Goal: Task Accomplishment & Management: Manage account settings

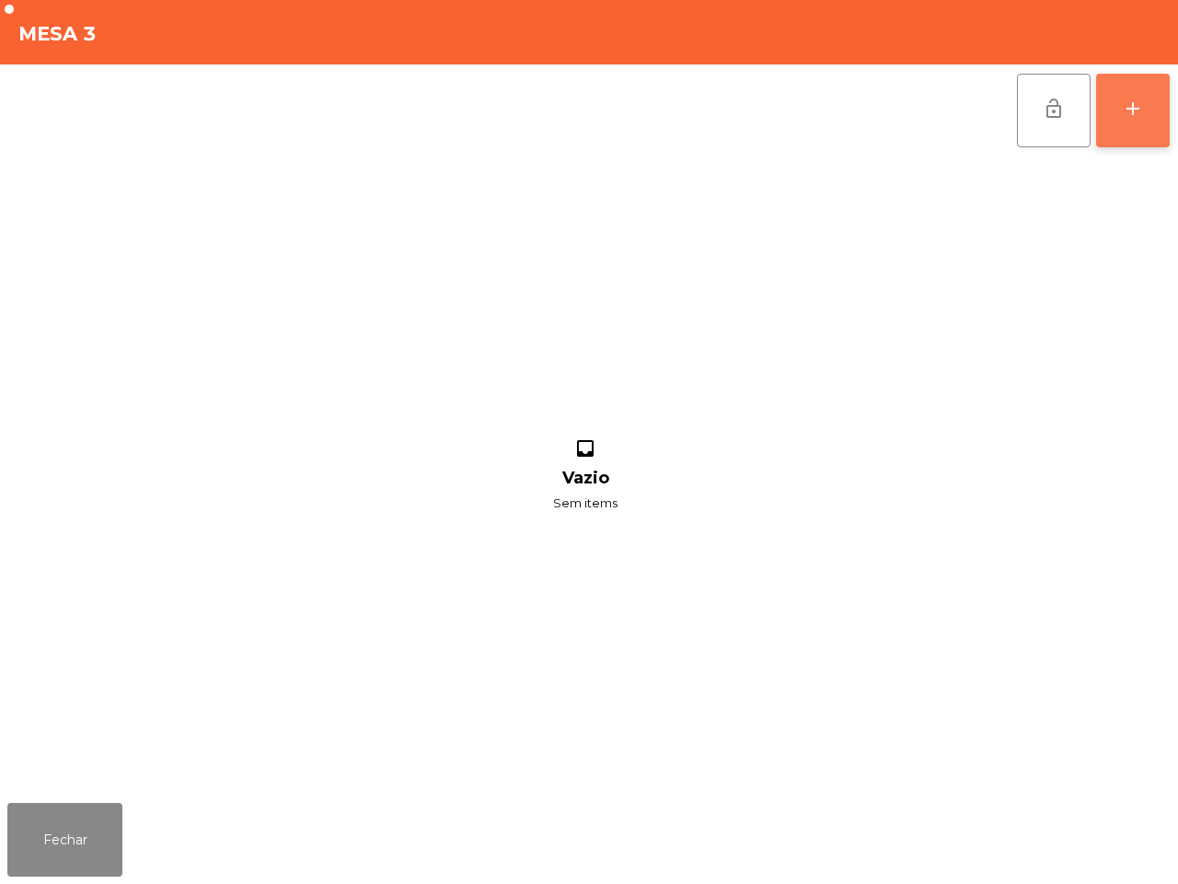
click at [1138, 107] on div "add" at bounding box center [1133, 109] width 22 height 22
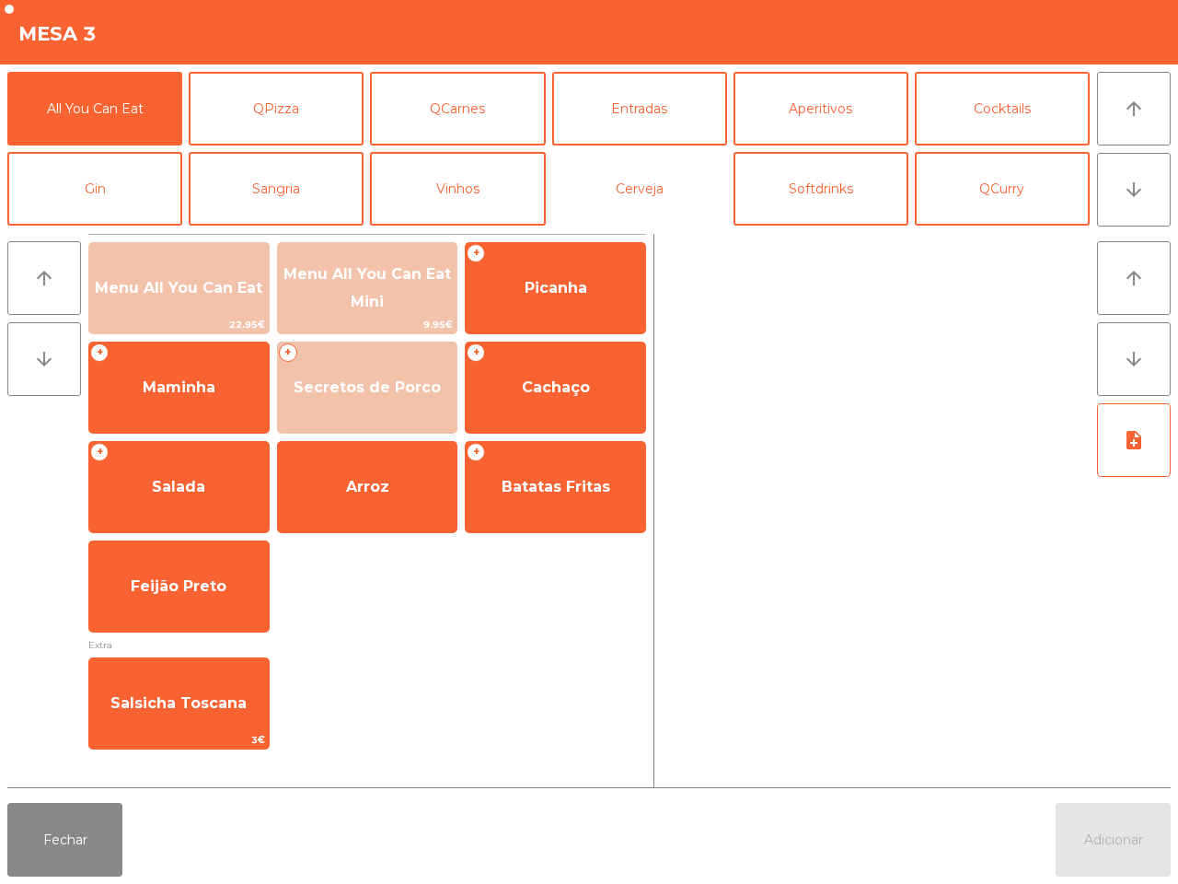
click at [608, 189] on button "Cerveja" at bounding box center [639, 189] width 175 height 74
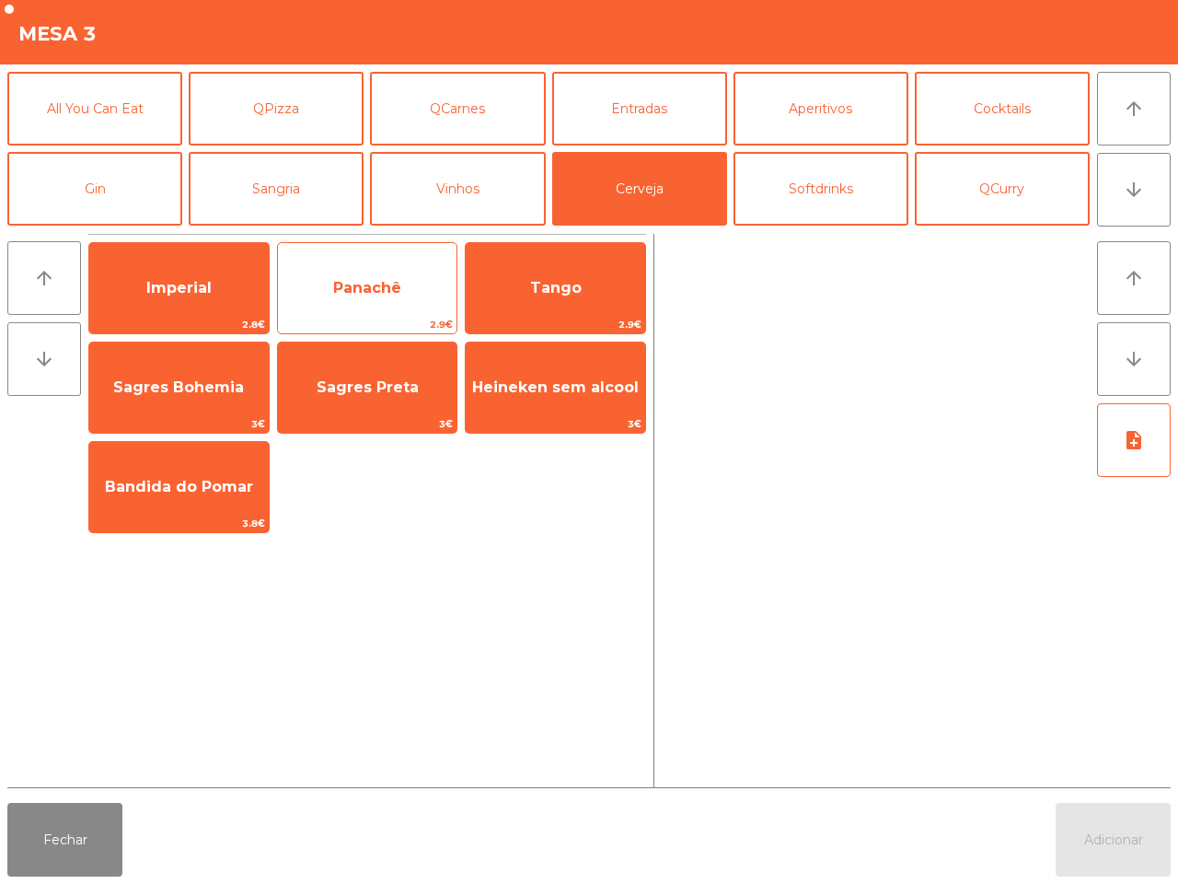
click at [200, 272] on span "Imperial" at bounding box center [179, 288] width 180 height 50
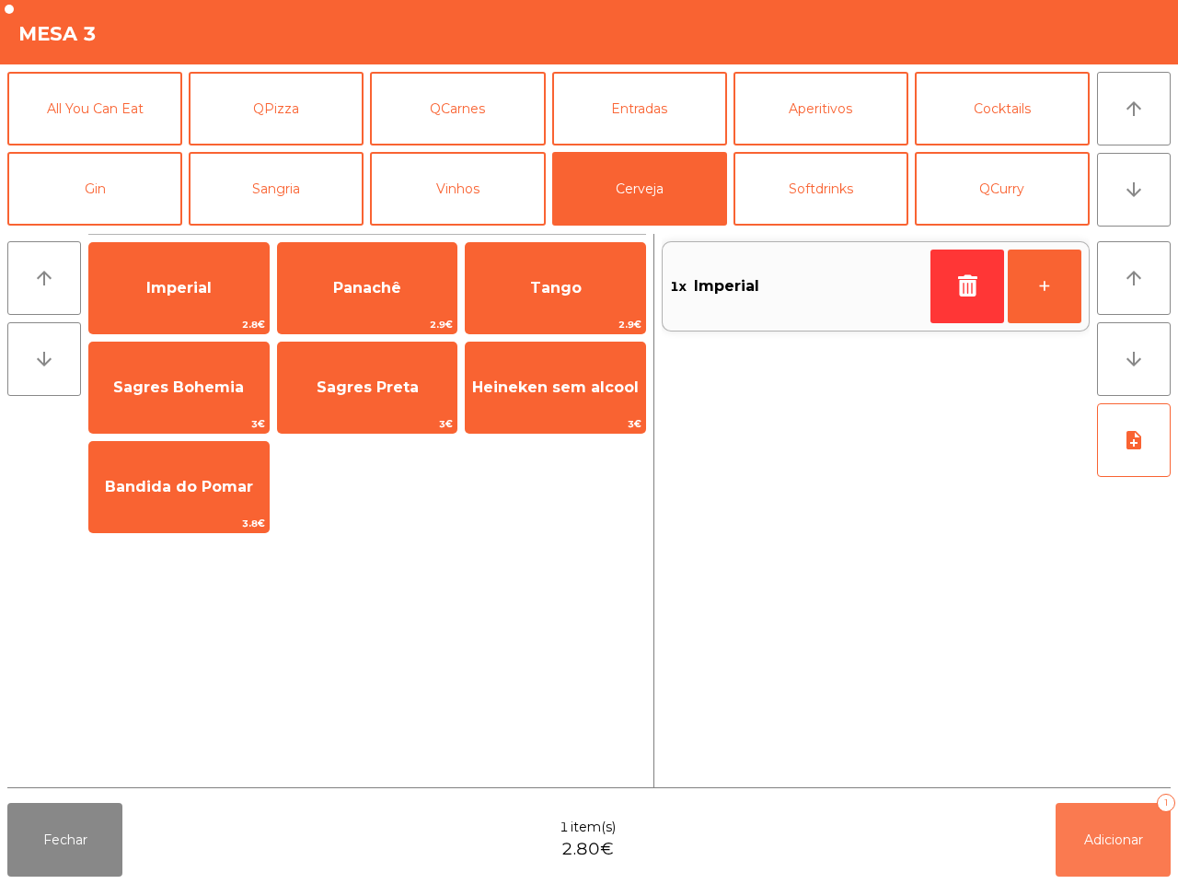
click at [1126, 836] on span "Adicionar" at bounding box center [1113, 839] width 59 height 17
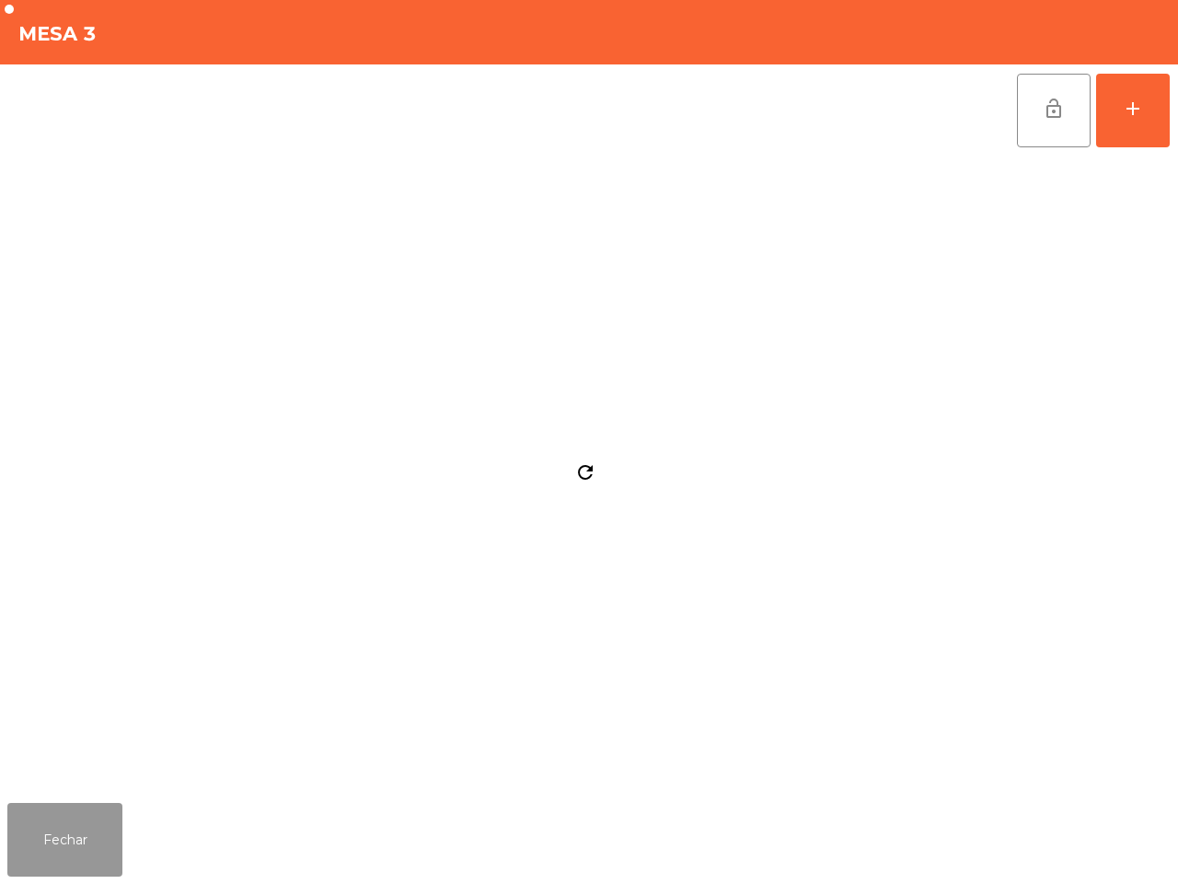
click at [97, 827] on button "Fechar" at bounding box center [64, 840] width 115 height 74
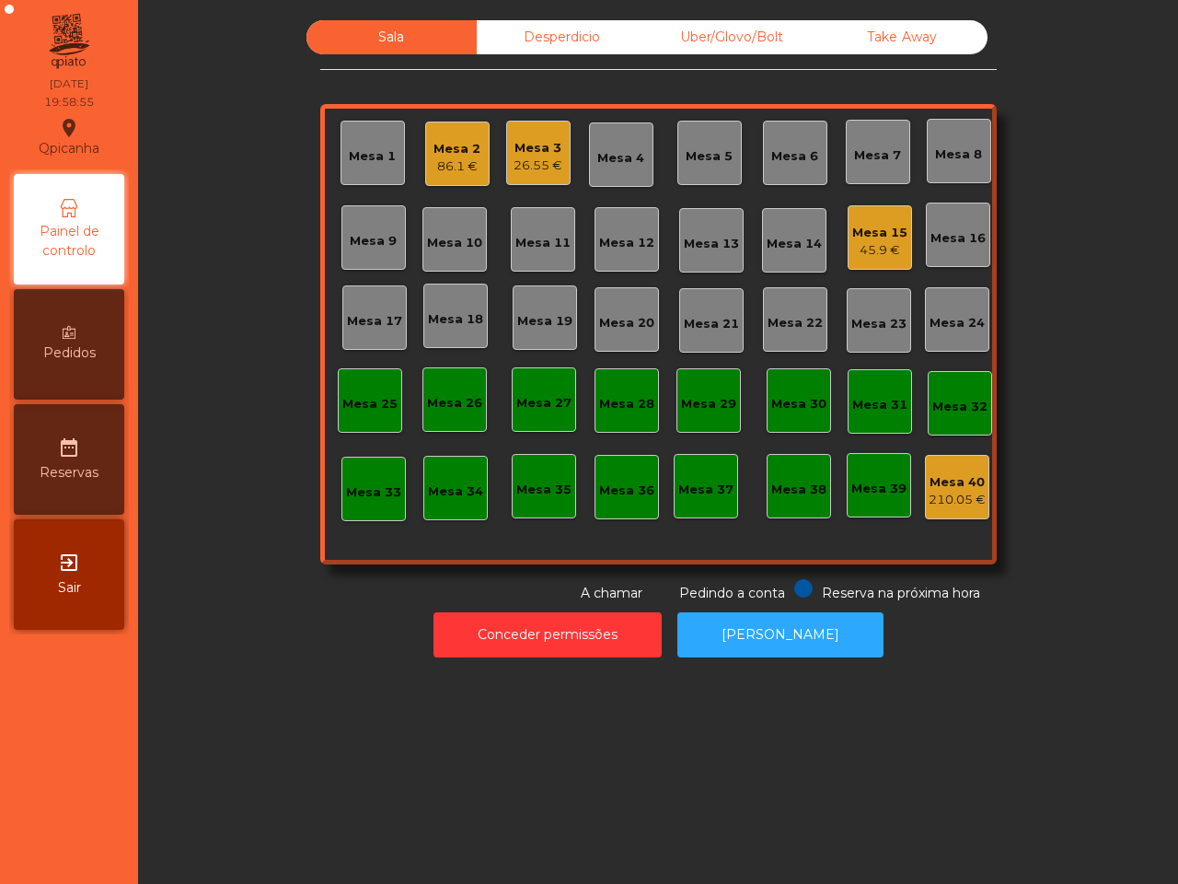
click at [41, 353] on div "Pedidos" at bounding box center [69, 344] width 110 height 110
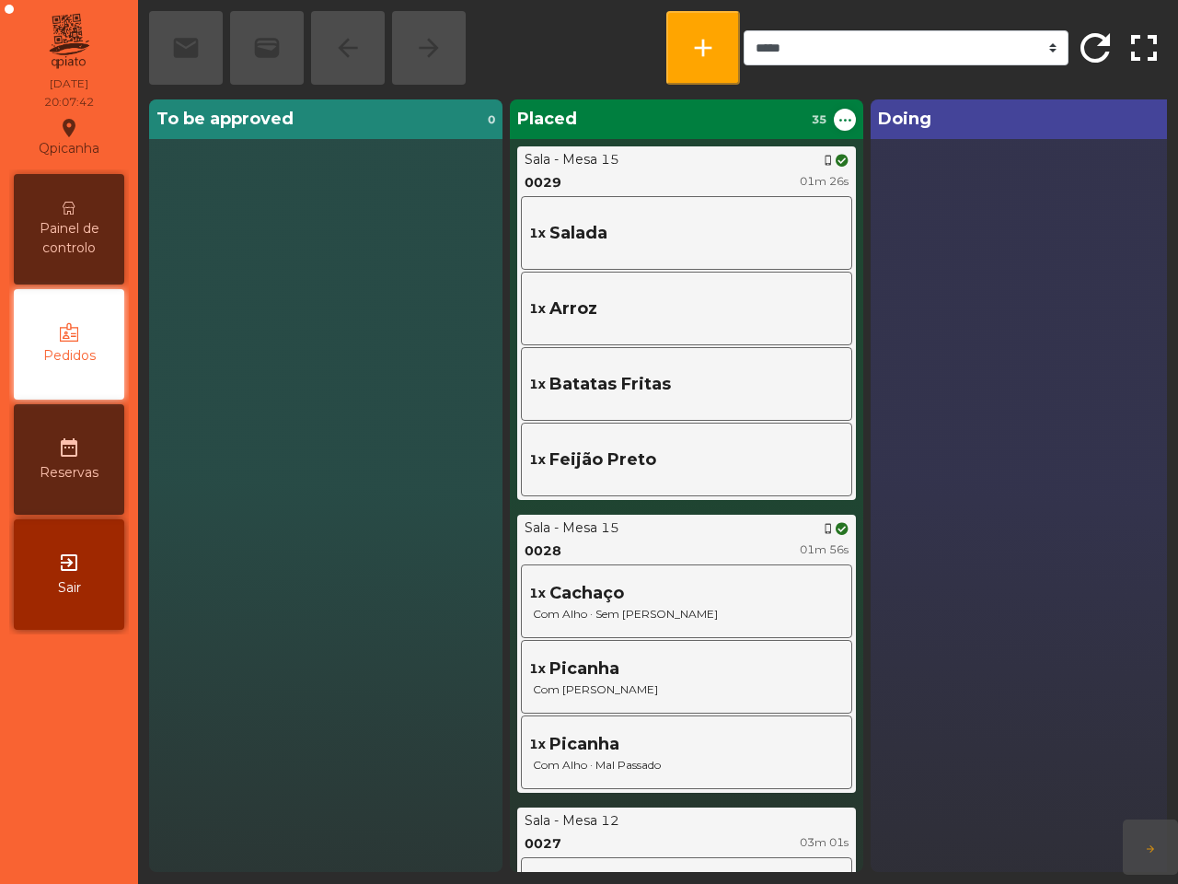
click at [578, 438] on div "1x Feijão Preto" at bounding box center [687, 459] width 322 height 64
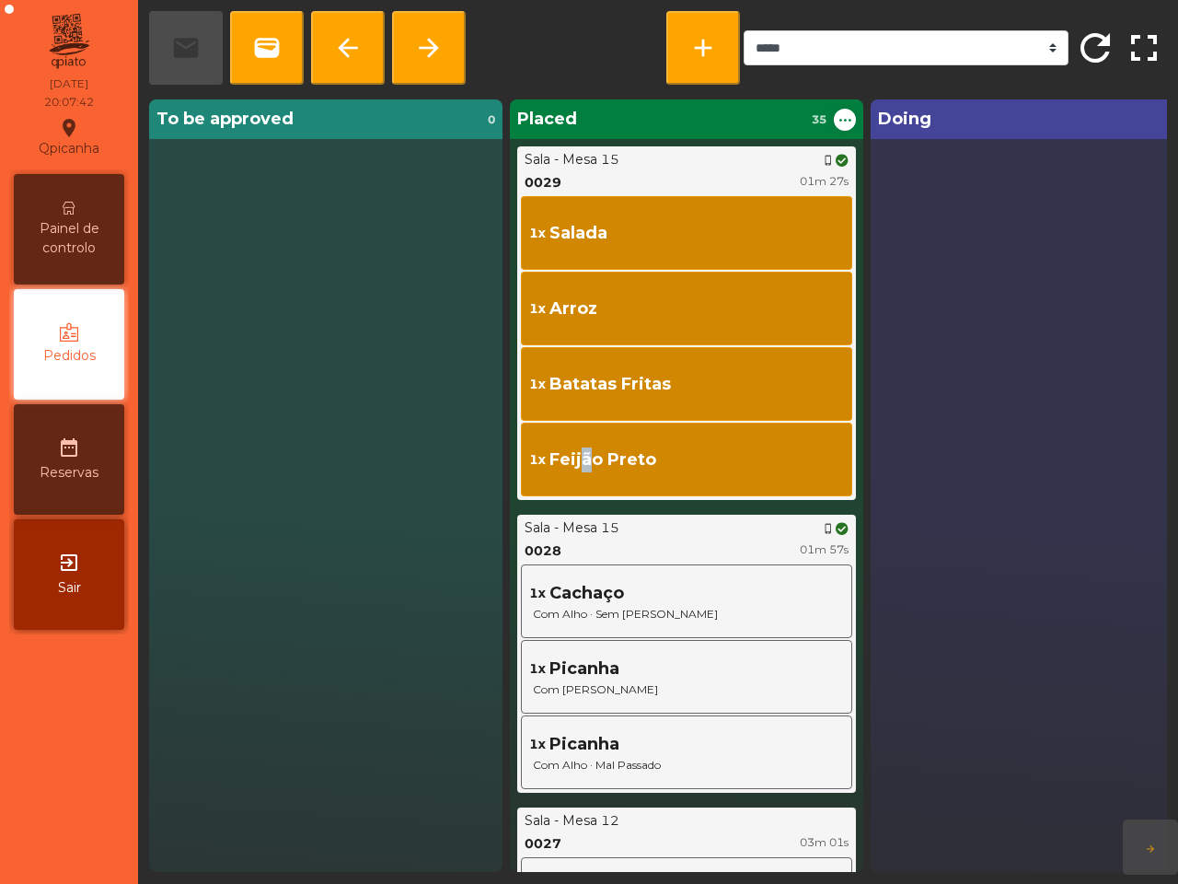
scroll to position [39, 0]
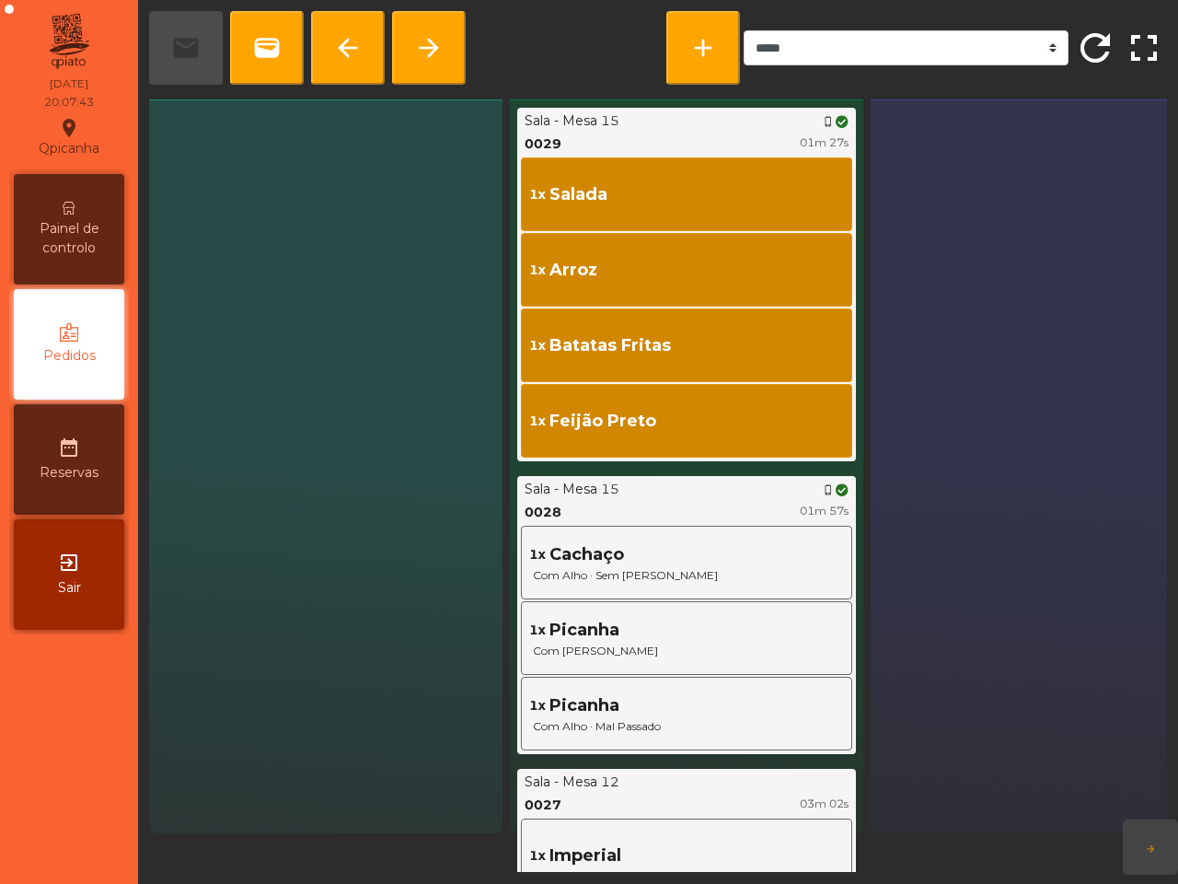
click at [80, 250] on span "Painel de controlo" at bounding box center [68, 238] width 101 height 39
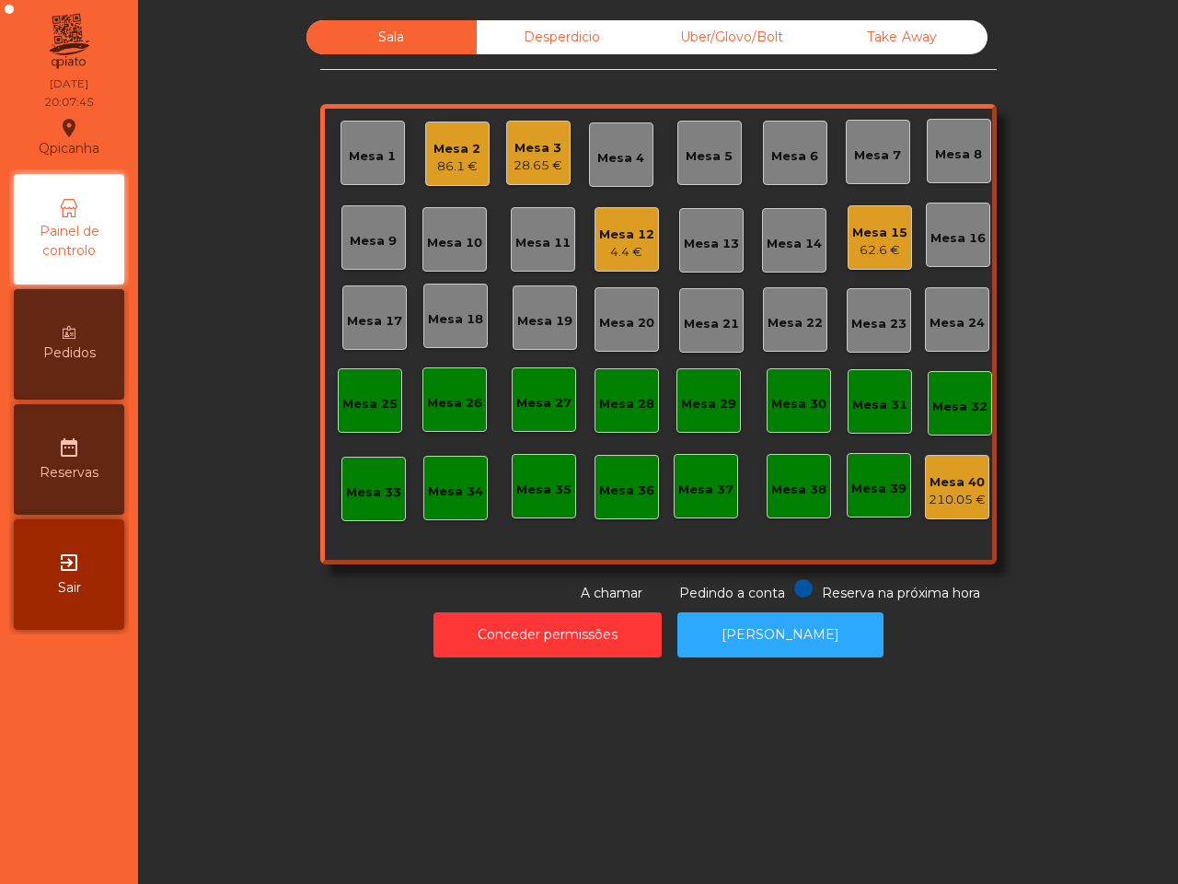
click at [599, 254] on div "4.4 €" at bounding box center [626, 252] width 55 height 18
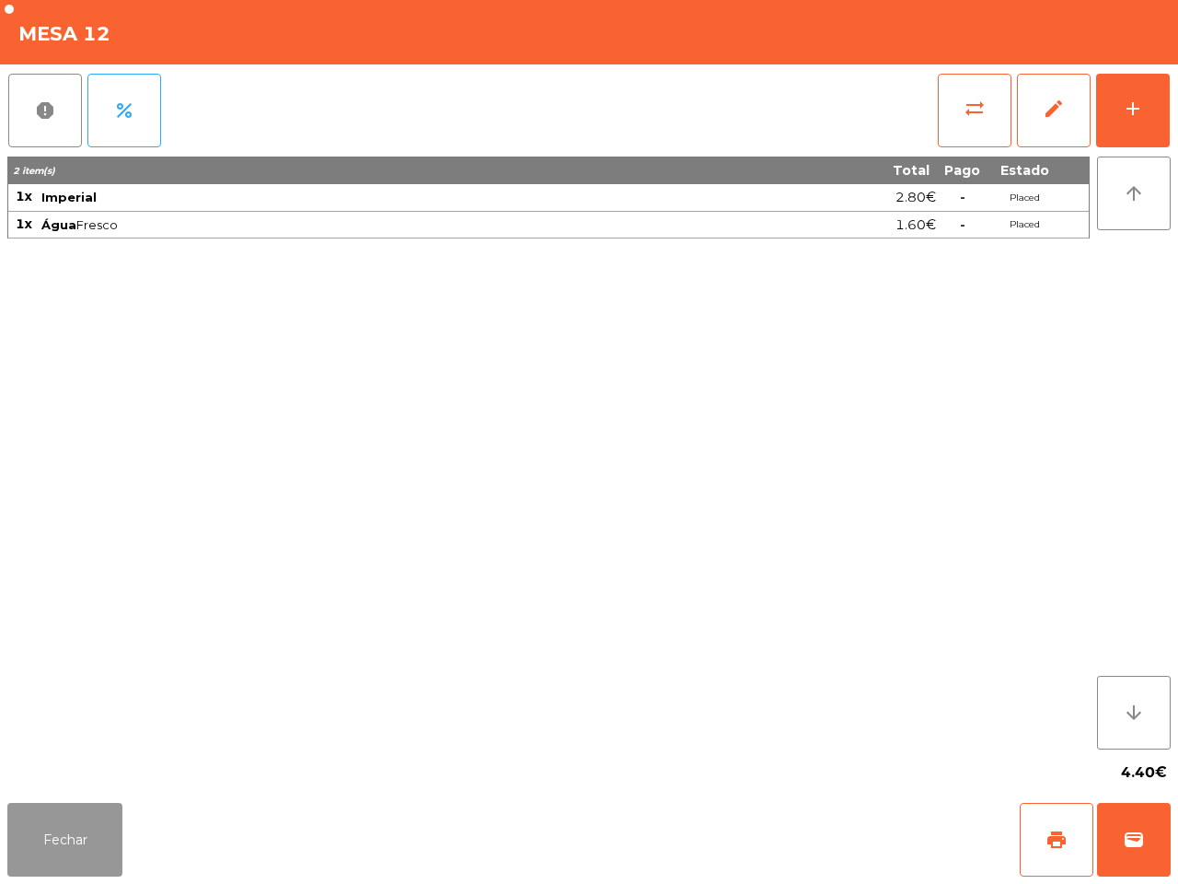
click at [89, 857] on button "Fechar" at bounding box center [64, 840] width 115 height 74
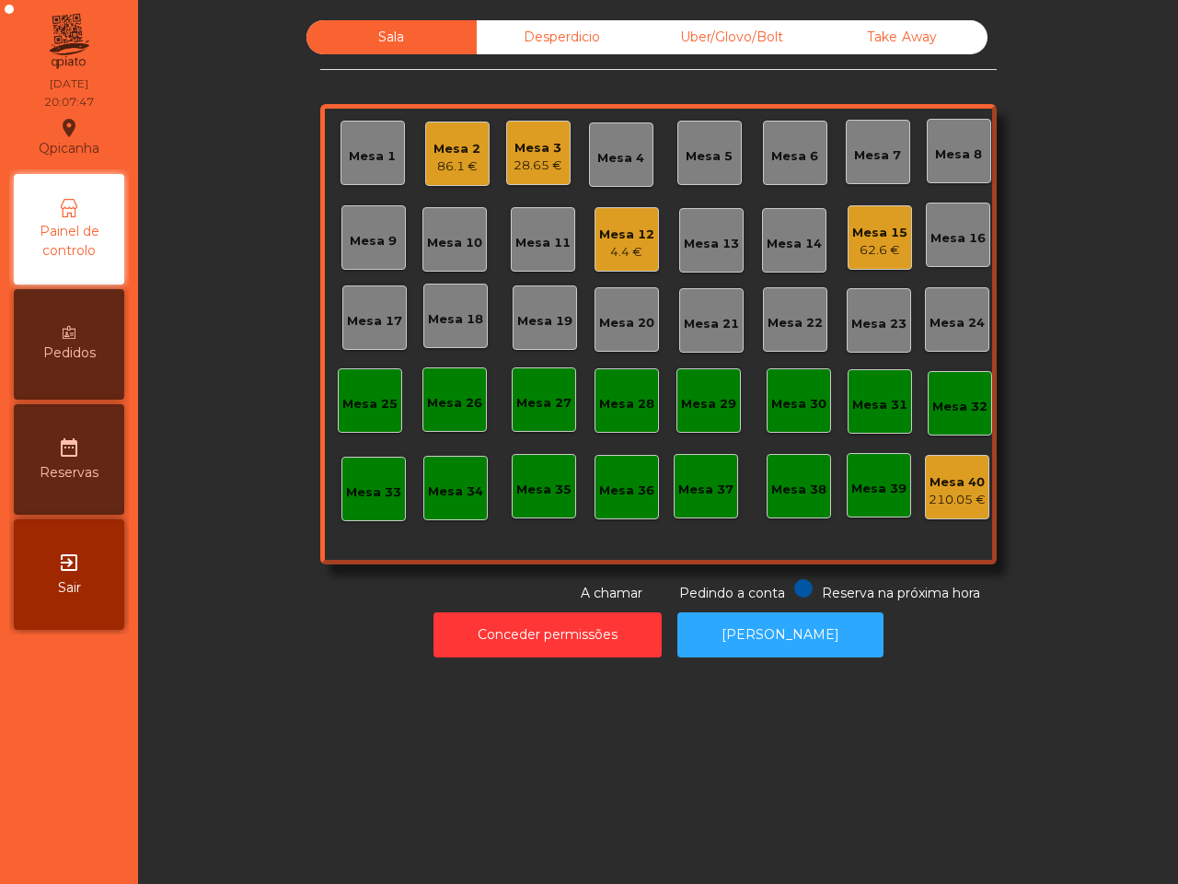
click at [877, 241] on div "62.6 €" at bounding box center [879, 250] width 55 height 18
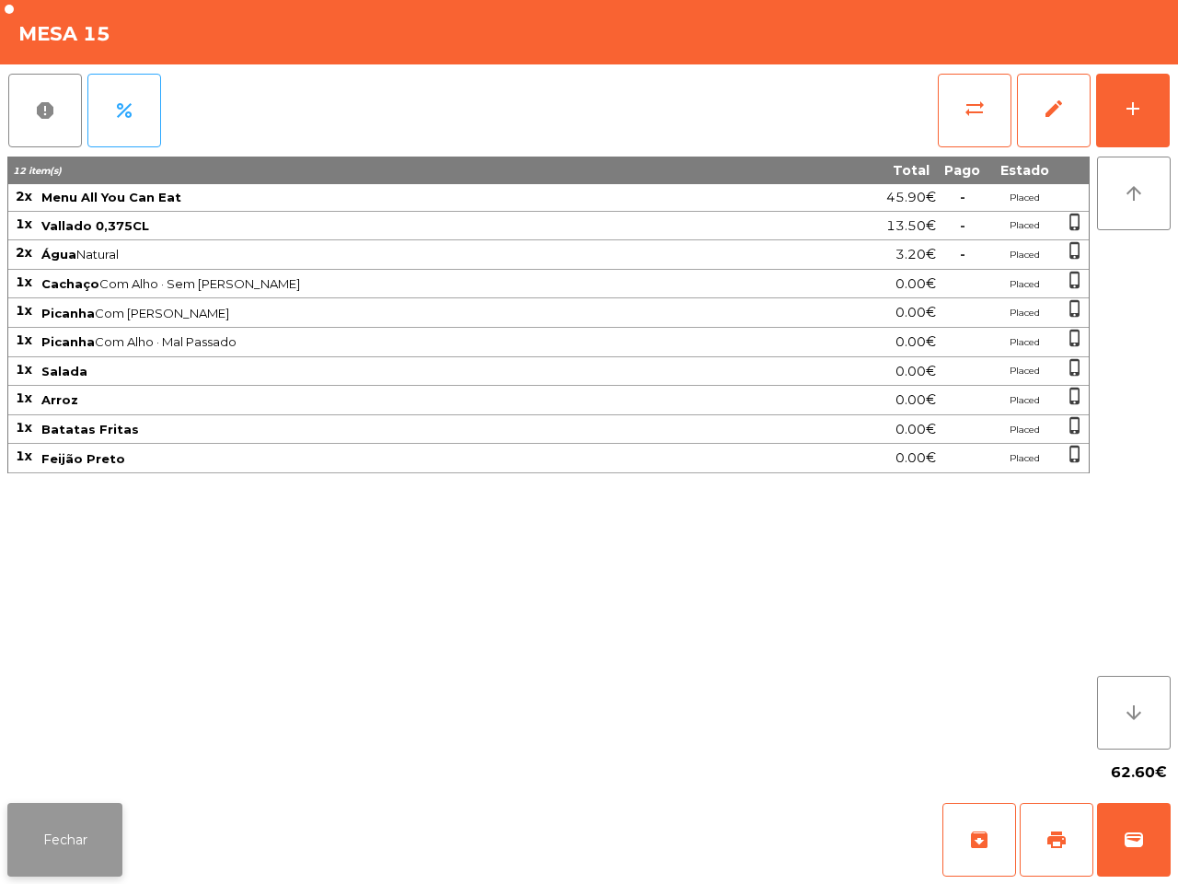
click at [92, 842] on button "Fechar" at bounding box center [64, 840] width 115 height 74
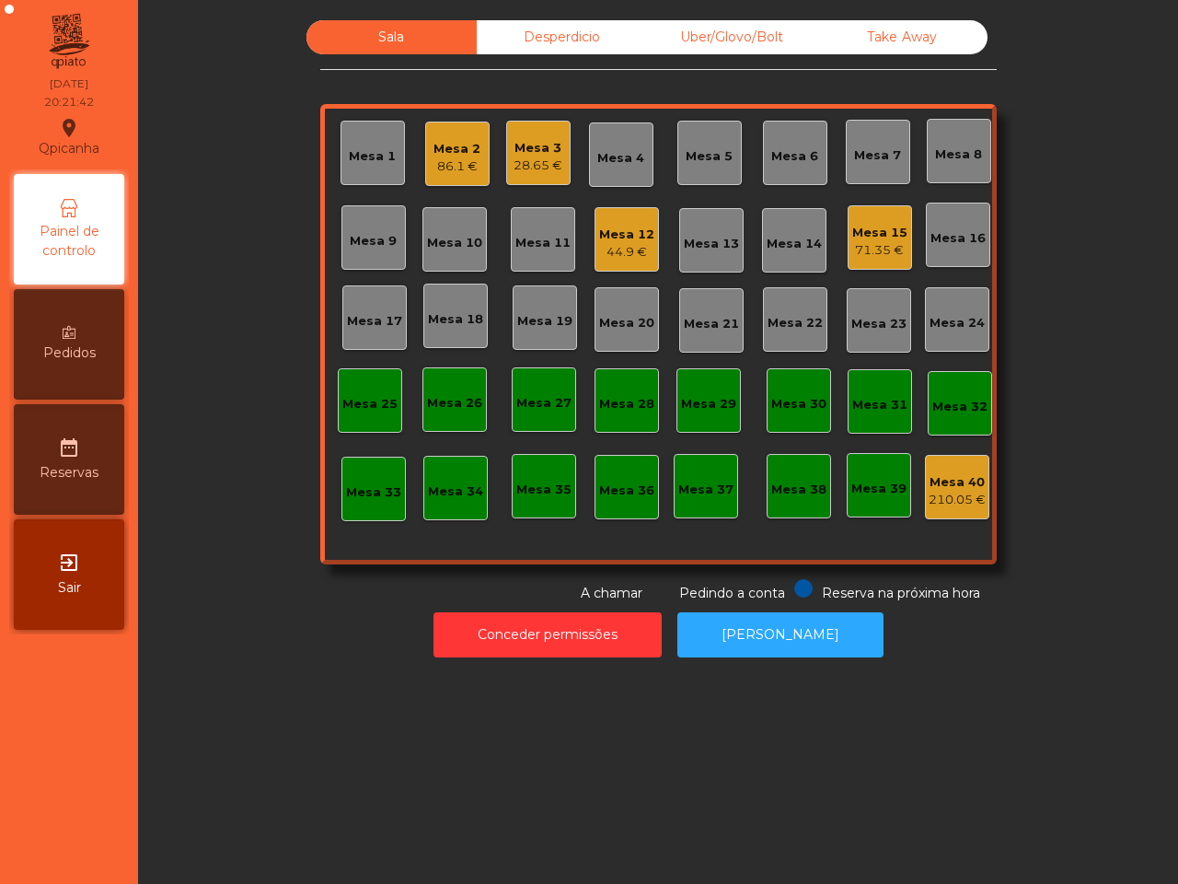
click at [865, 49] on div "Take Away" at bounding box center [902, 37] width 170 height 34
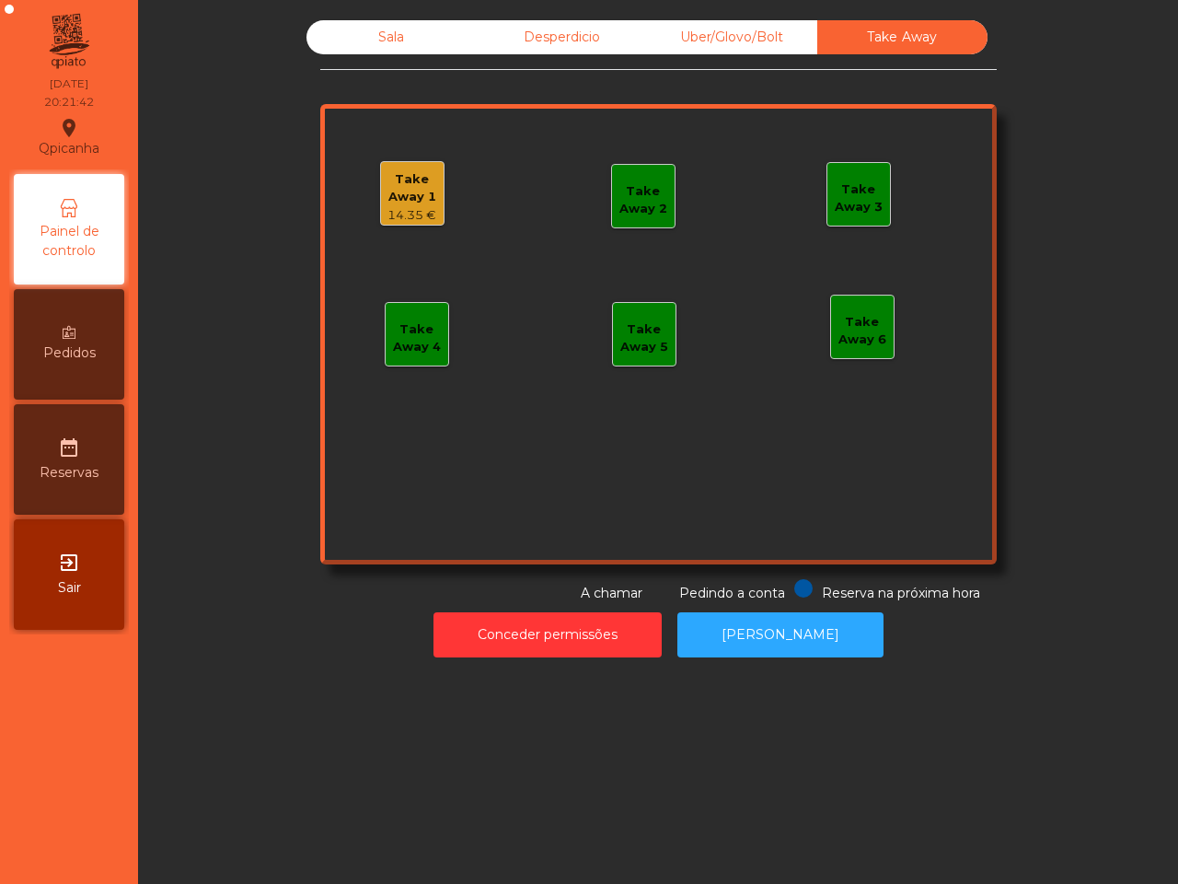
click at [408, 191] on div "Take Away 1" at bounding box center [412, 188] width 63 height 36
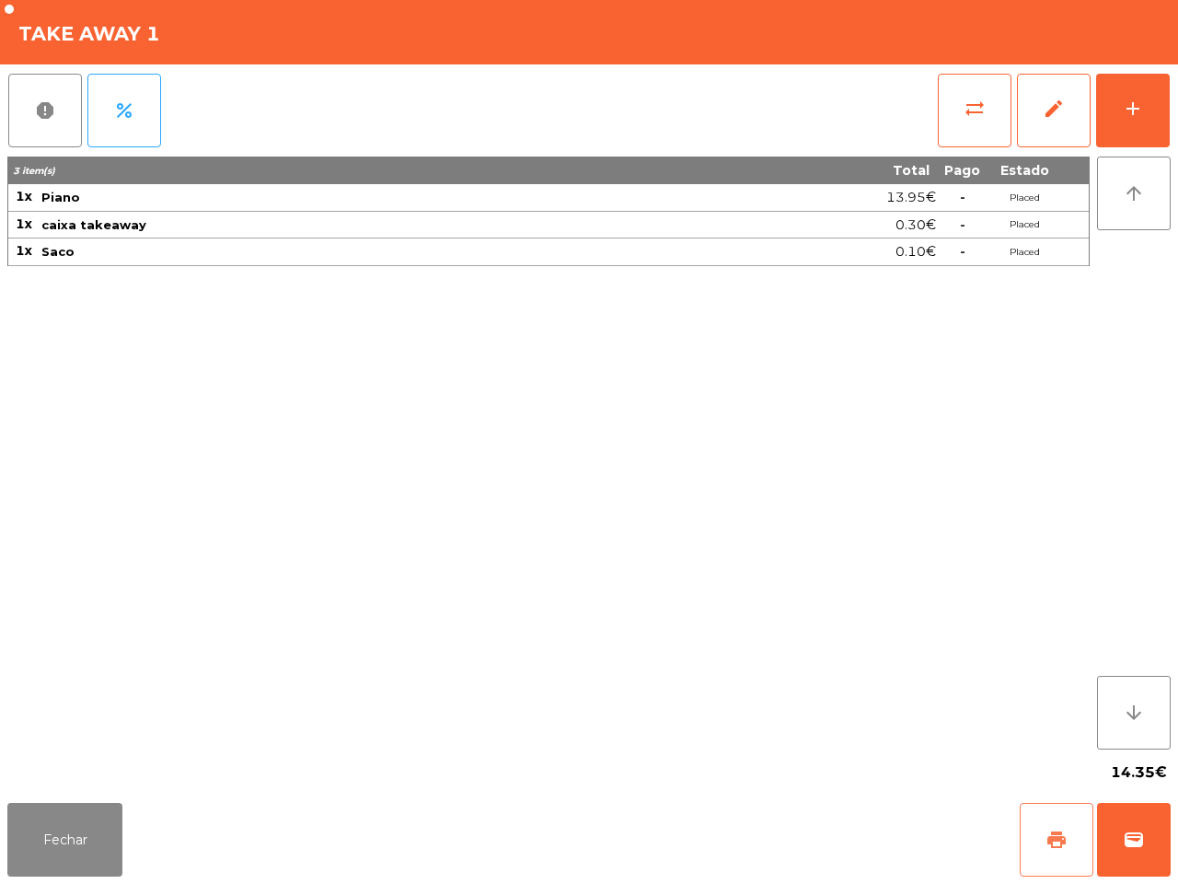
click at [1055, 833] on span "print" at bounding box center [1057, 840] width 22 height 22
click at [76, 866] on button "Fechar" at bounding box center [64, 840] width 115 height 74
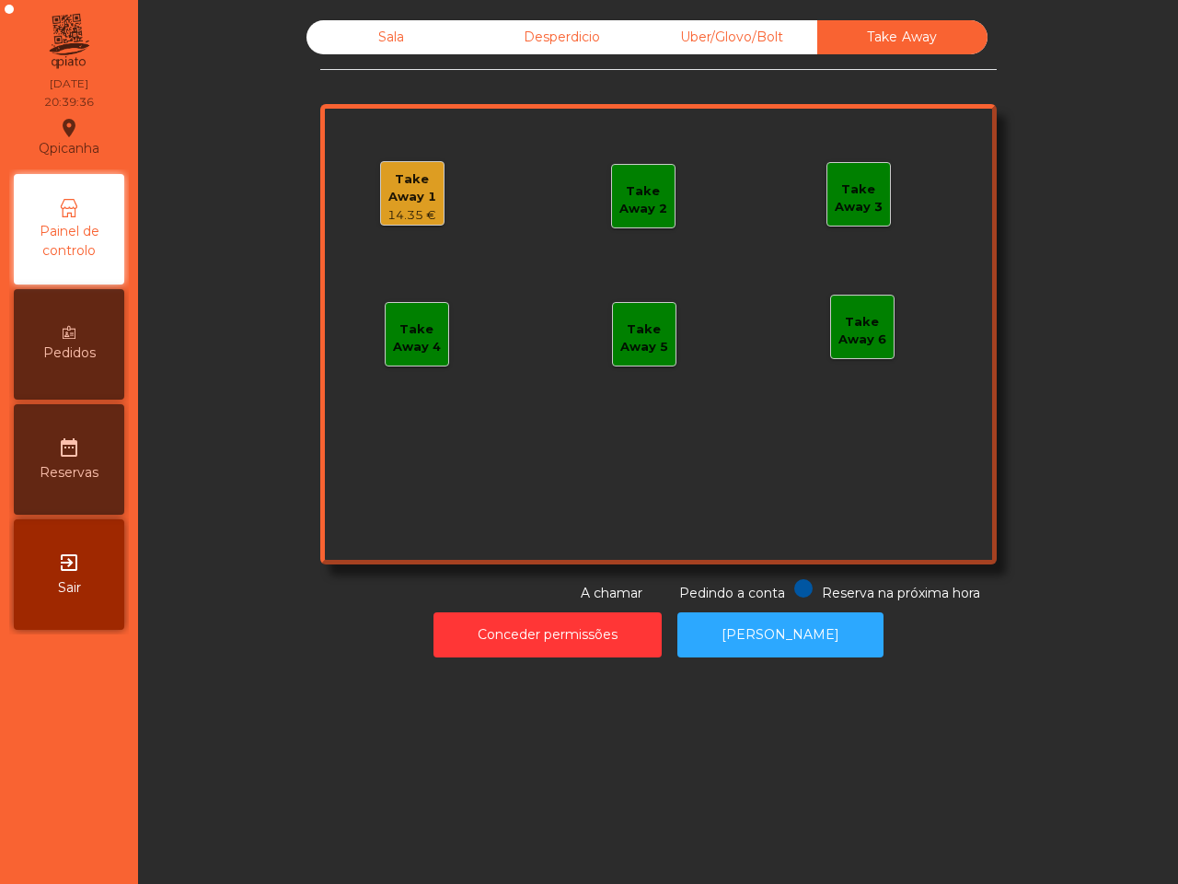
click at [396, 29] on div "Sala" at bounding box center [392, 37] width 170 height 34
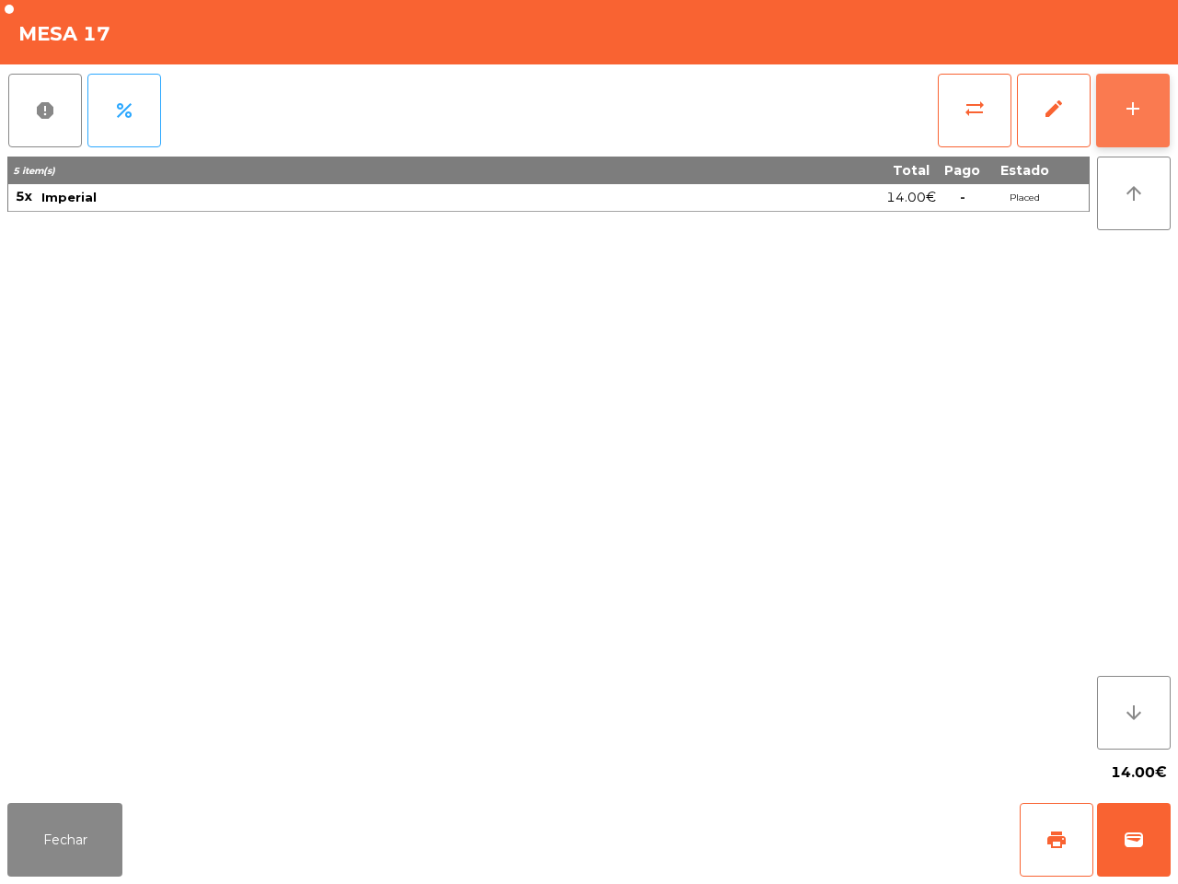
click at [1142, 122] on button "add" at bounding box center [1133, 111] width 74 height 74
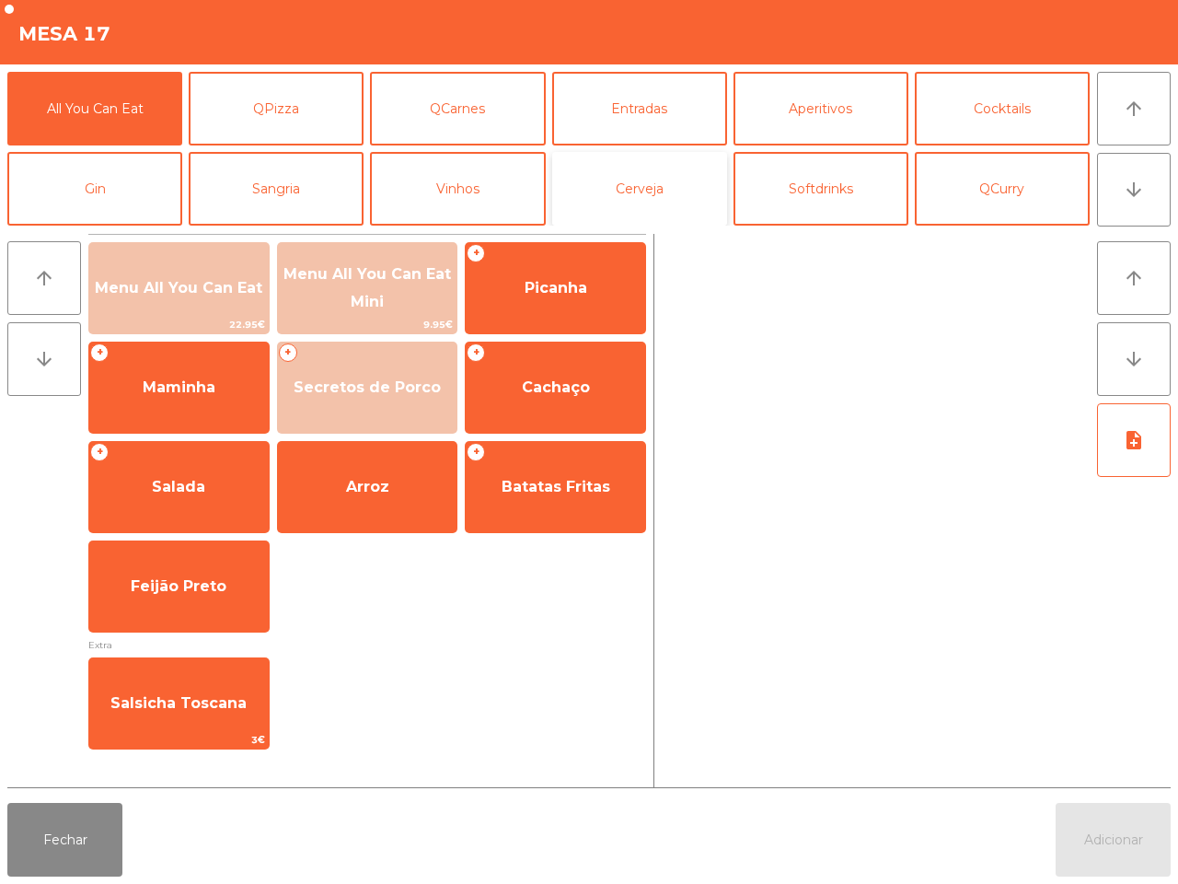
click at [701, 190] on button "Cerveja" at bounding box center [639, 189] width 175 height 74
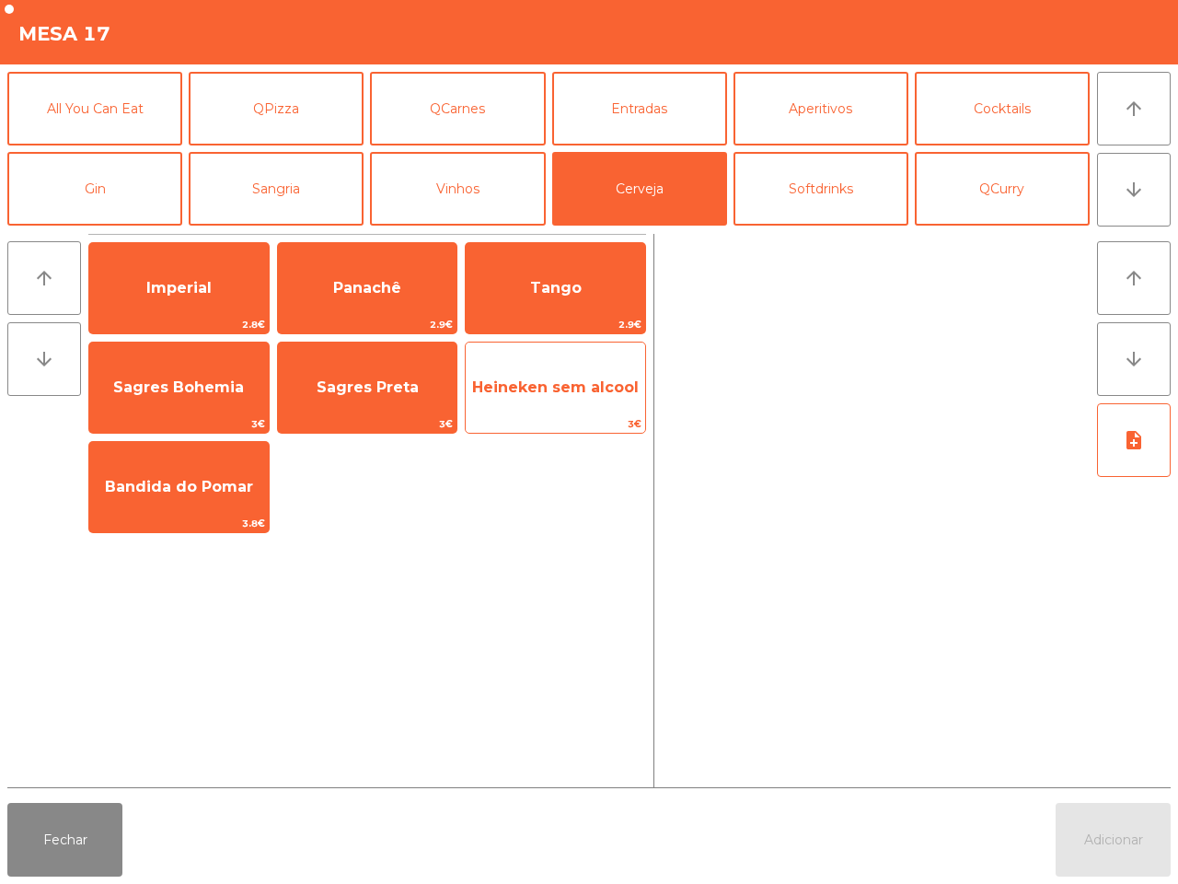
click at [497, 416] on span "3€" at bounding box center [556, 423] width 180 height 17
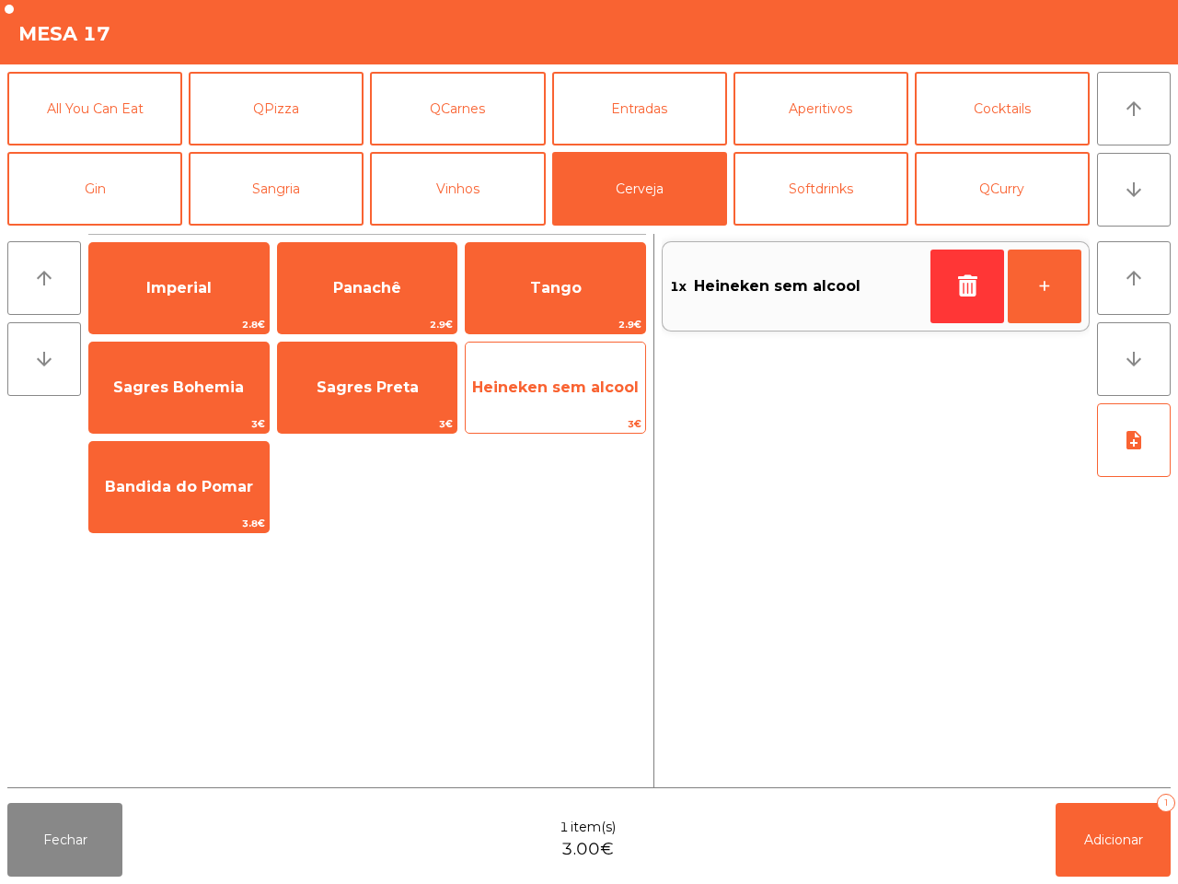
click at [500, 415] on span "3€" at bounding box center [556, 423] width 180 height 17
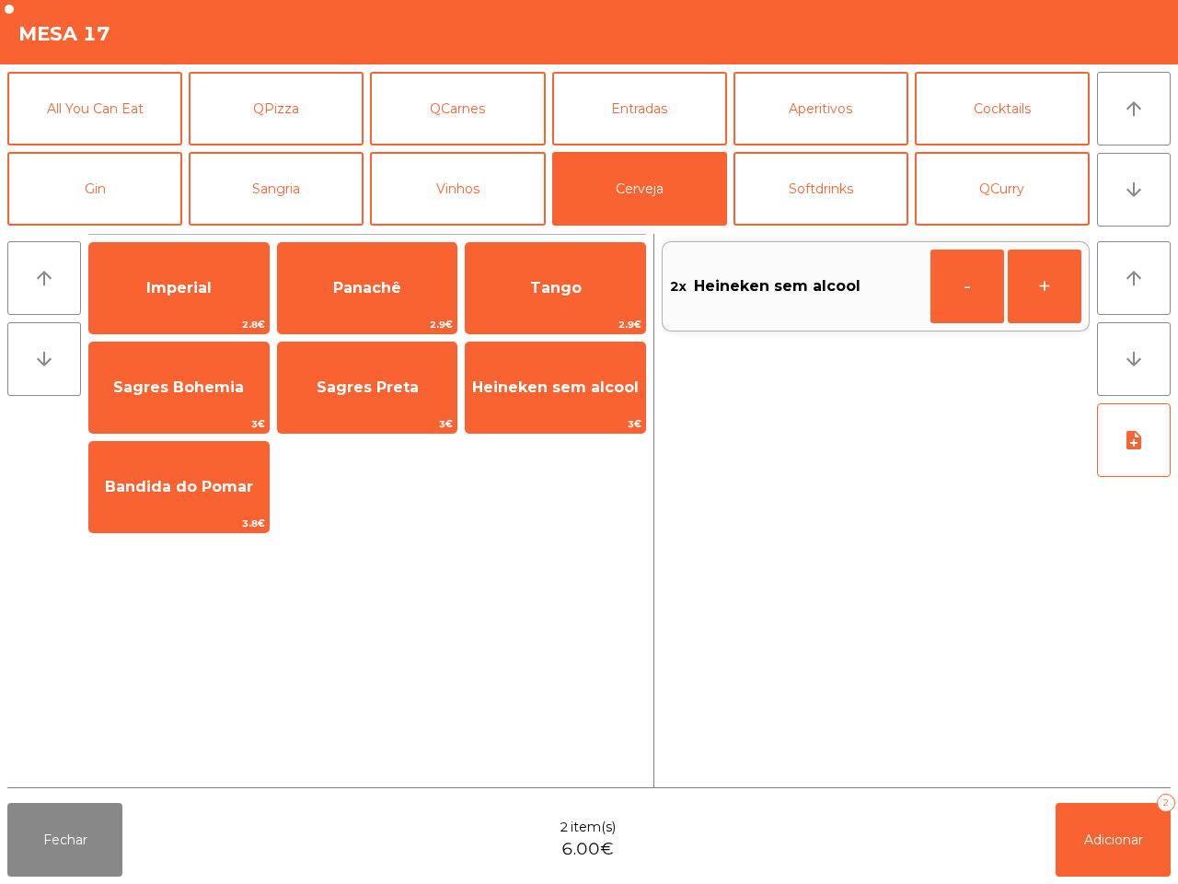
drag, startPoint x: 560, startPoint y: 776, endPoint x: 1161, endPoint y: 880, distance: 610.1
click at [1165, 882] on app-item-chooser-modal "Mesa 17 All You Can Eat QPizza QCarnes Entradas Aperitivos Cocktails Gin Sangri…" at bounding box center [589, 442] width 1178 height 884
drag, startPoint x: 1138, startPoint y: 875, endPoint x: 1123, endPoint y: 831, distance: 45.7
drag, startPoint x: 1153, startPoint y: 833, endPoint x: 1063, endPoint y: 806, distance: 94.1
click at [1138, 825] on button "Adicionar 2" at bounding box center [1113, 840] width 115 height 74
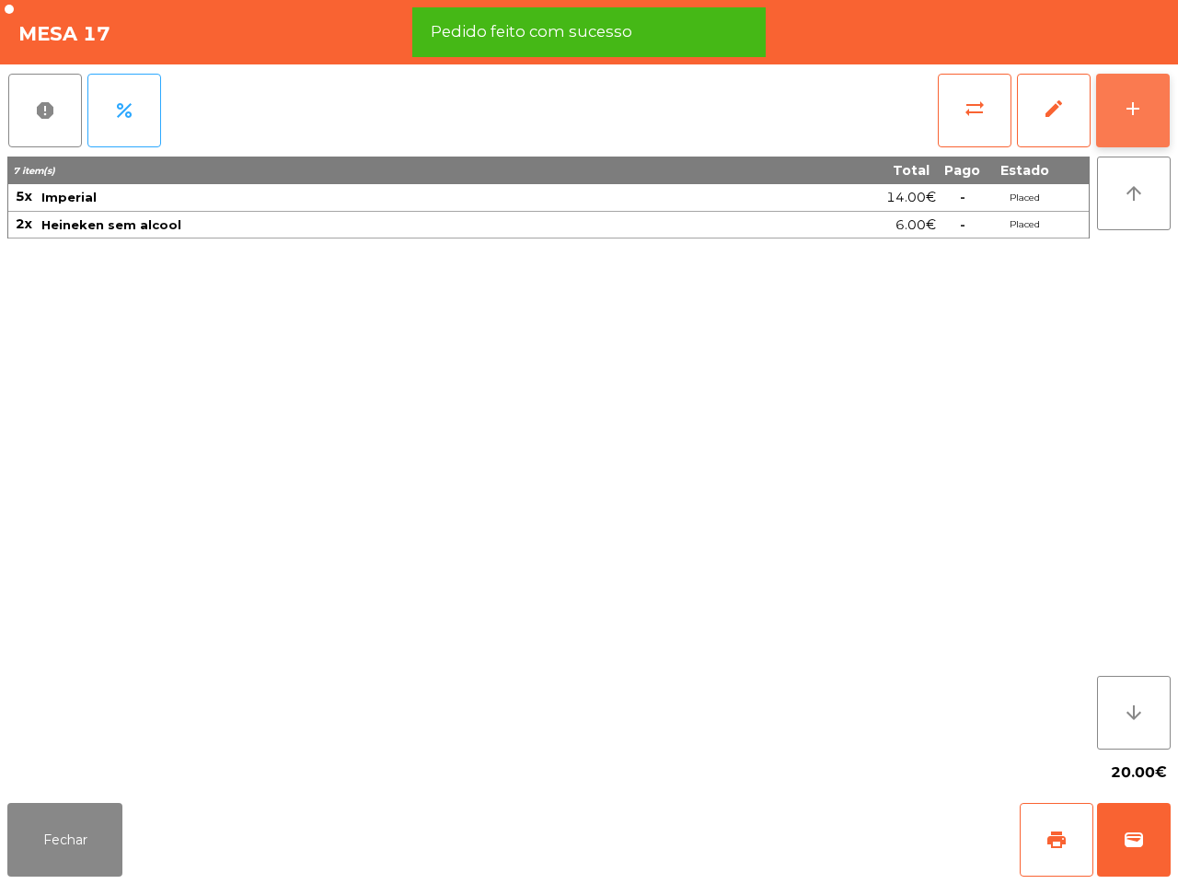
click at [1120, 99] on button "add" at bounding box center [1133, 111] width 74 height 74
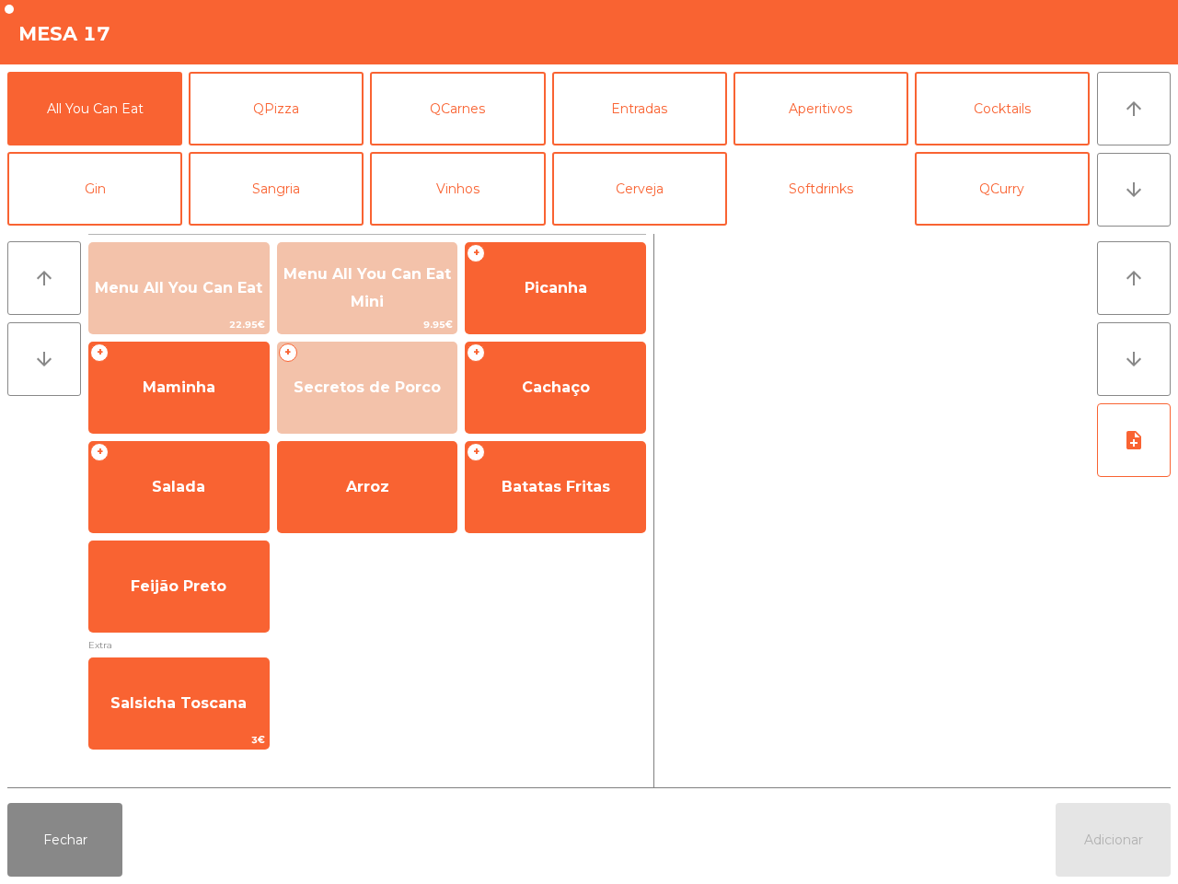
drag, startPoint x: 806, startPoint y: 190, endPoint x: 656, endPoint y: 230, distance: 154.5
click at [807, 189] on button "Softdrinks" at bounding box center [821, 189] width 175 height 74
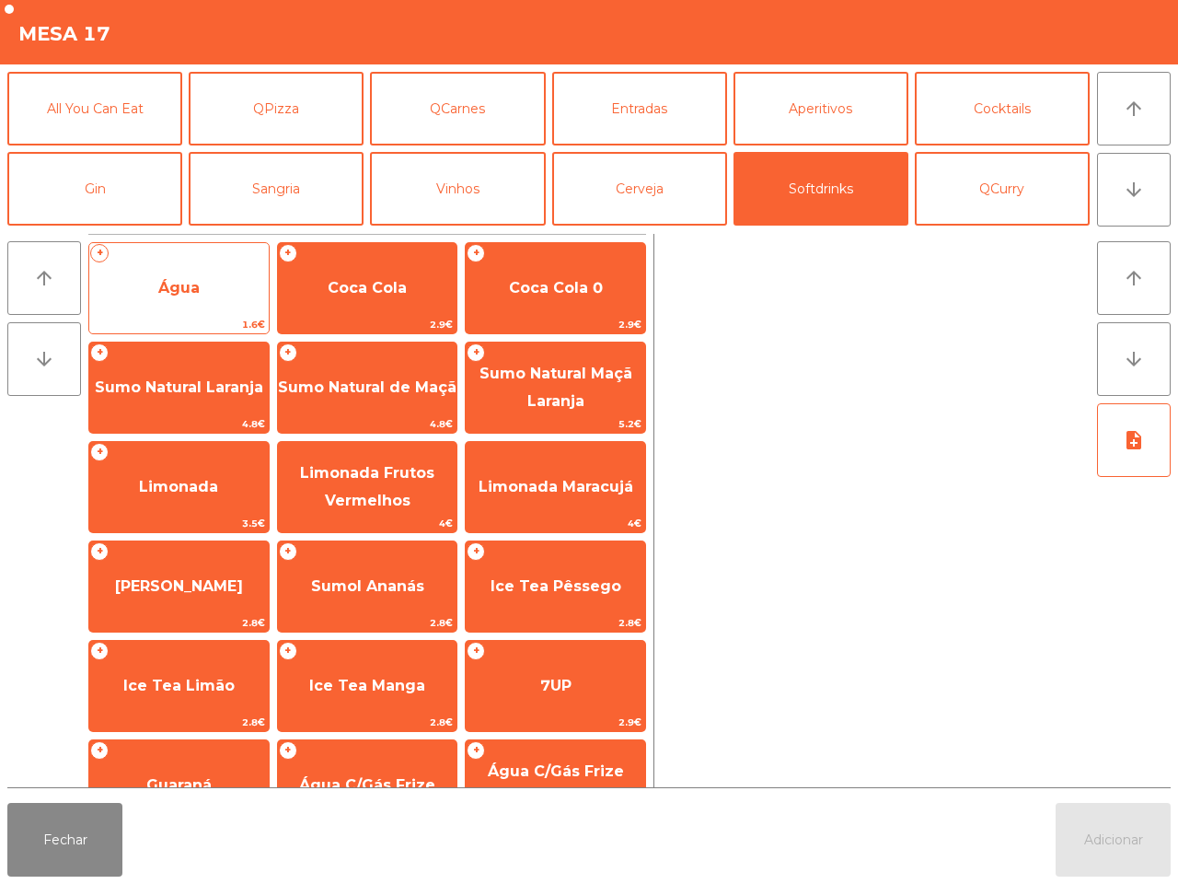
click at [210, 296] on span "Água" at bounding box center [179, 288] width 180 height 50
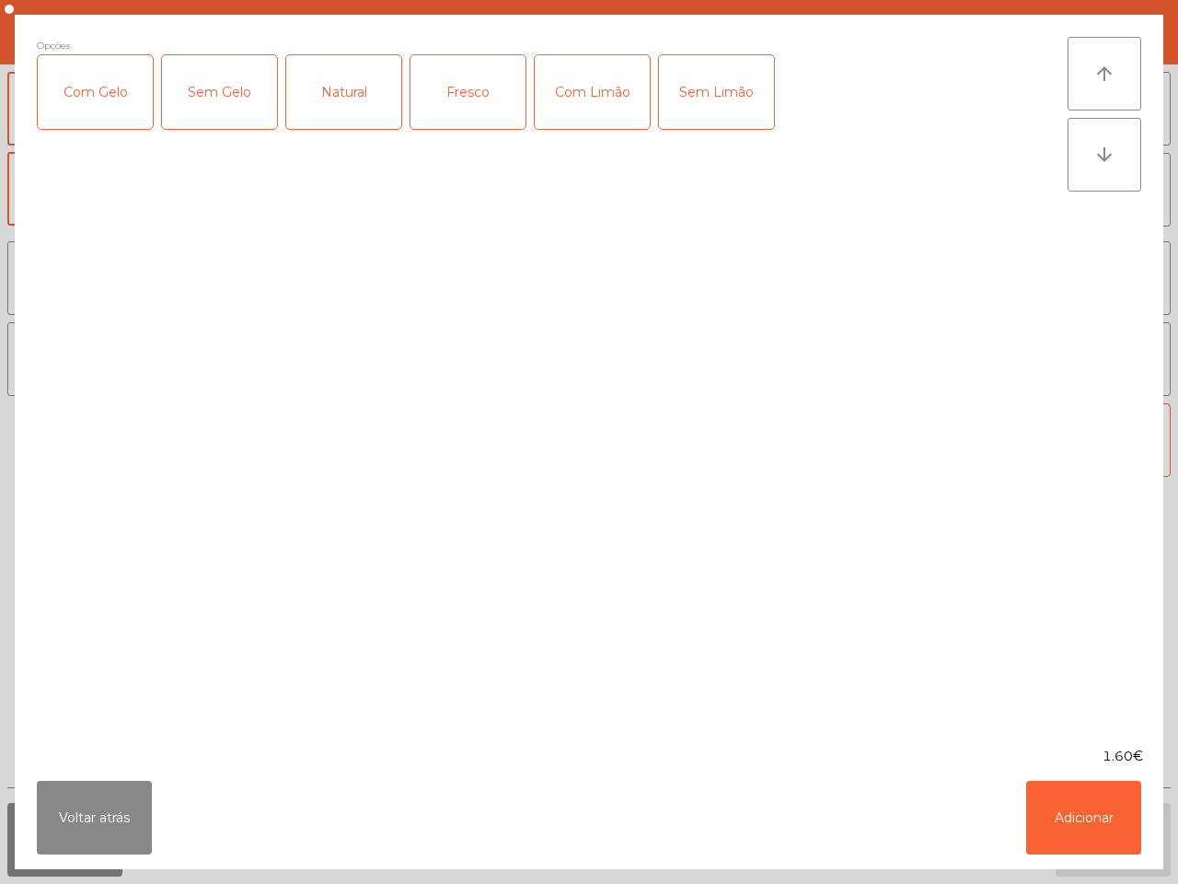
click at [442, 85] on div "Fresco" at bounding box center [468, 92] width 115 height 74
click at [1084, 793] on button "Adicionar" at bounding box center [1083, 818] width 115 height 74
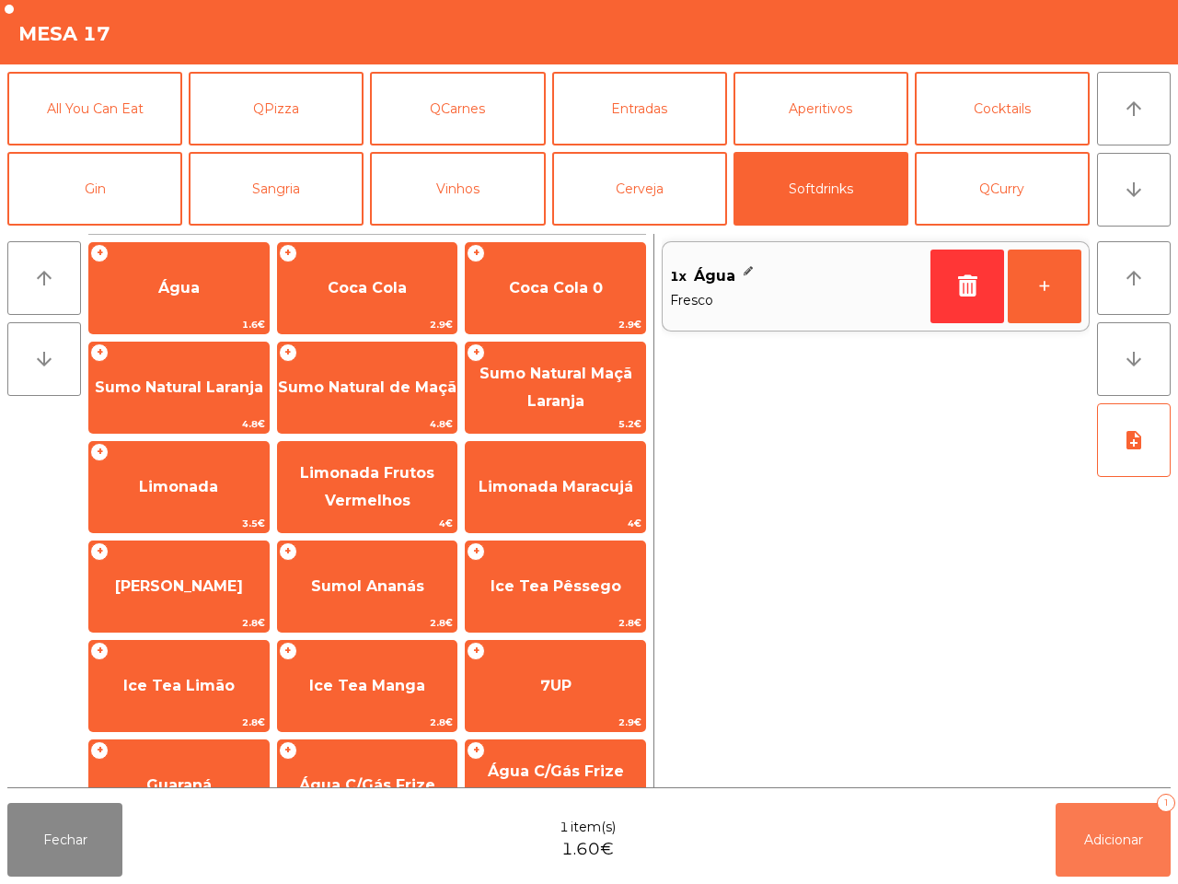
drag, startPoint x: 1117, startPoint y: 820, endPoint x: 1114, endPoint y: 794, distance: 25.9
click at [1120, 811] on button "Adicionar 1" at bounding box center [1113, 840] width 115 height 74
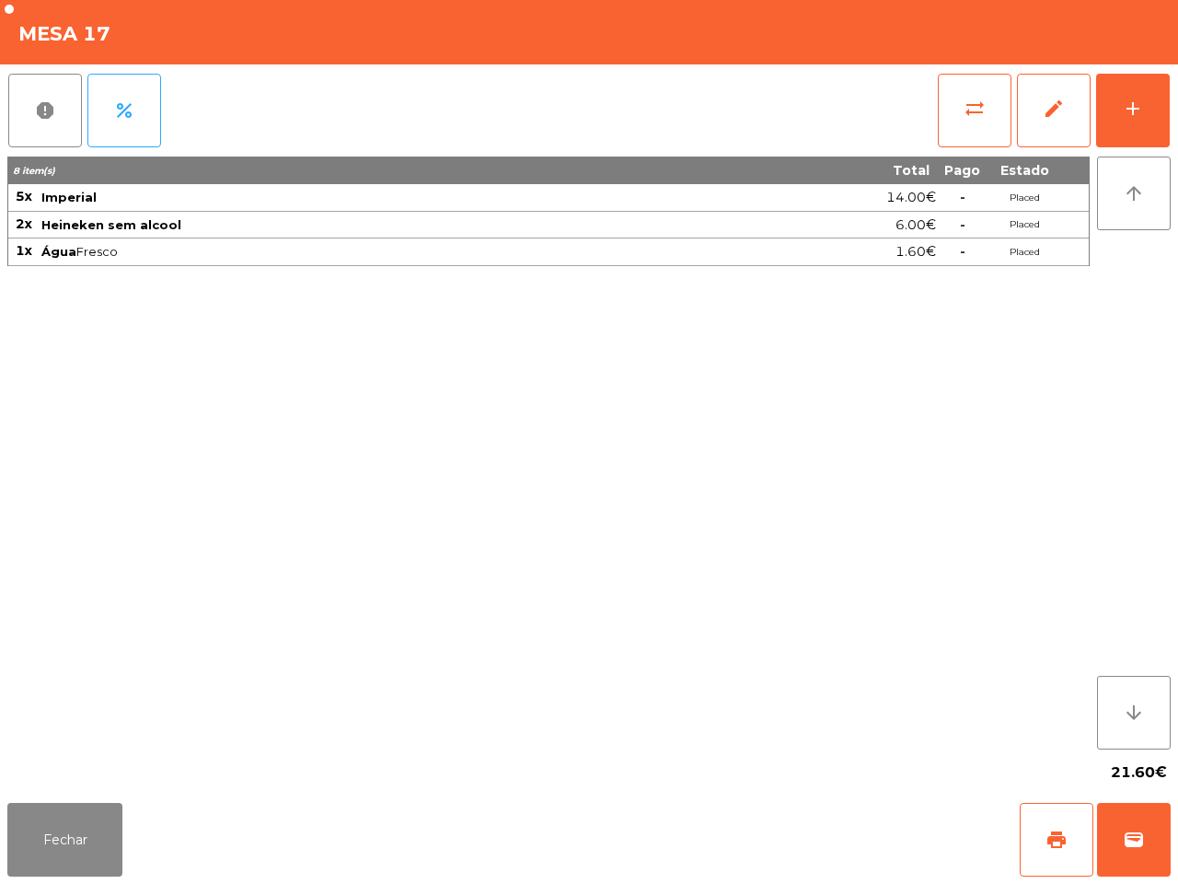
click at [960, 231] on span "-" at bounding box center [963, 224] width 6 height 17
click at [775, 308] on div "8 item(s) Total Pago Estado 5x Imperial 14.00€ - Placed 2x Heineken sem alcool …" at bounding box center [548, 452] width 1083 height 593
click at [787, 292] on div "8 item(s) Total Pago Estado 5x Imperial 14.00€ - Placed 2x Heineken sem alcool …" at bounding box center [548, 452] width 1083 height 593
click at [56, 856] on button "Fechar" at bounding box center [64, 840] width 115 height 74
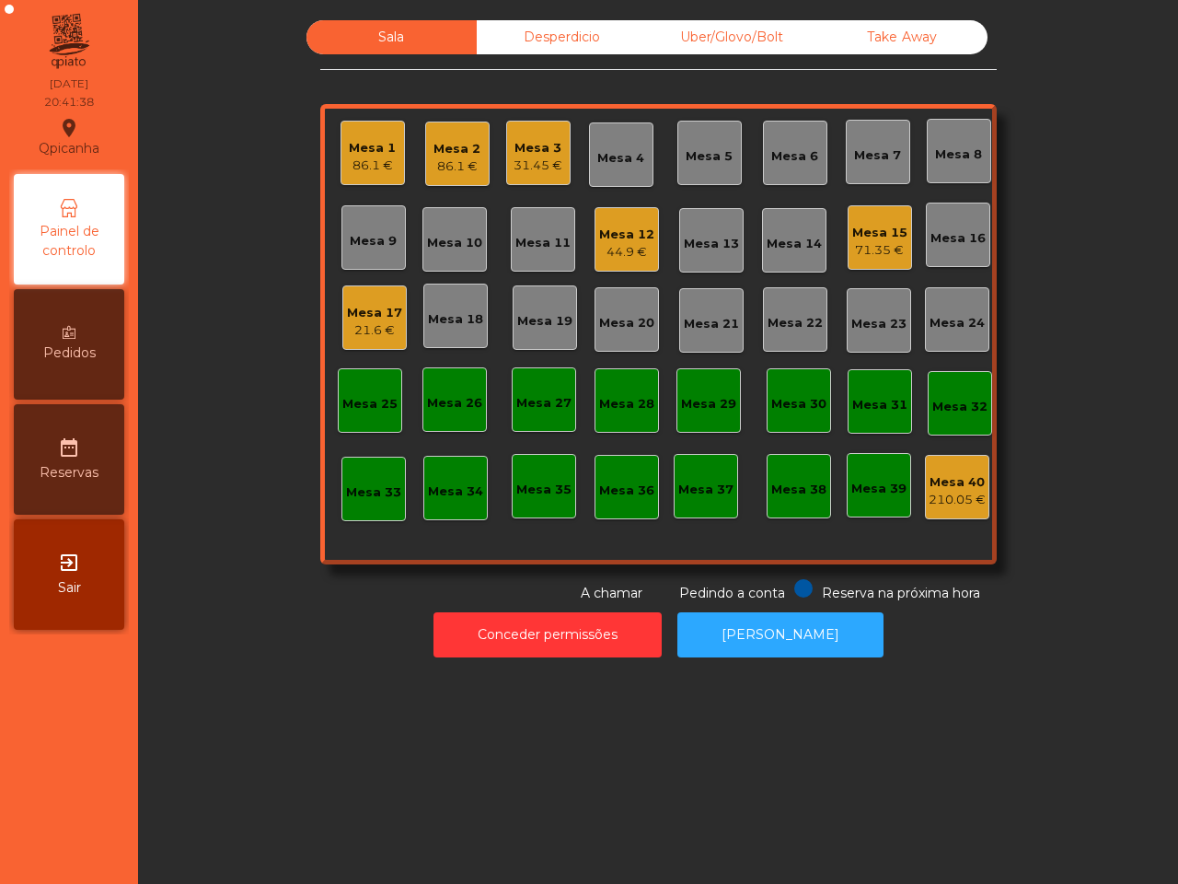
click at [38, 350] on div "Pedidos" at bounding box center [69, 344] width 110 height 110
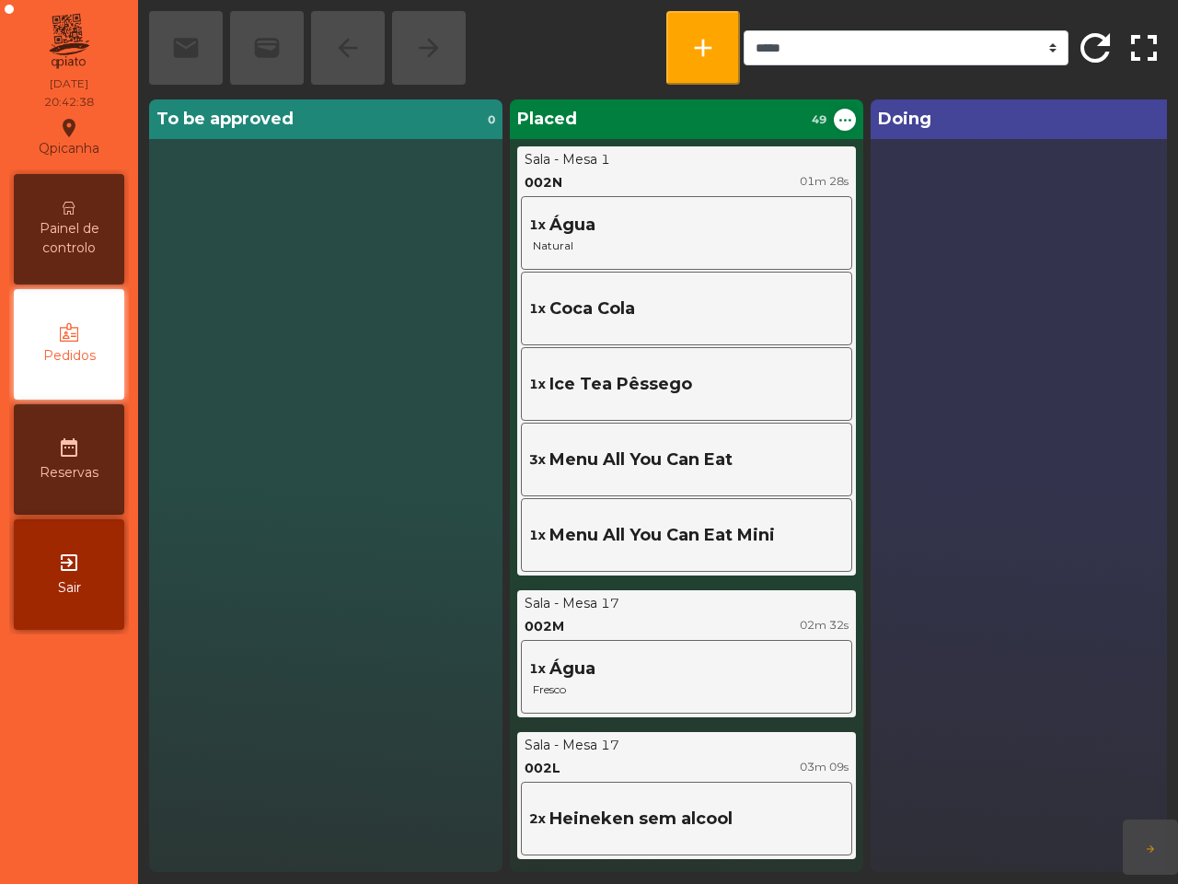
click at [526, 254] on div "1x Água Natural" at bounding box center [687, 233] width 322 height 64
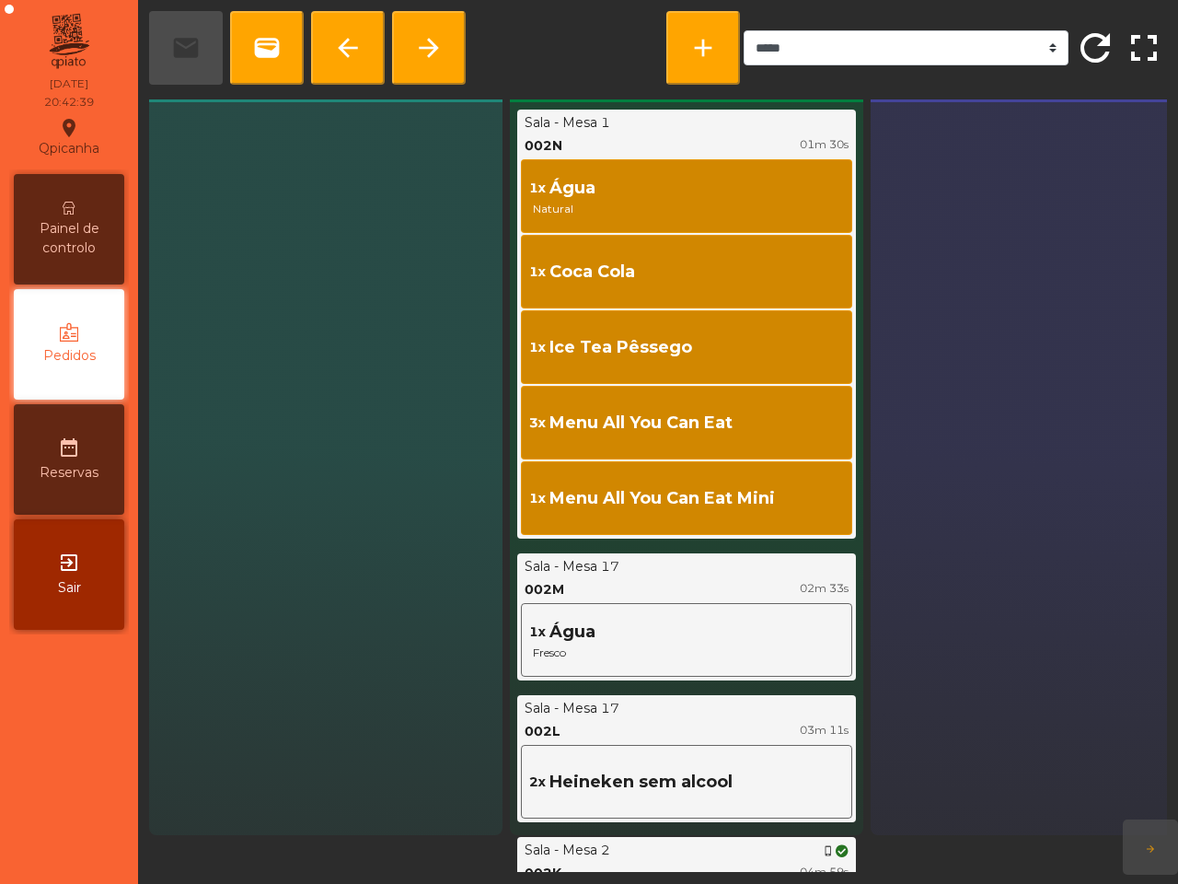
scroll to position [39, 0]
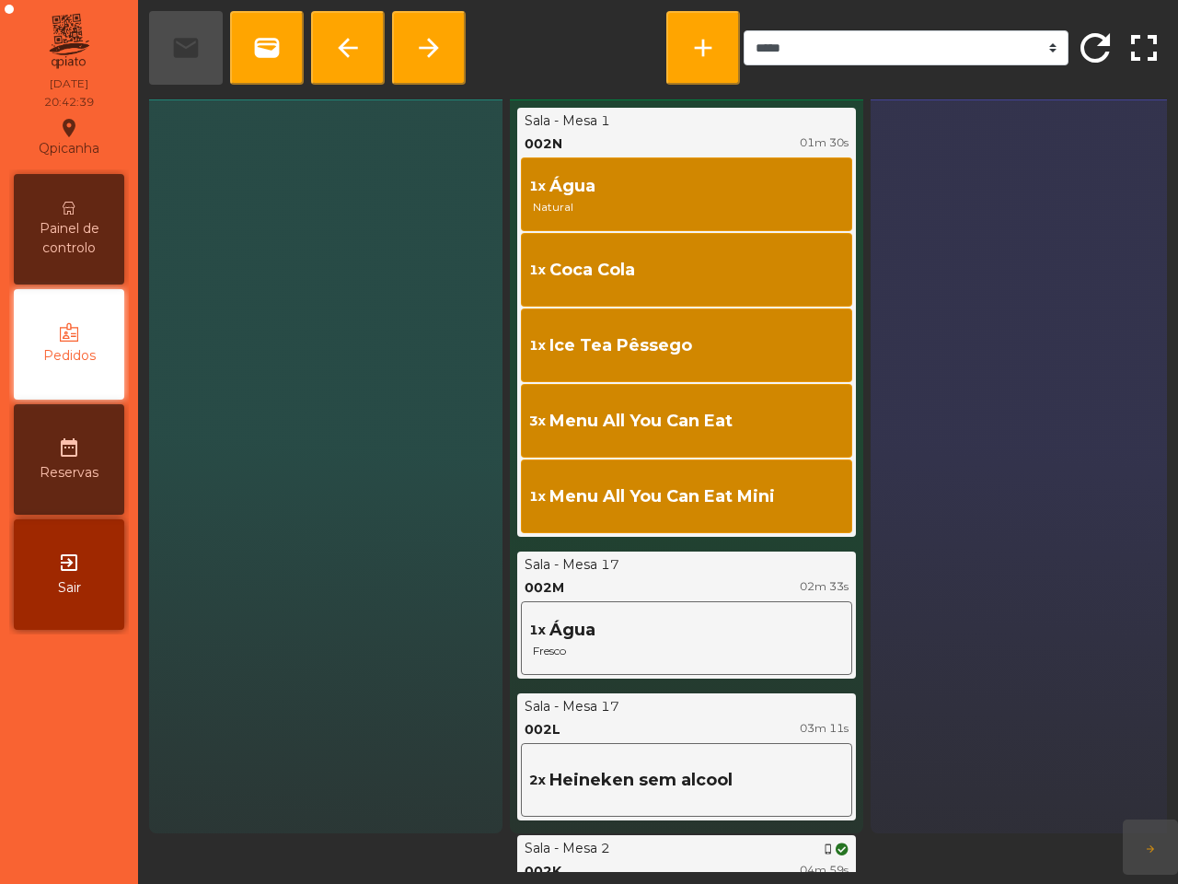
click at [89, 231] on span "Painel de controlo" at bounding box center [68, 238] width 101 height 39
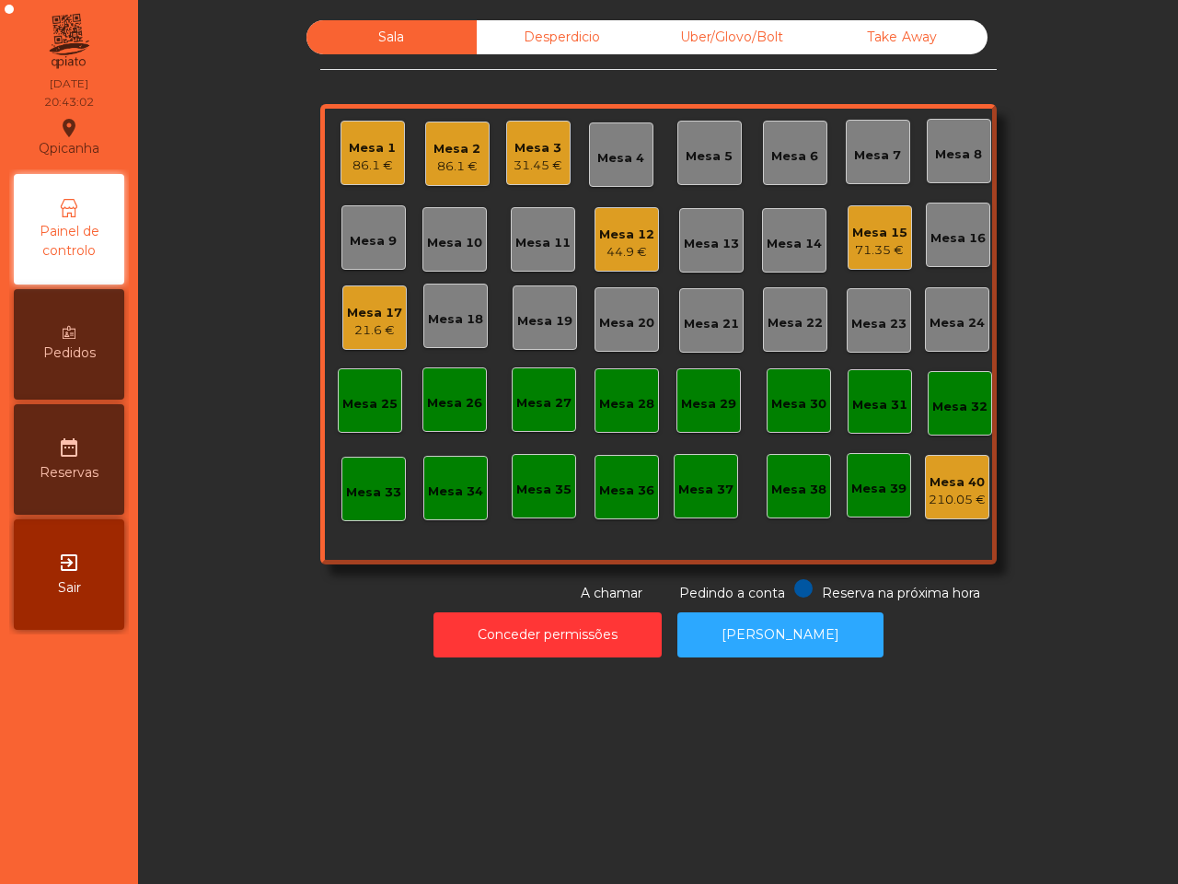
click at [567, 272] on div "Mesa 1 86.1 € Mesa 2 86.1 € Mesa 3 31.45 € Mesa 4 Mesa 5 Mesa 6 Mesa 7 Mesa 8 M…" at bounding box center [658, 334] width 677 height 460
click at [962, 42] on div "Take Away" at bounding box center [902, 37] width 170 height 34
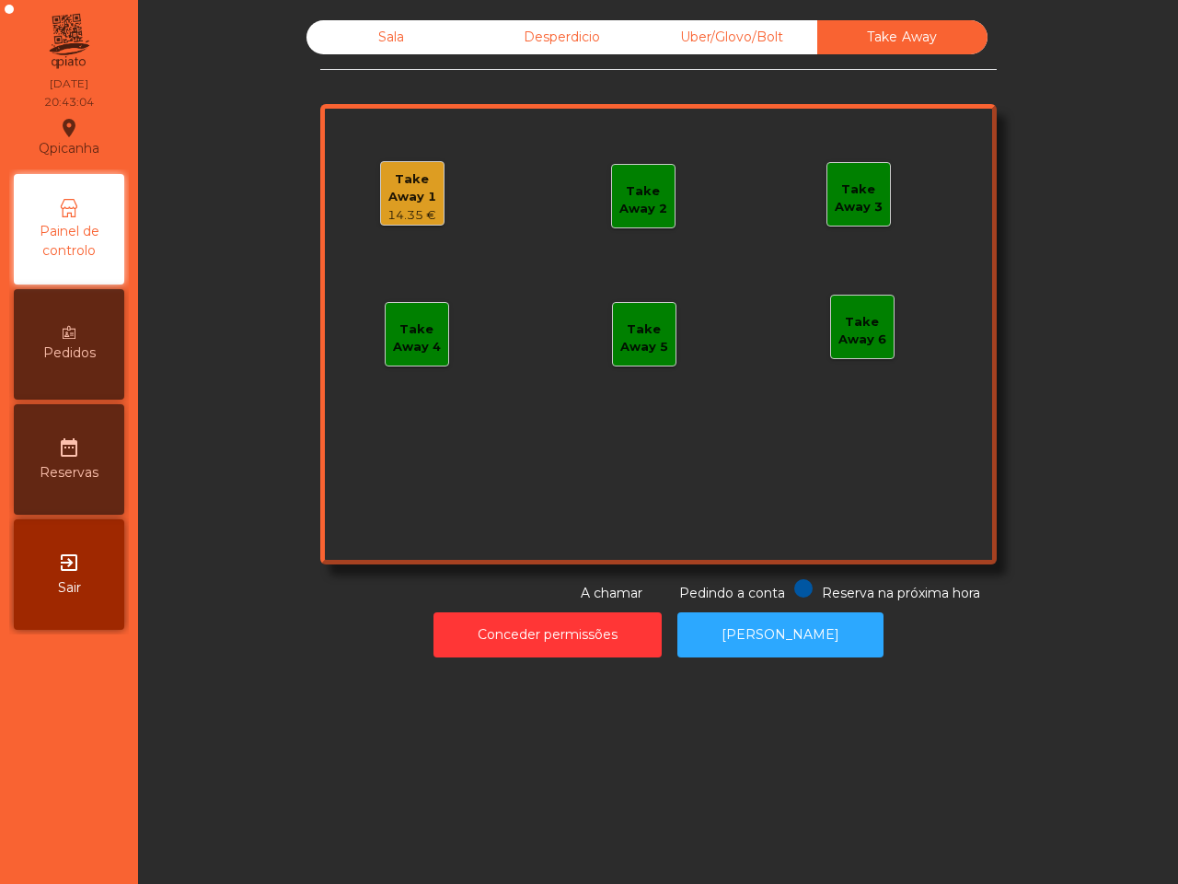
click at [419, 201] on div "Take Away 1" at bounding box center [412, 188] width 63 height 36
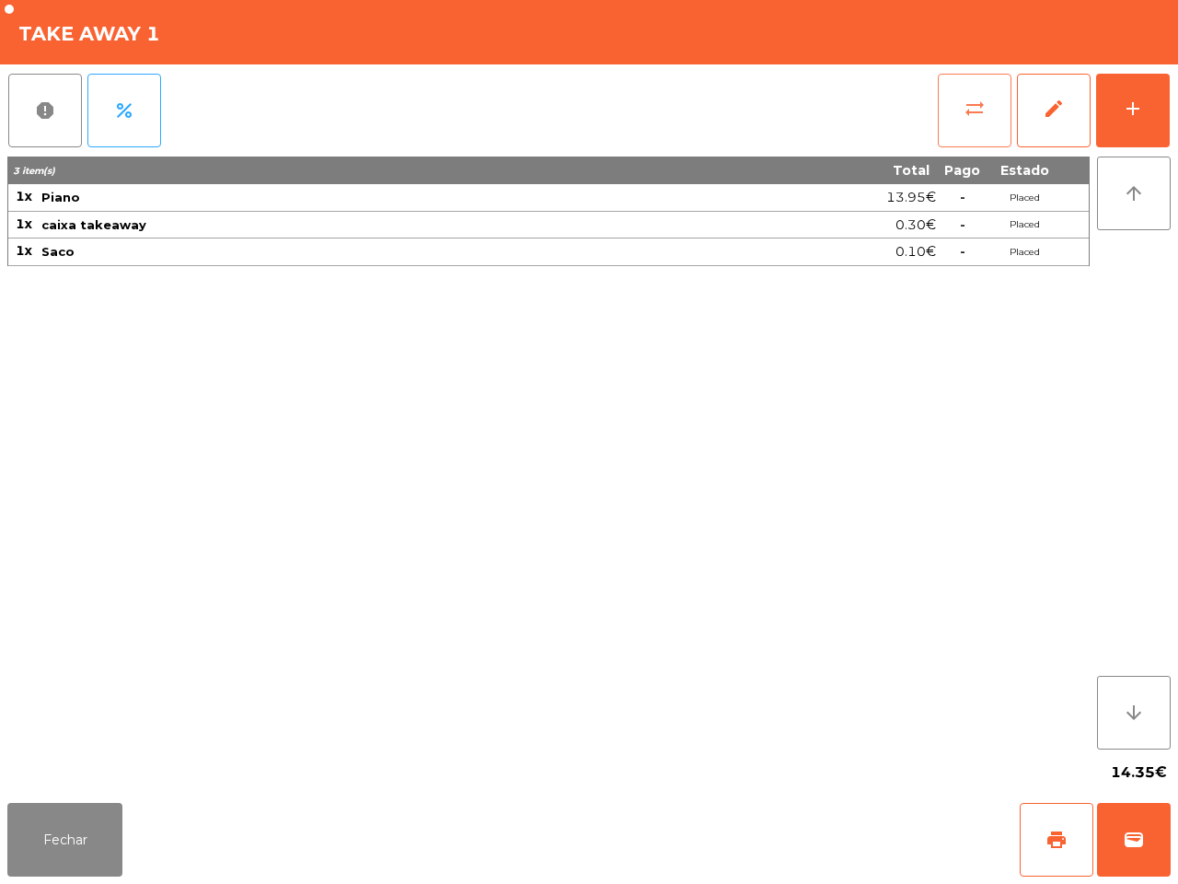
click at [959, 117] on button "sync_alt" at bounding box center [975, 111] width 74 height 74
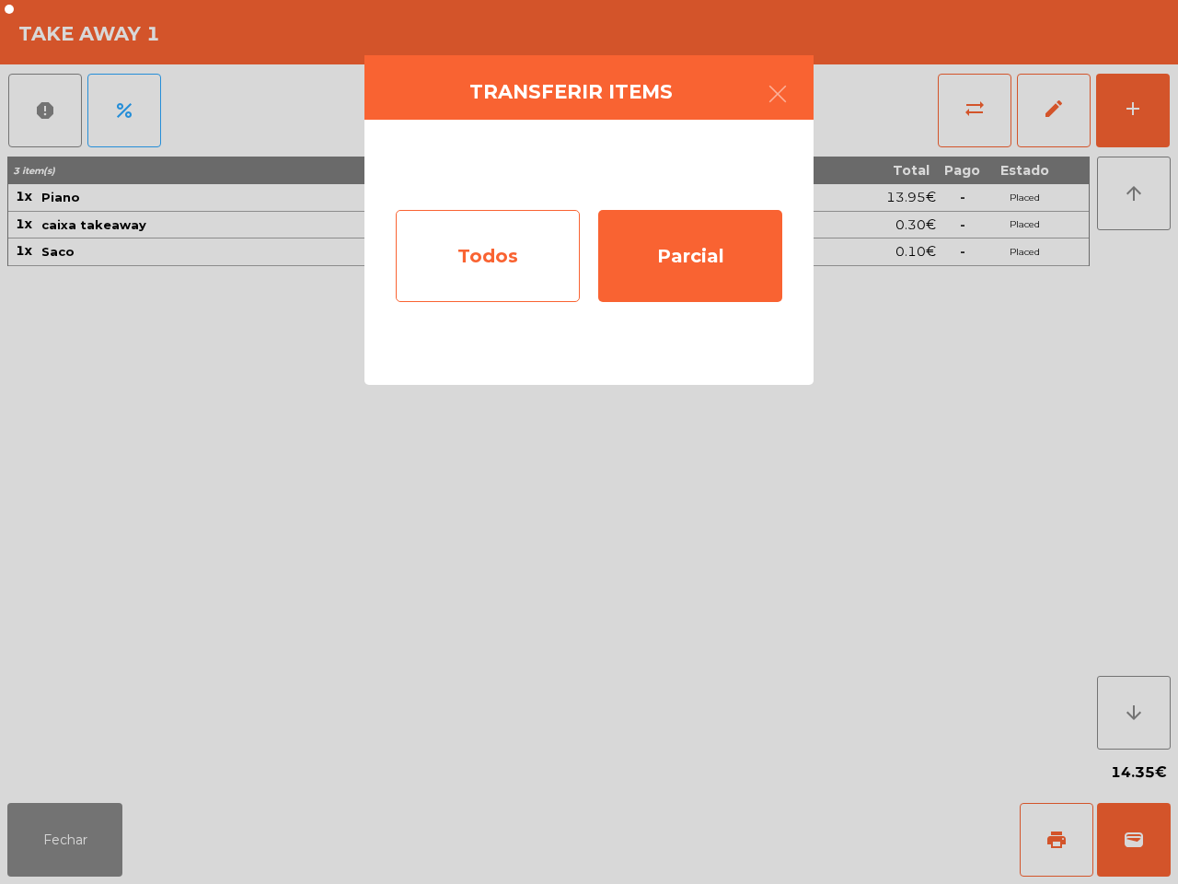
click at [500, 250] on div "Todos" at bounding box center [488, 256] width 184 height 92
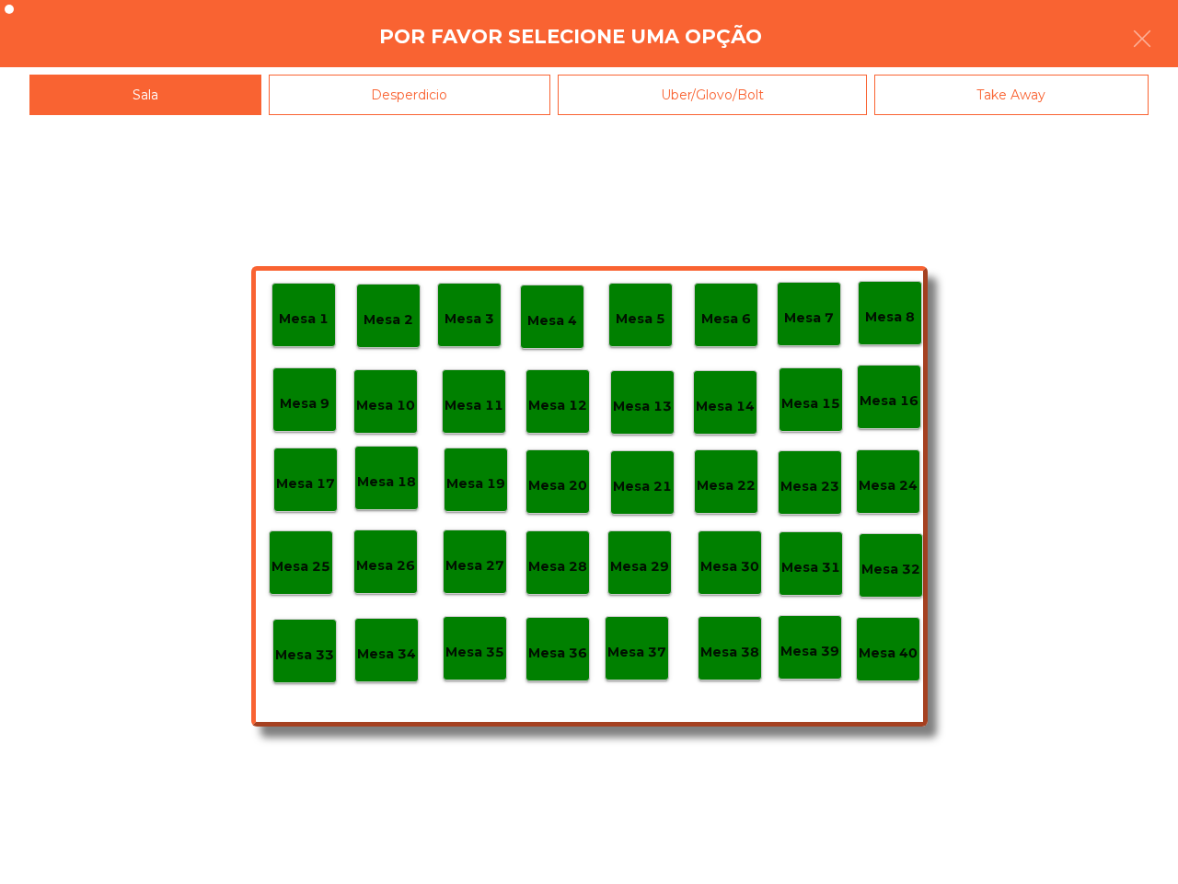
click at [884, 672] on div "Mesa 40" at bounding box center [888, 649] width 64 height 64
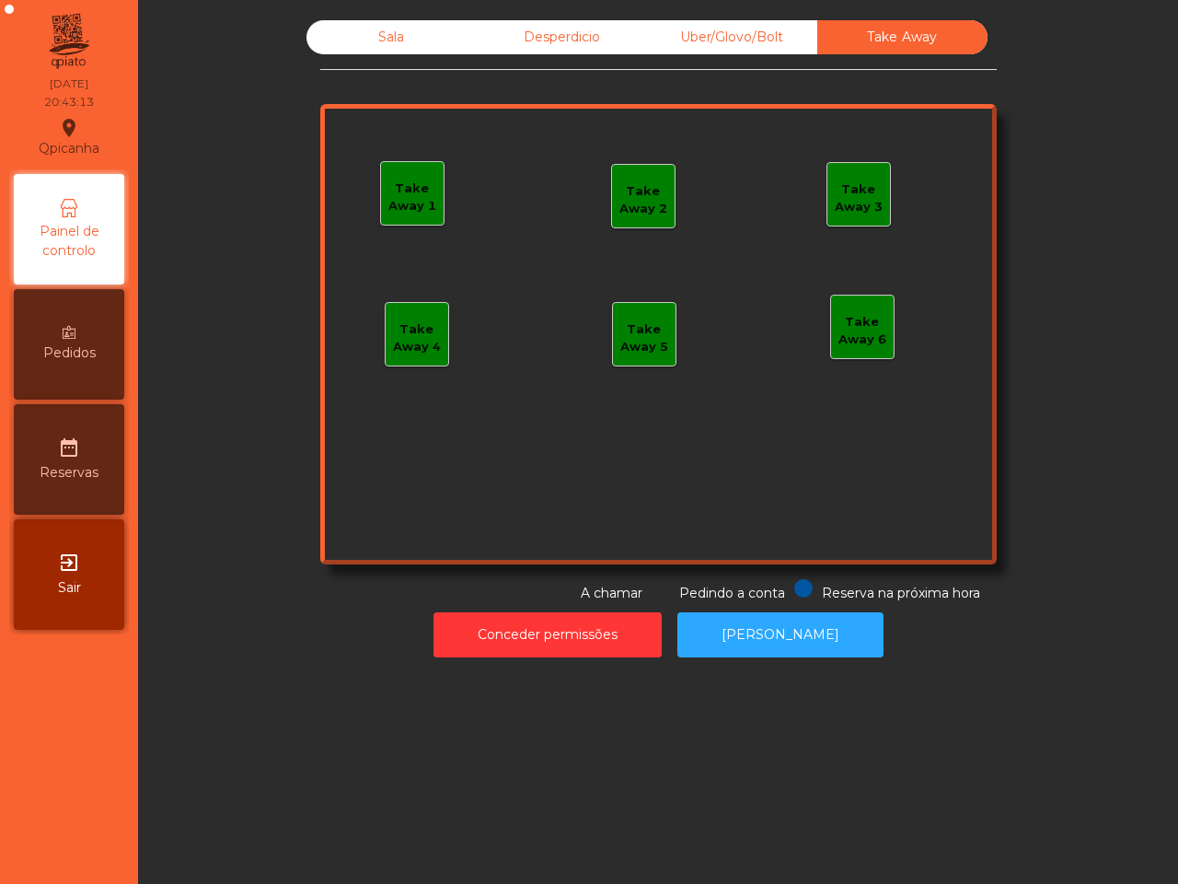
click at [399, 52] on div "Sala" at bounding box center [392, 37] width 170 height 34
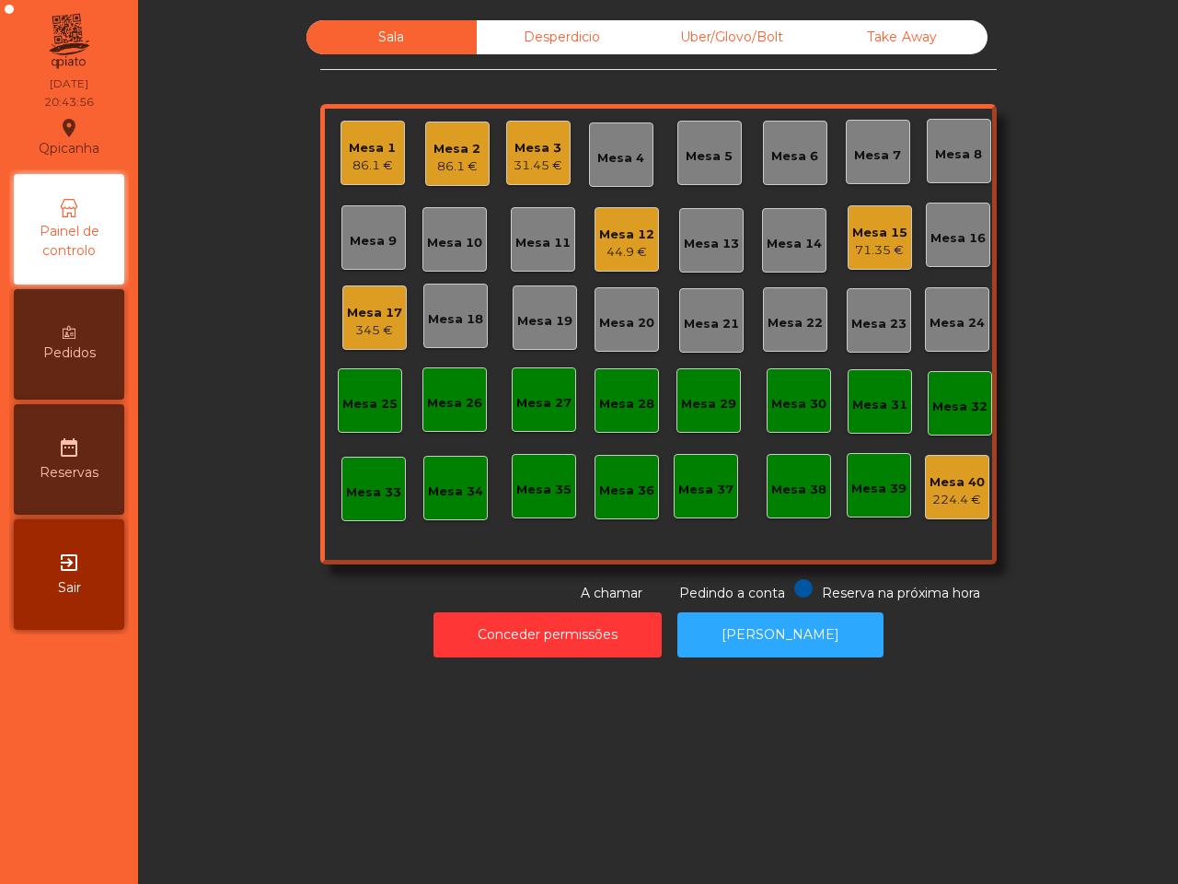
click at [368, 319] on div "Mesa 17" at bounding box center [374, 313] width 55 height 18
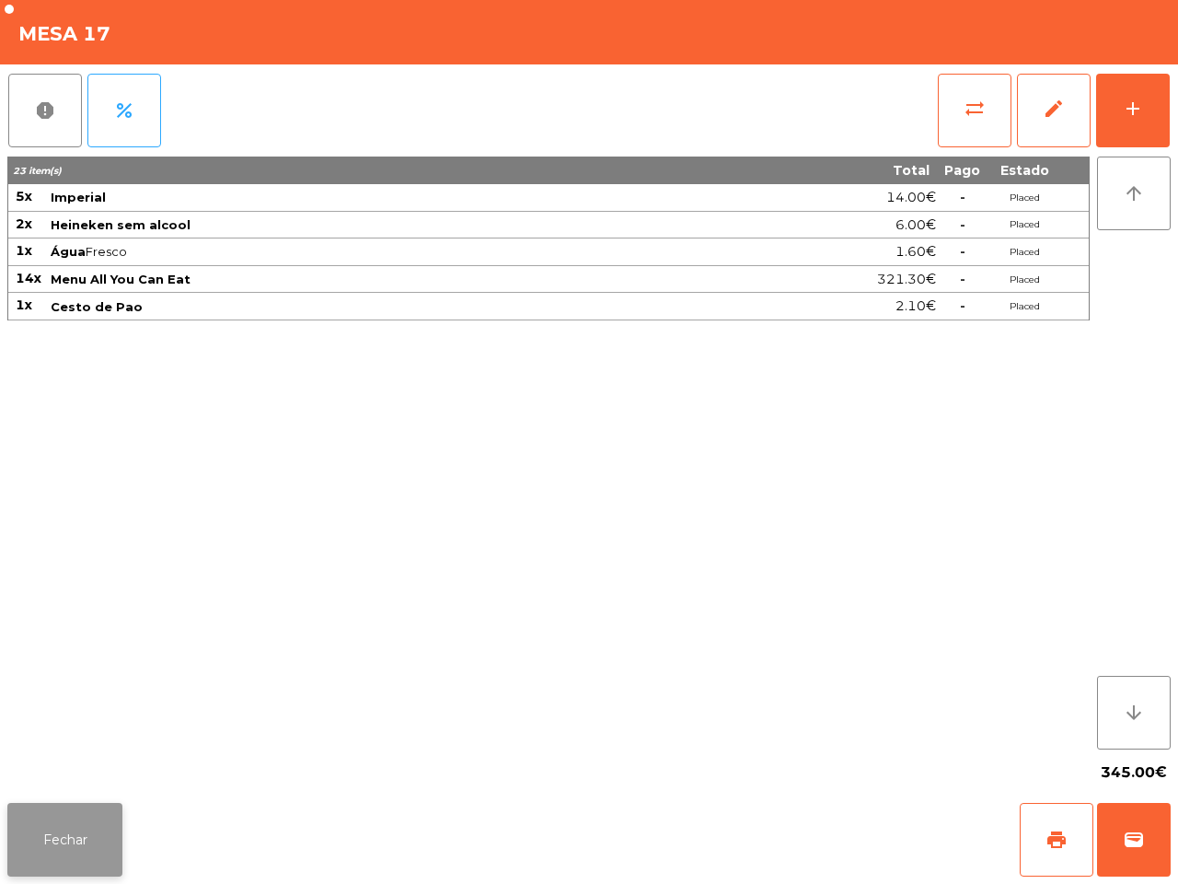
click at [19, 833] on button "Fechar" at bounding box center [64, 840] width 115 height 74
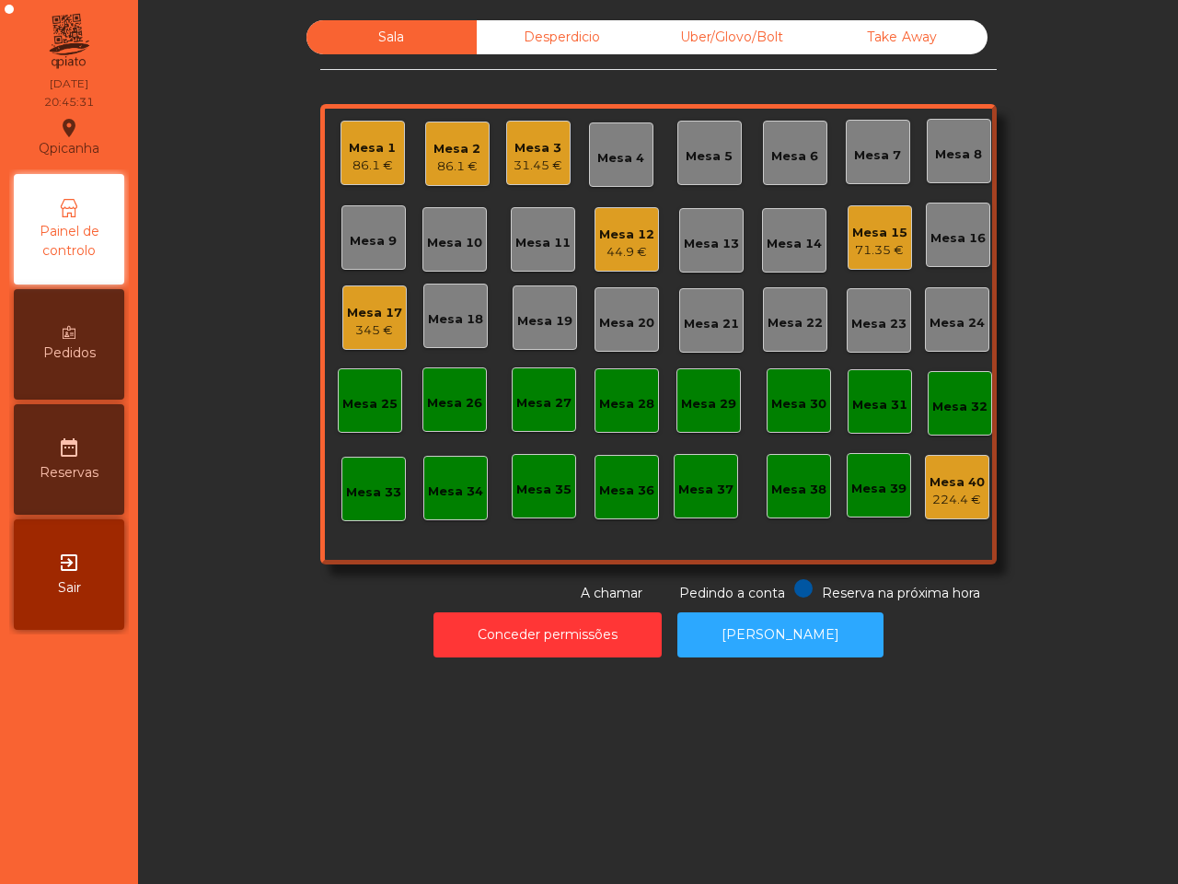
click at [354, 159] on div "86.1 €" at bounding box center [372, 165] width 47 height 18
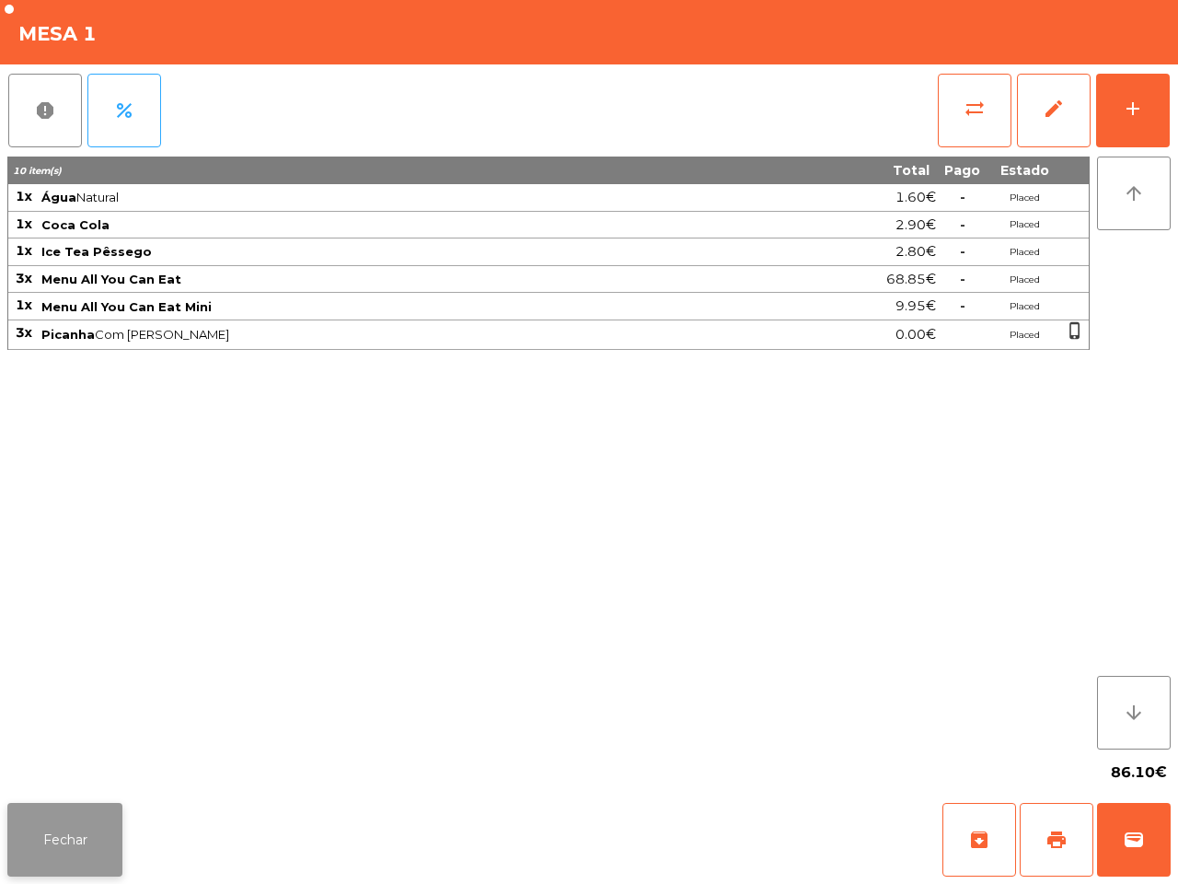
click at [80, 840] on button "Fechar" at bounding box center [64, 840] width 115 height 74
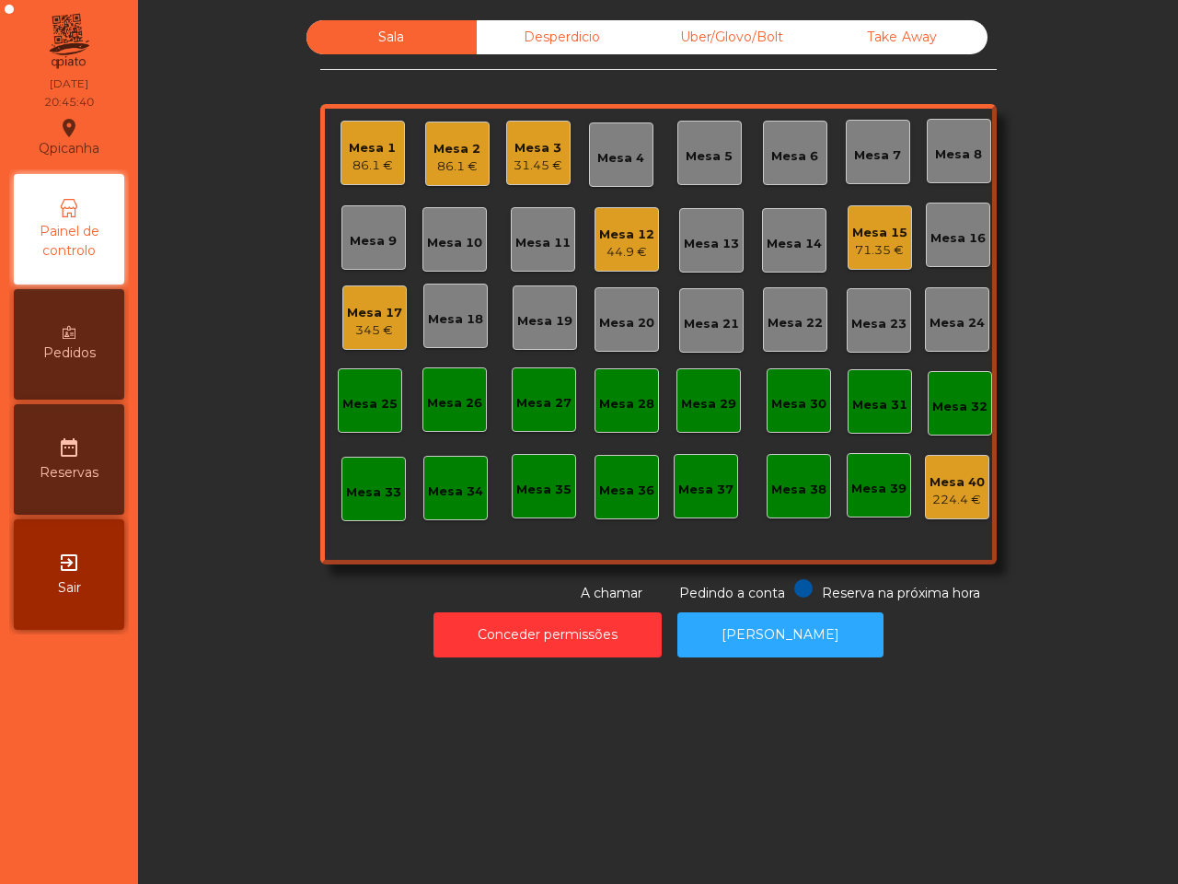
click at [369, 300] on div "Mesa 17 345 €" at bounding box center [374, 317] width 55 height 43
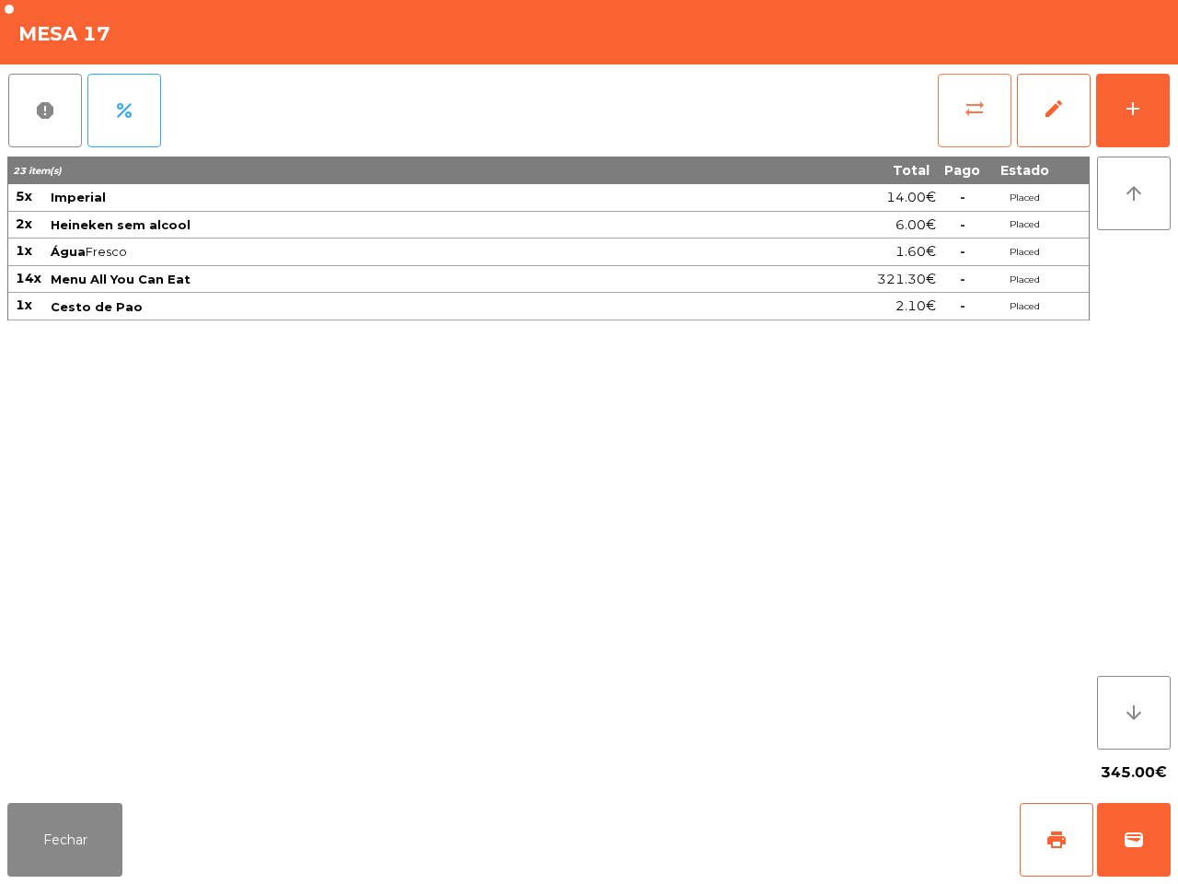
click at [969, 101] on span "sync_alt" at bounding box center [975, 109] width 22 height 22
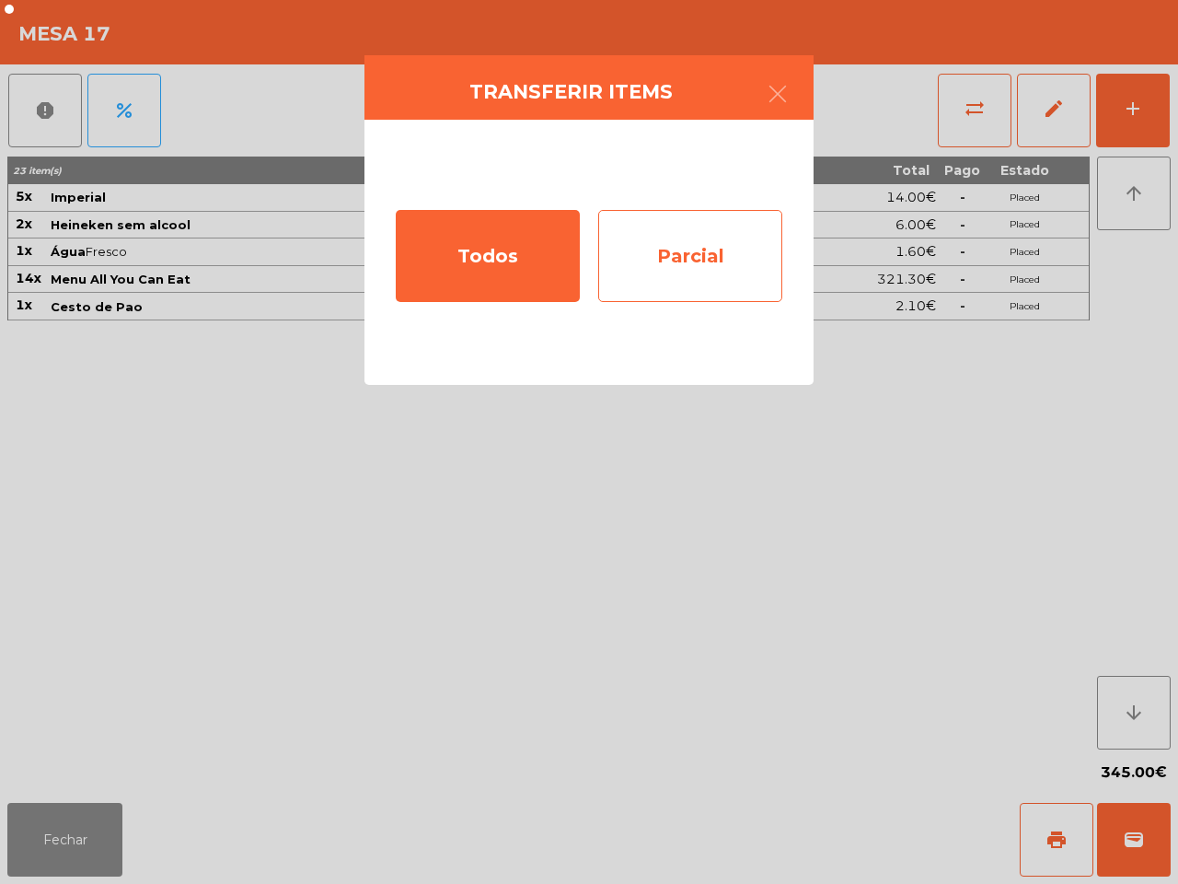
click at [713, 256] on div "Parcial" at bounding box center [690, 256] width 184 height 92
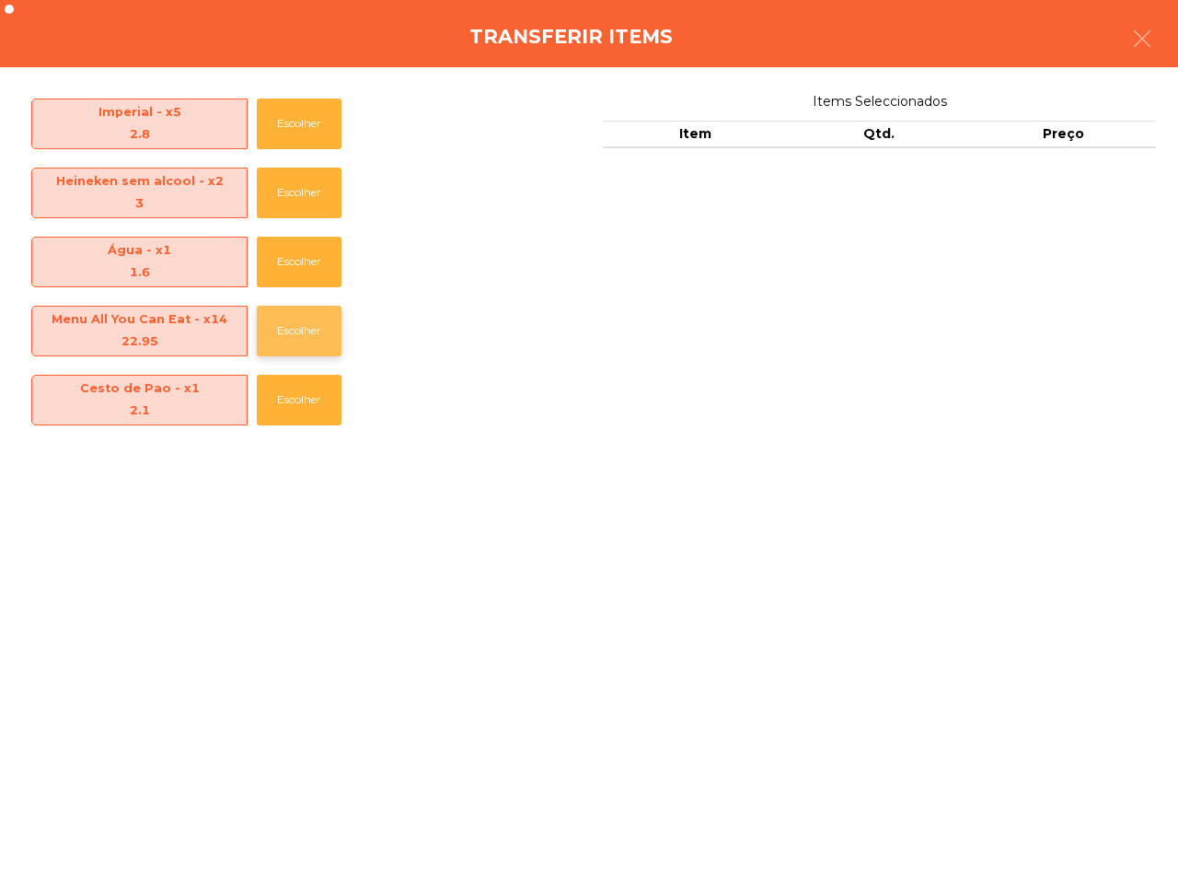
click at [318, 323] on button "Escolher" at bounding box center [299, 331] width 85 height 51
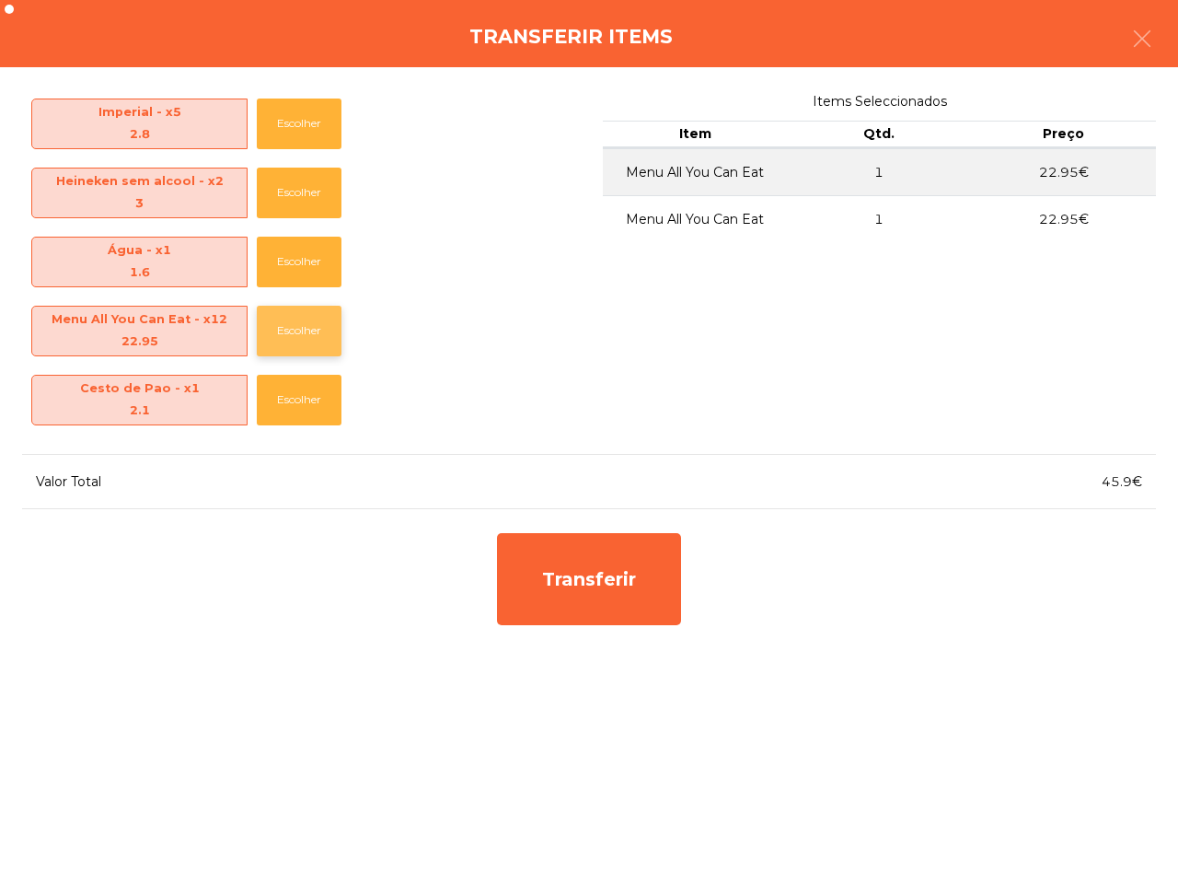
click at [318, 323] on button "Escolher" at bounding box center [299, 331] width 85 height 51
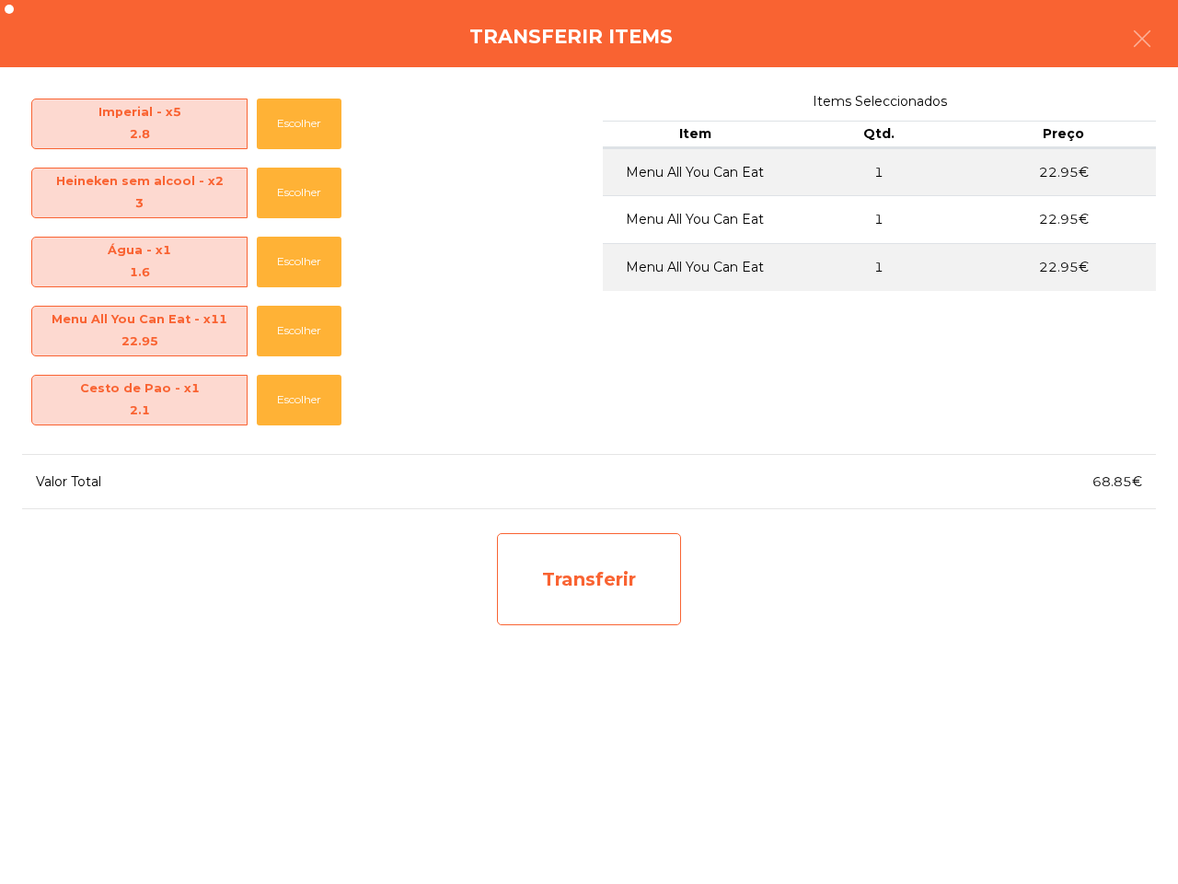
click at [576, 591] on div "Transferir" at bounding box center [589, 579] width 184 height 92
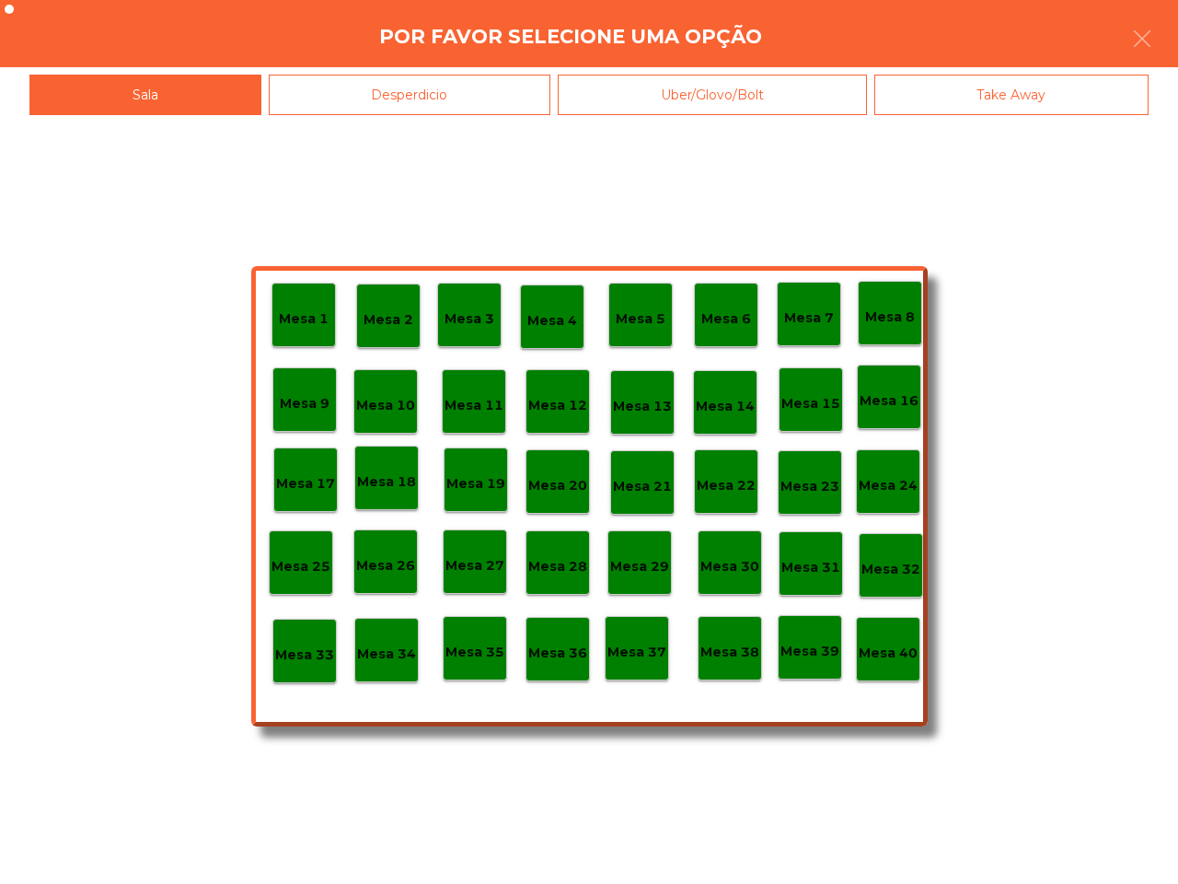
click at [304, 559] on p "Mesa 25" at bounding box center [301, 566] width 59 height 21
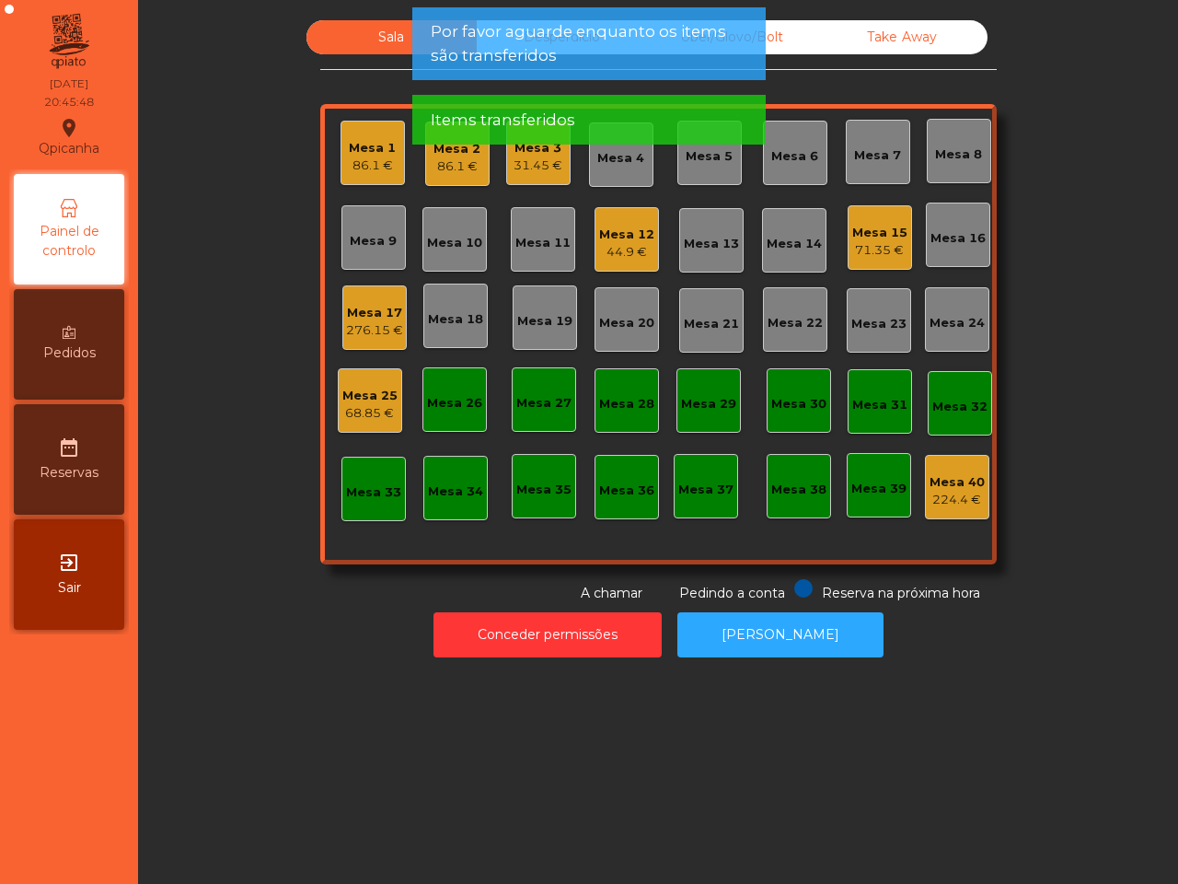
drag, startPoint x: 304, startPoint y: 559, endPoint x: 282, endPoint y: 613, distance: 58.6
click at [282, 614] on div "Conceder permissões Abrir Gaveta" at bounding box center [658, 635] width 991 height 64
click at [354, 402] on div "Mesa 25" at bounding box center [369, 396] width 55 height 18
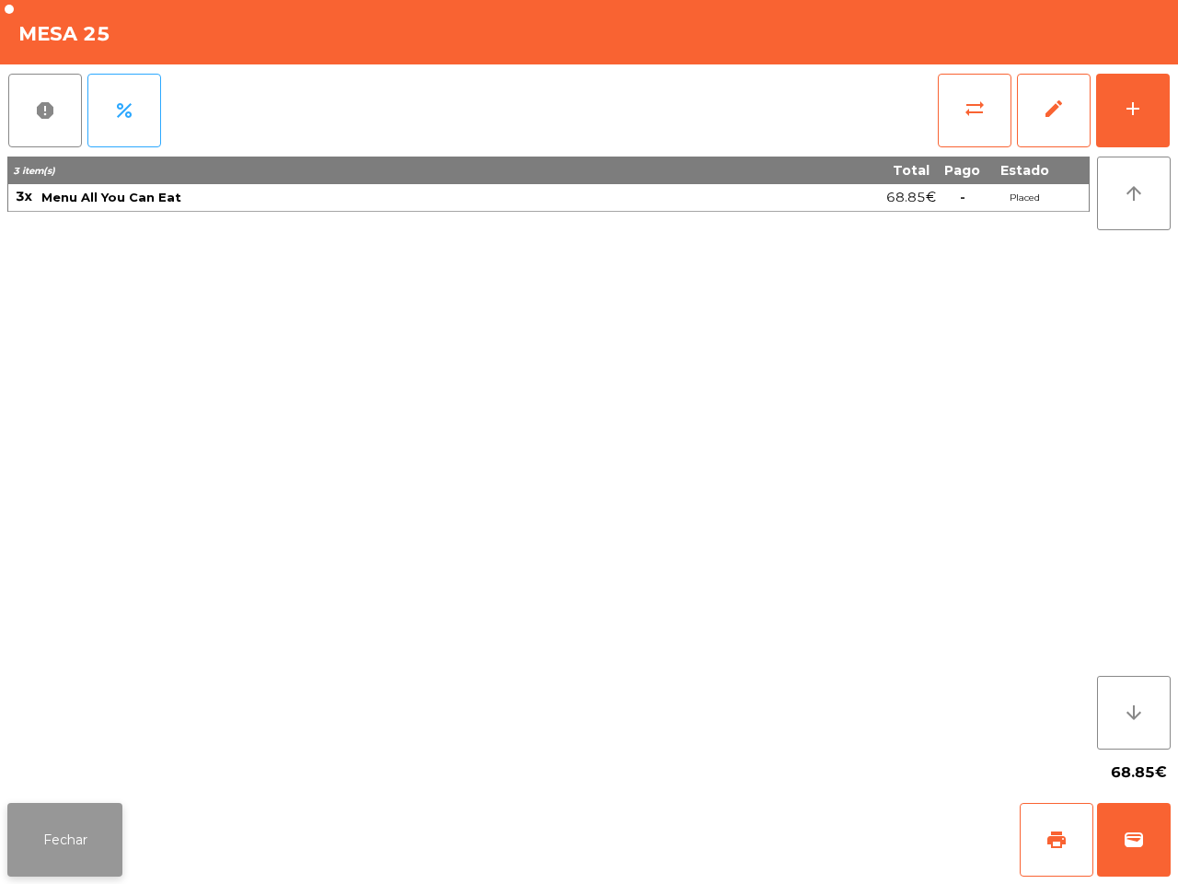
click at [69, 816] on button "Fechar" at bounding box center [64, 840] width 115 height 74
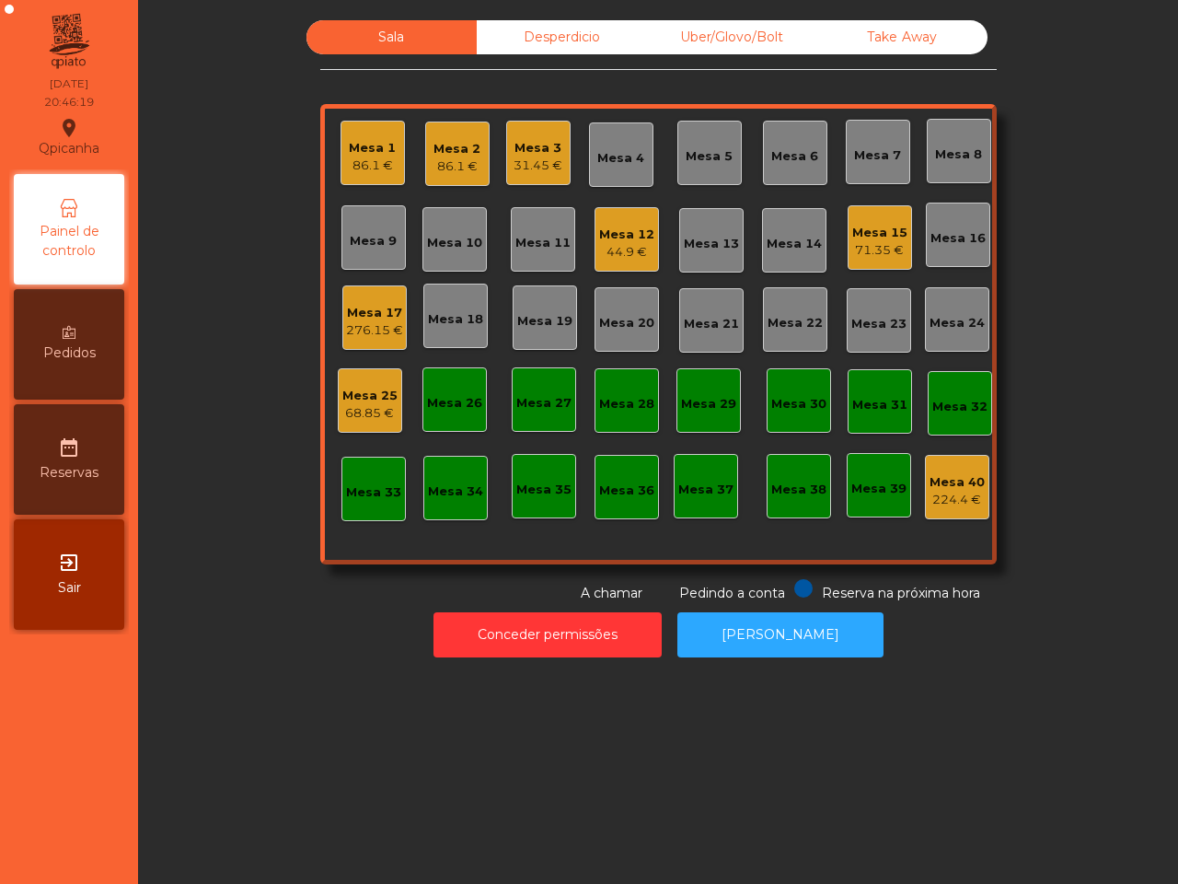
click at [362, 331] on div "276.15 €" at bounding box center [374, 330] width 57 height 18
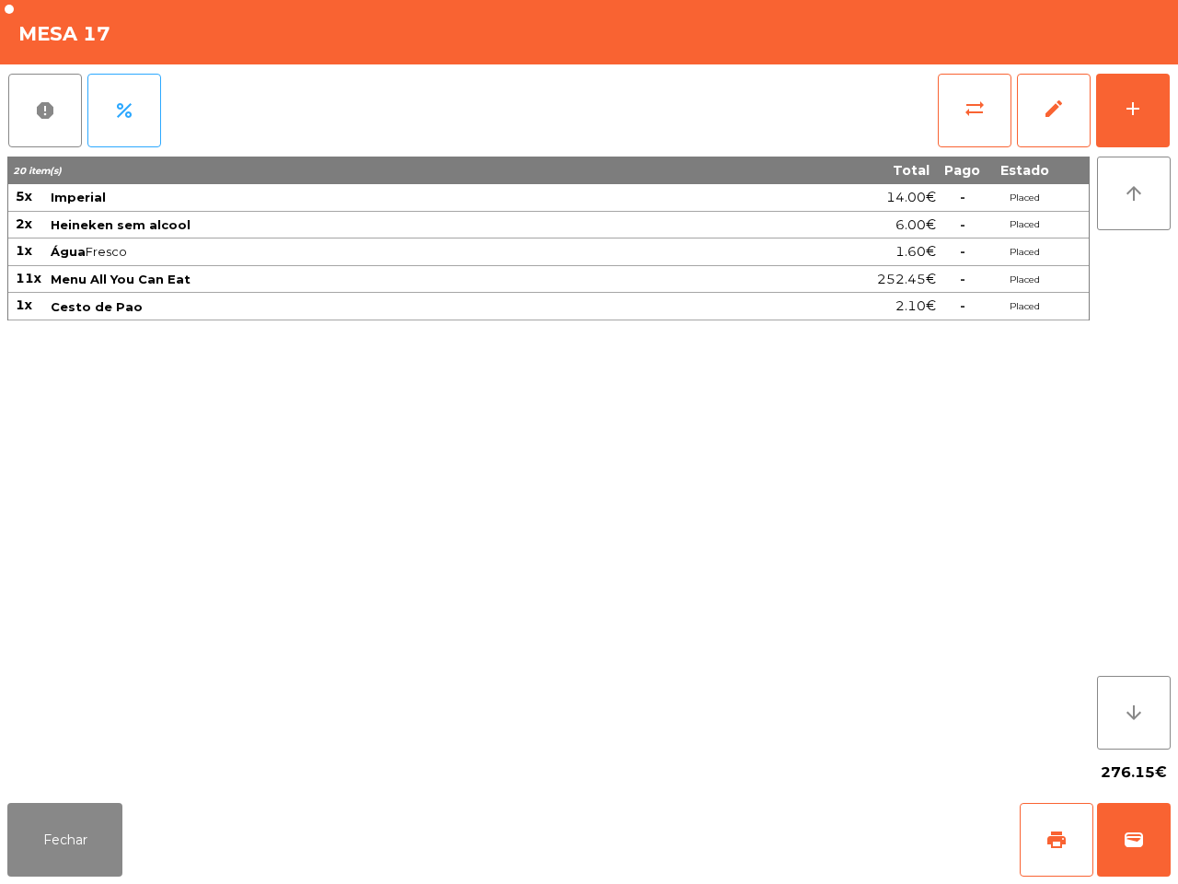
click at [336, 334] on div "20 item(s) Total Pago Estado 5x Imperial 14.00€ - Placed 2x Heineken sem alcool…" at bounding box center [548, 452] width 1083 height 593
click at [1148, 99] on button "add" at bounding box center [1133, 111] width 74 height 74
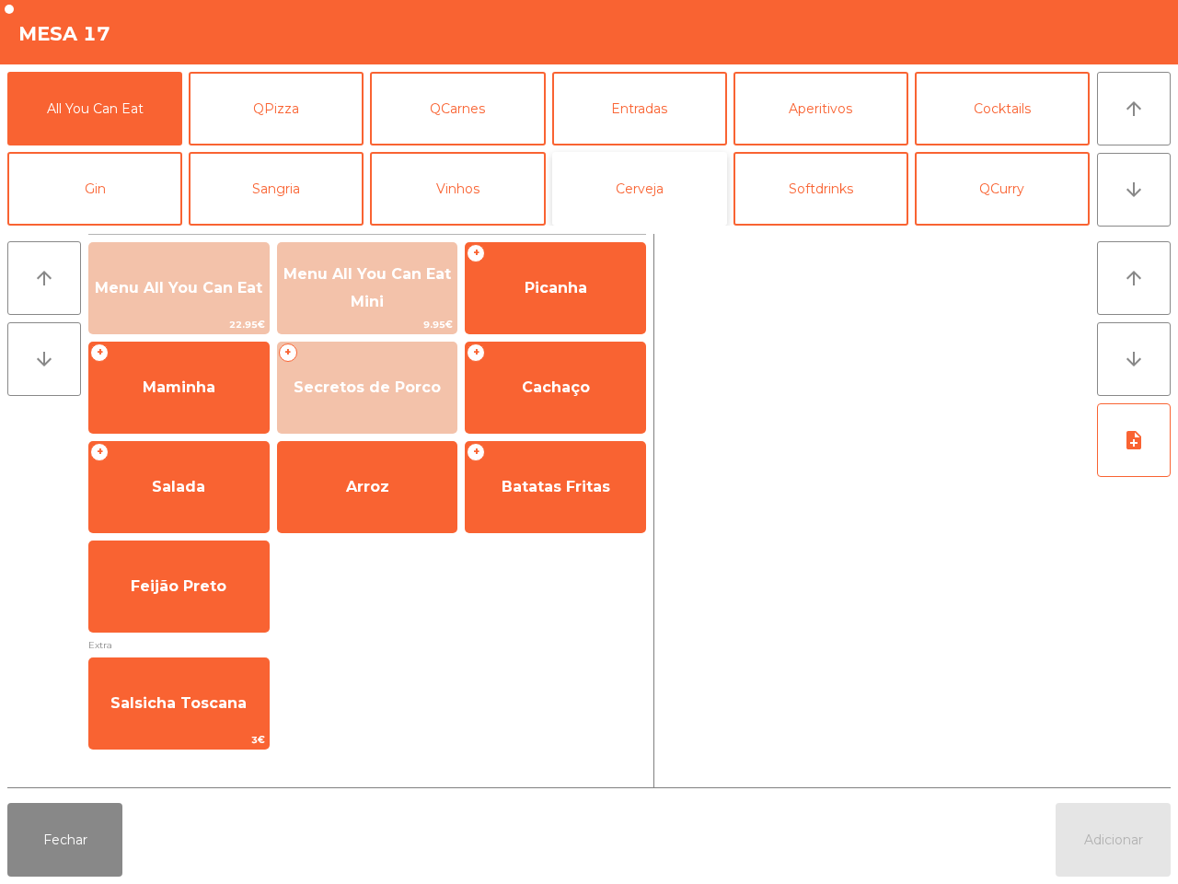
click at [623, 191] on button "Cerveja" at bounding box center [639, 189] width 175 height 74
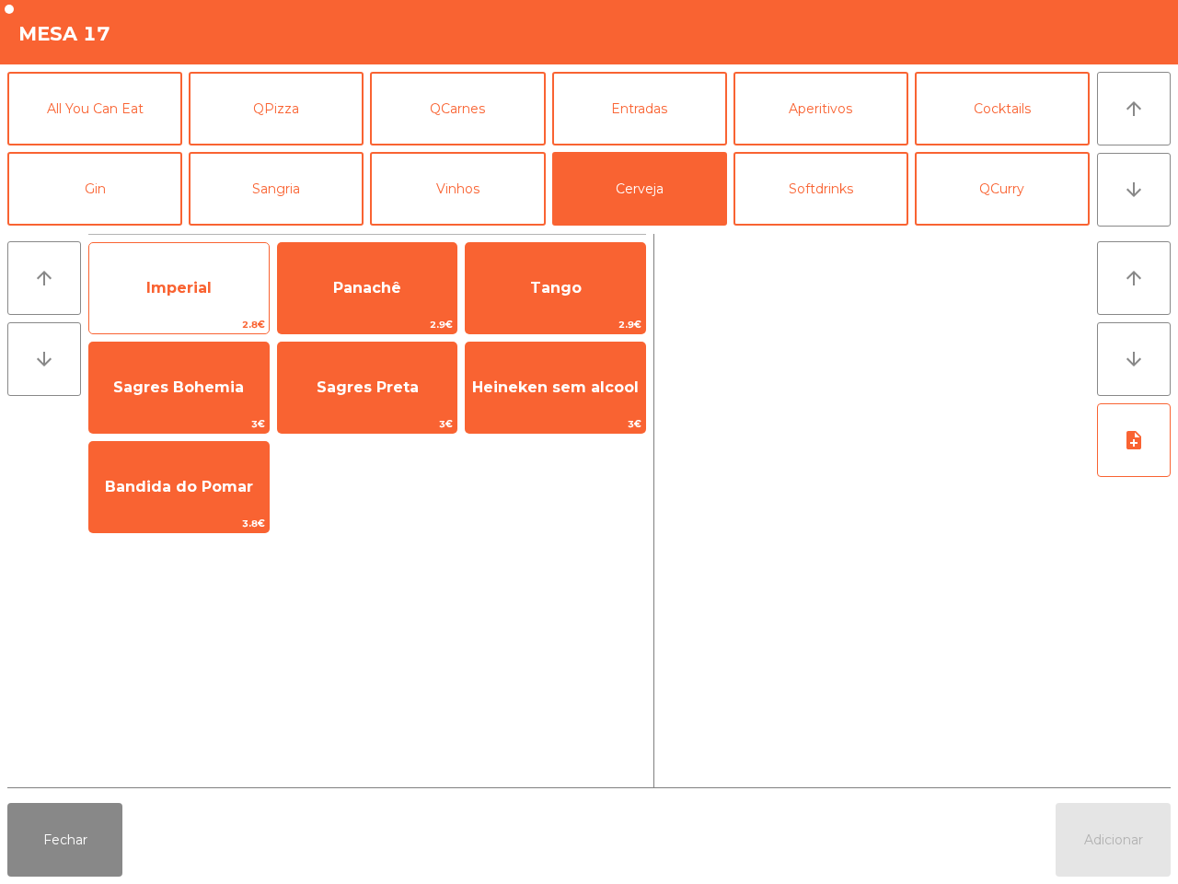
click at [190, 308] on span "Imperial" at bounding box center [179, 288] width 180 height 50
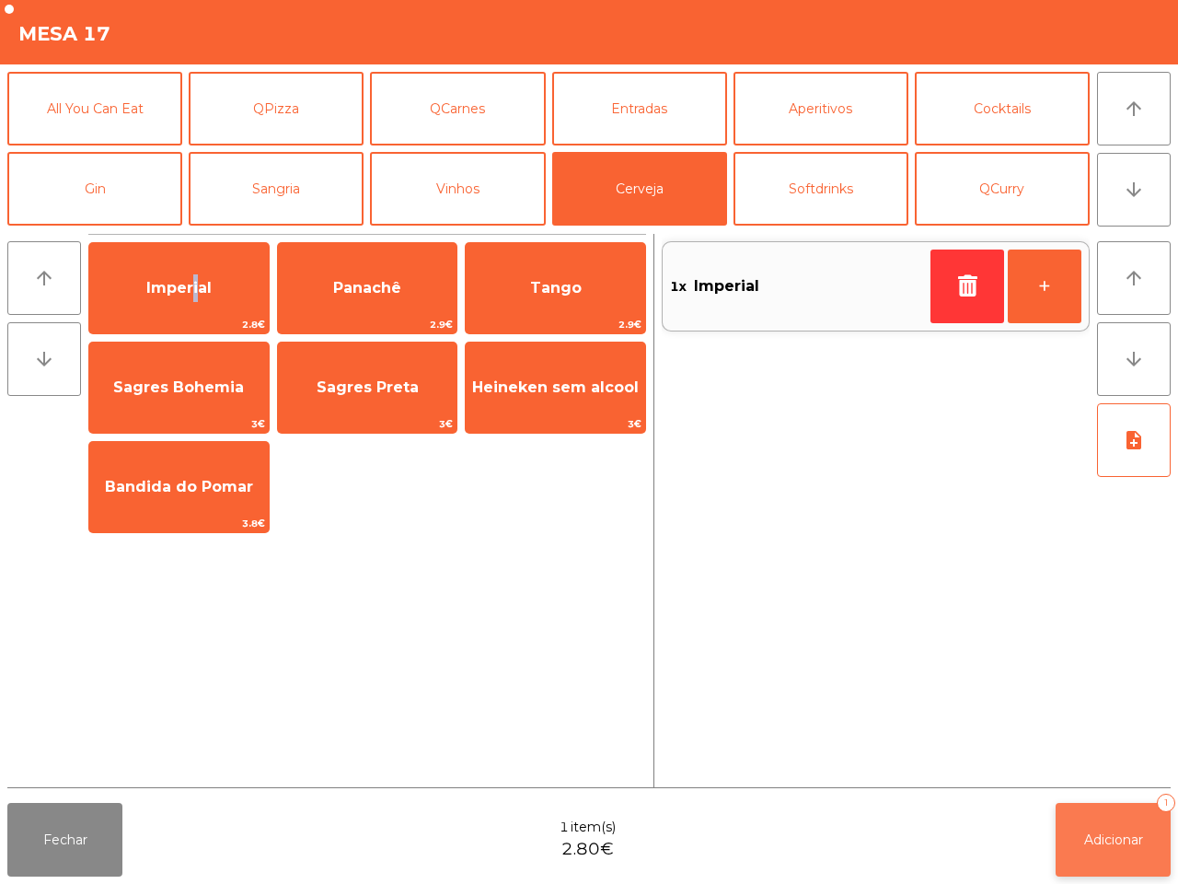
click at [1080, 839] on button "Adicionar 1" at bounding box center [1113, 840] width 115 height 74
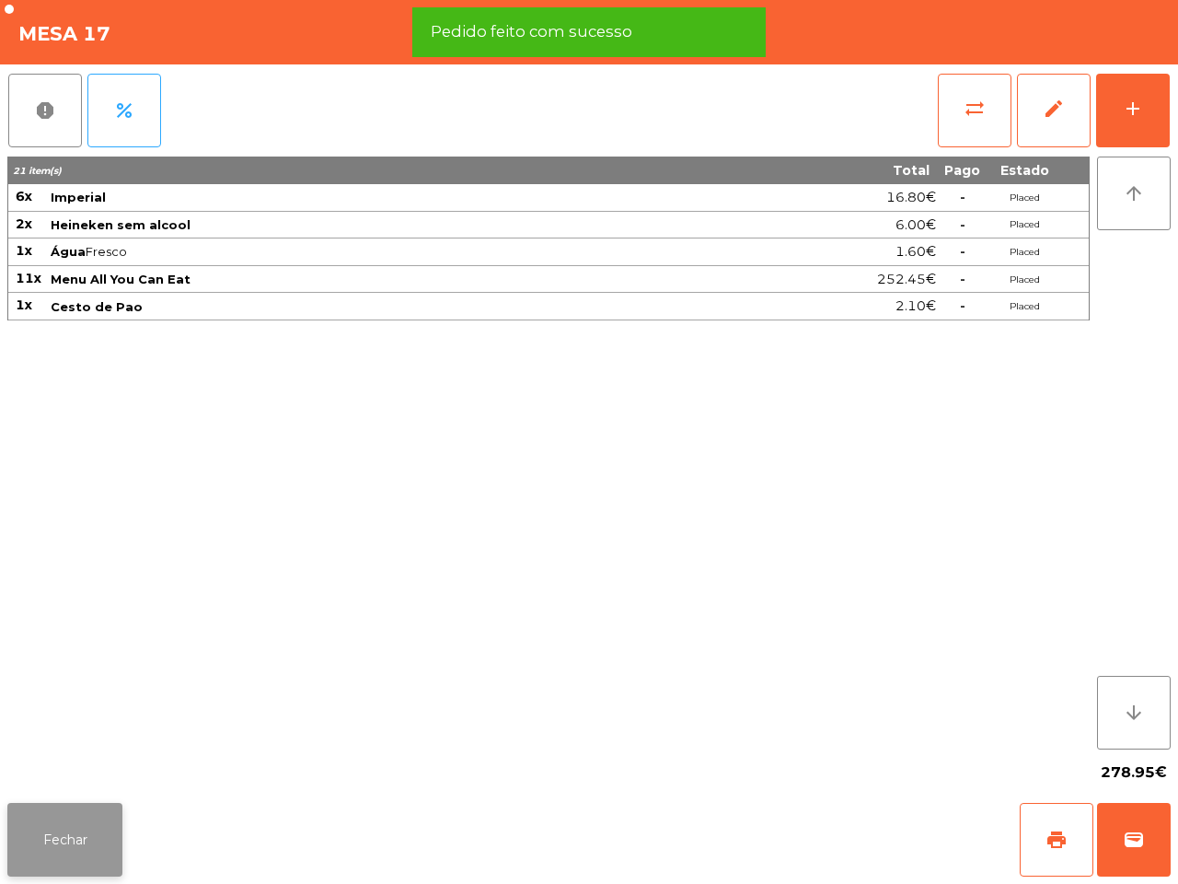
click at [48, 834] on button "Fechar" at bounding box center [64, 840] width 115 height 74
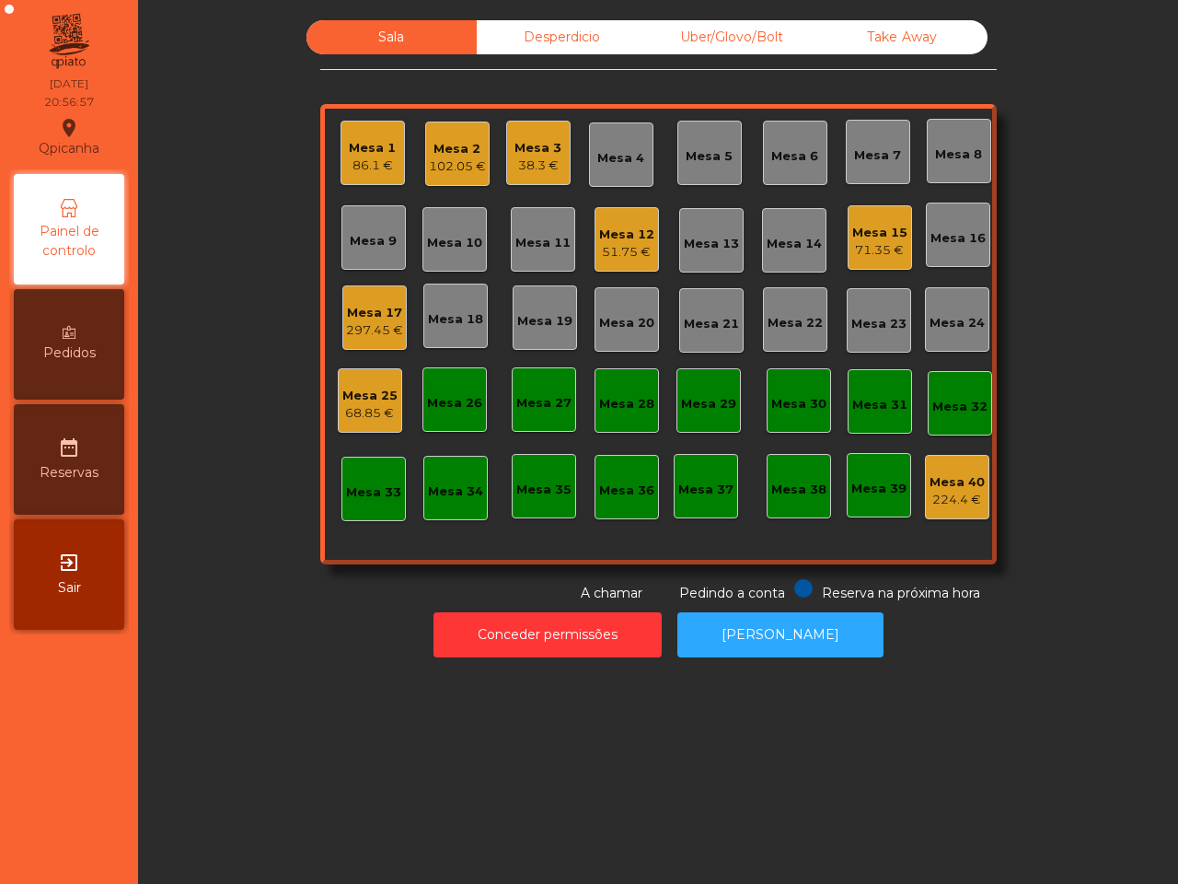
click at [71, 845] on nav "Qpicanha location_on 29/08/2025 20:56:57 Painel de controlo Pedidos date_range …" at bounding box center [69, 442] width 138 height 884
click at [362, 321] on div "297.45 €" at bounding box center [374, 330] width 57 height 18
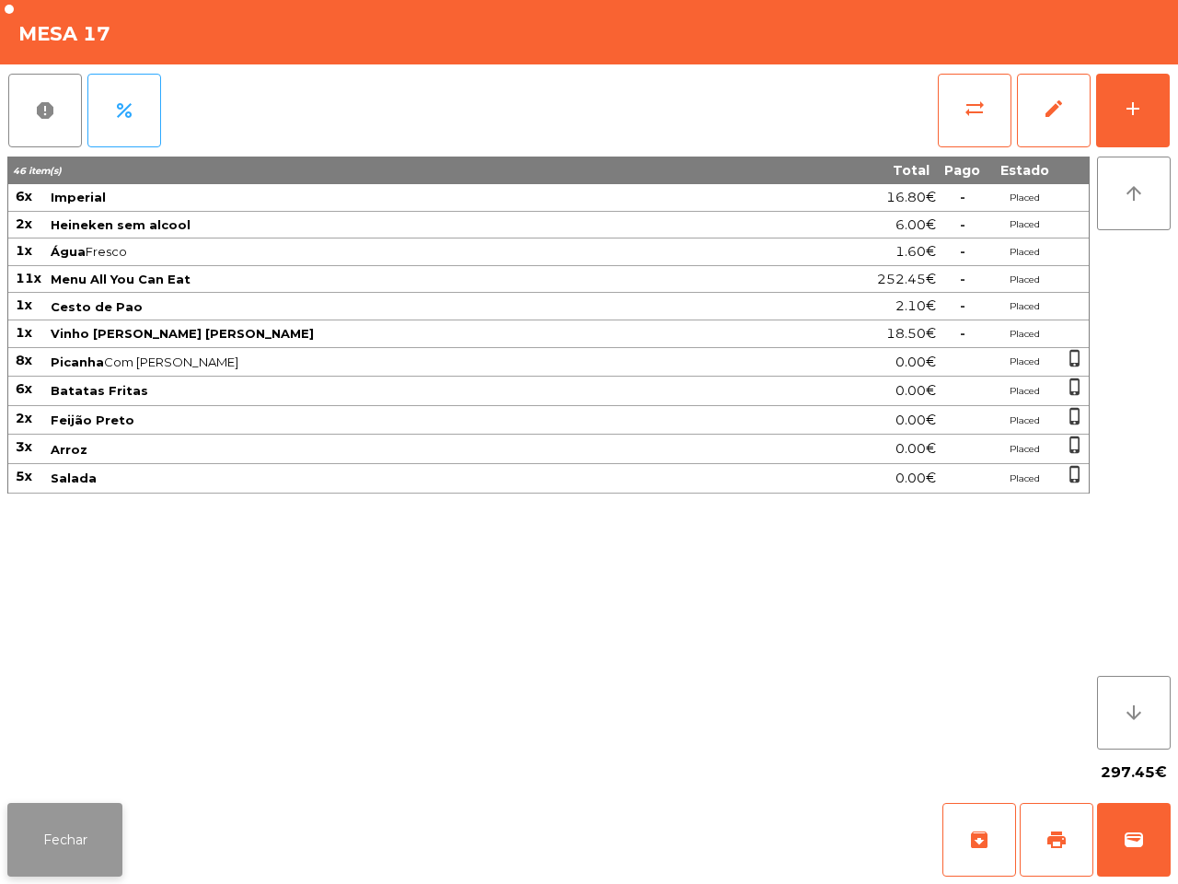
click at [98, 840] on button "Fechar" at bounding box center [64, 840] width 115 height 74
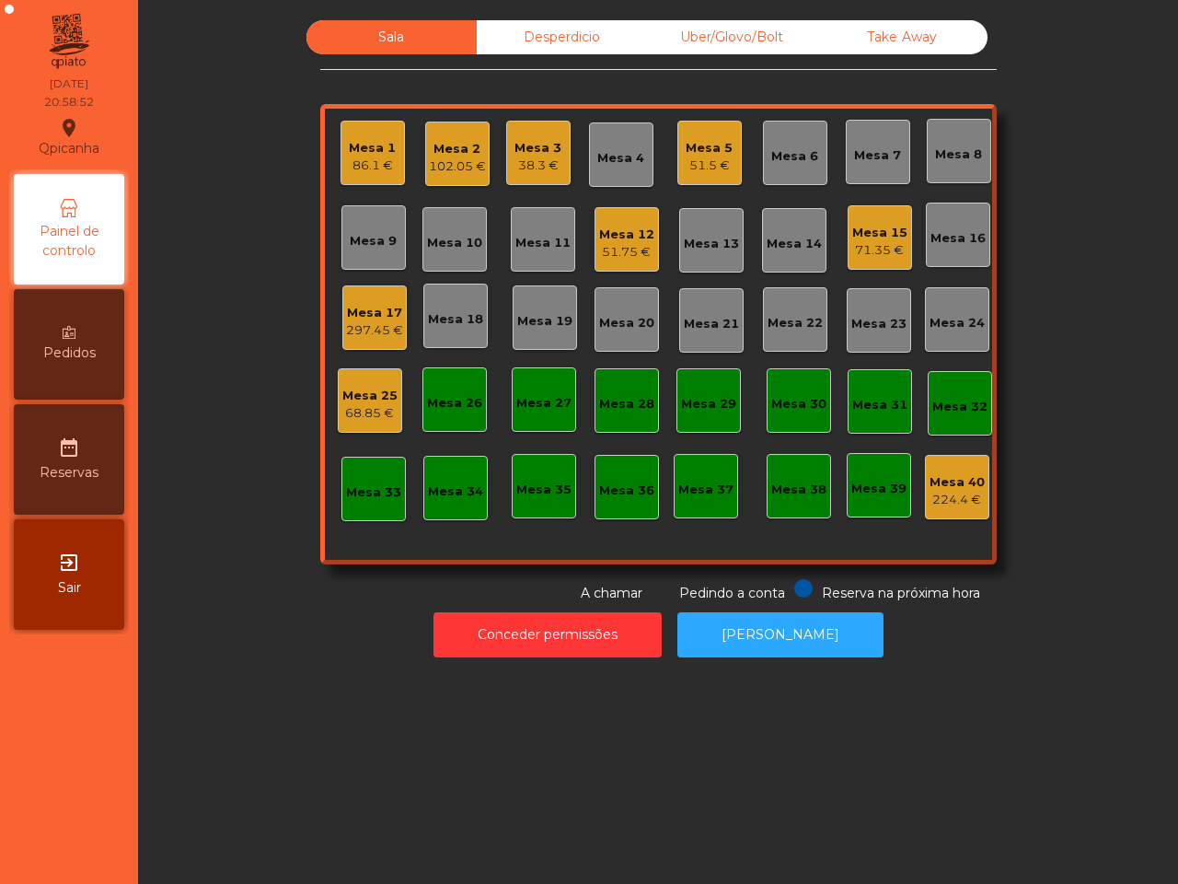
click at [300, 790] on div "Sala Desperdicio Uber/Glovo/Bolt Take Away Mesa 1 86.1 € Mesa 2 102.05 € Mesa 3…" at bounding box center [658, 442] width 1040 height 884
click at [57, 355] on span "Pedidos" at bounding box center [69, 352] width 52 height 19
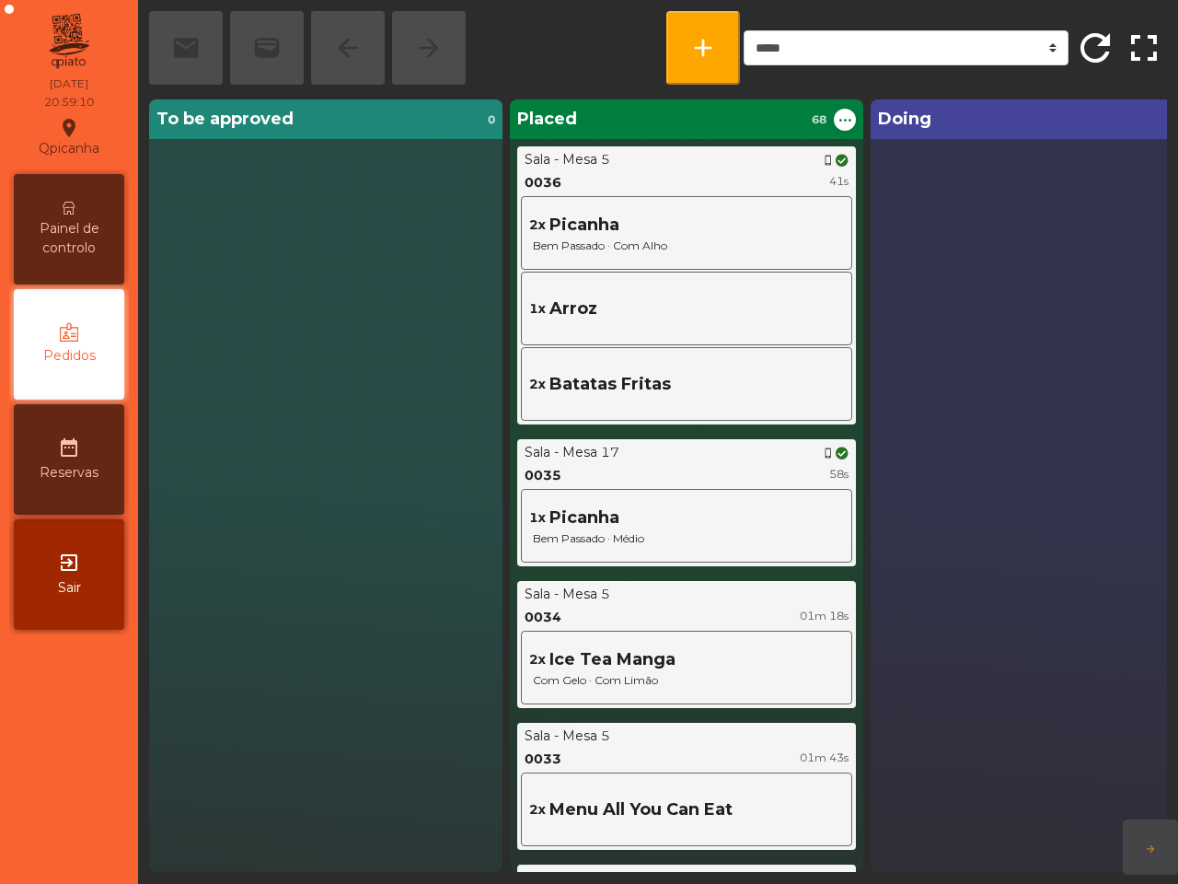
click at [56, 240] on span "Painel de controlo" at bounding box center [68, 238] width 101 height 39
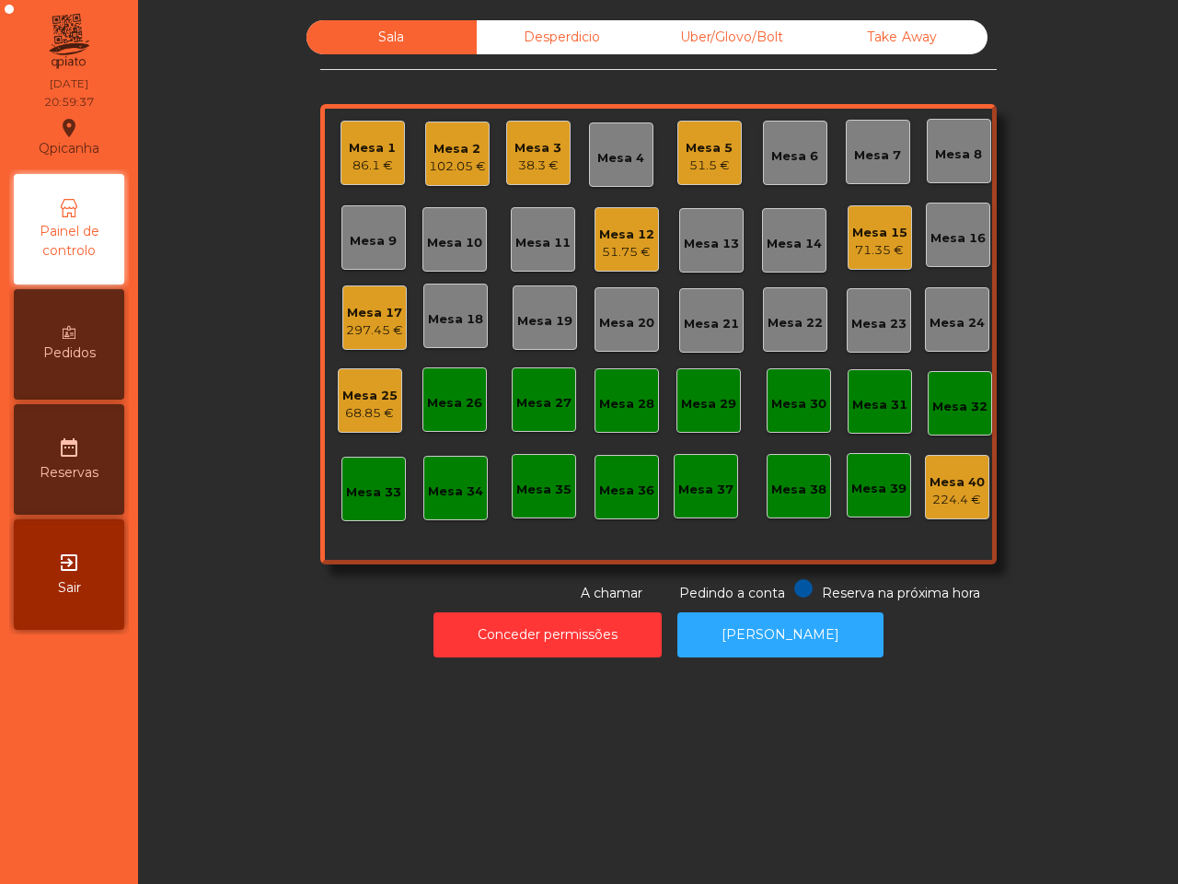
click at [269, 311] on div "Sala Desperdicio Uber/Glovo/Bolt Take Away Mesa 1 86.1 € Mesa 2 102.05 € Mesa 3…" at bounding box center [658, 311] width 991 height 583
click at [373, 274] on div "Mesa 1 100.05 € Mesa 2 102.05 € Mesa 3 38.3 € Mesa 4 Mesa 5 51.5 € Mesa 6 Mesa …" at bounding box center [658, 334] width 677 height 460
click at [378, 307] on div "Mesa 17" at bounding box center [374, 313] width 57 height 18
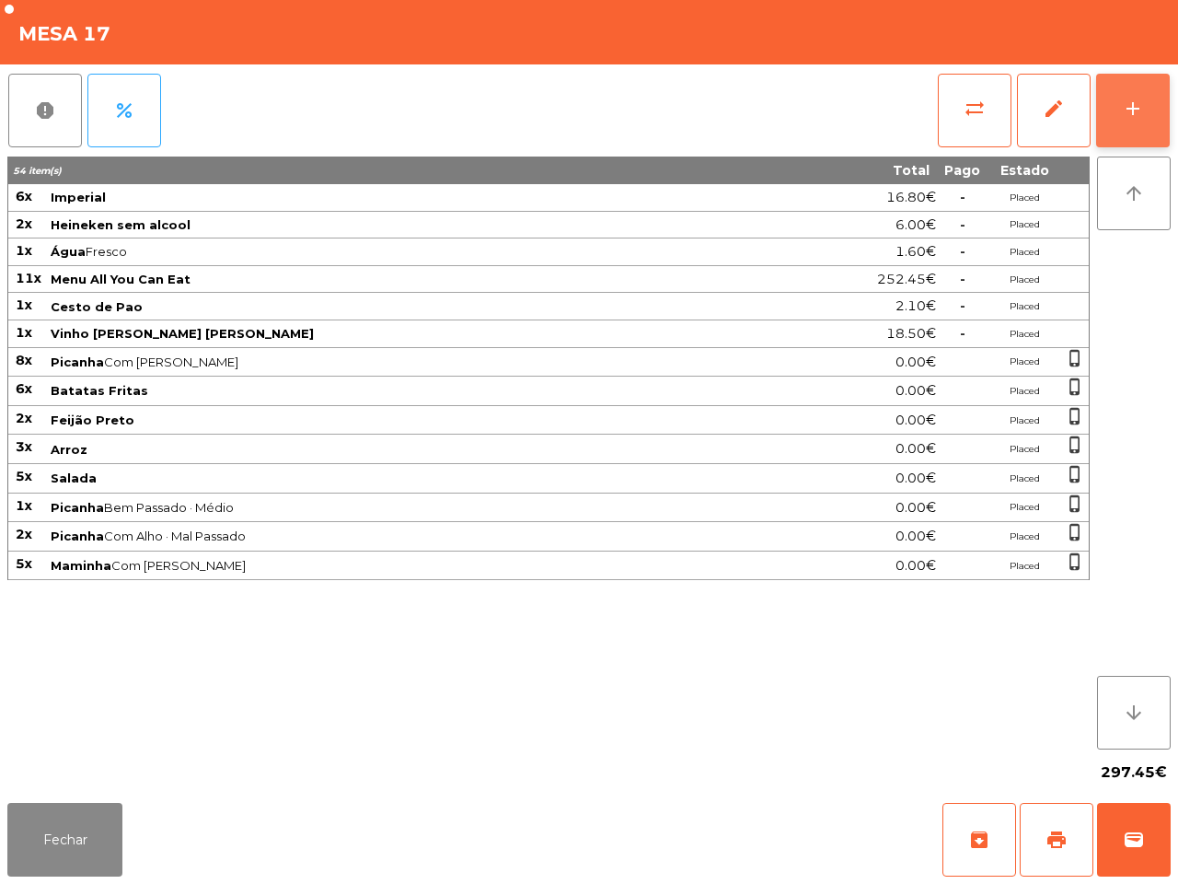
click at [1140, 120] on button "add" at bounding box center [1133, 111] width 74 height 74
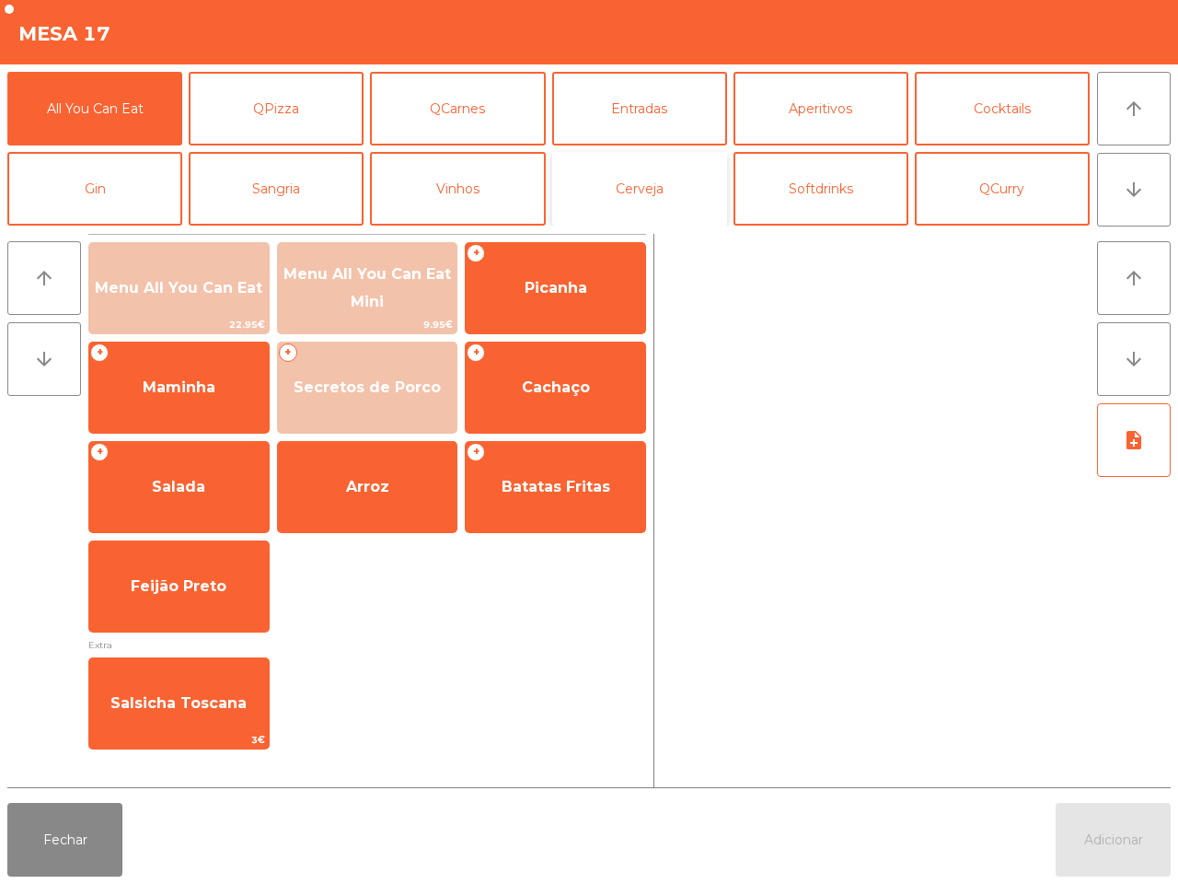
click at [644, 193] on button "Cerveja" at bounding box center [639, 189] width 175 height 74
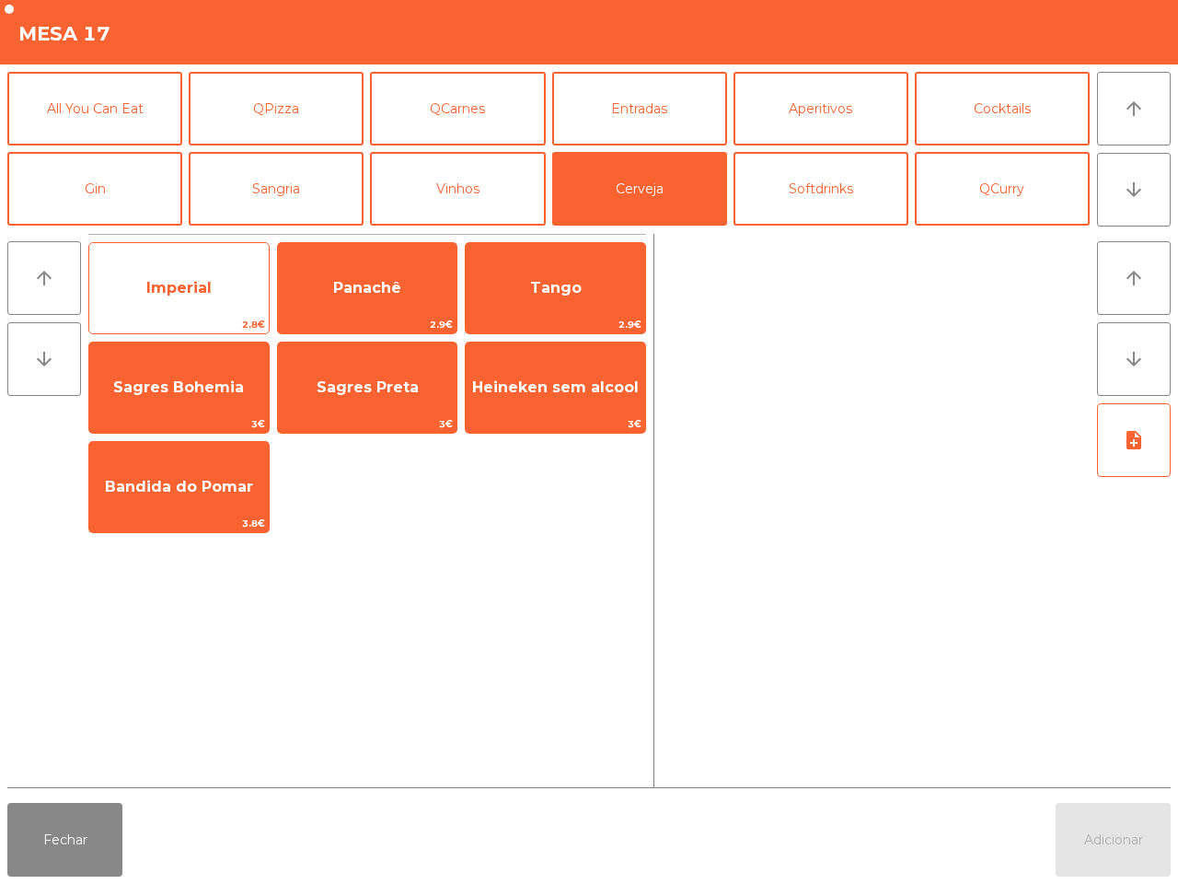
click at [195, 264] on span "Imperial" at bounding box center [179, 288] width 180 height 50
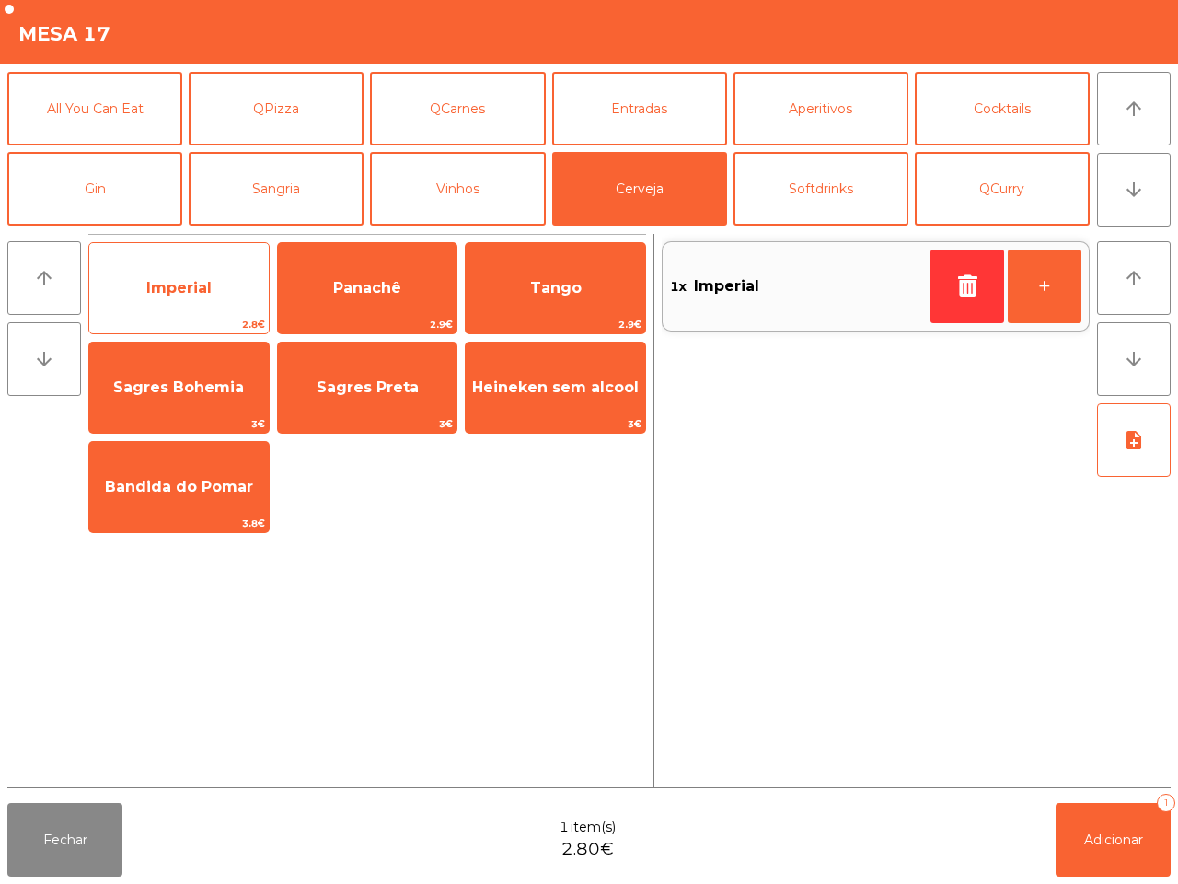
click at [196, 264] on span "Imperial" at bounding box center [179, 288] width 180 height 50
click at [198, 263] on span "Imperial" at bounding box center [179, 288] width 180 height 50
click at [200, 261] on div "Imperial 2.8€" at bounding box center [178, 288] width 181 height 92
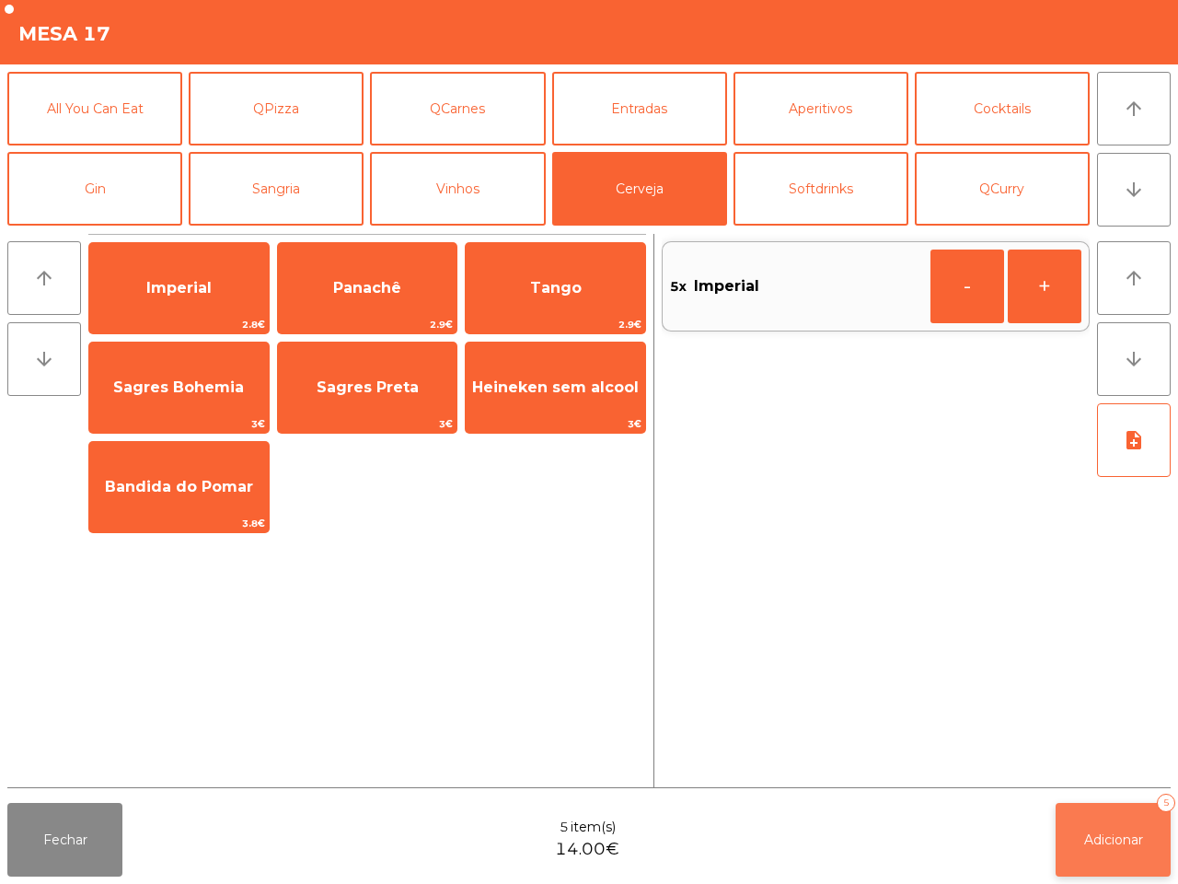
click at [1138, 806] on button "Adicionar 5" at bounding box center [1113, 840] width 115 height 74
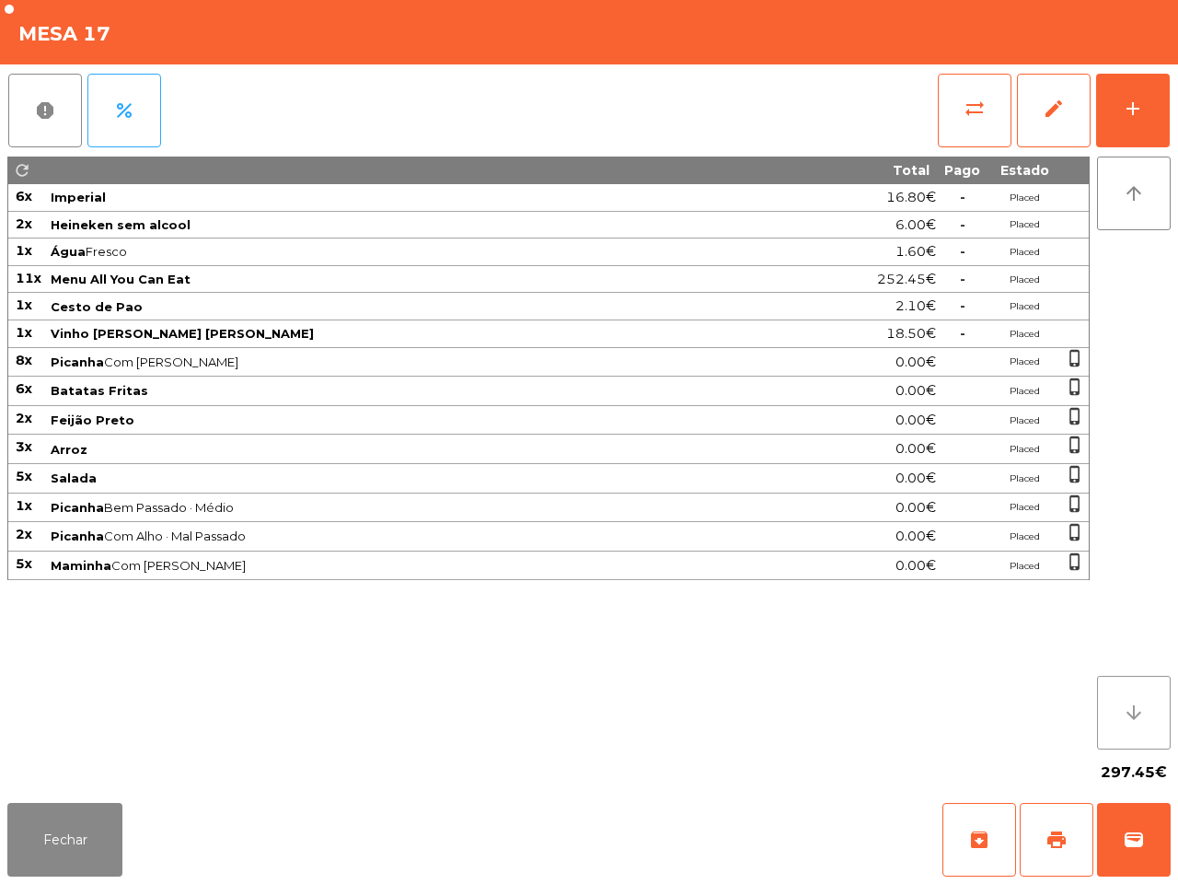
click at [1097, 695] on button "arrow_downward" at bounding box center [1134, 713] width 74 height 74
drag, startPoint x: 1176, startPoint y: 587, endPoint x: 1170, endPoint y: 580, distance: 9.8
drag, startPoint x: 1170, startPoint y: 580, endPoint x: 415, endPoint y: 655, distance: 758.6
click at [415, 655] on div "59 item(s) Total Pago Estado 11x Imperial 30.80€ - Placed 2x Heineken sem alcoo…" at bounding box center [548, 452] width 1083 height 593
click at [414, 656] on div "59 item(s) Total Pago Estado 11x Imperial 30.80€ - Placed 2x Heineken sem alcoo…" at bounding box center [548, 452] width 1083 height 593
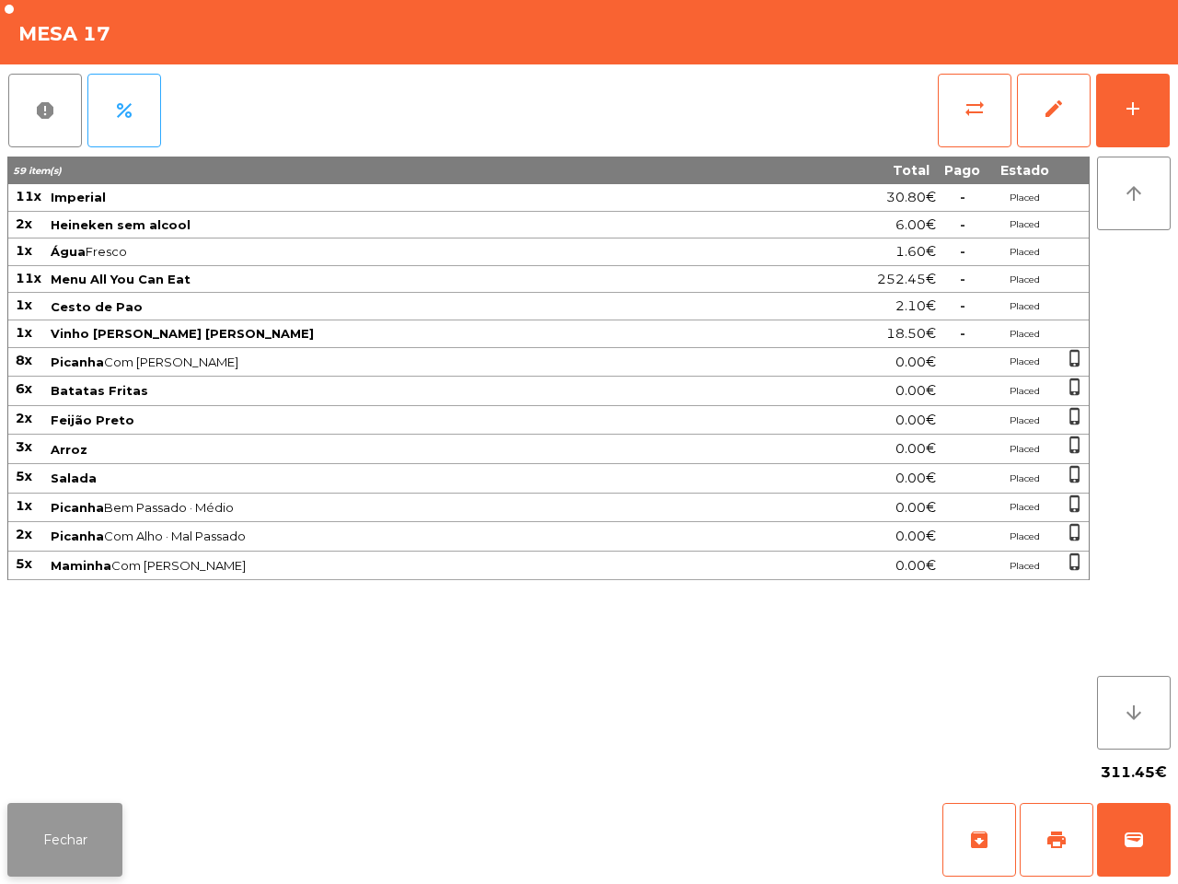
click at [9, 825] on button "Fechar" at bounding box center [64, 840] width 115 height 74
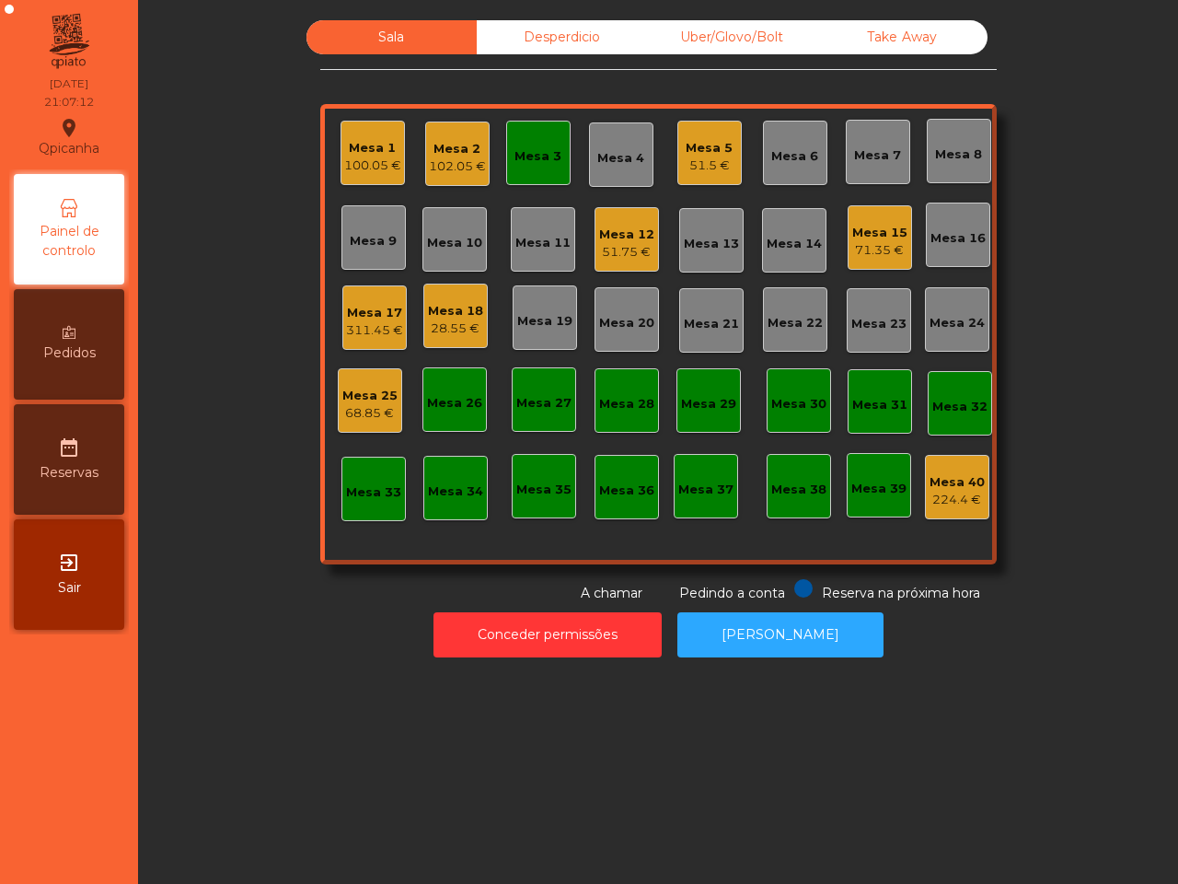
click at [433, 314] on div "Mesa 18" at bounding box center [455, 311] width 55 height 18
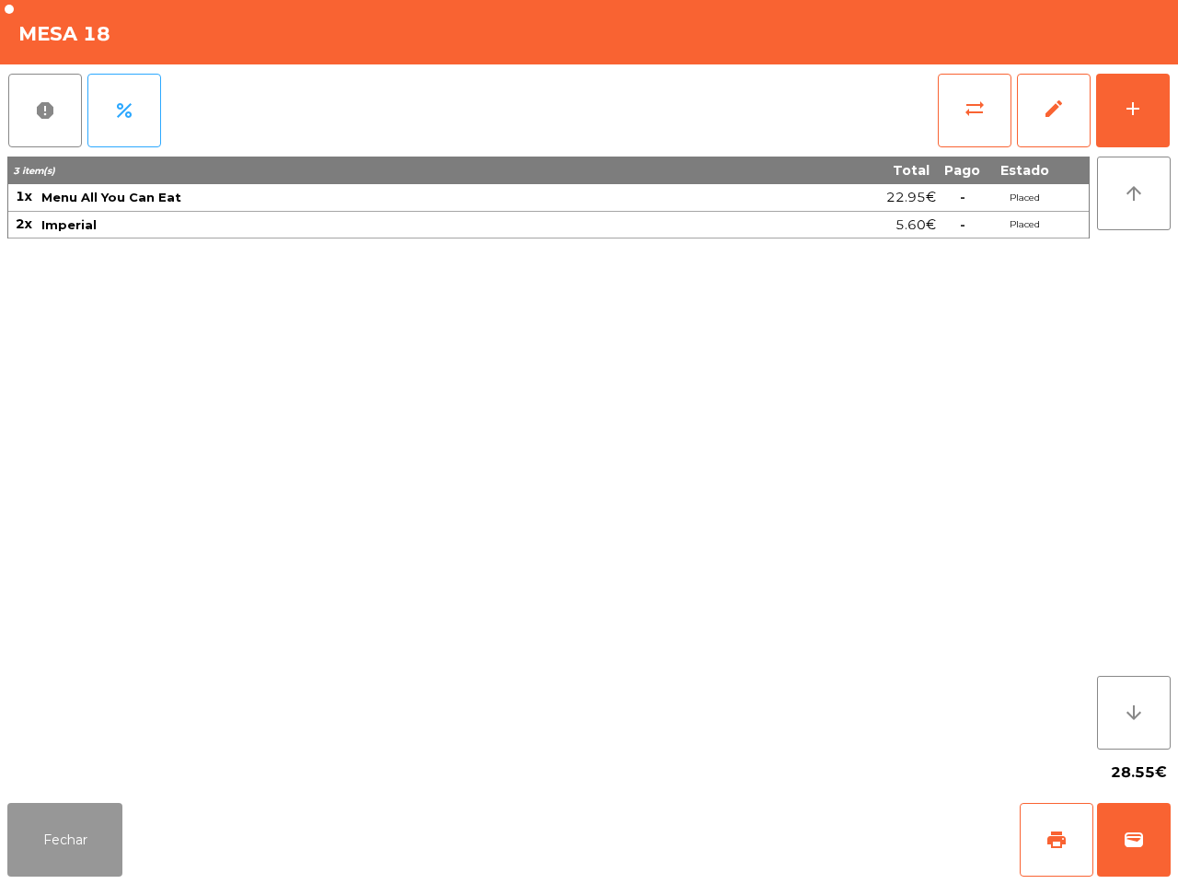
click at [75, 829] on button "Fechar" at bounding box center [64, 840] width 115 height 74
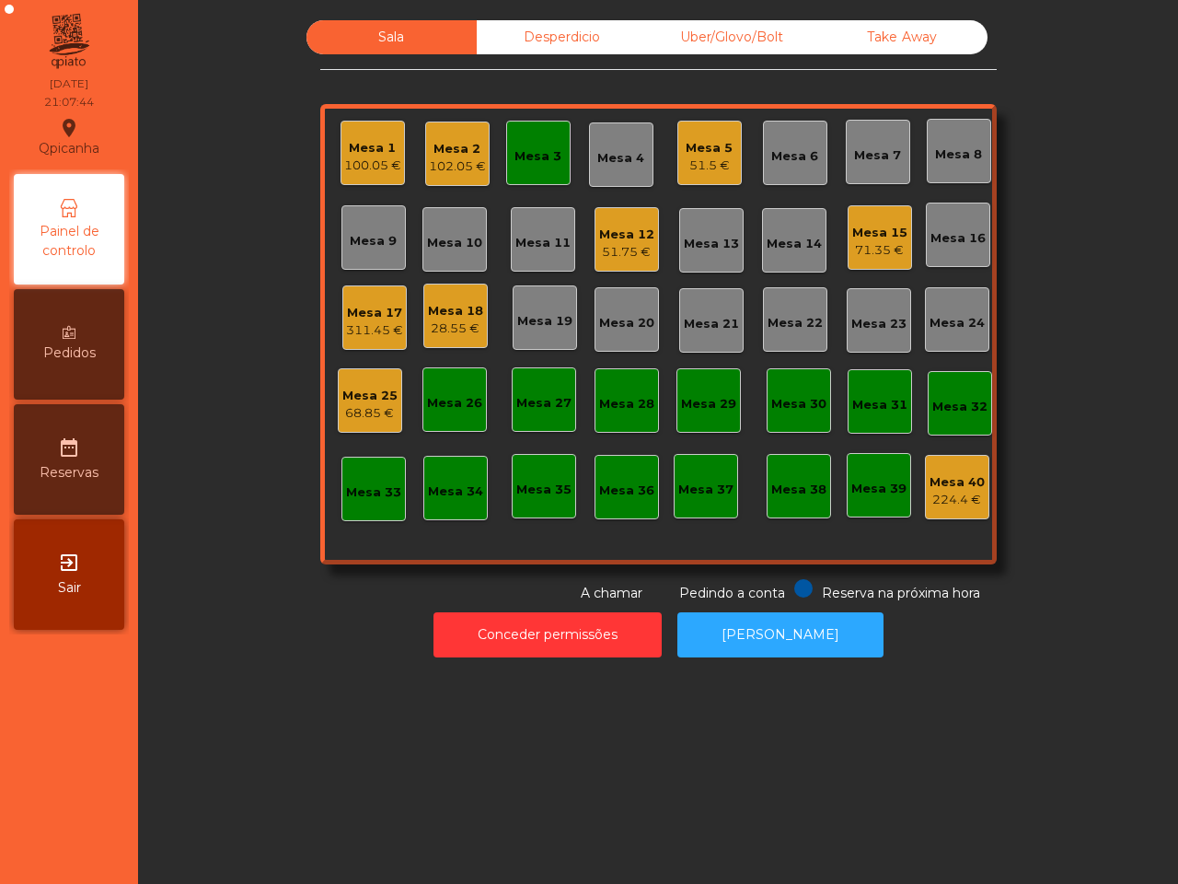
click at [230, 430] on div "Sala Desperdicio Uber/Glovo/Bolt Take Away Mesa 1 100.05 € Mesa 2 102.05 € Mesa…" at bounding box center [658, 311] width 991 height 583
click at [532, 171] on div "Mesa 3" at bounding box center [538, 153] width 64 height 64
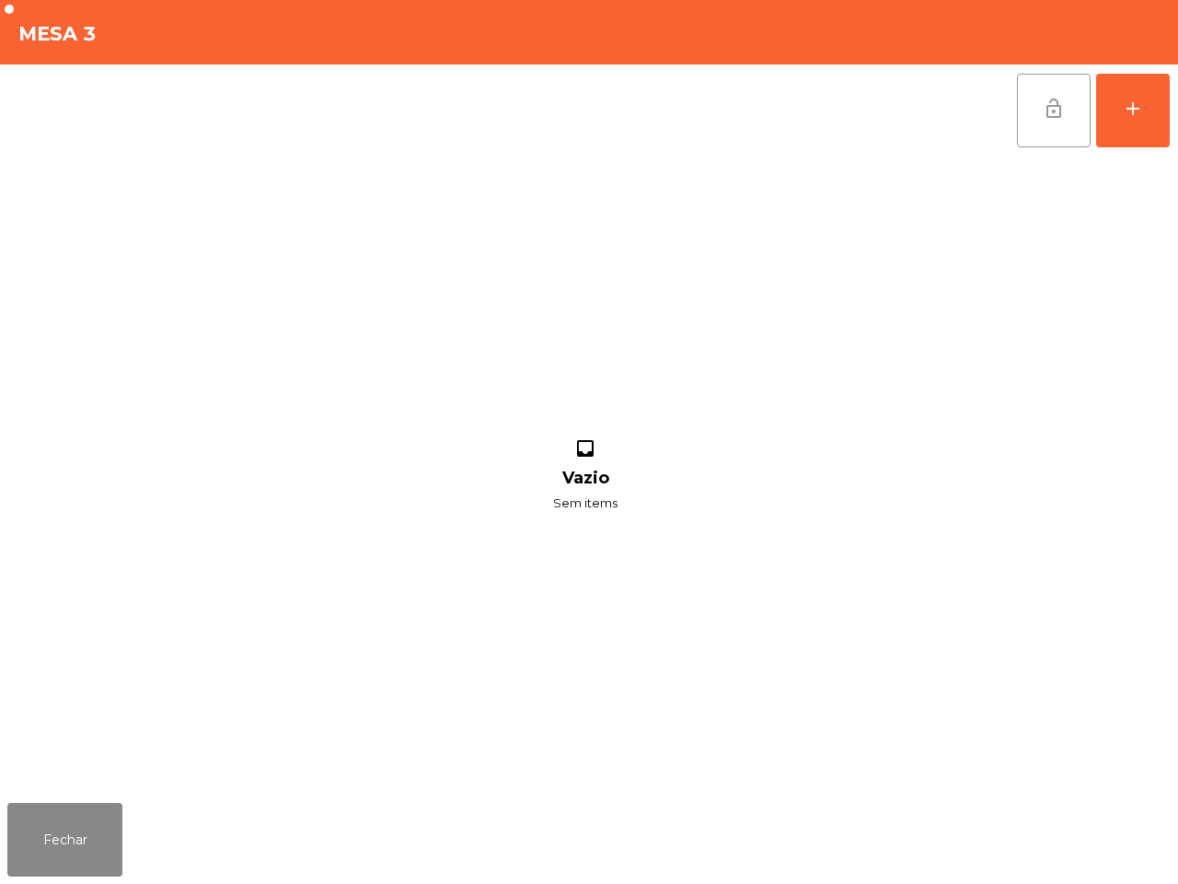
click at [1061, 103] on span "lock_open" at bounding box center [1054, 109] width 22 height 22
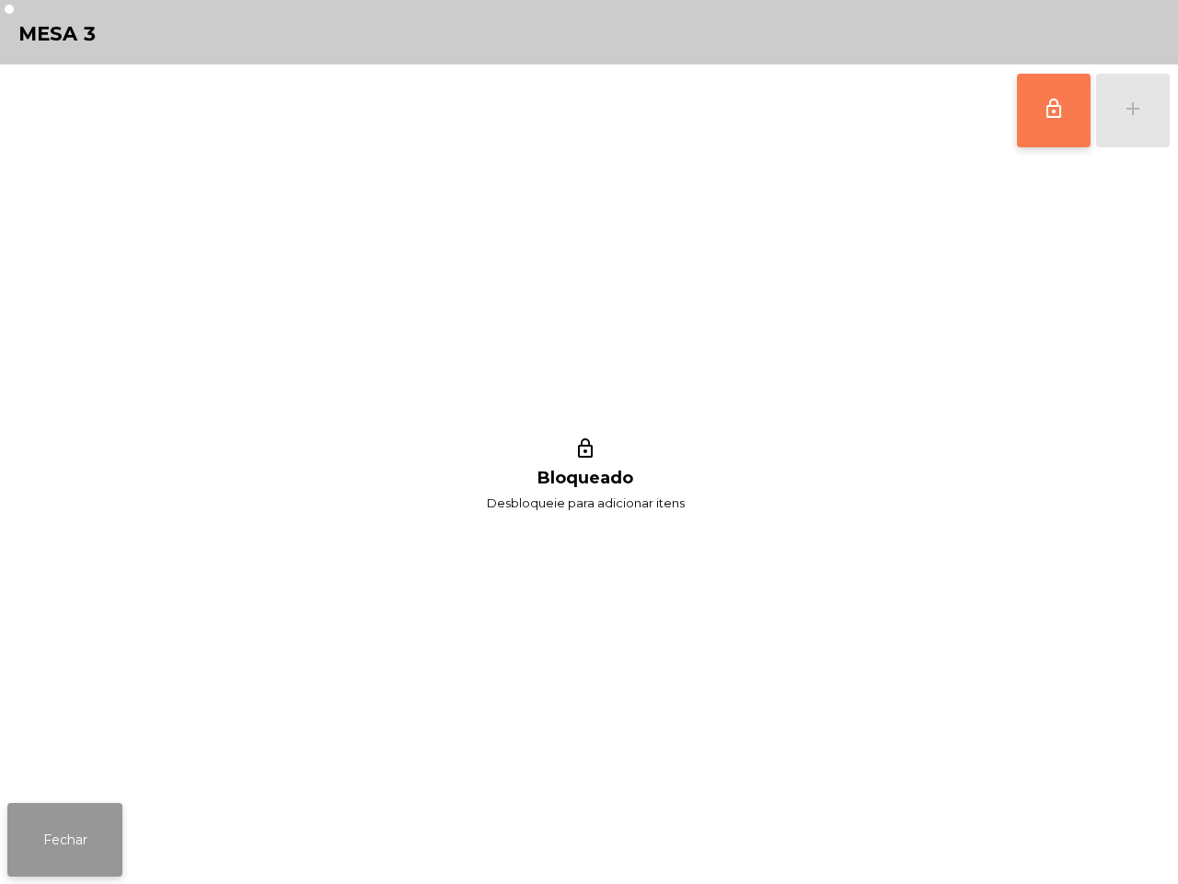
click at [46, 806] on button "Fechar" at bounding box center [64, 840] width 115 height 74
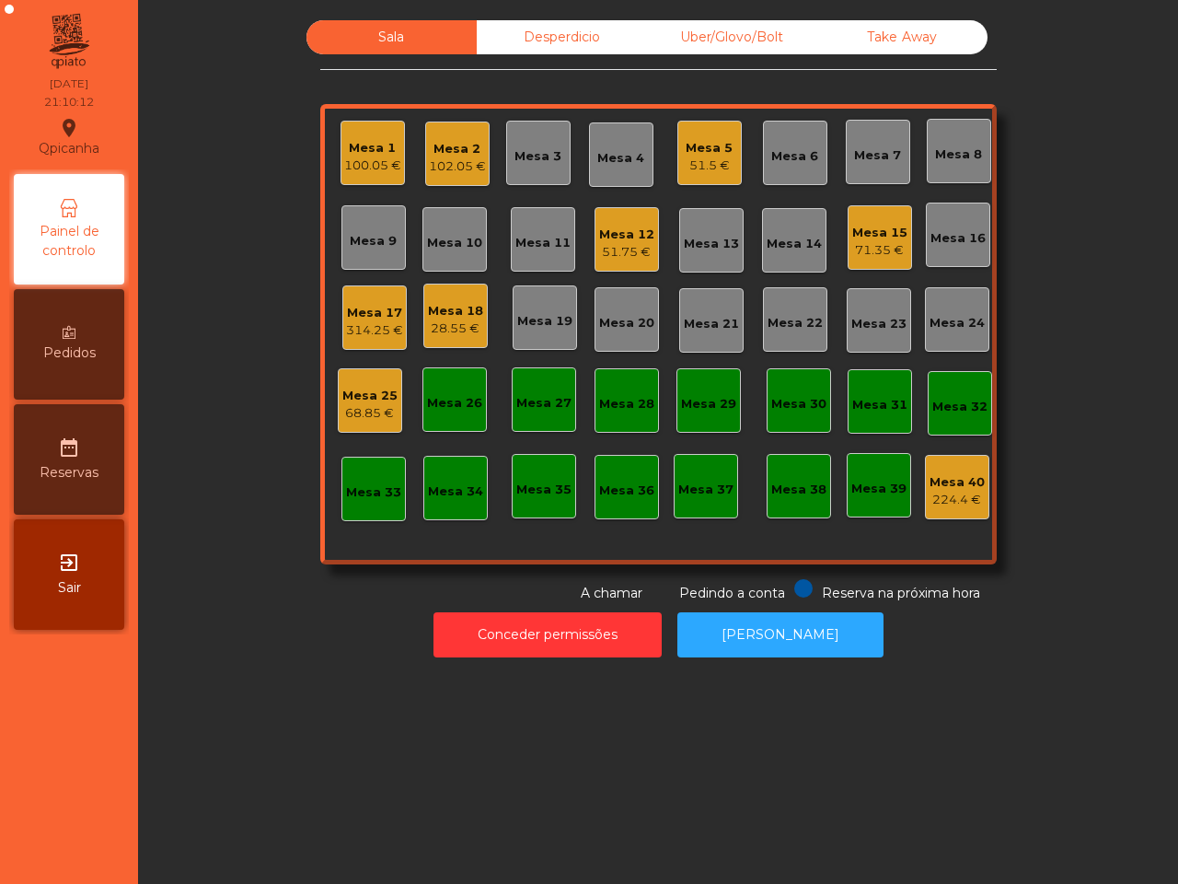
click at [445, 310] on div "Mesa 18" at bounding box center [455, 311] width 55 height 18
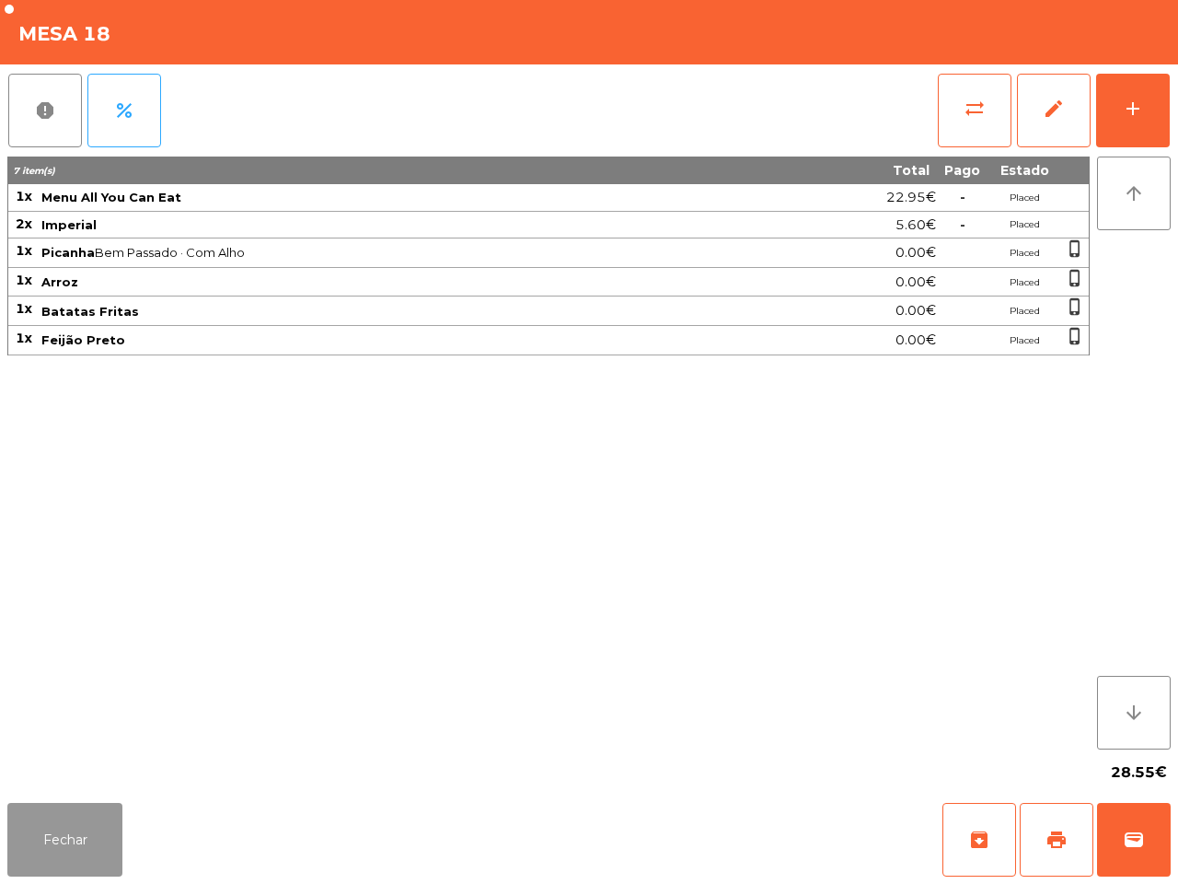
click at [56, 838] on button "Fechar" at bounding box center [64, 840] width 115 height 74
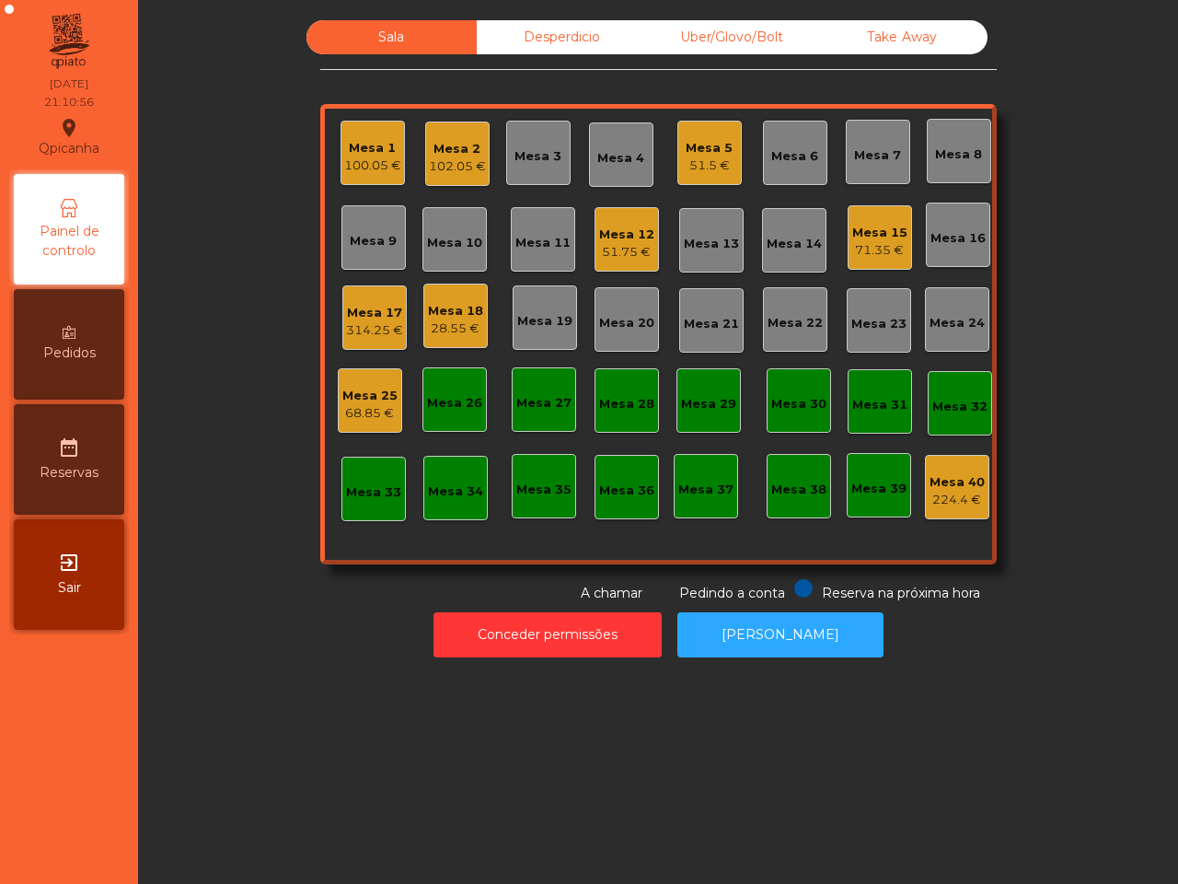
click at [264, 796] on div "Sala Desperdicio Uber/Glovo/Bolt Take Away Mesa 1 100.05 € Mesa 2 102.05 € Mesa…" at bounding box center [658, 442] width 1040 height 884
click at [458, 327] on div "28.55 €" at bounding box center [455, 328] width 55 height 18
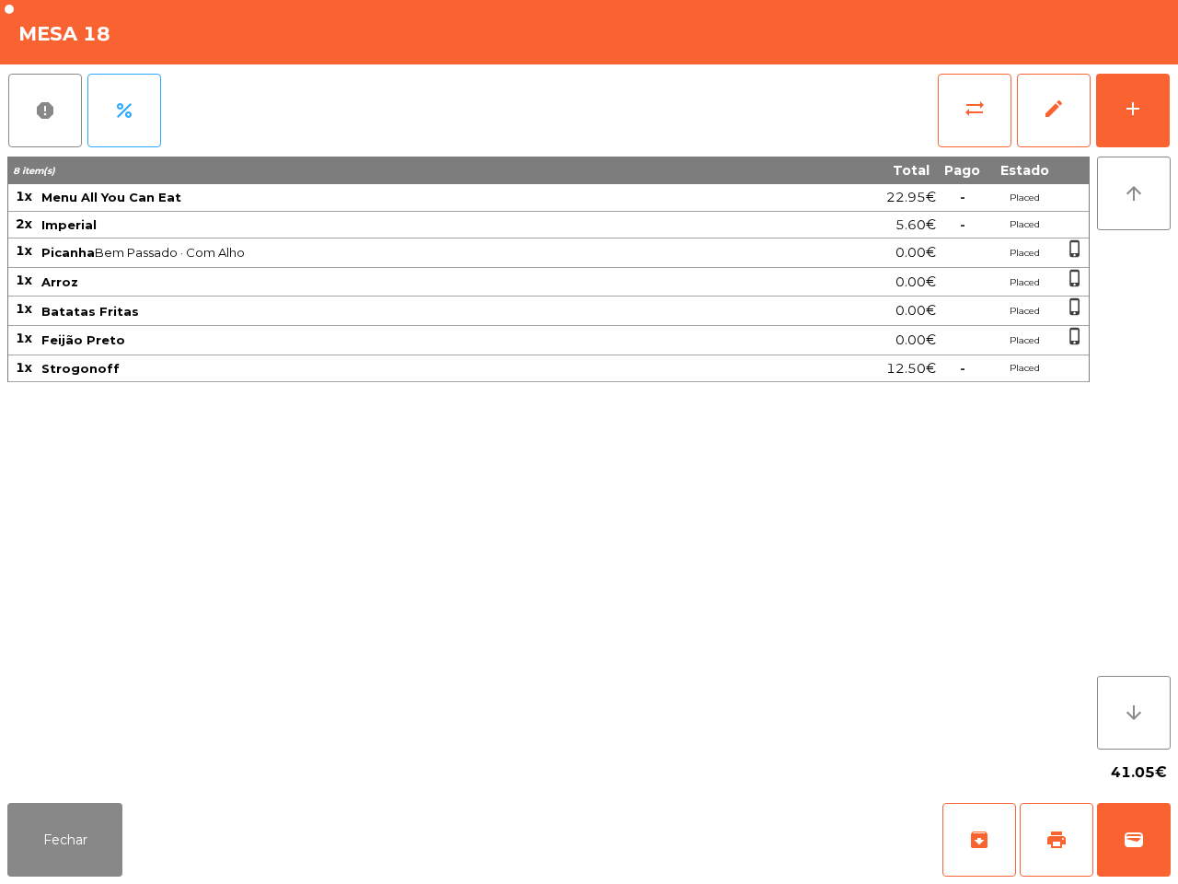
click at [443, 559] on div "8 item(s) Total Pago Estado 1x Menu All You Can Eat 22.95€ - Placed 2x Imperial…" at bounding box center [548, 452] width 1083 height 593
click at [29, 845] on button "Fechar" at bounding box center [64, 840] width 115 height 74
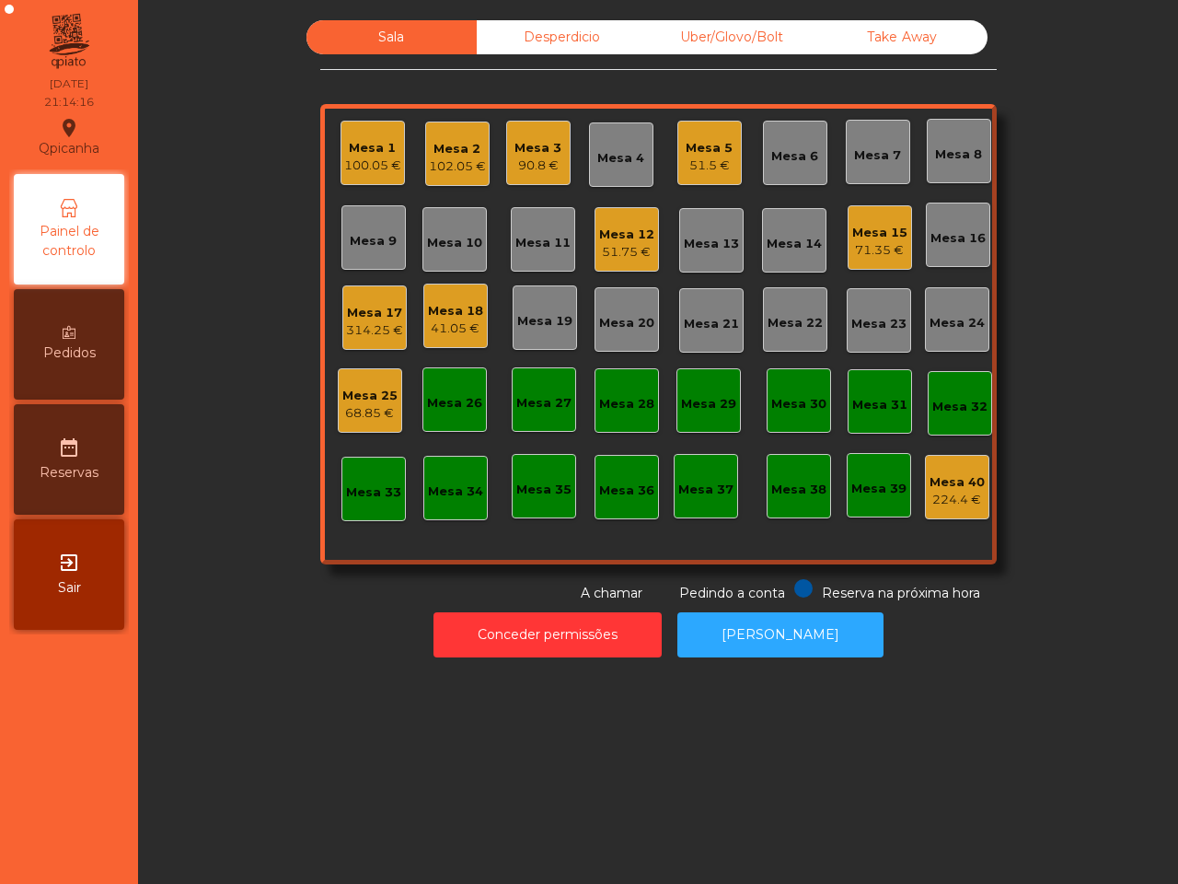
click at [875, 237] on div "Mesa 15" at bounding box center [879, 233] width 55 height 18
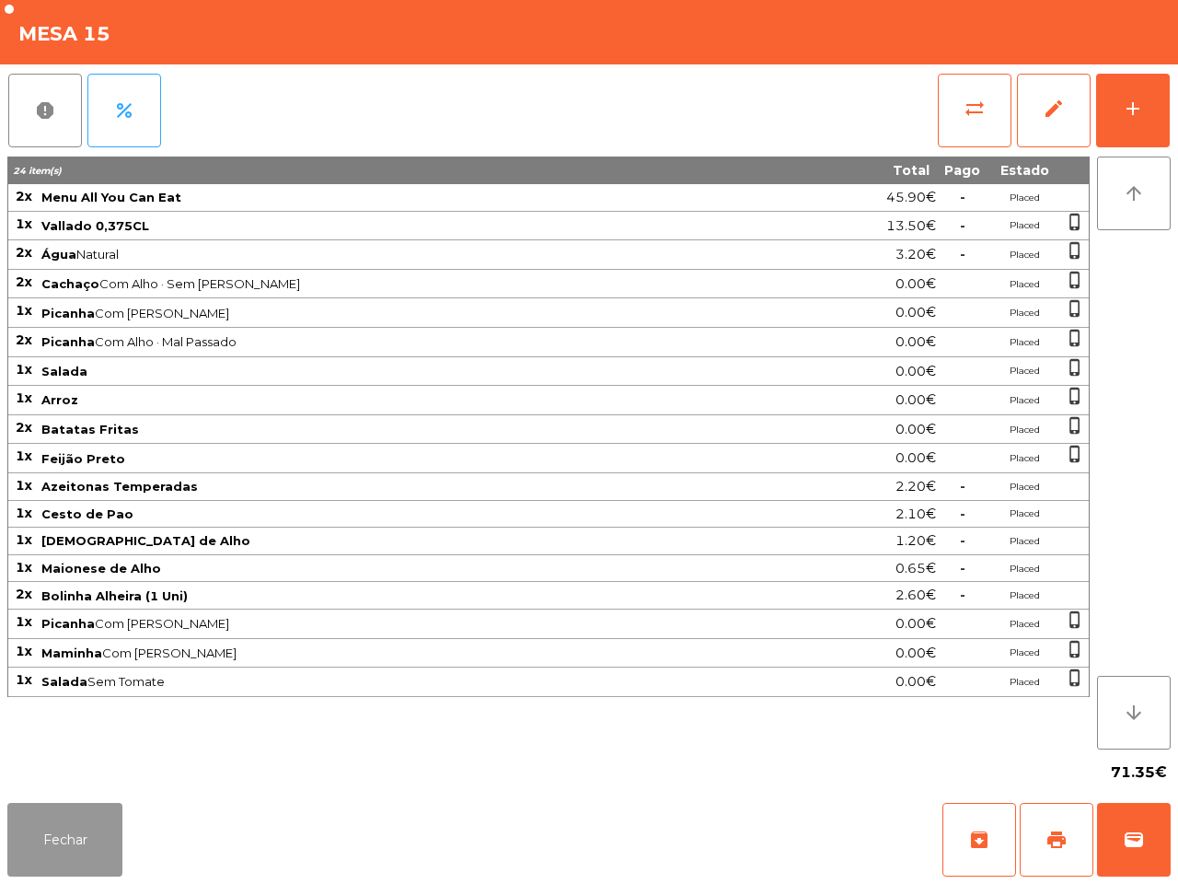
click at [34, 843] on button "Fechar" at bounding box center [64, 840] width 115 height 74
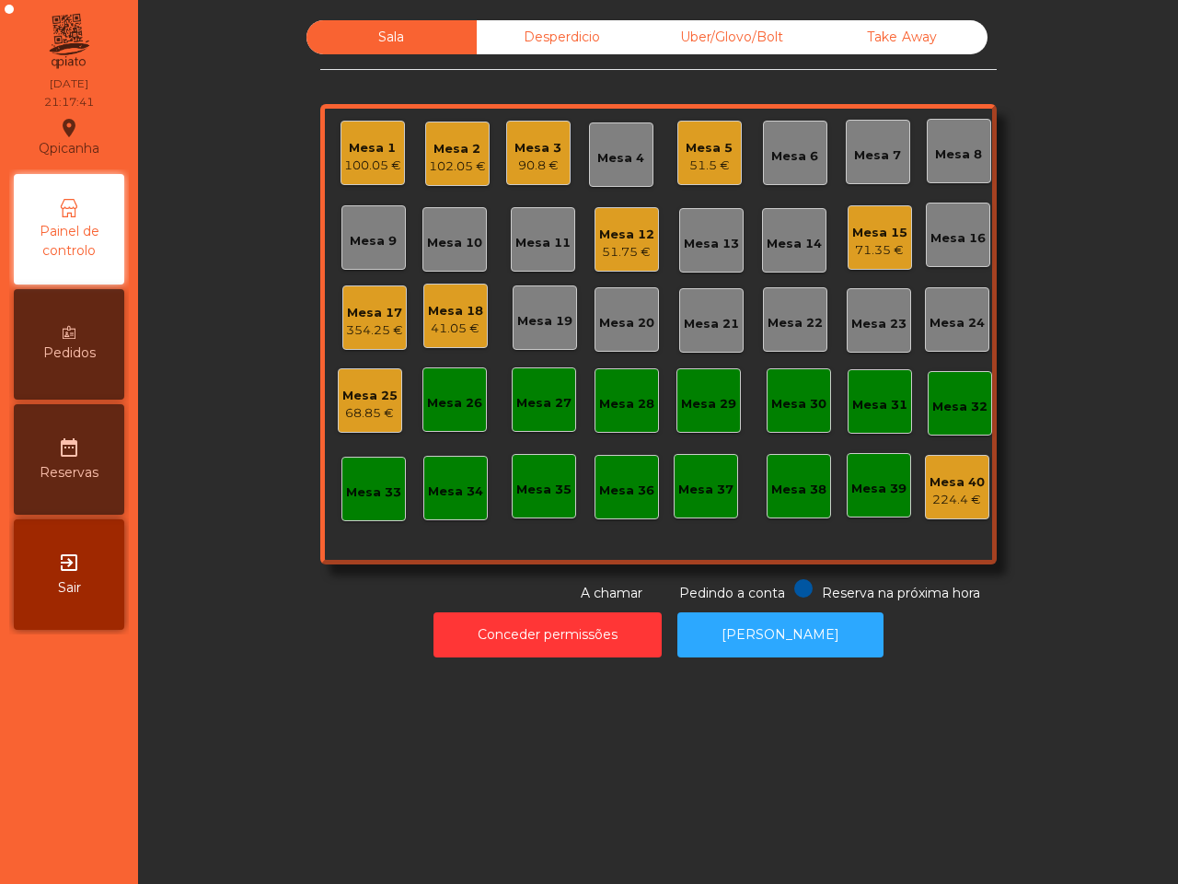
click at [254, 644] on div "Conceder permissões Abrir Gaveta" at bounding box center [658, 635] width 991 height 64
click at [799, 235] on div "Mesa 14" at bounding box center [794, 244] width 55 height 18
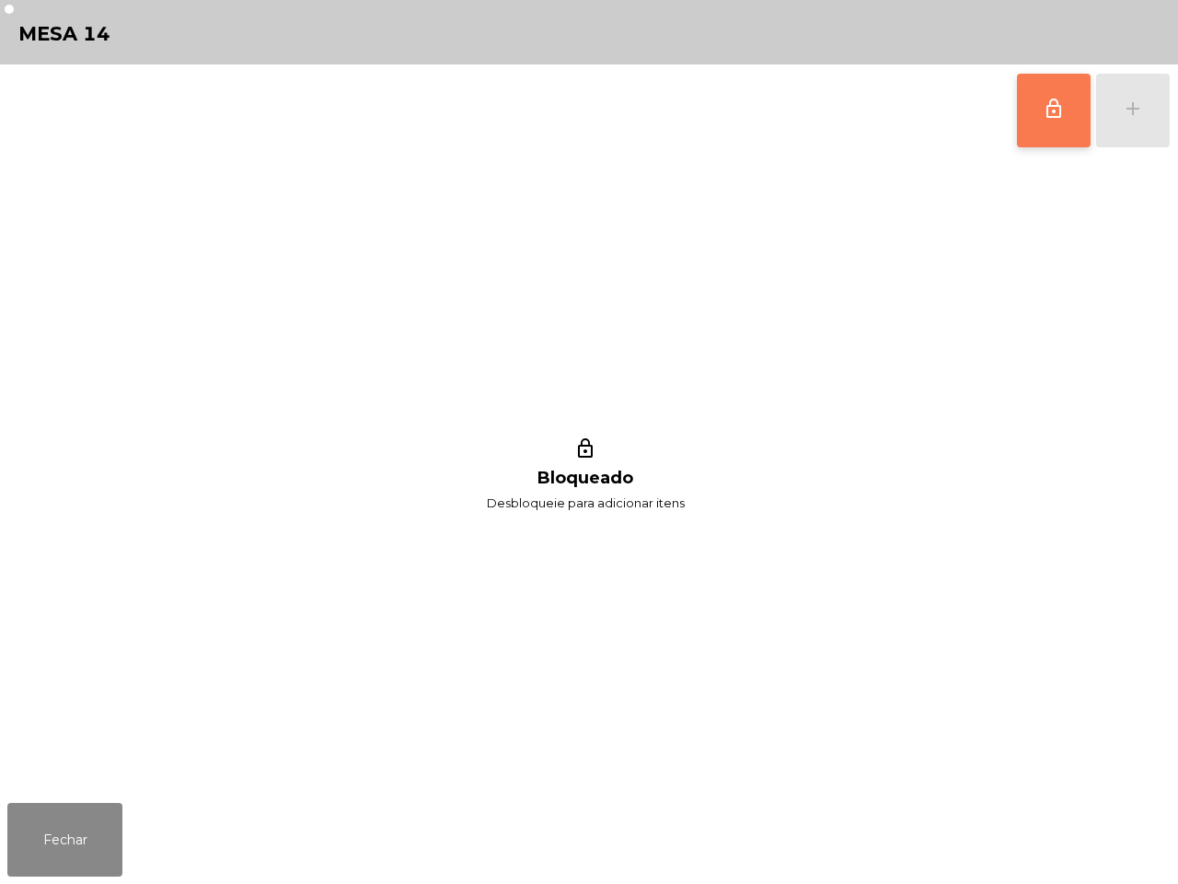
click at [1033, 116] on button "lock_outline" at bounding box center [1054, 111] width 74 height 74
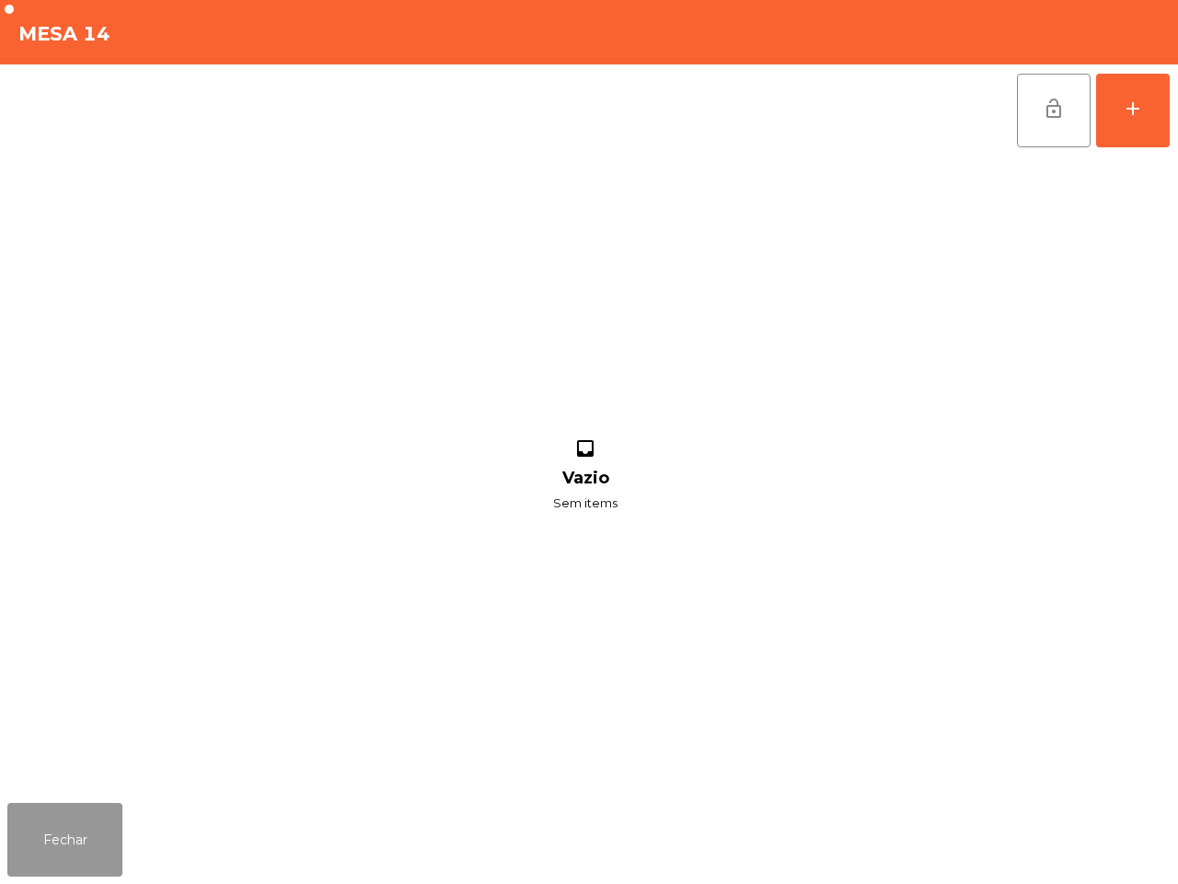
click at [65, 835] on button "Fechar" at bounding box center [64, 840] width 115 height 74
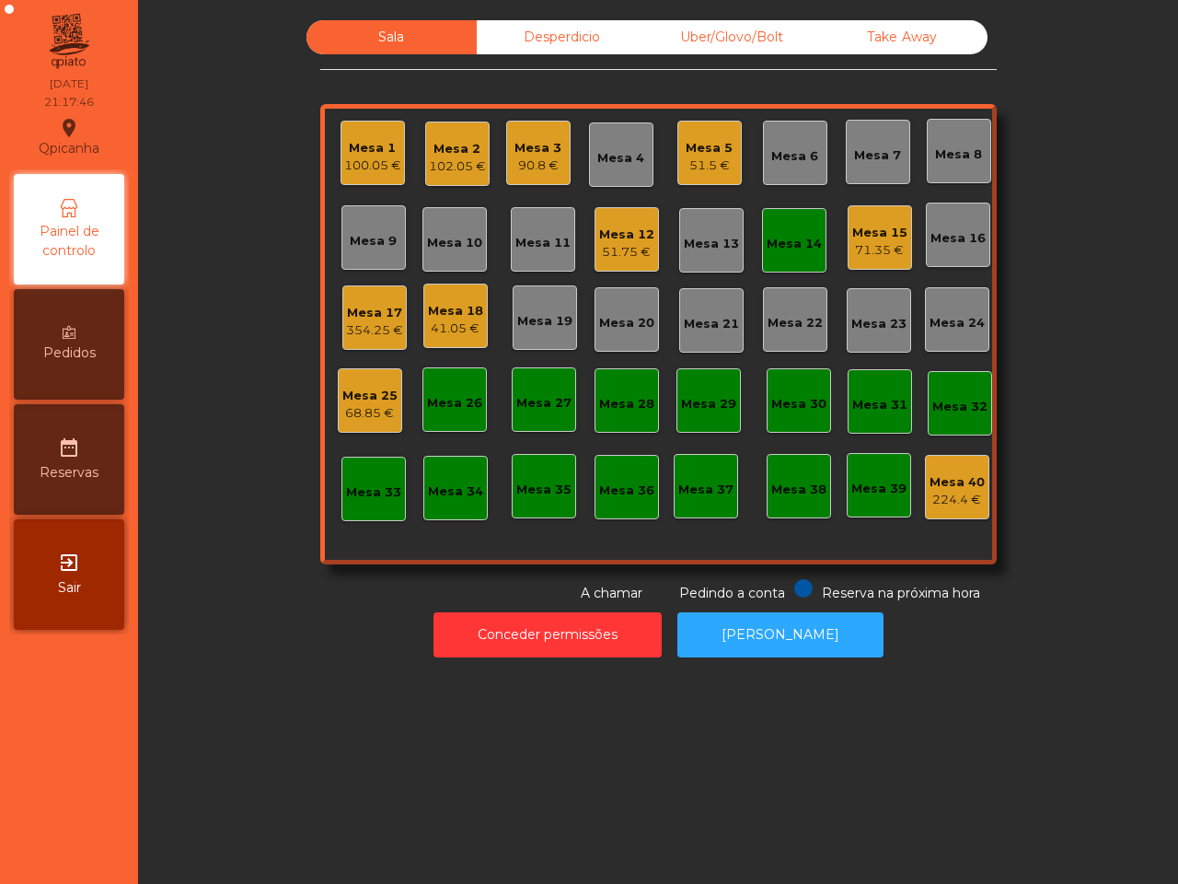
click at [531, 155] on div "Mesa 3" at bounding box center [538, 148] width 47 height 18
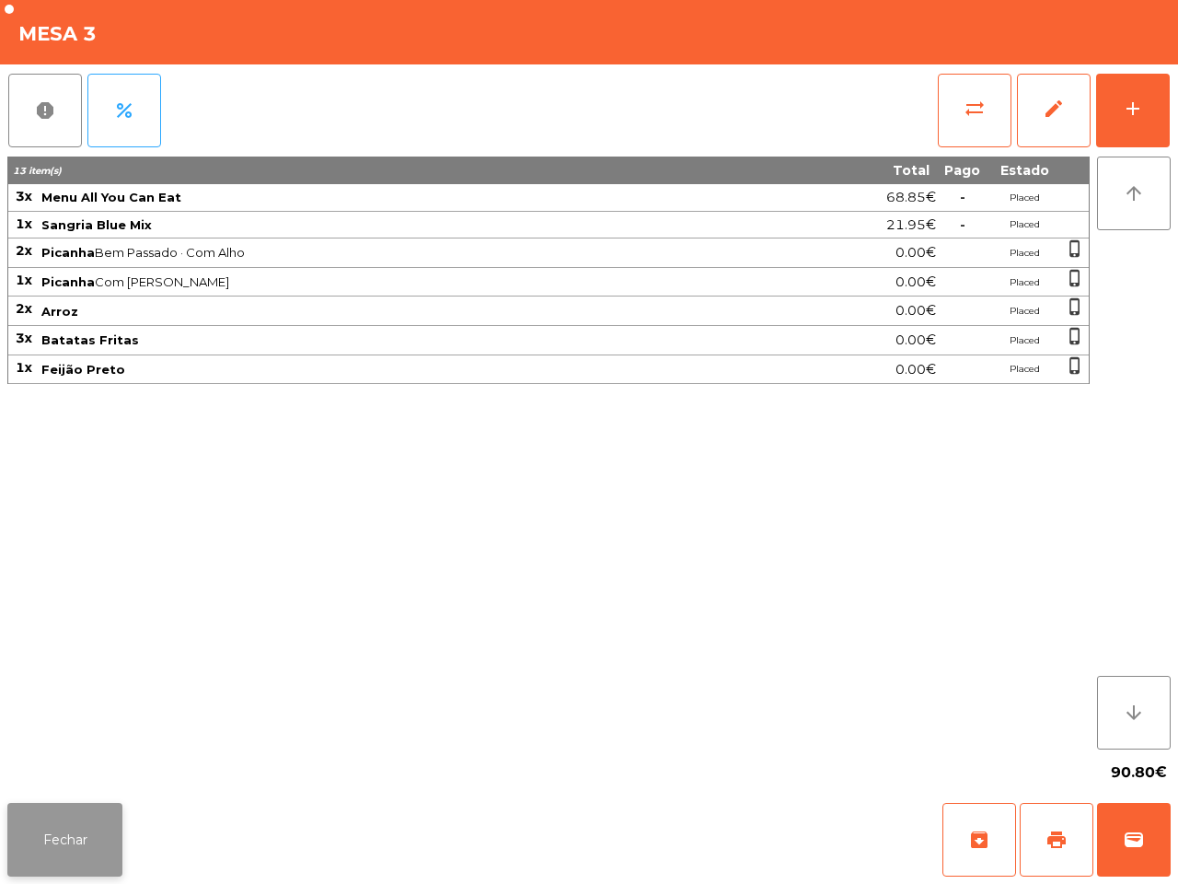
click at [115, 822] on button "Fechar" at bounding box center [64, 840] width 115 height 74
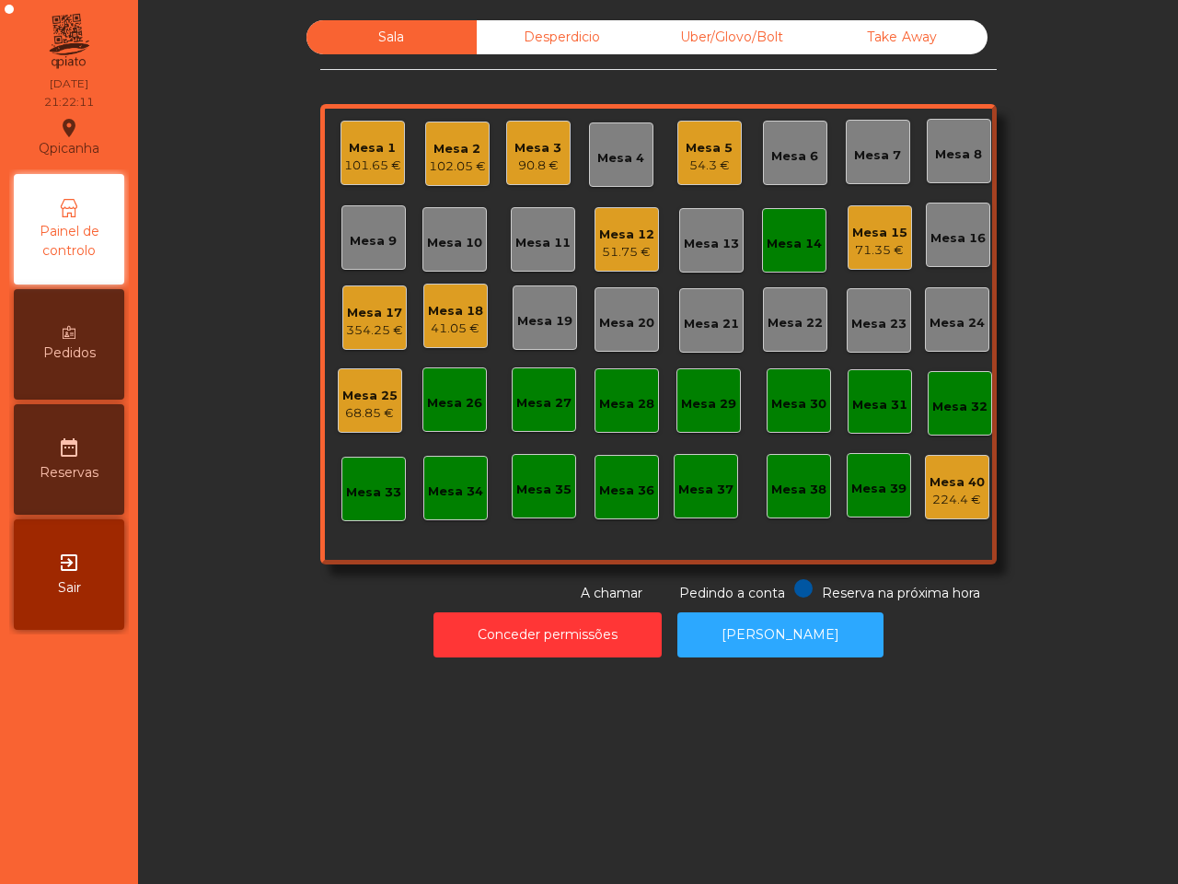
click at [204, 750] on div "Sala Desperdicio Uber/Glovo/Bolt Take Away Mesa 1 101.65 € Mesa 2 102.05 € Mesa…" at bounding box center [658, 442] width 1040 height 884
click at [712, 136] on div "Mesa 5 54.3 €" at bounding box center [709, 153] width 47 height 43
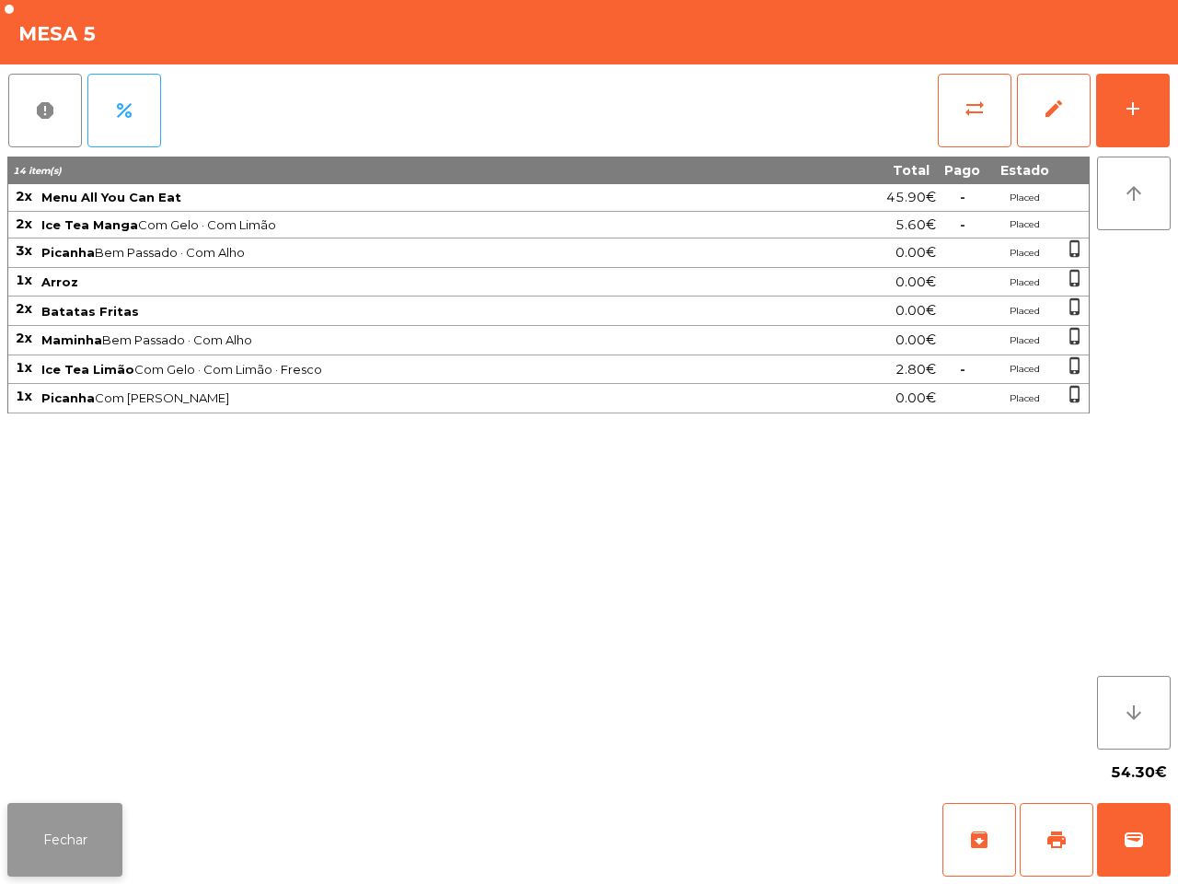
click at [81, 861] on button "Fechar" at bounding box center [64, 840] width 115 height 74
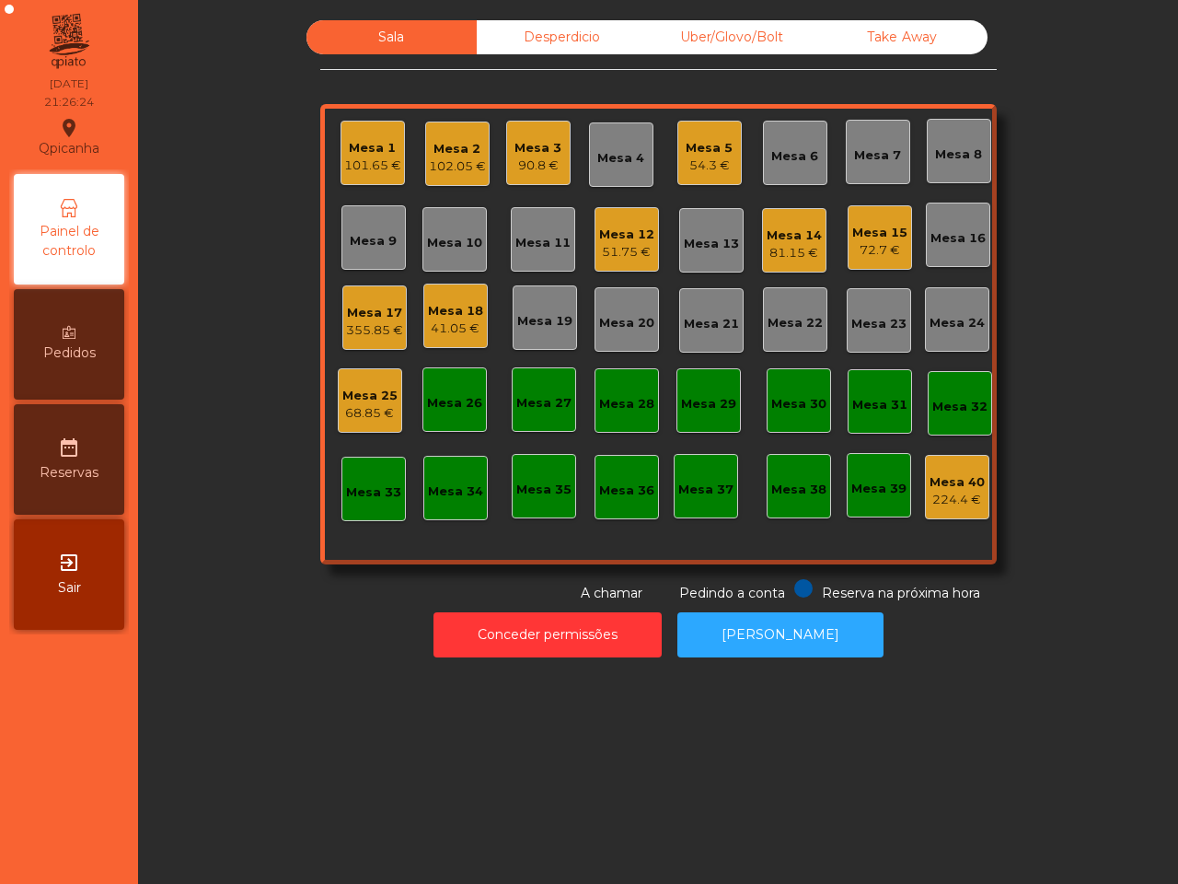
click at [457, 290] on div "Mesa 18 41.05 €" at bounding box center [455, 316] width 64 height 64
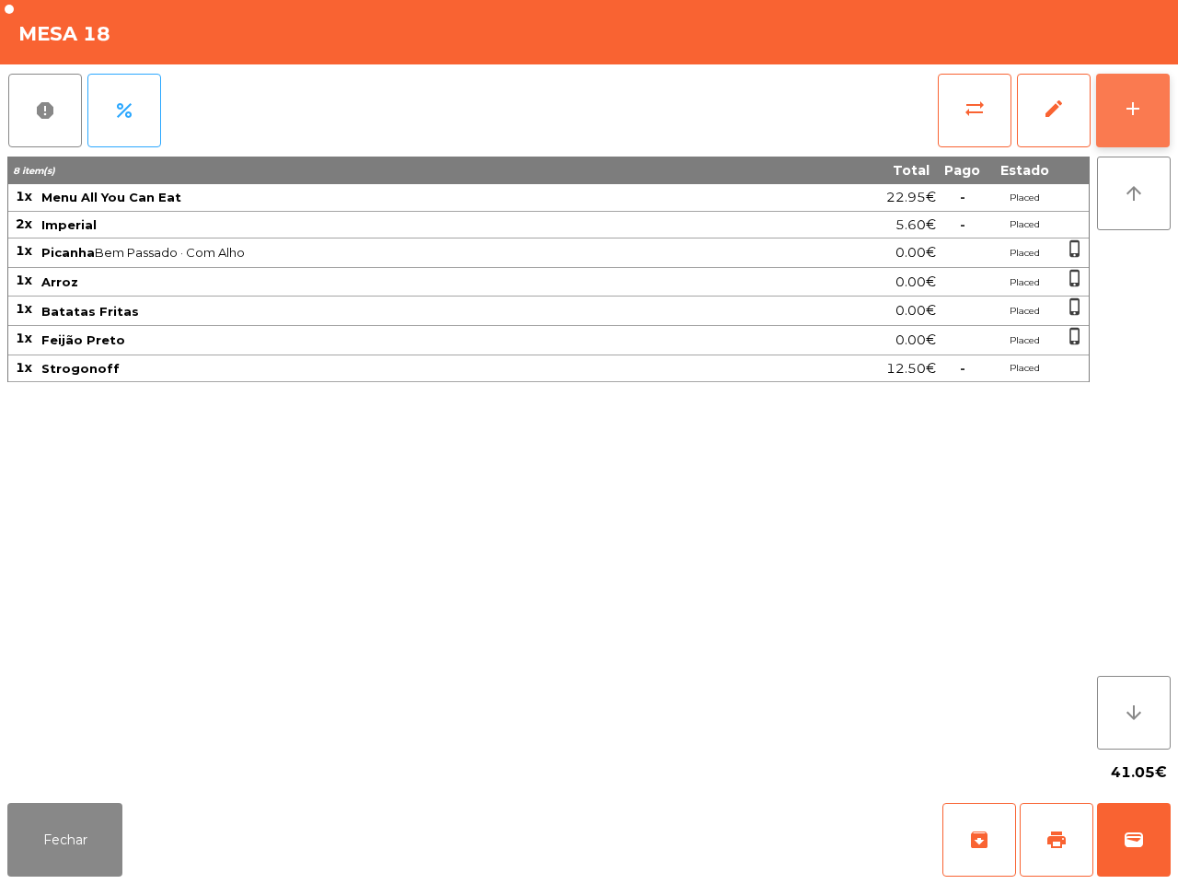
click at [1149, 102] on button "add" at bounding box center [1133, 111] width 74 height 74
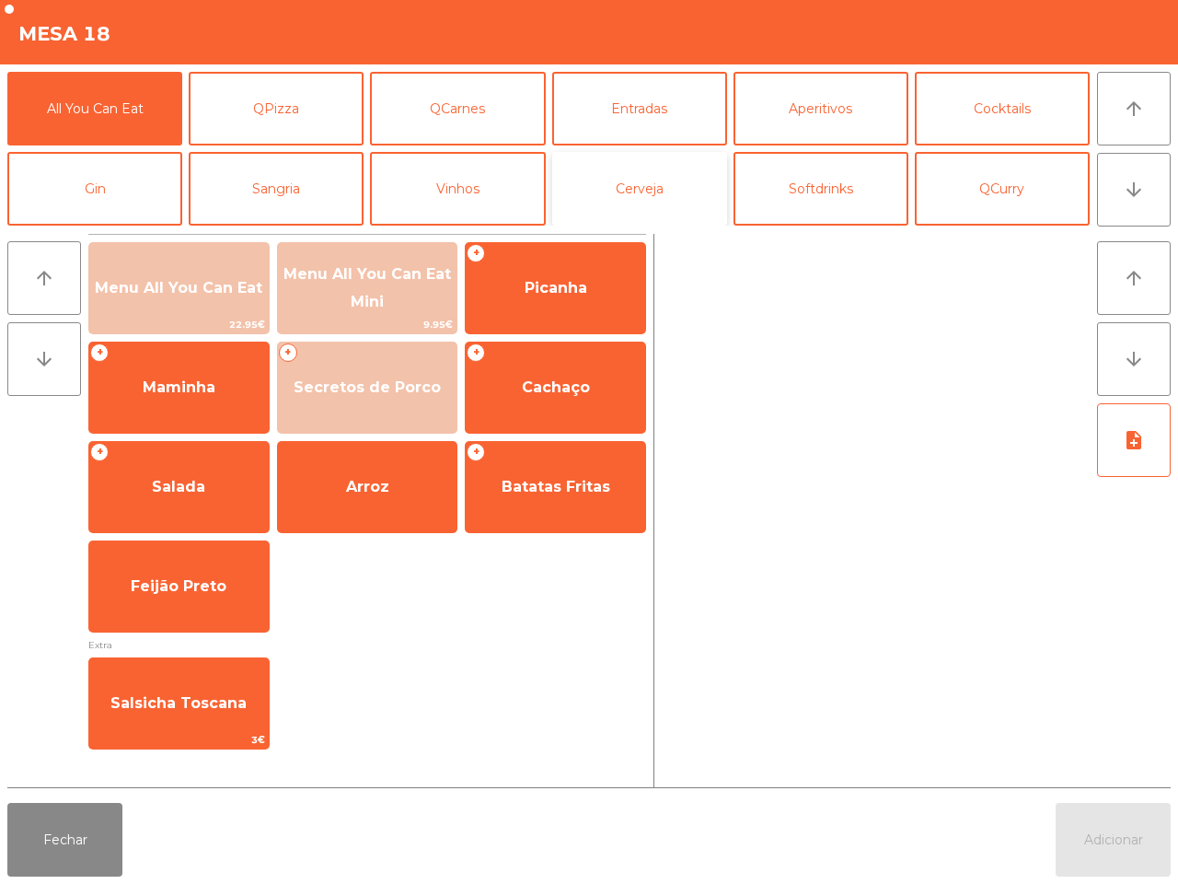
click at [613, 161] on button "Cerveja" at bounding box center [639, 189] width 175 height 74
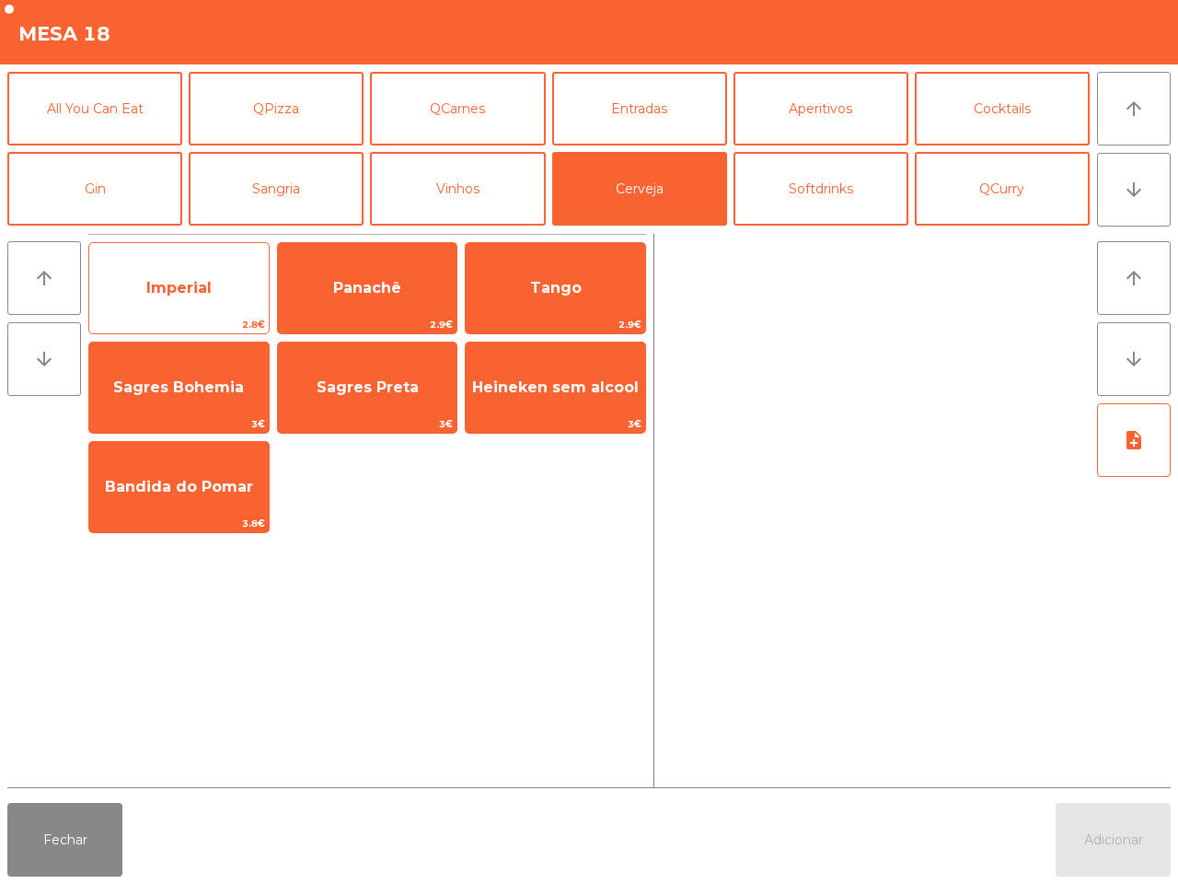
click at [219, 265] on span "Imperial" at bounding box center [179, 288] width 180 height 50
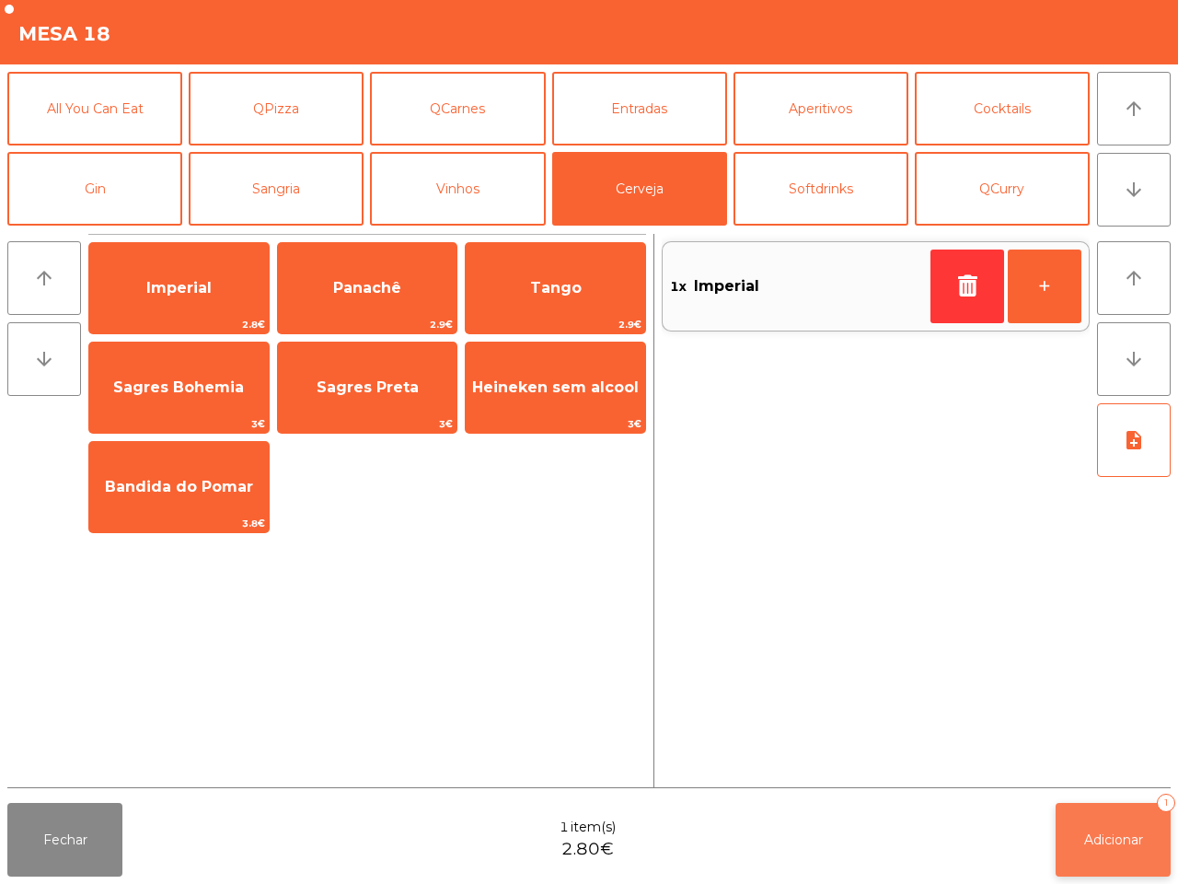
click at [1107, 812] on button "Adicionar 1" at bounding box center [1113, 840] width 115 height 74
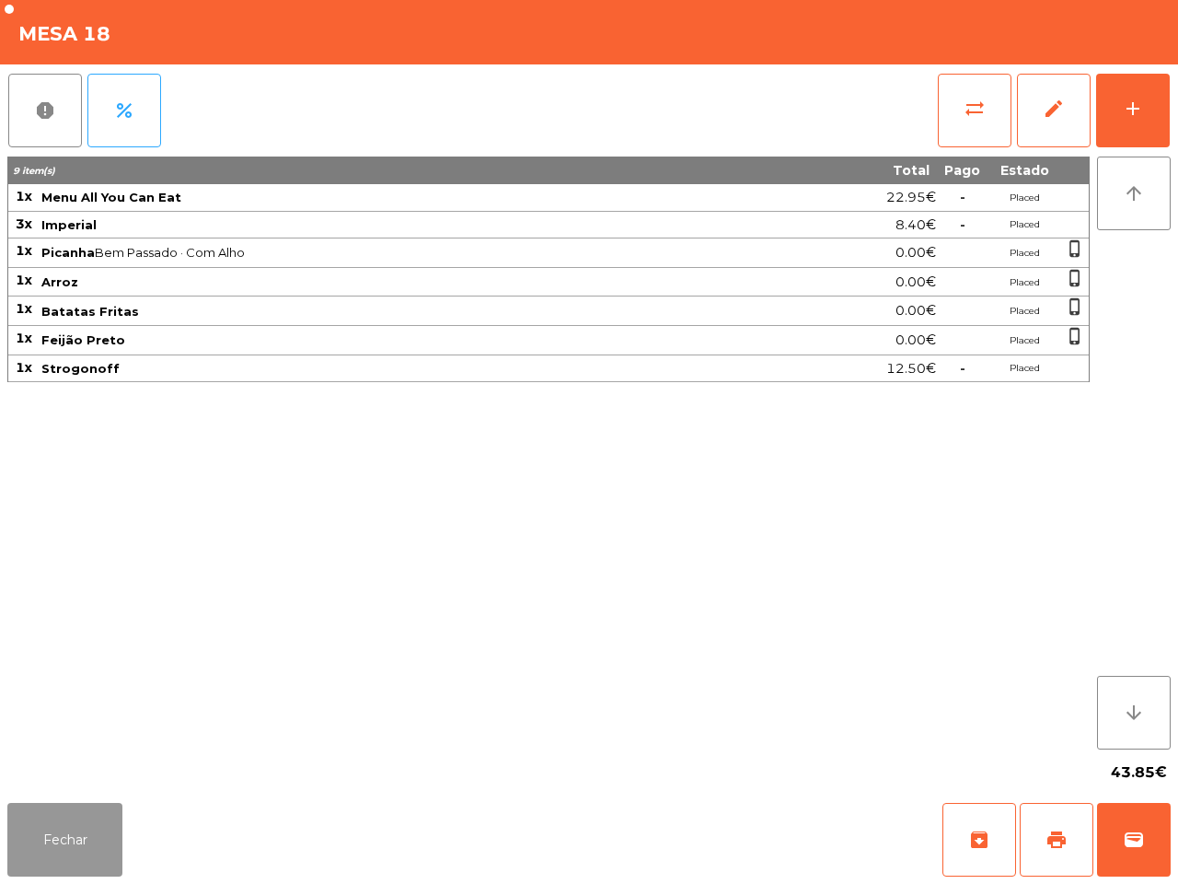
click at [106, 821] on button "Fechar" at bounding box center [64, 840] width 115 height 74
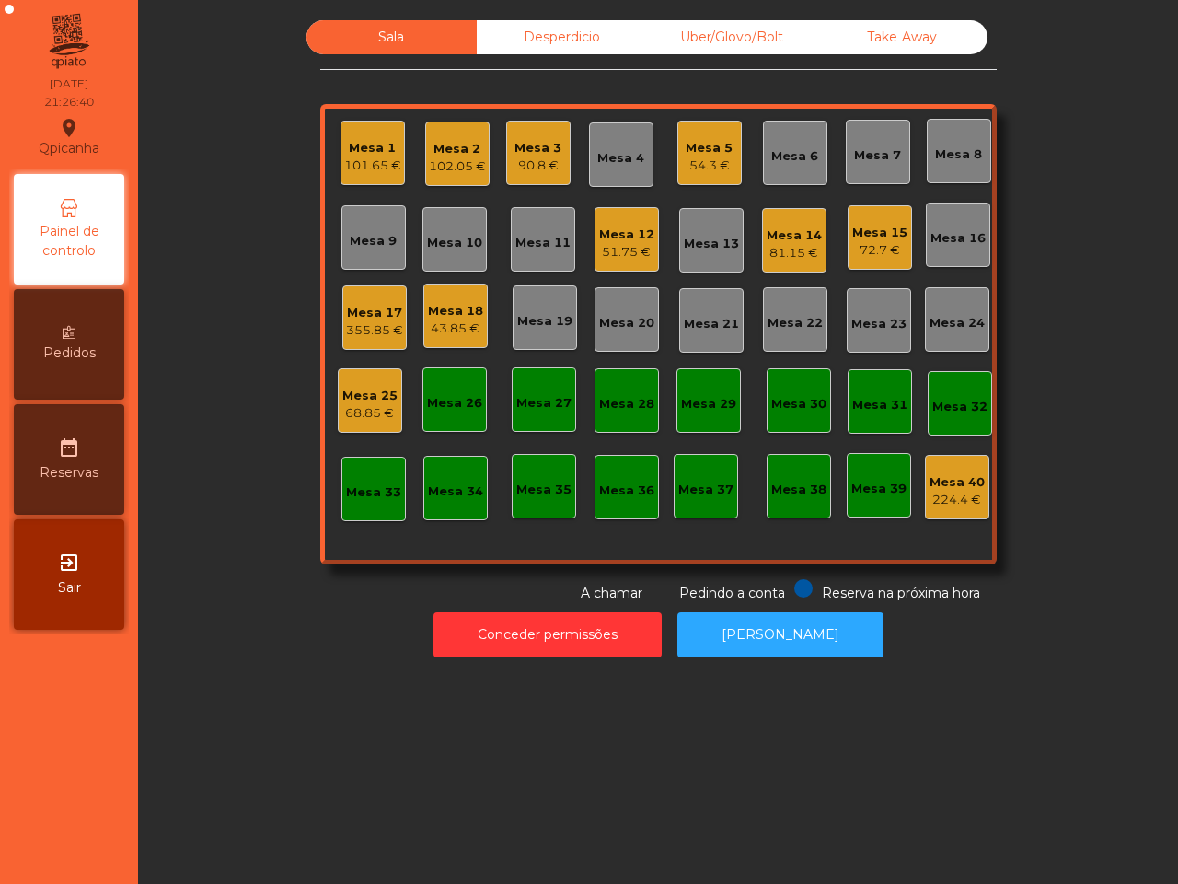
click at [518, 141] on div "Mesa 3" at bounding box center [538, 148] width 47 height 18
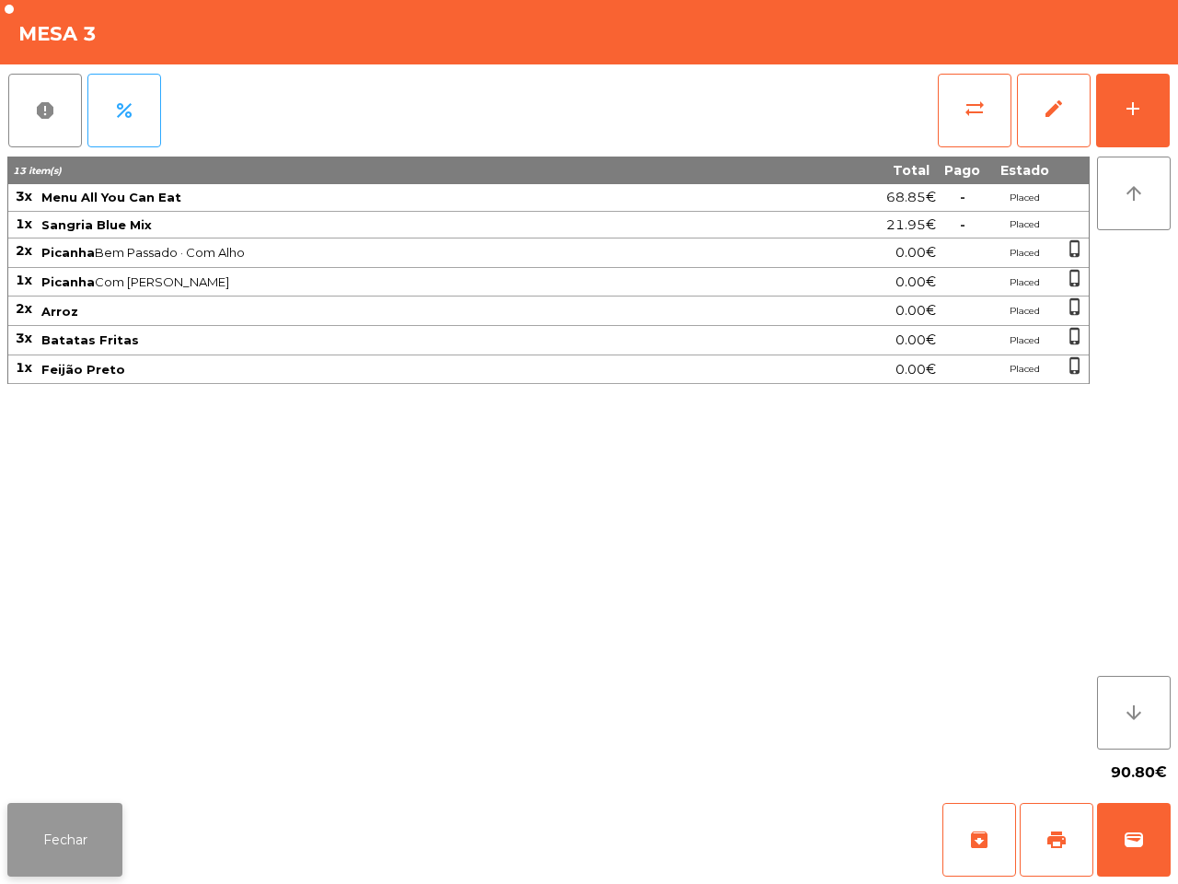
click at [80, 812] on button "Fechar" at bounding box center [64, 840] width 115 height 74
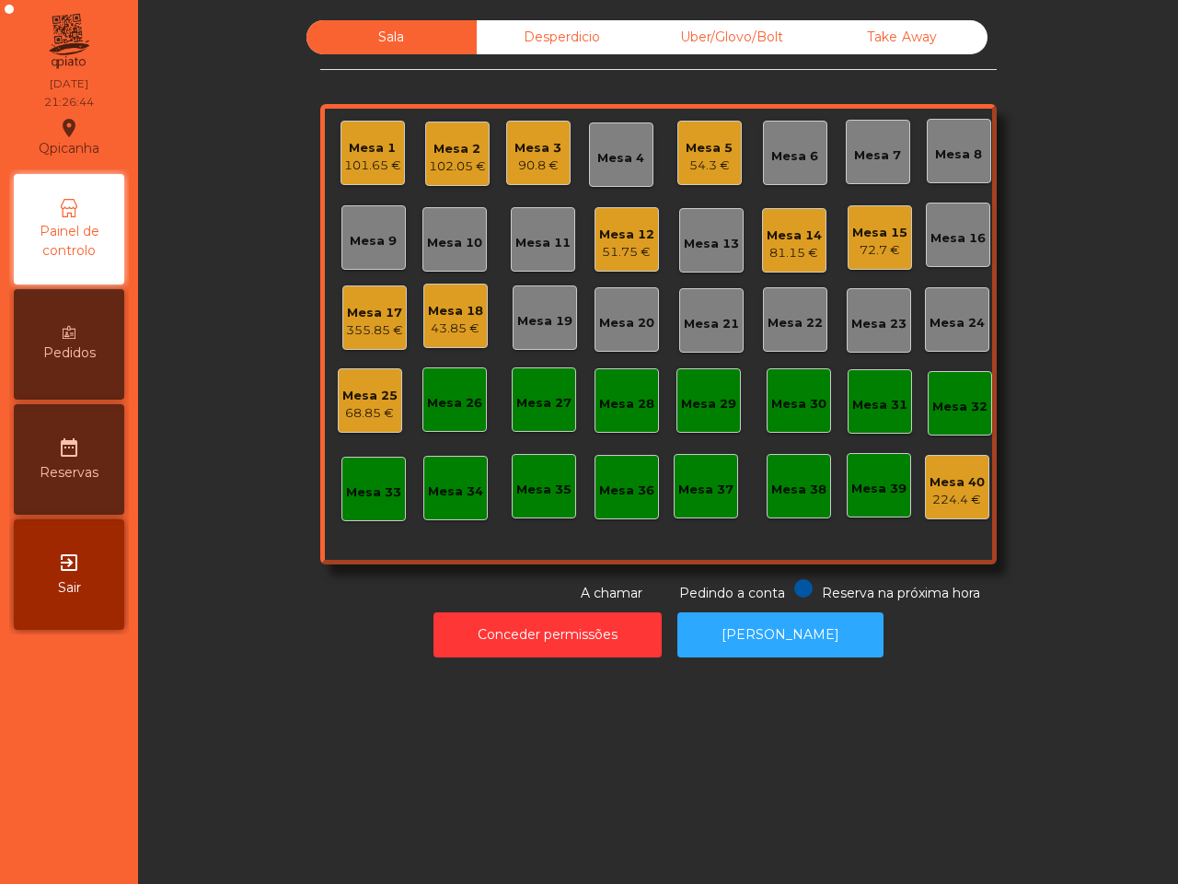
click at [57, 365] on div "Pedidos" at bounding box center [69, 344] width 110 height 110
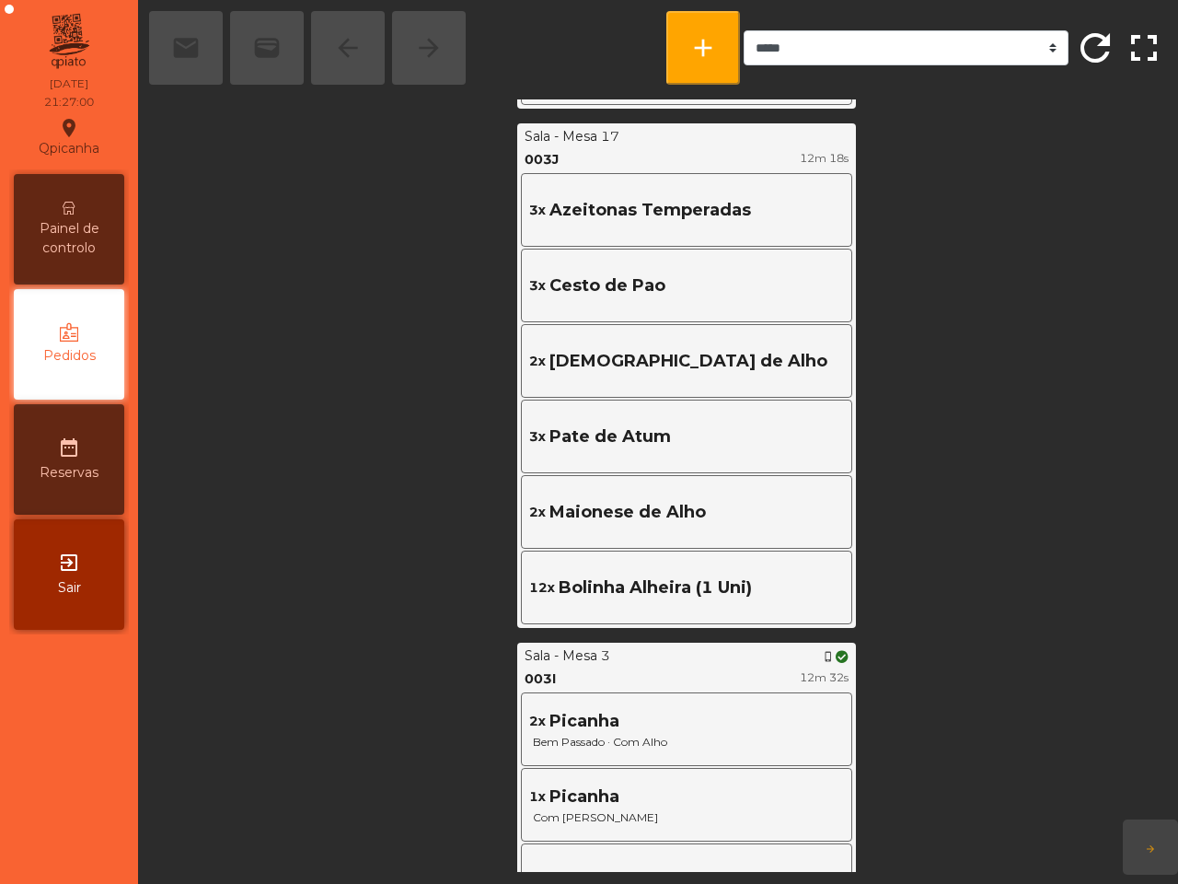
scroll to position [2532, 0]
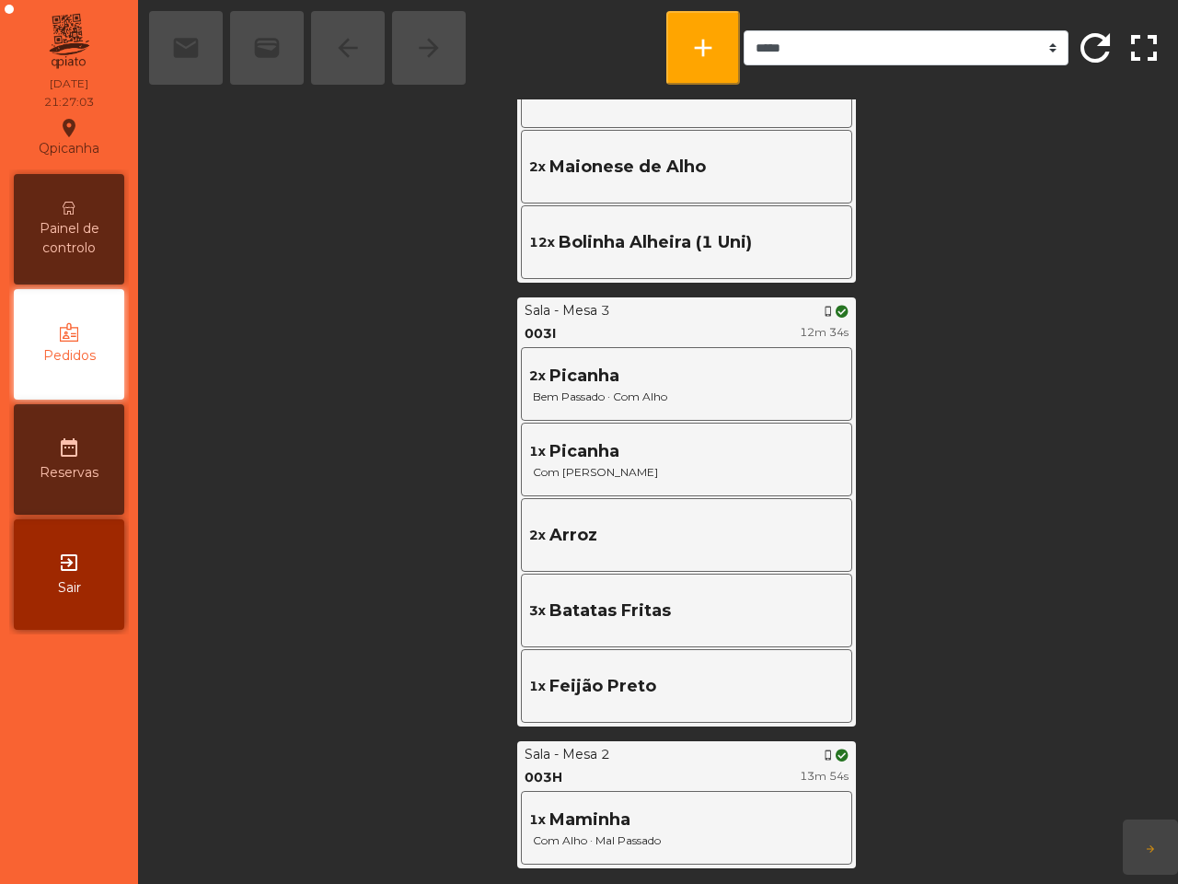
click at [87, 246] on span "Painel de controlo" at bounding box center [68, 238] width 101 height 39
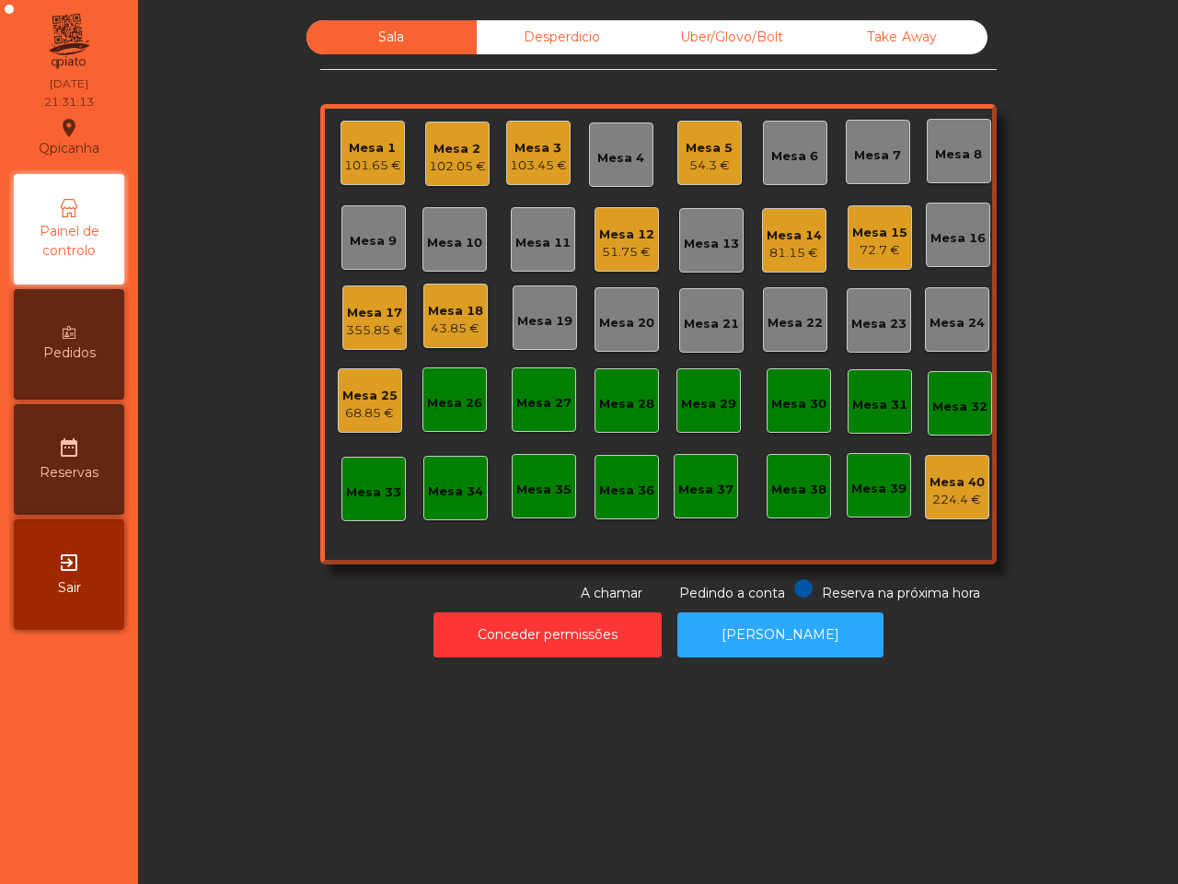
click at [773, 231] on div "Mesa 14" at bounding box center [794, 235] width 55 height 18
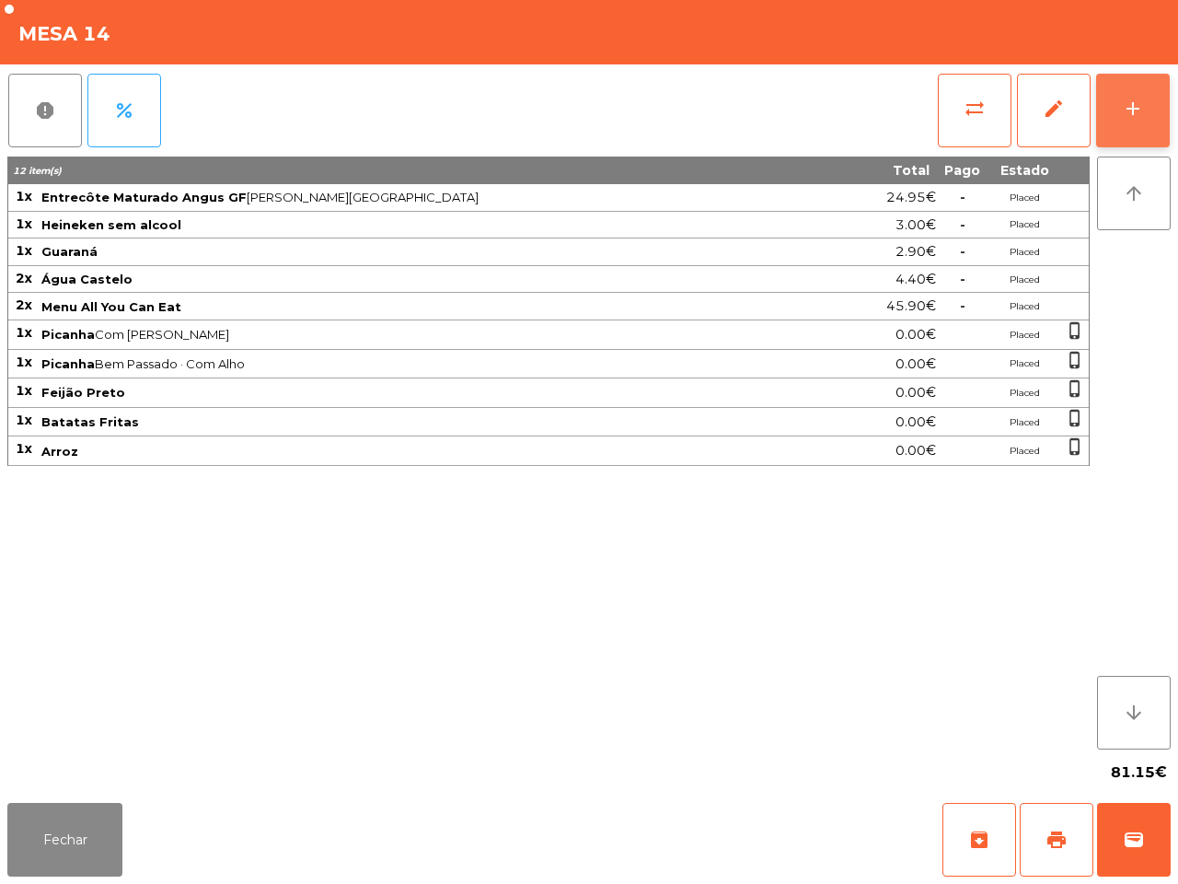
click at [1130, 112] on div "add" at bounding box center [1133, 109] width 22 height 22
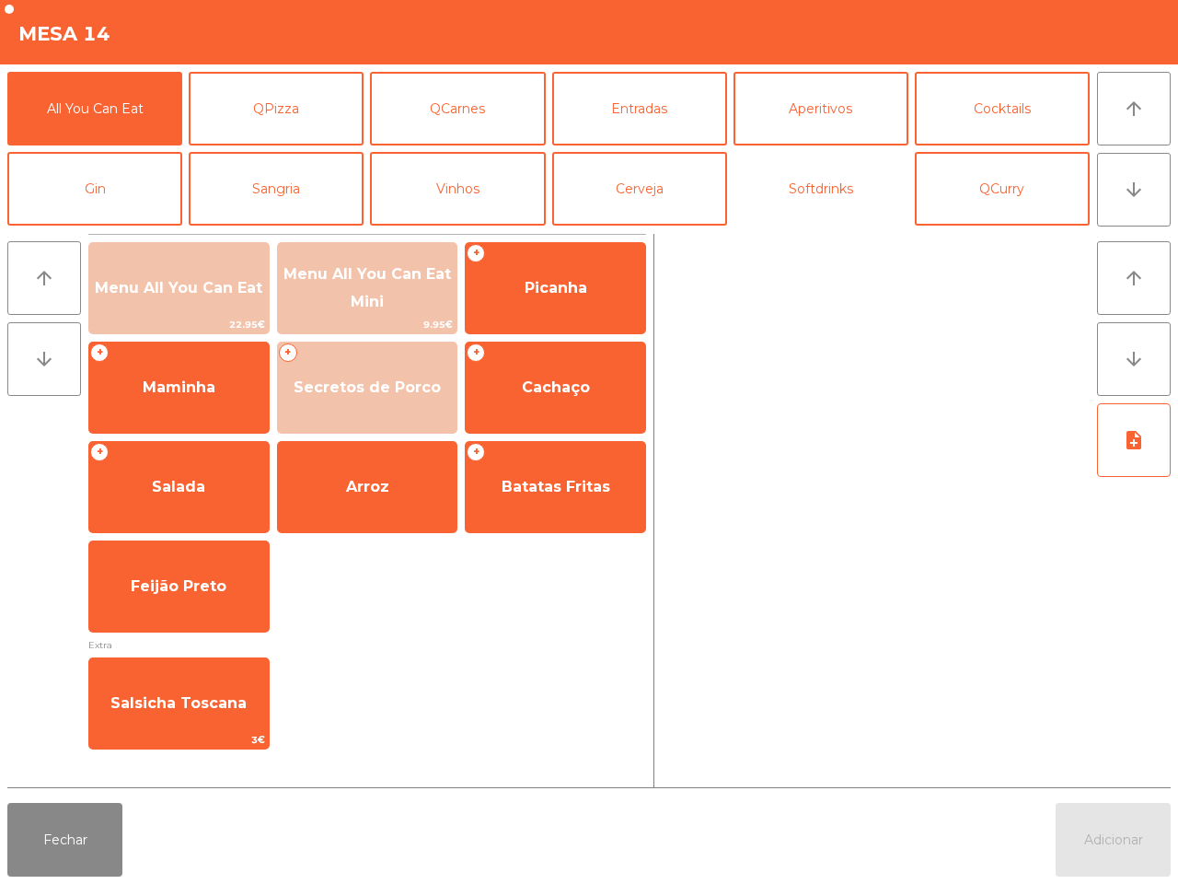
click at [826, 200] on button "Softdrinks" at bounding box center [821, 189] width 175 height 74
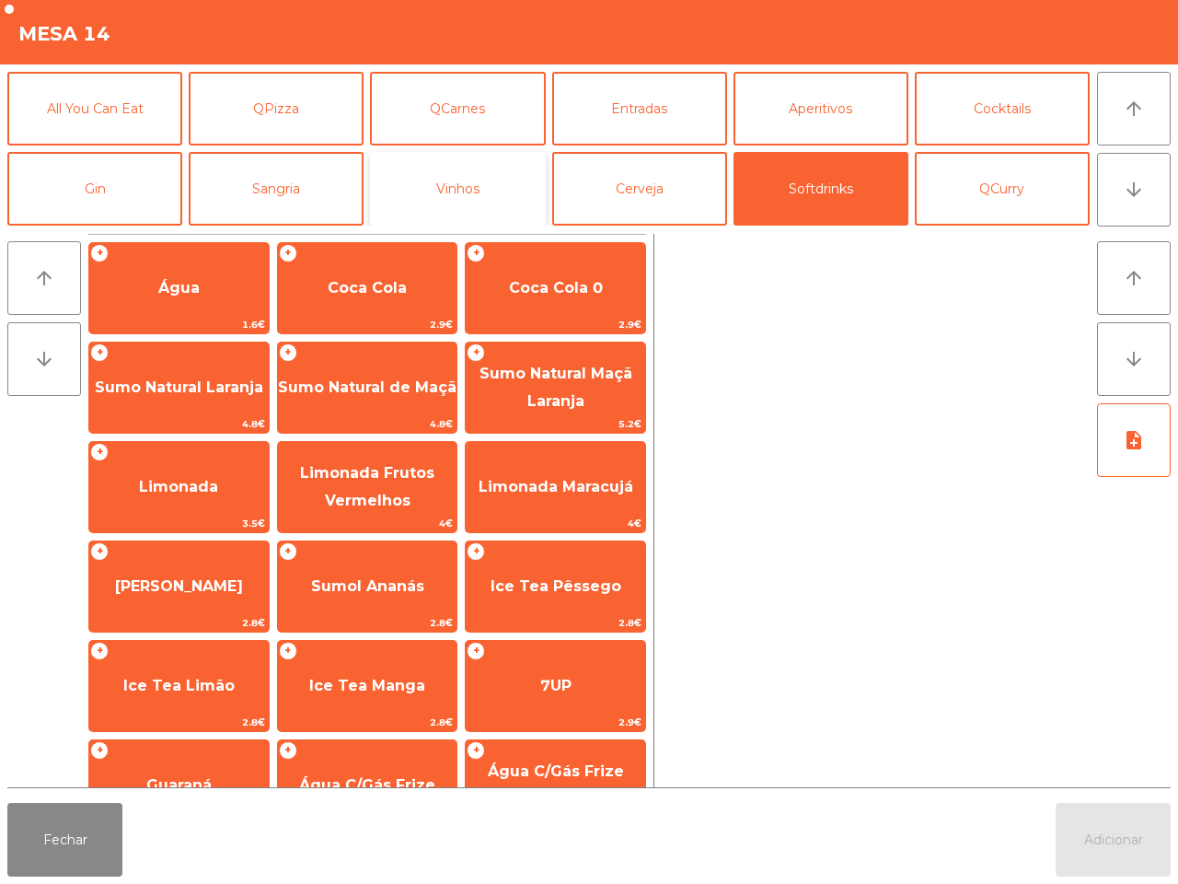
click at [435, 168] on button "Vinhos" at bounding box center [457, 189] width 175 height 74
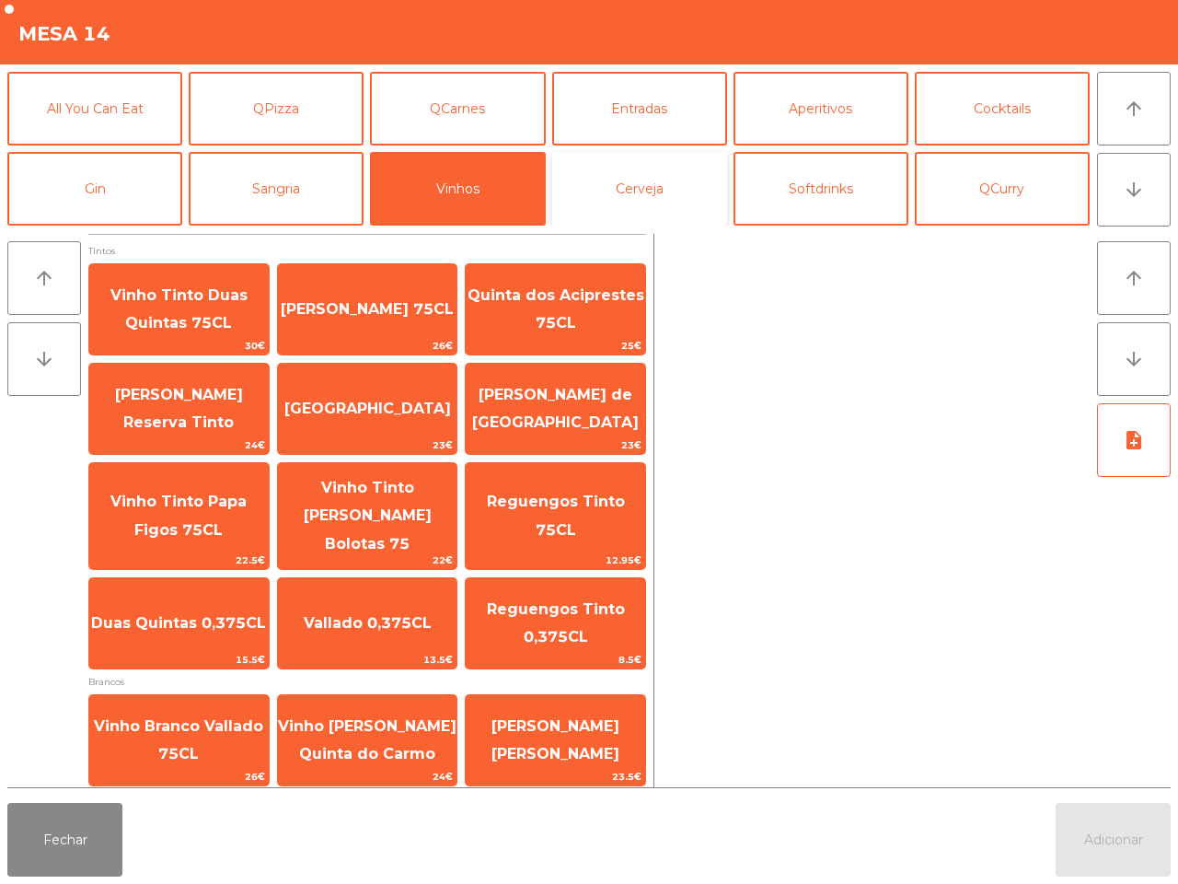
click at [667, 180] on button "Cerveja" at bounding box center [639, 189] width 175 height 74
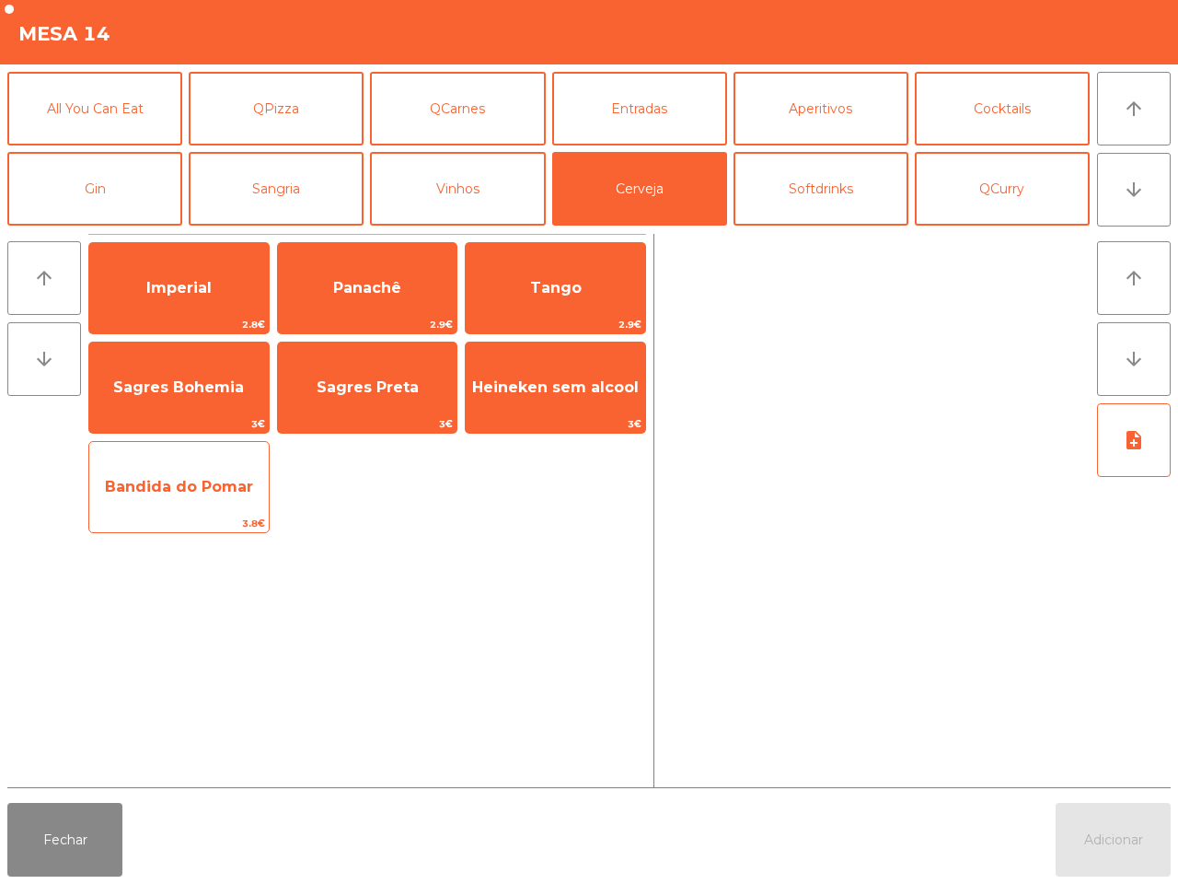
click at [204, 465] on span "Bandida do Pomar" at bounding box center [179, 487] width 180 height 50
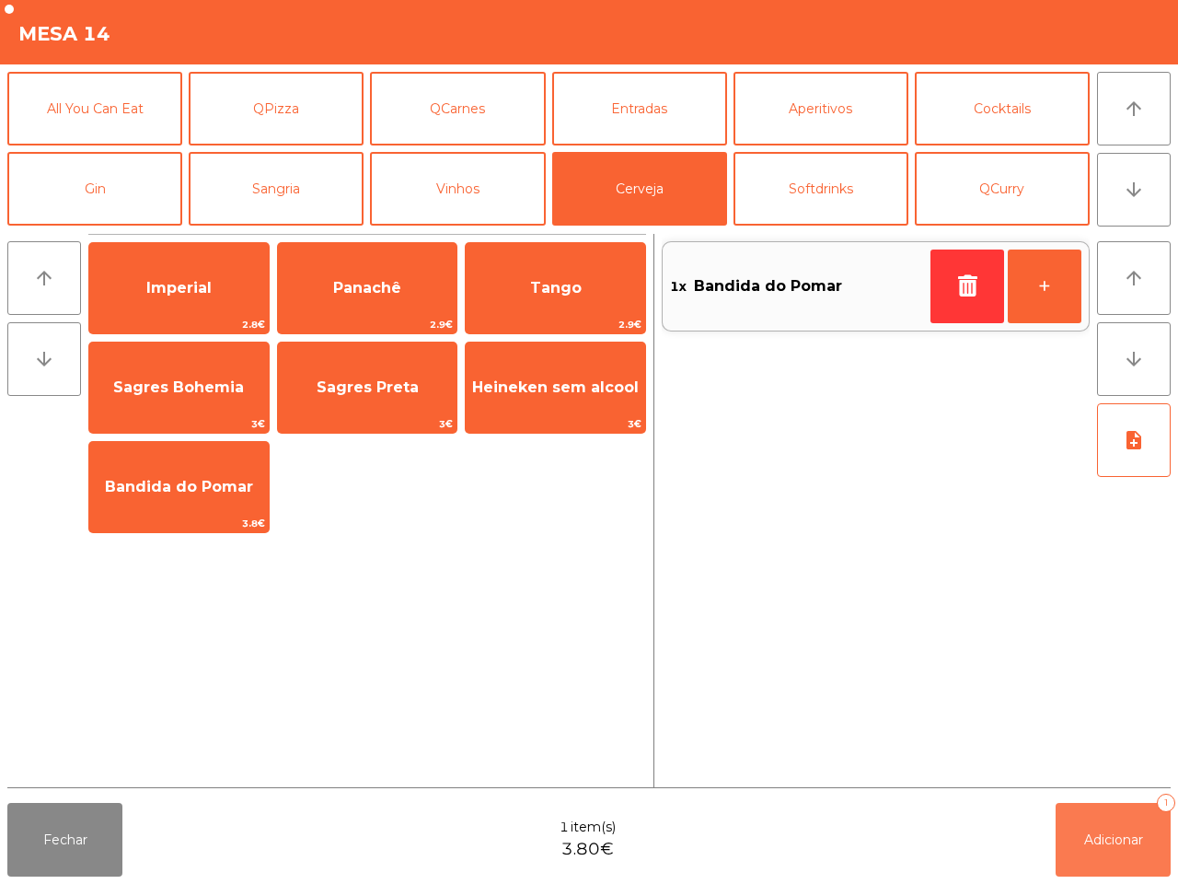
click at [1124, 817] on button "Adicionar 1" at bounding box center [1113, 840] width 115 height 74
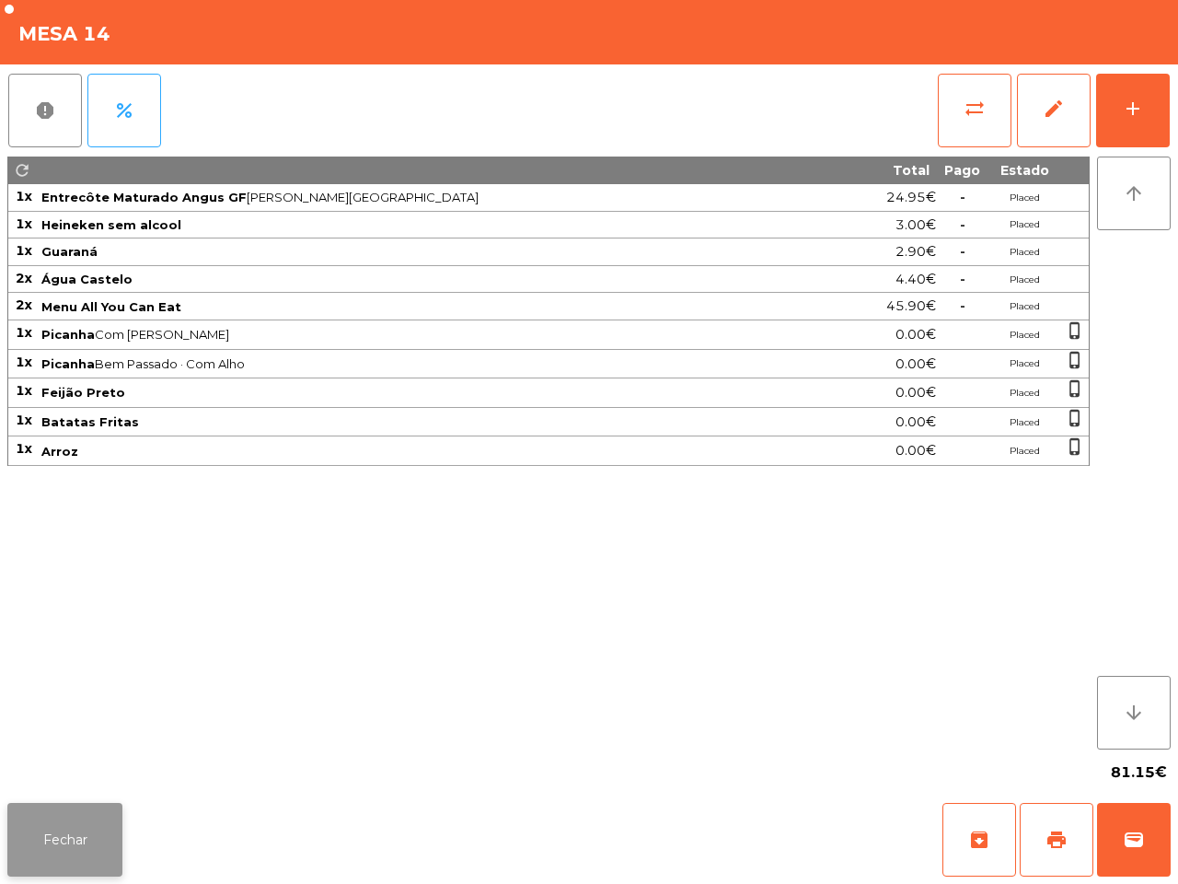
click at [66, 843] on button "Fechar" at bounding box center [64, 840] width 115 height 74
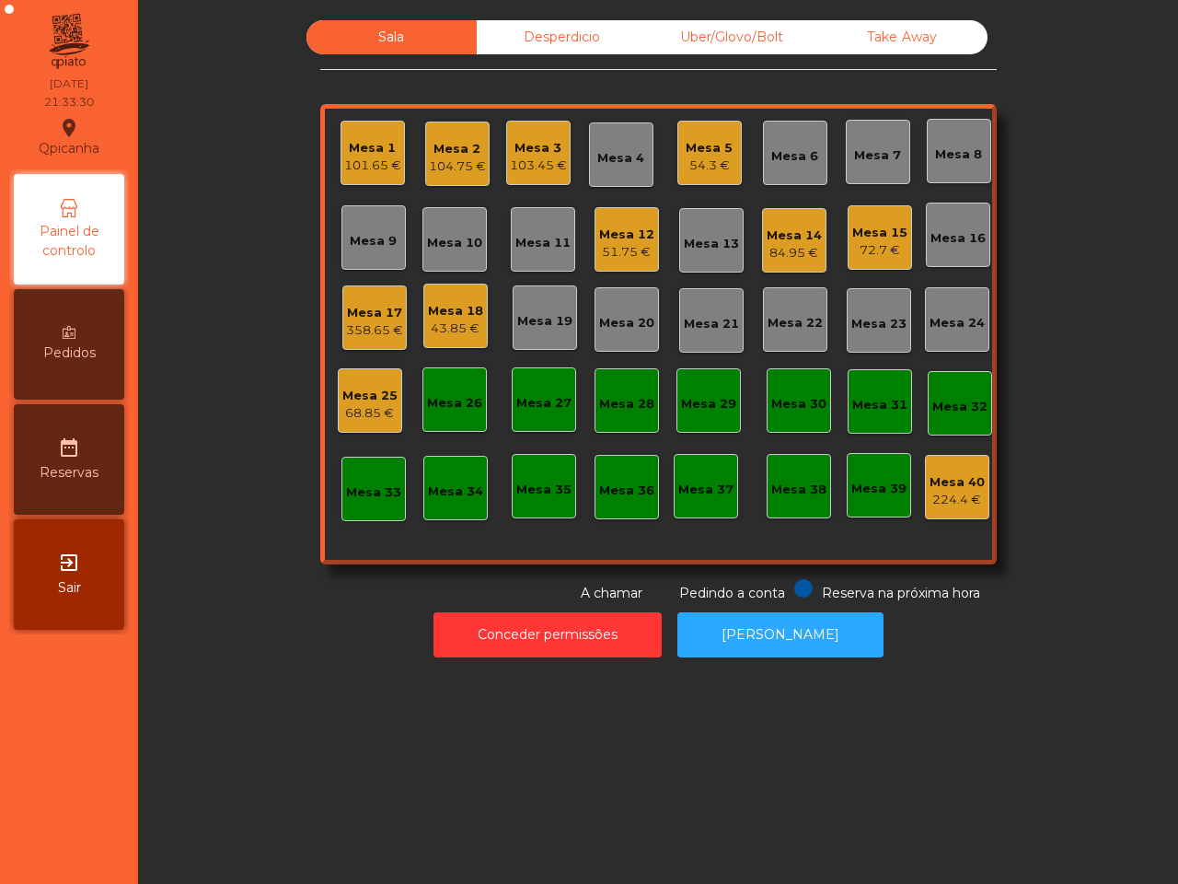
click at [18, 650] on nav "Qpicanha location_on 29/08/2025 21:33:30 Painel de controlo Pedidos date_range …" at bounding box center [69, 442] width 138 height 884
click at [60, 329] on div "Pedidos" at bounding box center [69, 344] width 110 height 110
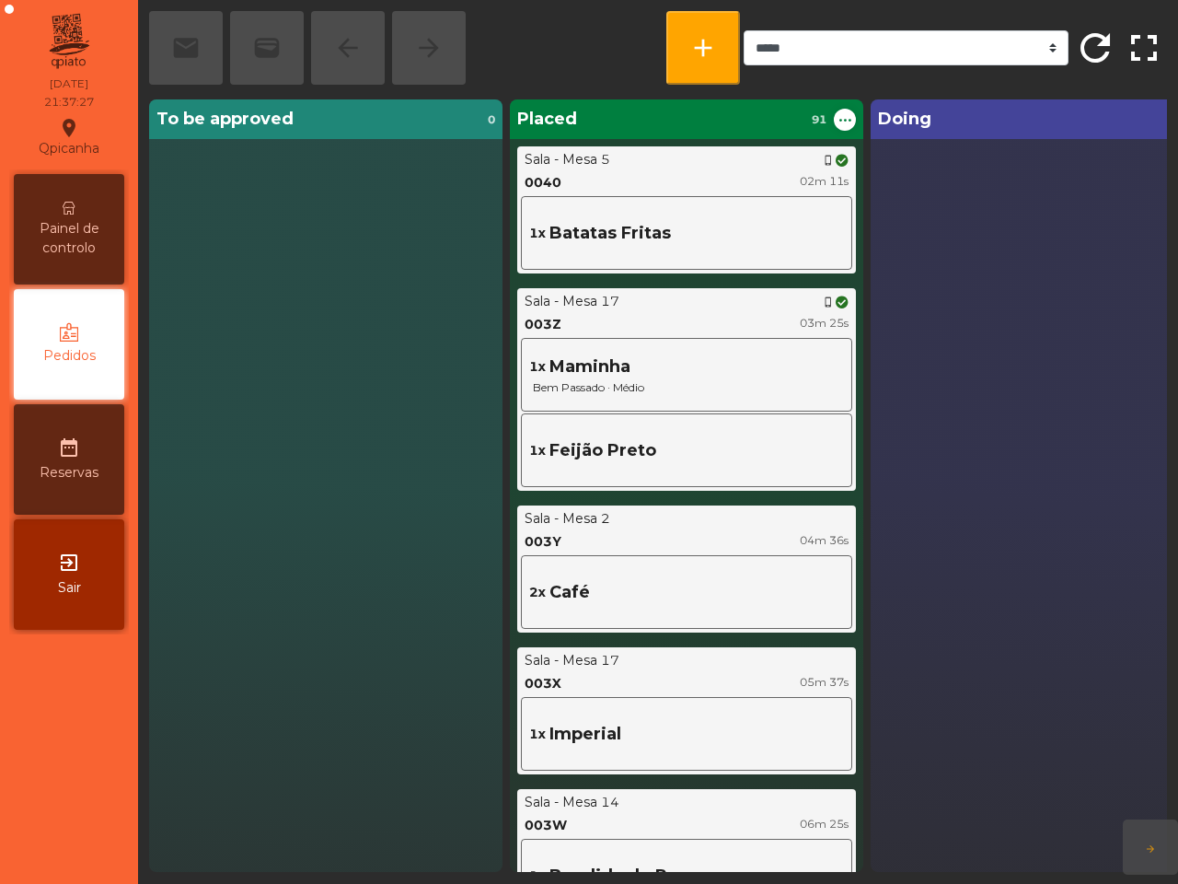
click at [991, 385] on div "Doing 0" at bounding box center [1048, 485] width 354 height 772
click at [46, 230] on span "Painel de controlo" at bounding box center [68, 238] width 101 height 39
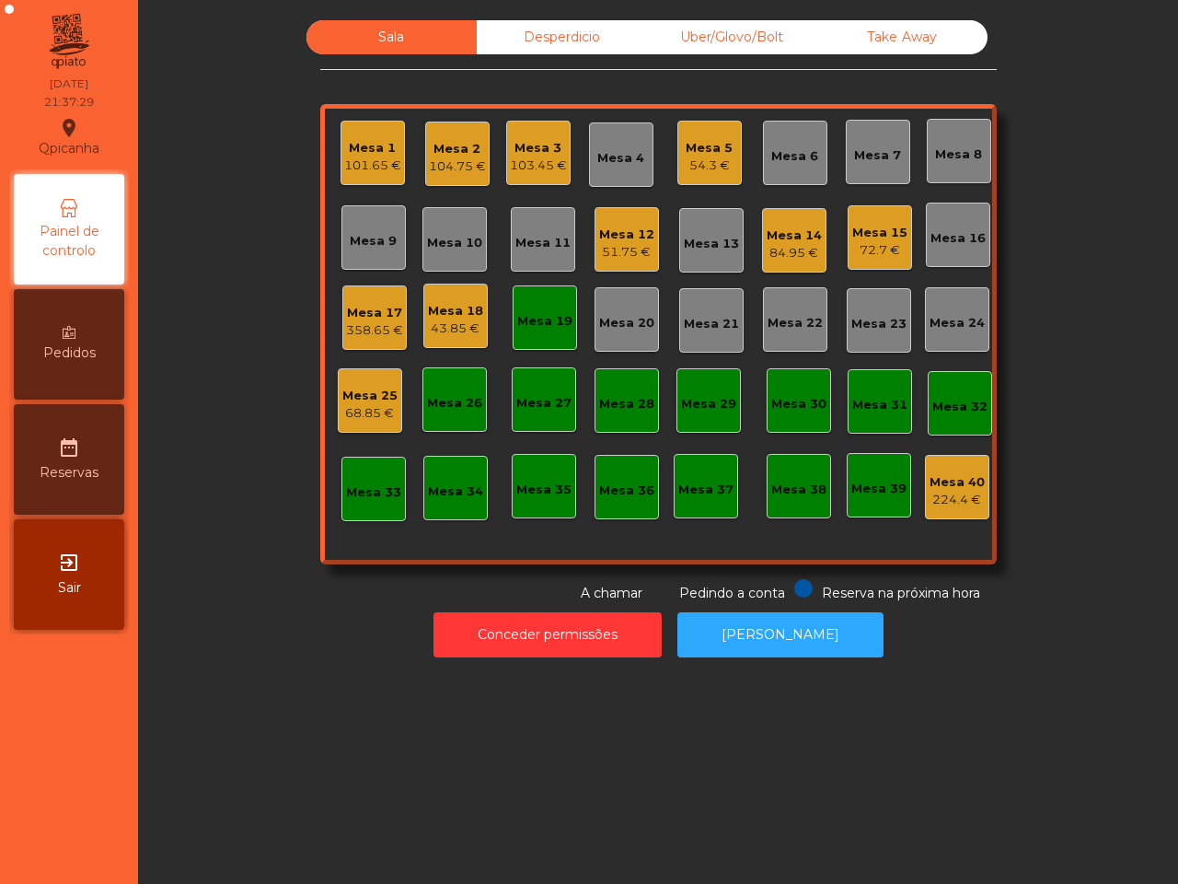
click at [462, 144] on div "Mesa 2" at bounding box center [457, 149] width 57 height 18
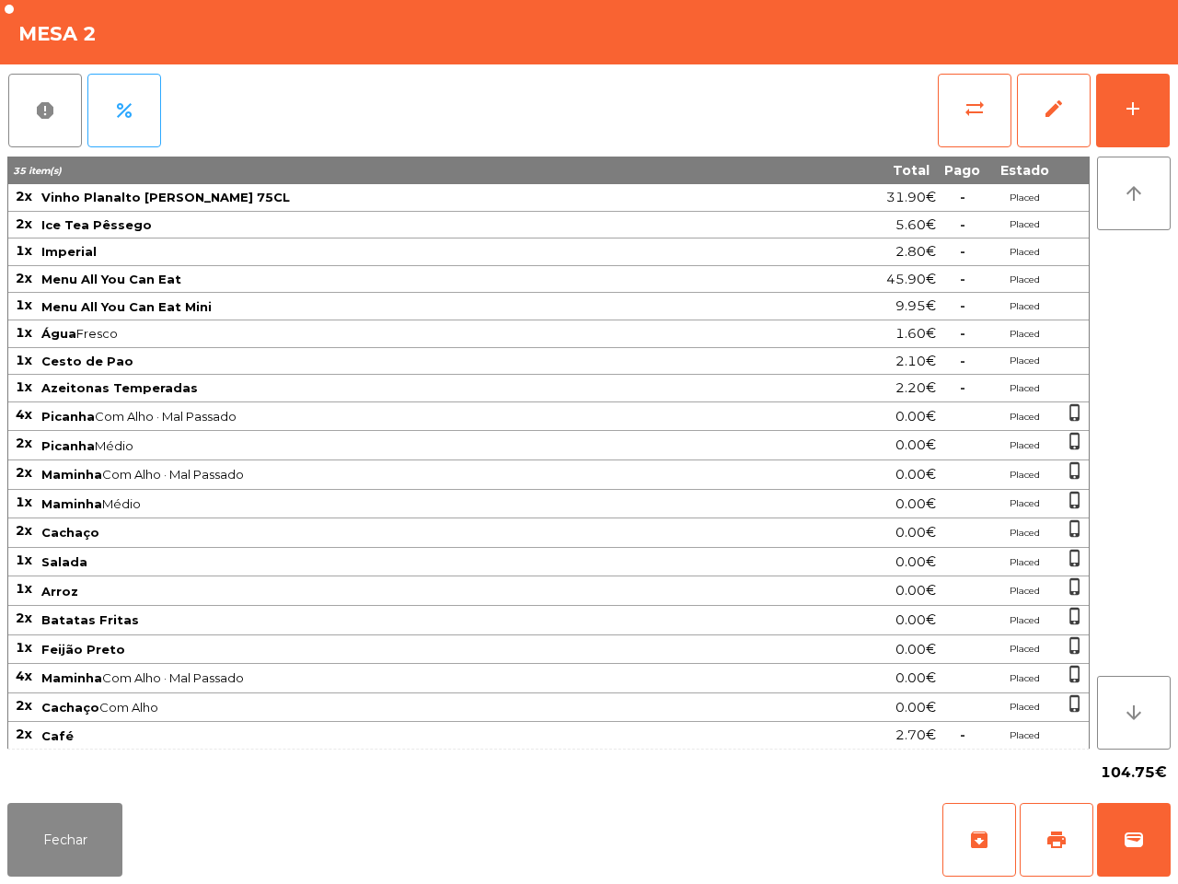
drag, startPoint x: 462, startPoint y: 144, endPoint x: 536, endPoint y: 118, distance: 78.0
click at [490, 115] on div "report percent sync_alt edit add" at bounding box center [589, 110] width 1164 height 92
click at [1157, 116] on button "add" at bounding box center [1133, 111] width 74 height 74
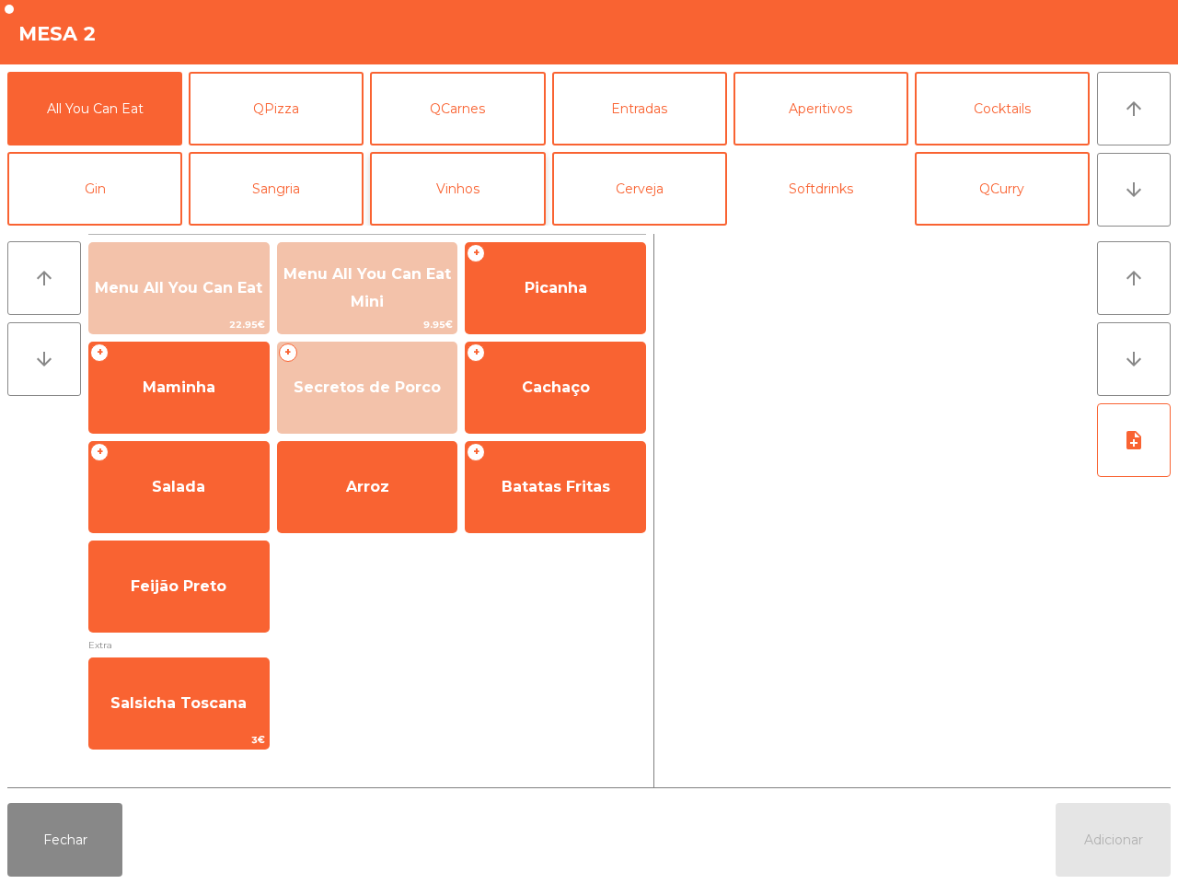
click at [808, 190] on button "Softdrinks" at bounding box center [821, 189] width 175 height 74
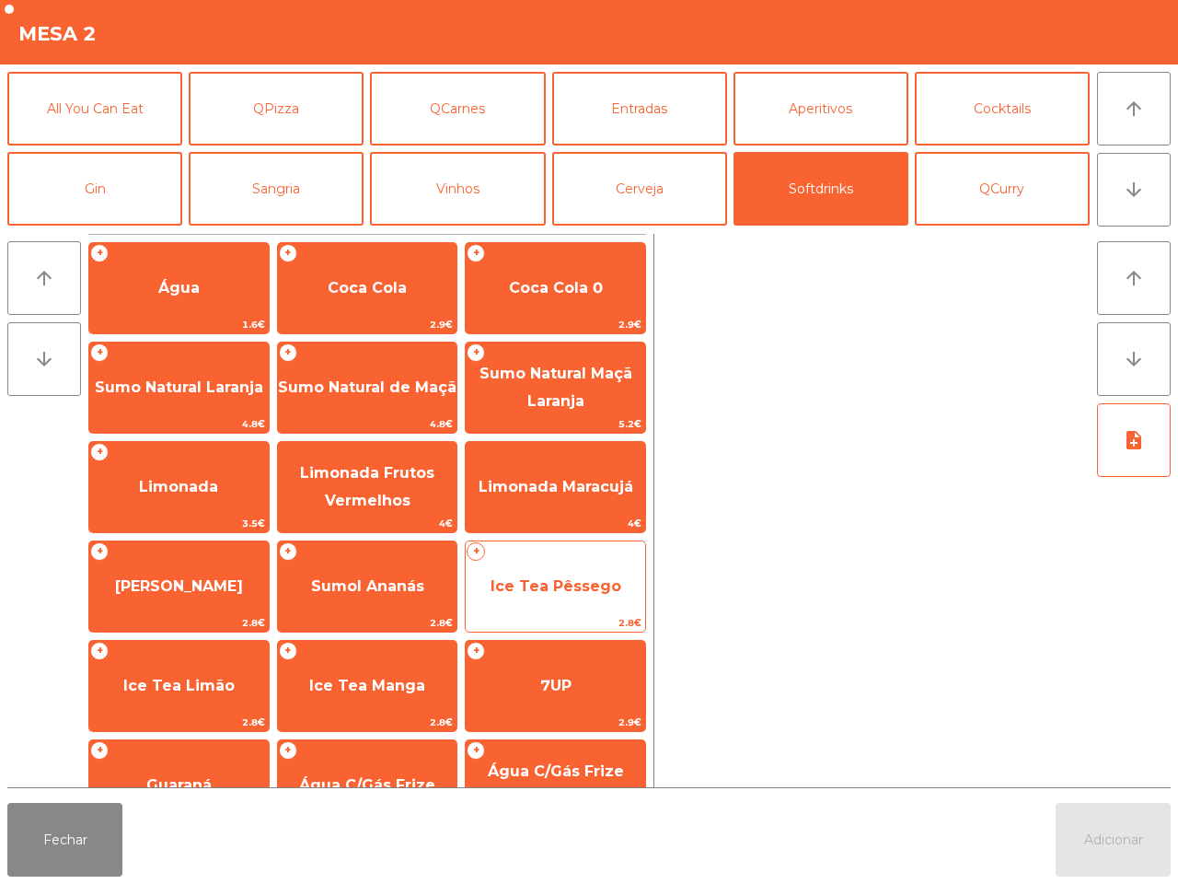
click at [575, 618] on span "2.8€" at bounding box center [556, 622] width 180 height 17
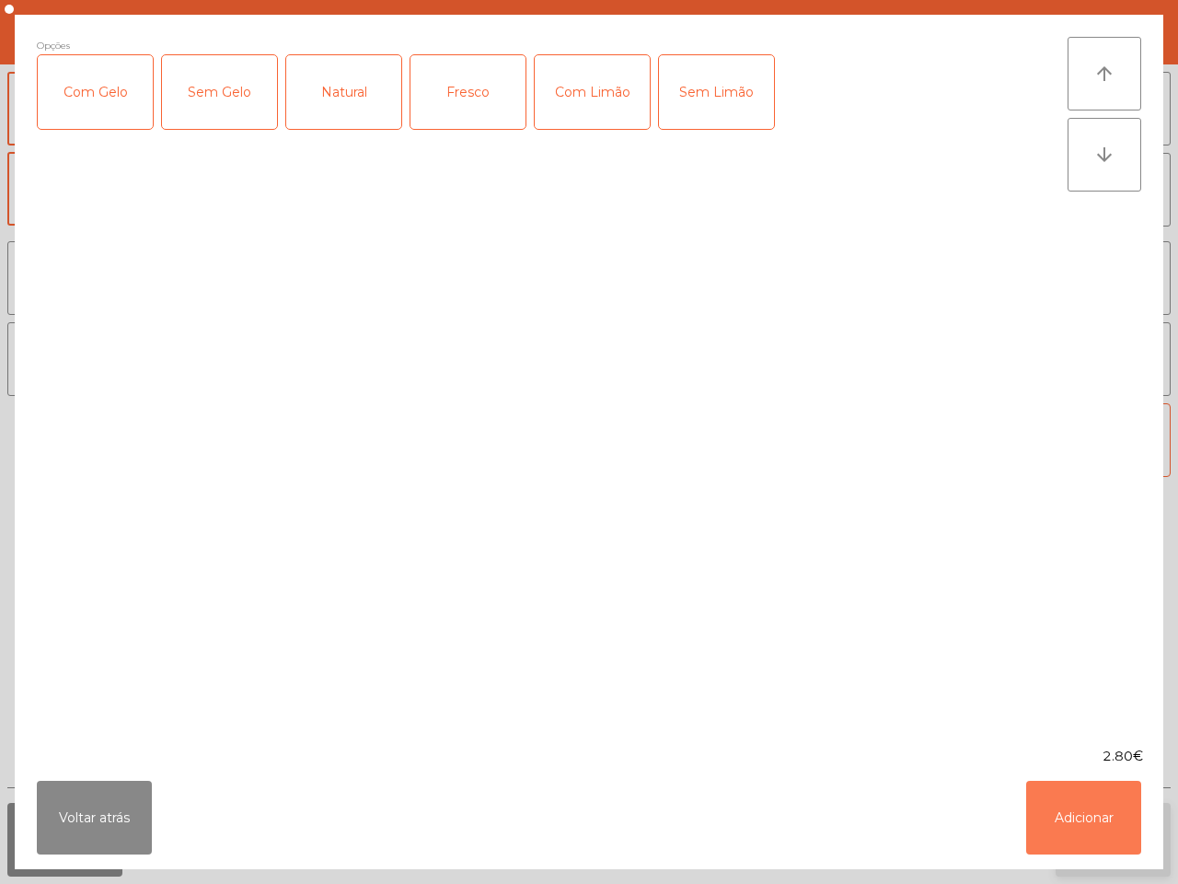
click at [1087, 796] on button "Adicionar" at bounding box center [1083, 818] width 115 height 74
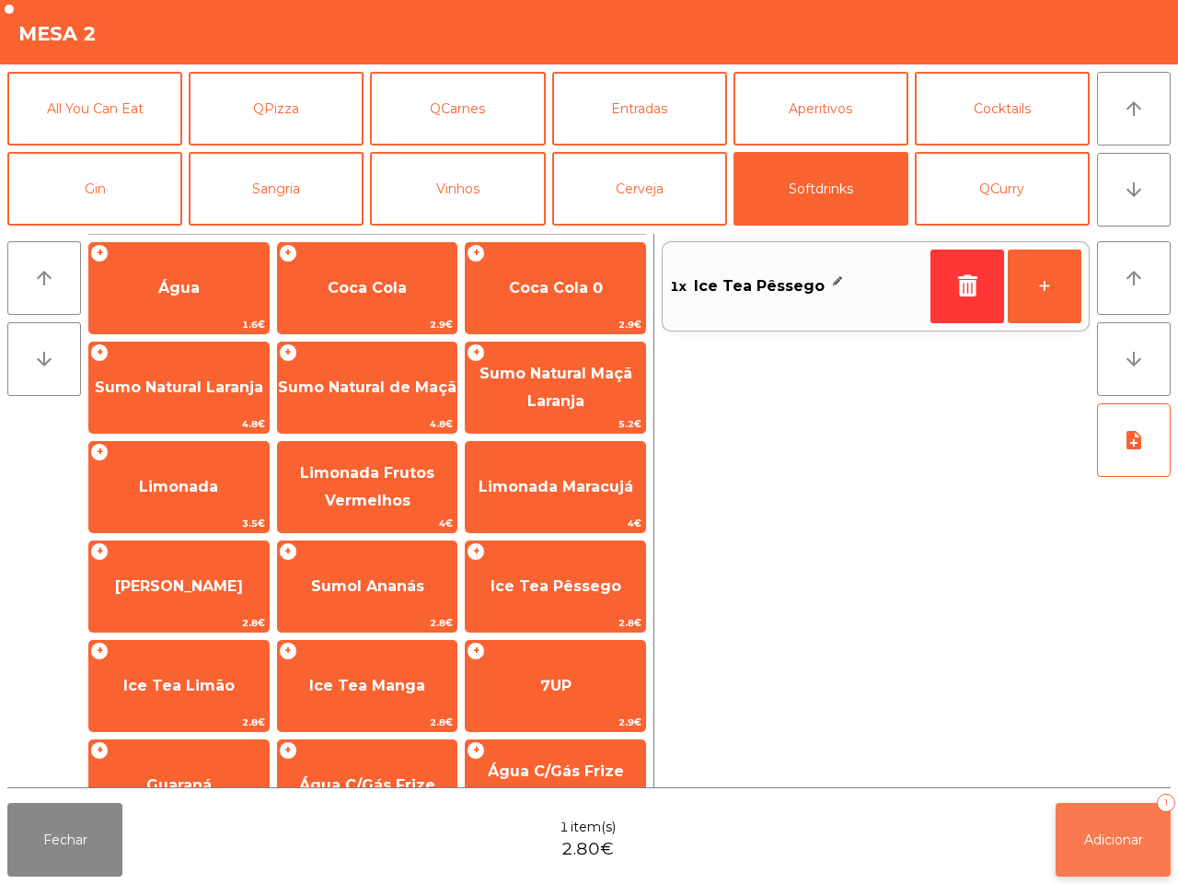
click at [1095, 817] on button "Adicionar 1" at bounding box center [1113, 840] width 115 height 74
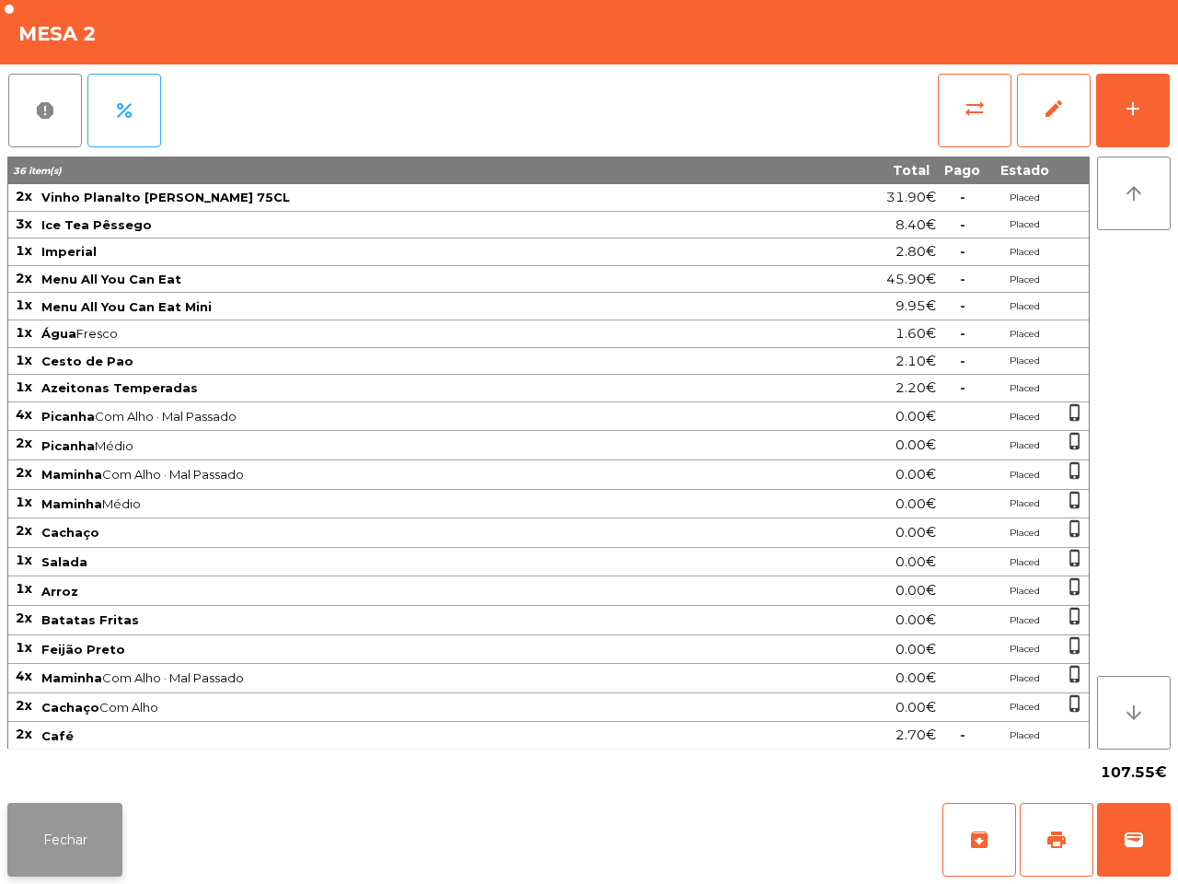
click at [67, 840] on button "Fechar" at bounding box center [64, 840] width 115 height 74
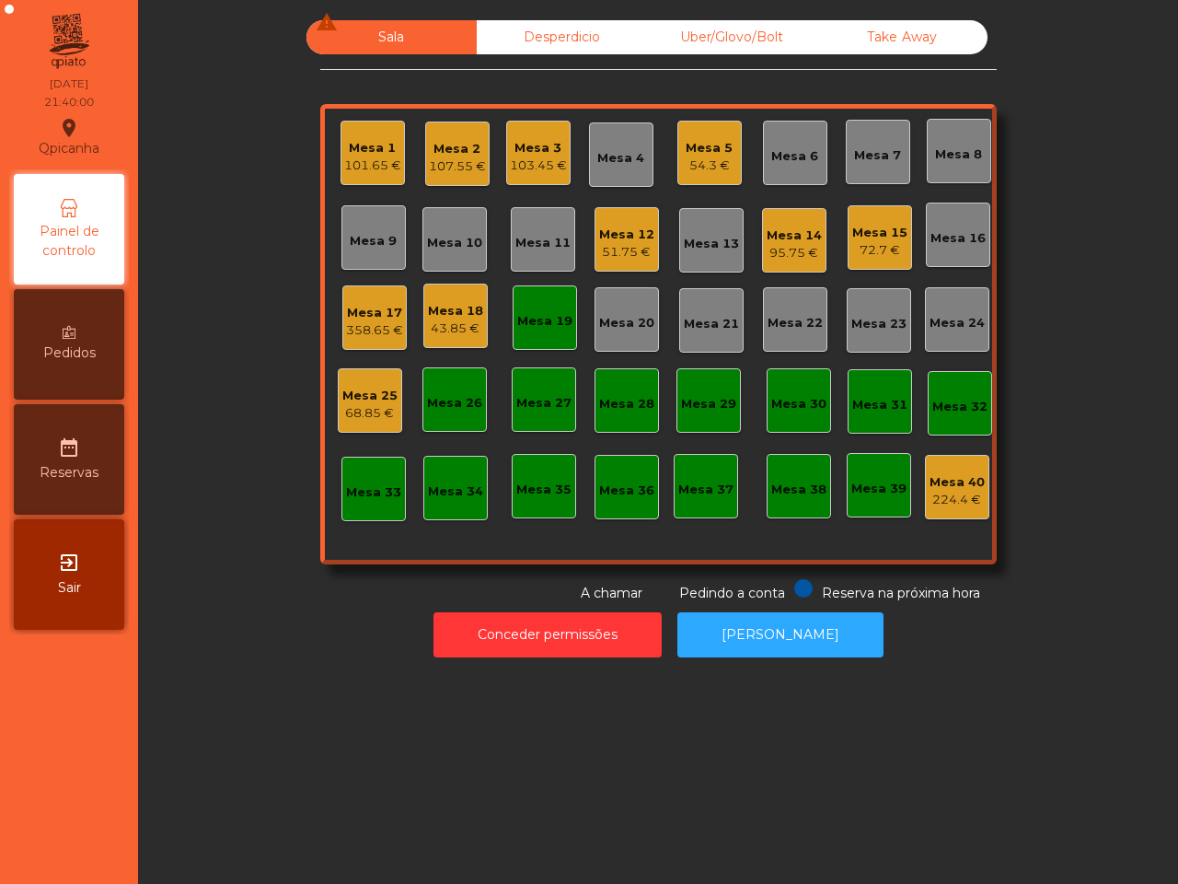
click at [545, 327] on div "Mesa 19" at bounding box center [544, 321] width 55 height 18
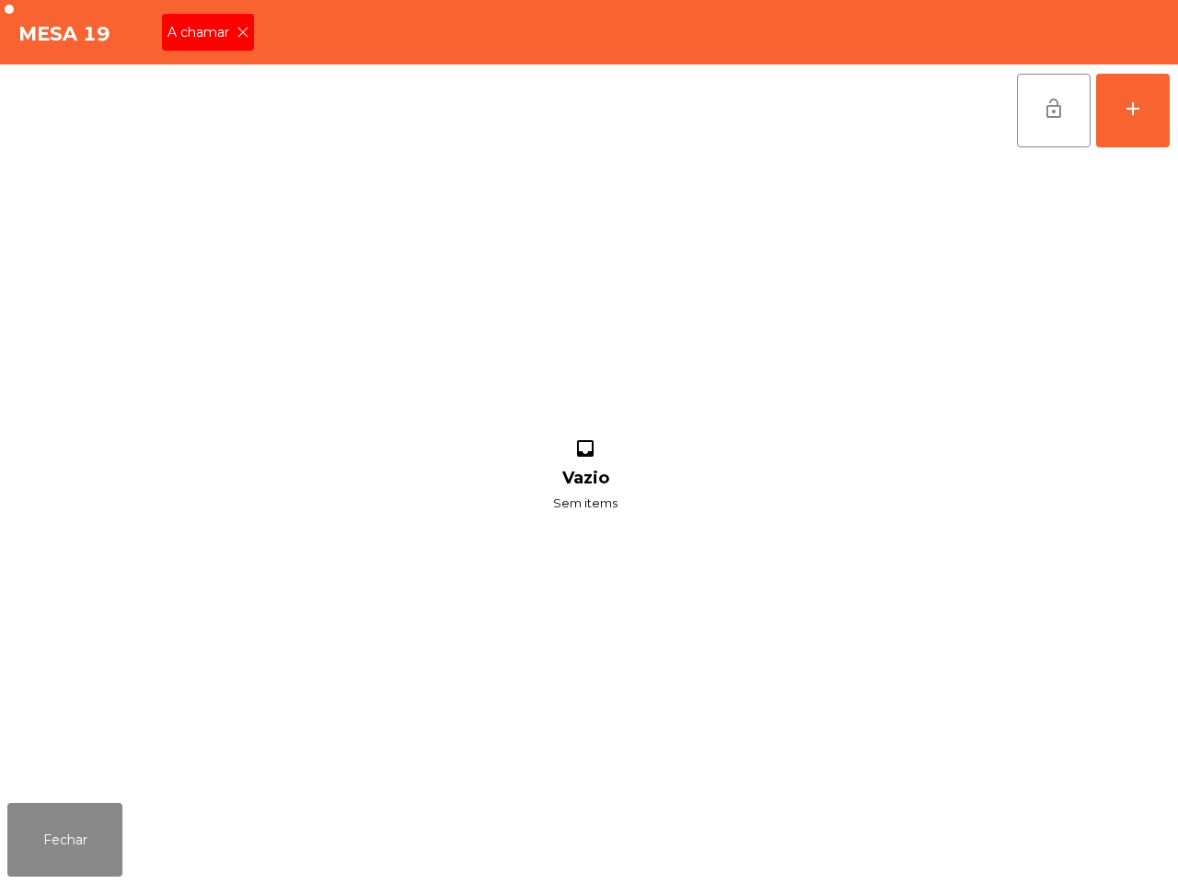
click at [239, 37] on icon at bounding box center [243, 32] width 13 height 13
click at [92, 872] on div "Fechar" at bounding box center [589, 839] width 1178 height 88
click at [86, 834] on button "Fechar" at bounding box center [64, 840] width 115 height 74
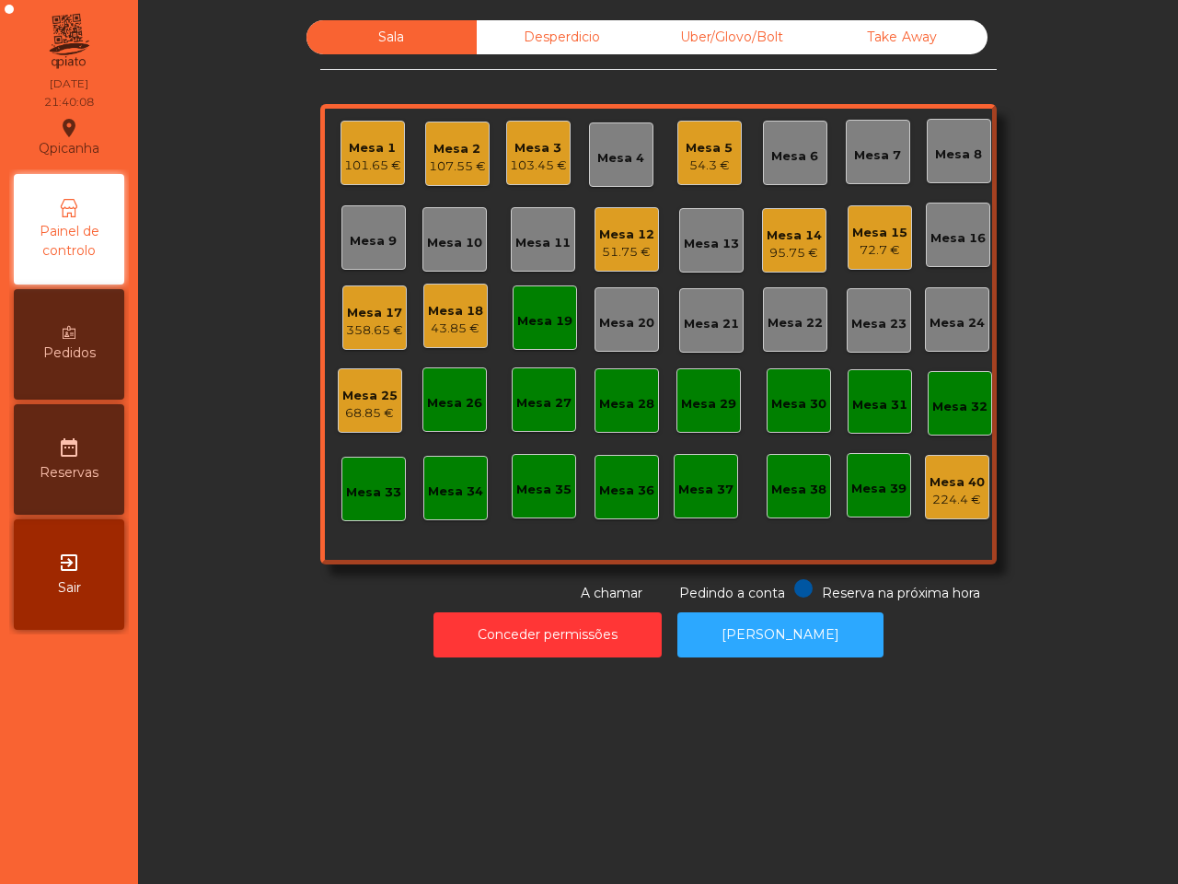
click at [374, 167] on div "101.65 €" at bounding box center [372, 165] width 57 height 18
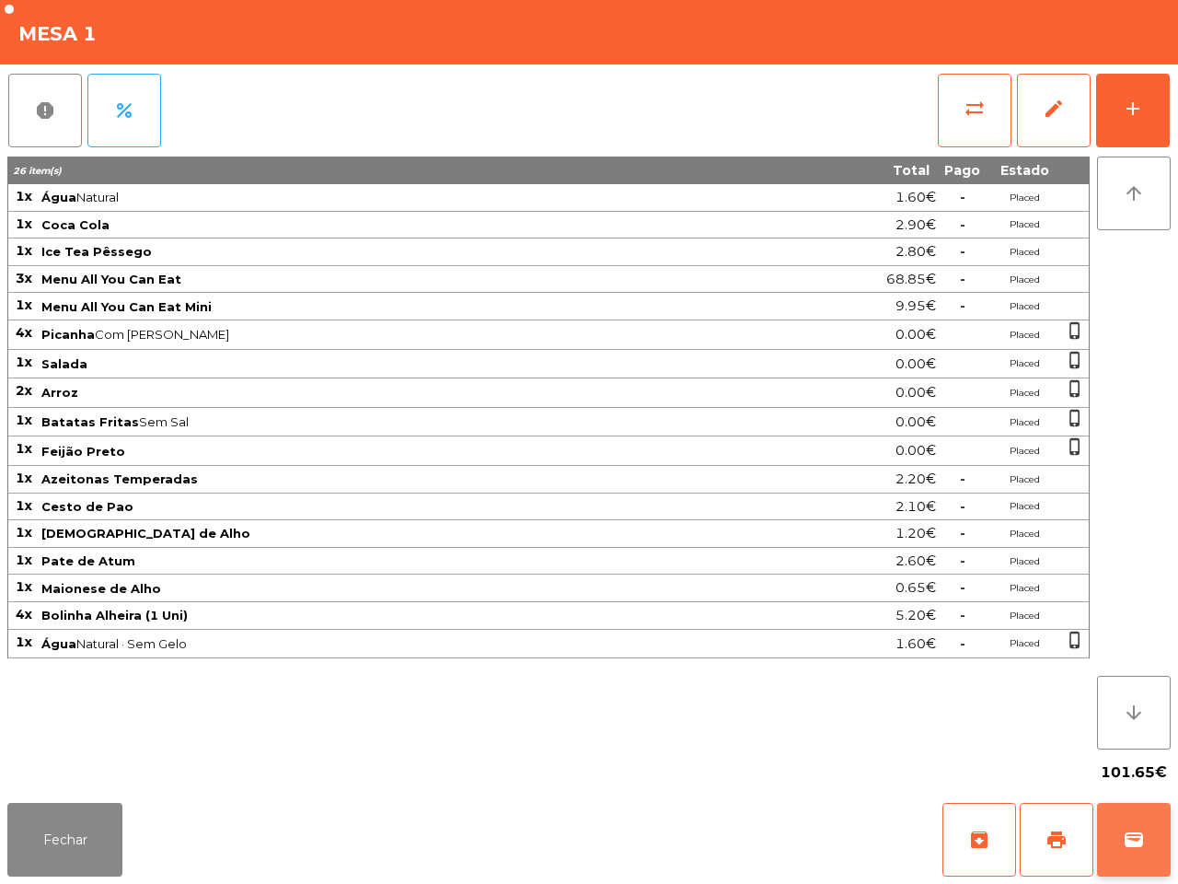
click at [1130, 833] on span "wallet" at bounding box center [1134, 840] width 22 height 22
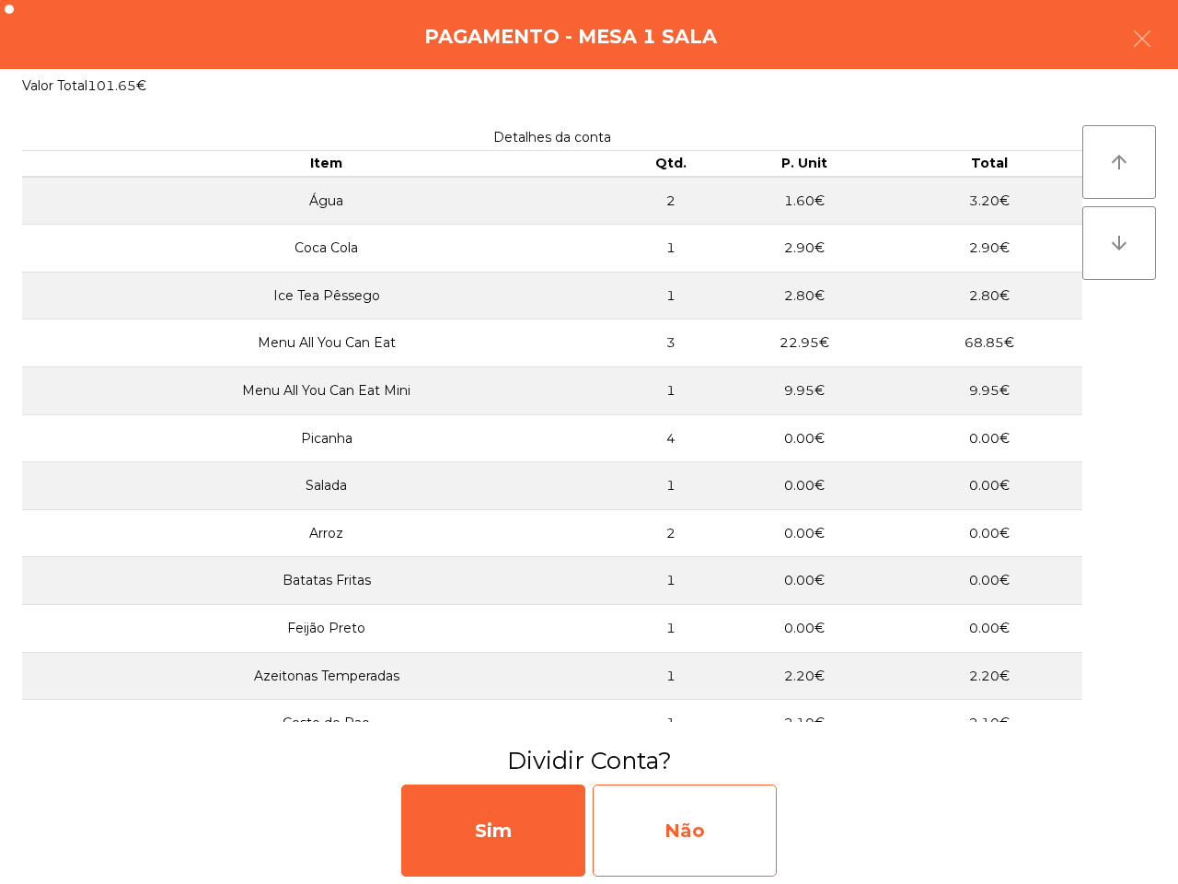
click at [725, 858] on div "Não" at bounding box center [685, 830] width 184 height 92
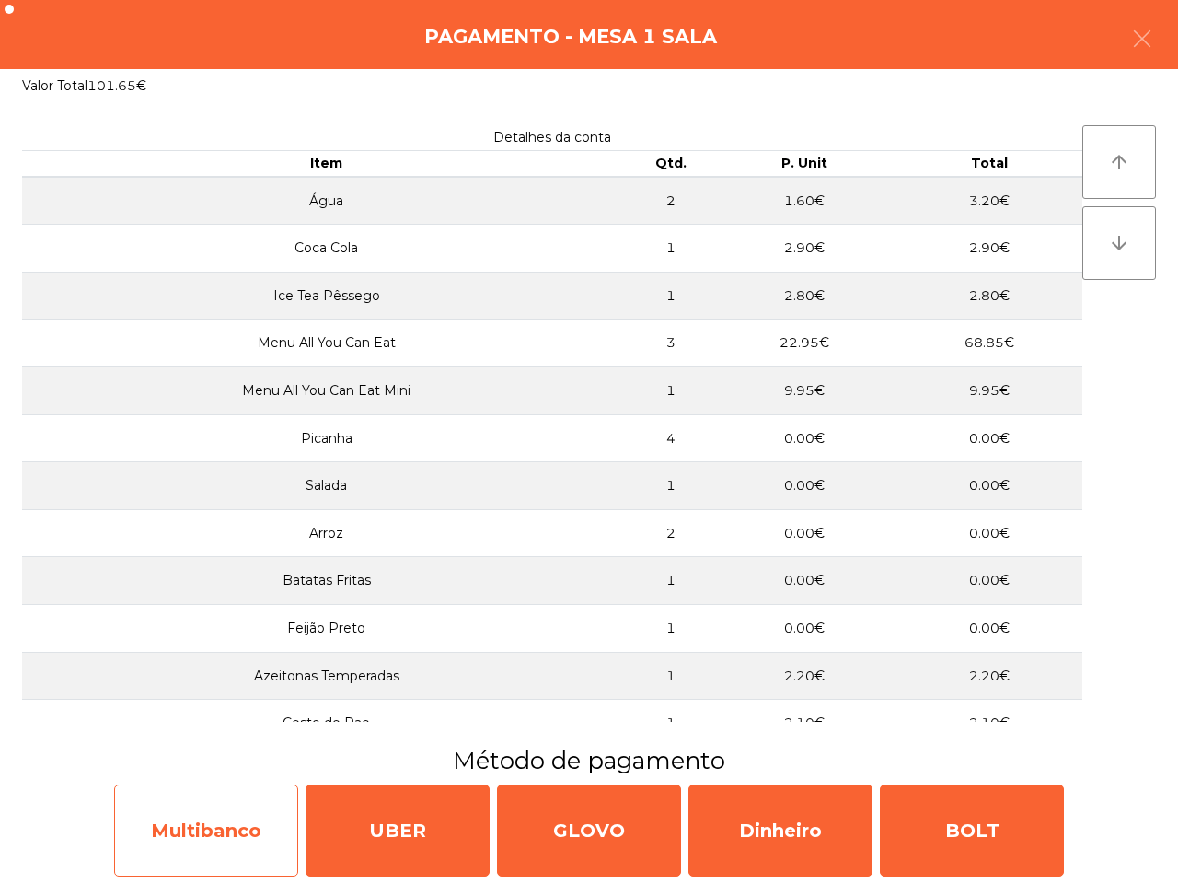
click at [228, 827] on div "Multibanco" at bounding box center [206, 830] width 184 height 92
select select "**"
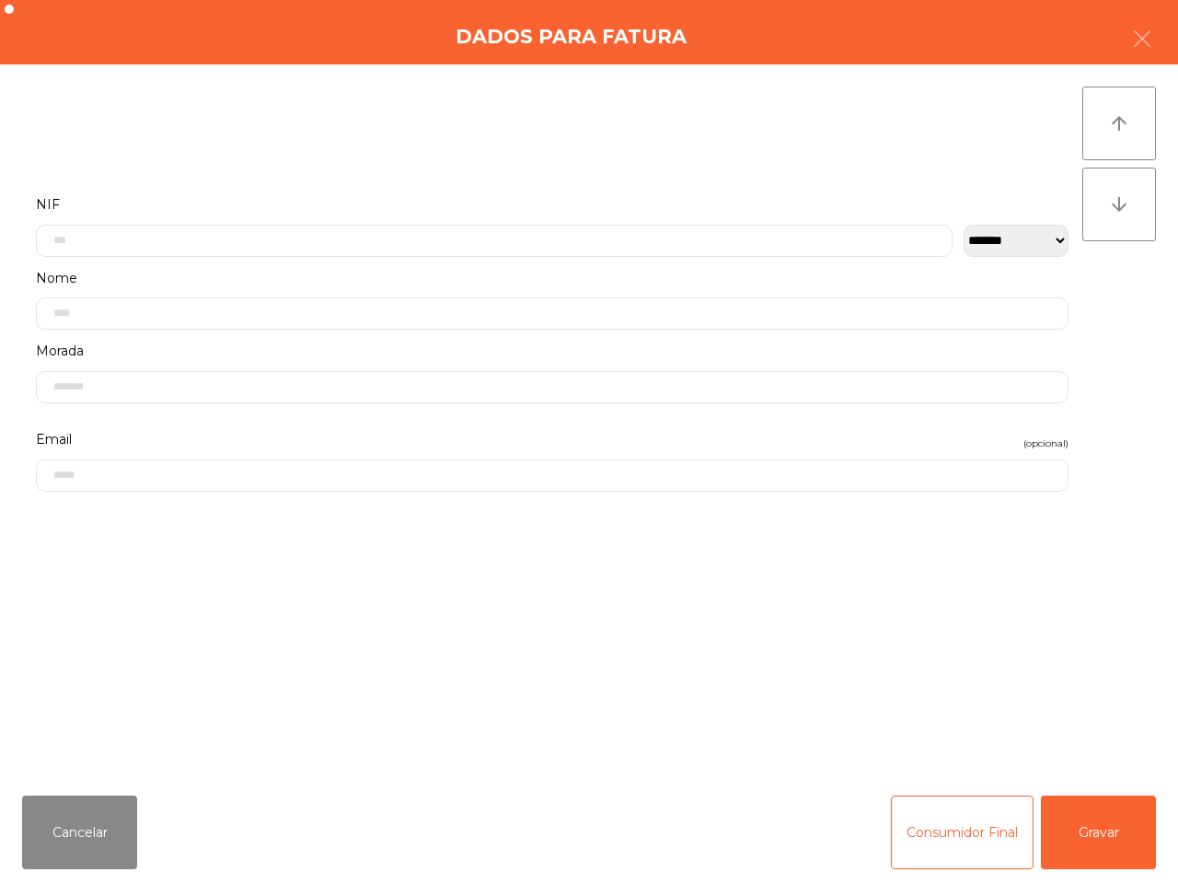
click at [277, 207] on label "NIF" at bounding box center [552, 204] width 1033 height 25
click at [273, 237] on div "**********" at bounding box center [552, 257] width 1061 height 307
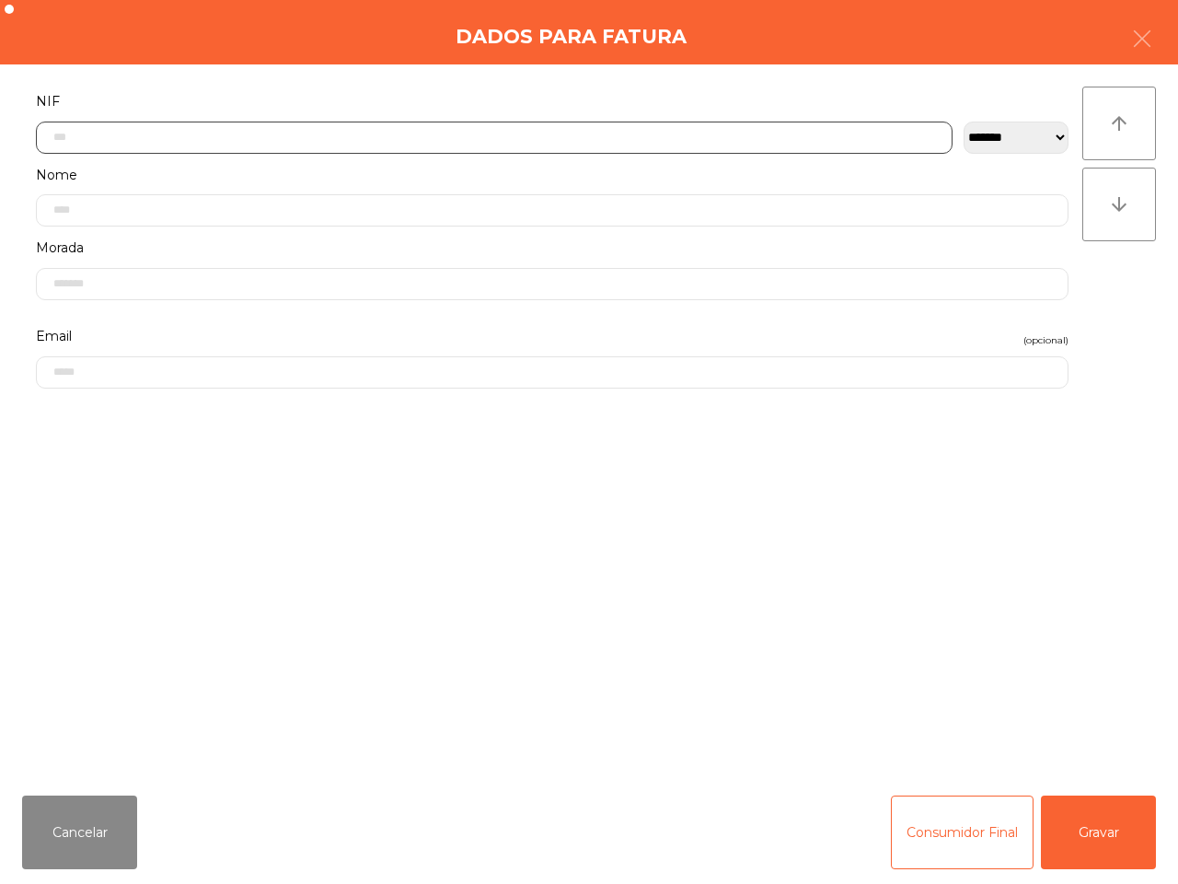
click at [203, 141] on input "text" at bounding box center [494, 138] width 917 height 32
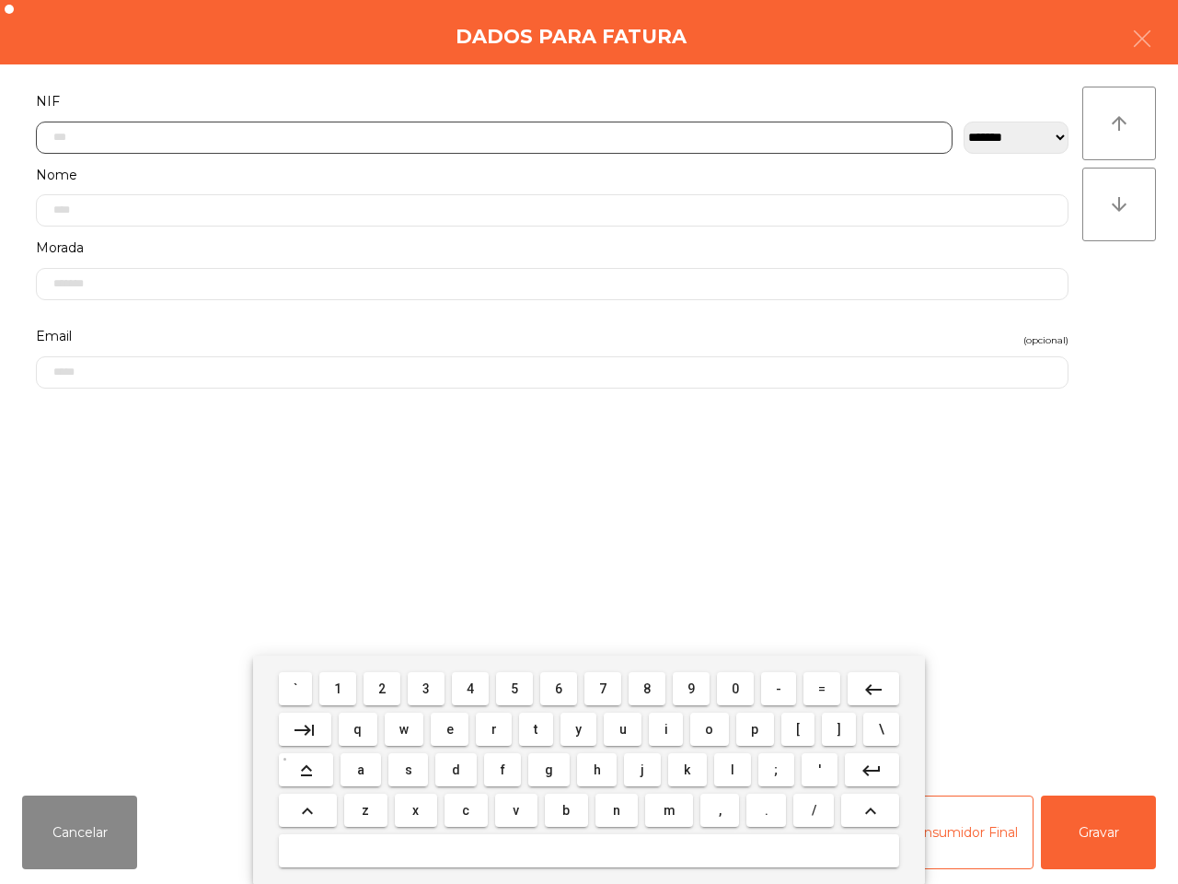
click at [391, 688] on button "2" at bounding box center [382, 688] width 37 height 33
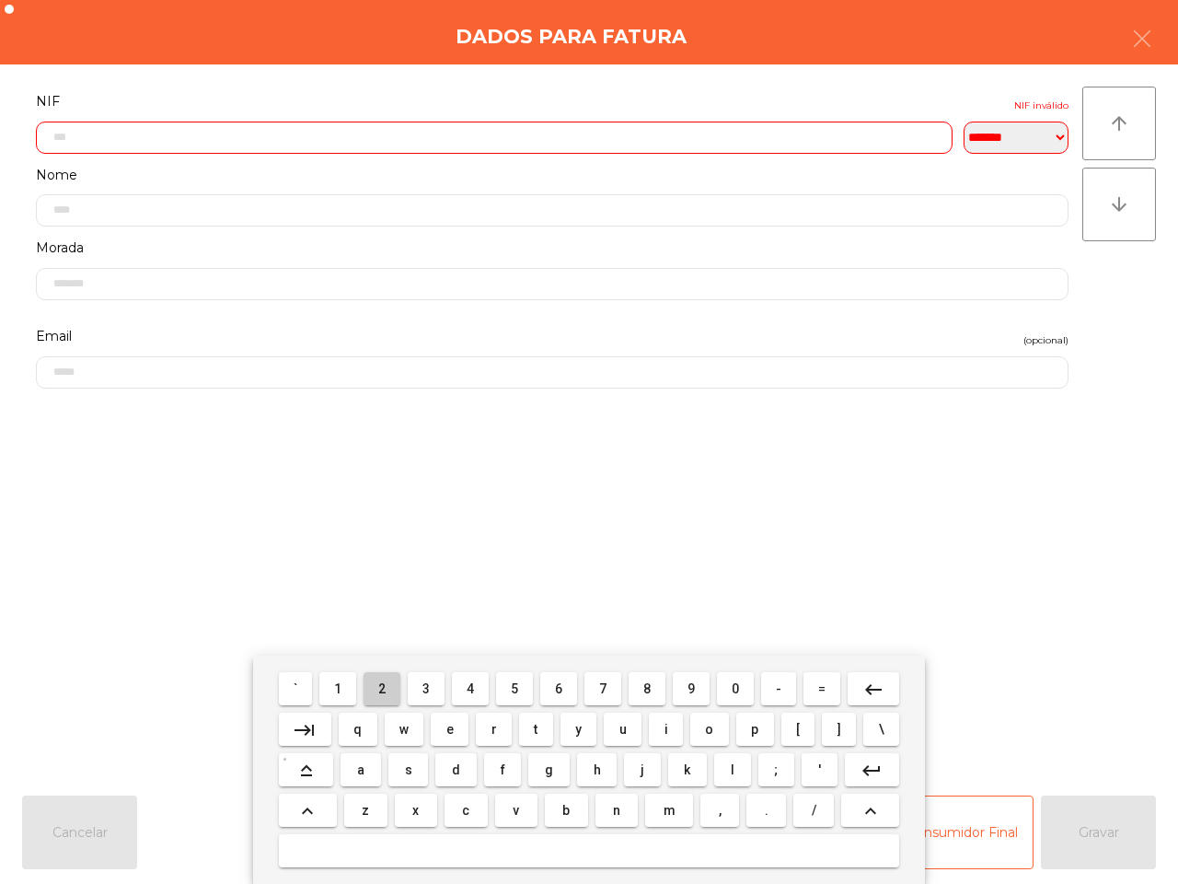
click at [391, 688] on button "2" at bounding box center [382, 688] width 37 height 33
click at [474, 684] on span "4" at bounding box center [470, 688] width 7 height 15
click at [466, 688] on button "4" at bounding box center [470, 688] width 37 height 33
click at [647, 683] on span "8" at bounding box center [646, 688] width 7 height 15
click at [549, 689] on button "6" at bounding box center [558, 688] width 37 height 33
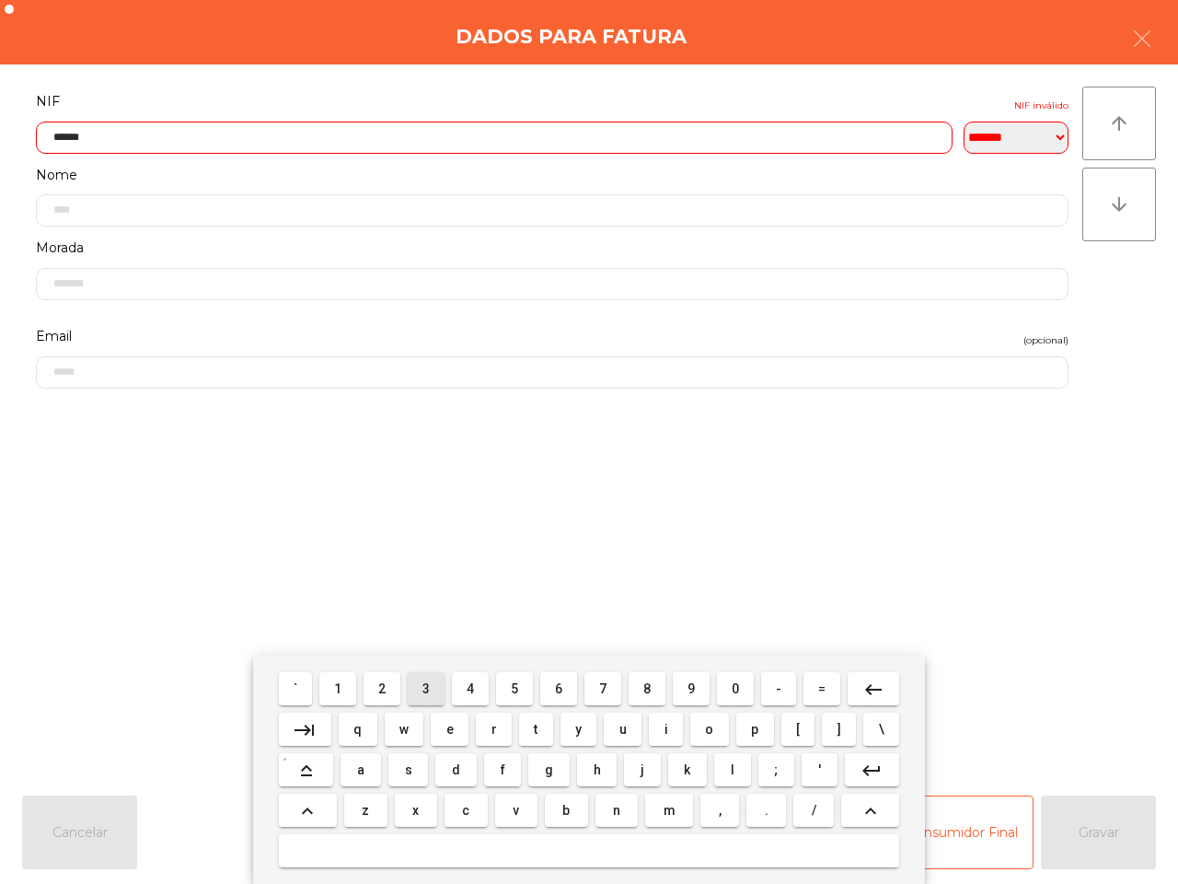
click at [419, 687] on button "3" at bounding box center [426, 688] width 37 height 33
click at [723, 686] on button "0" at bounding box center [735, 688] width 37 height 33
type input "*********"
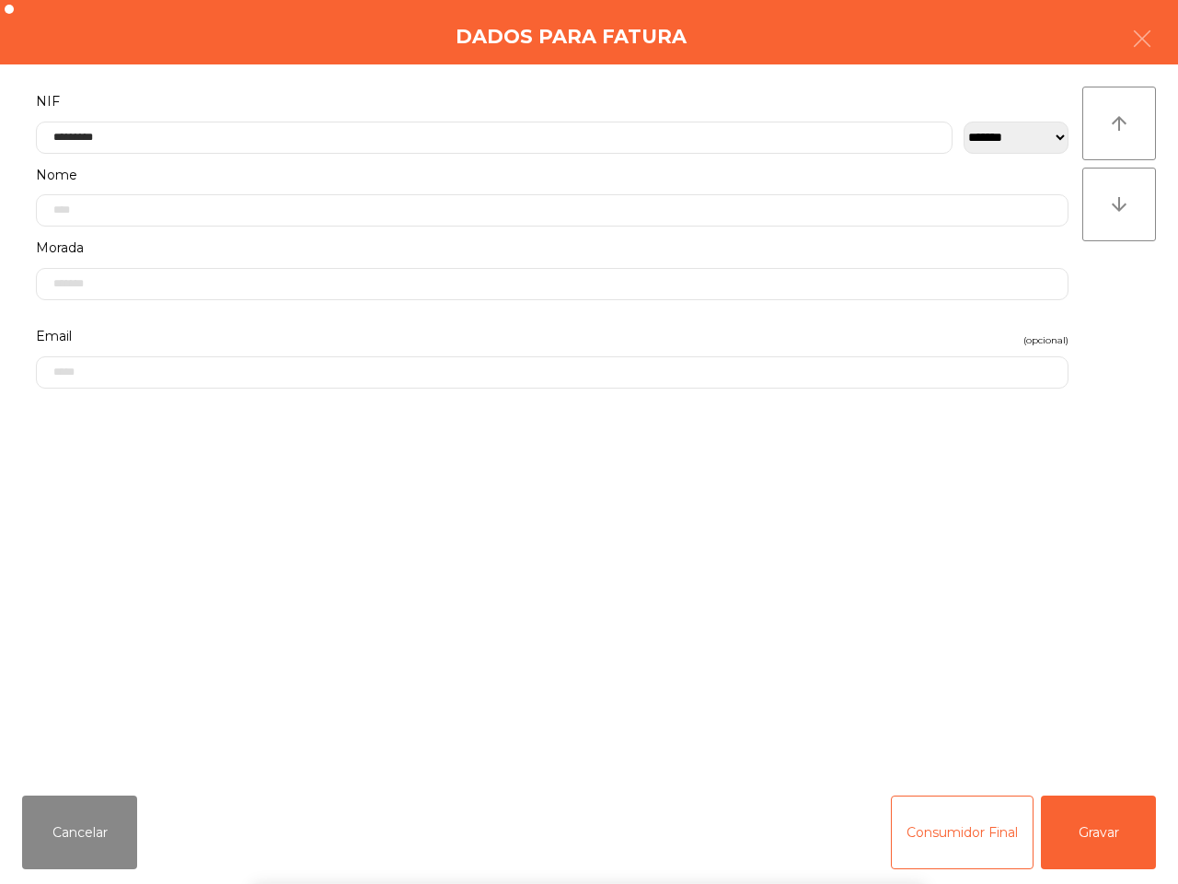
click at [746, 500] on form "**********" at bounding box center [552, 425] width 1061 height 672
click at [1078, 829] on button "Gravar" at bounding box center [1098, 832] width 115 height 74
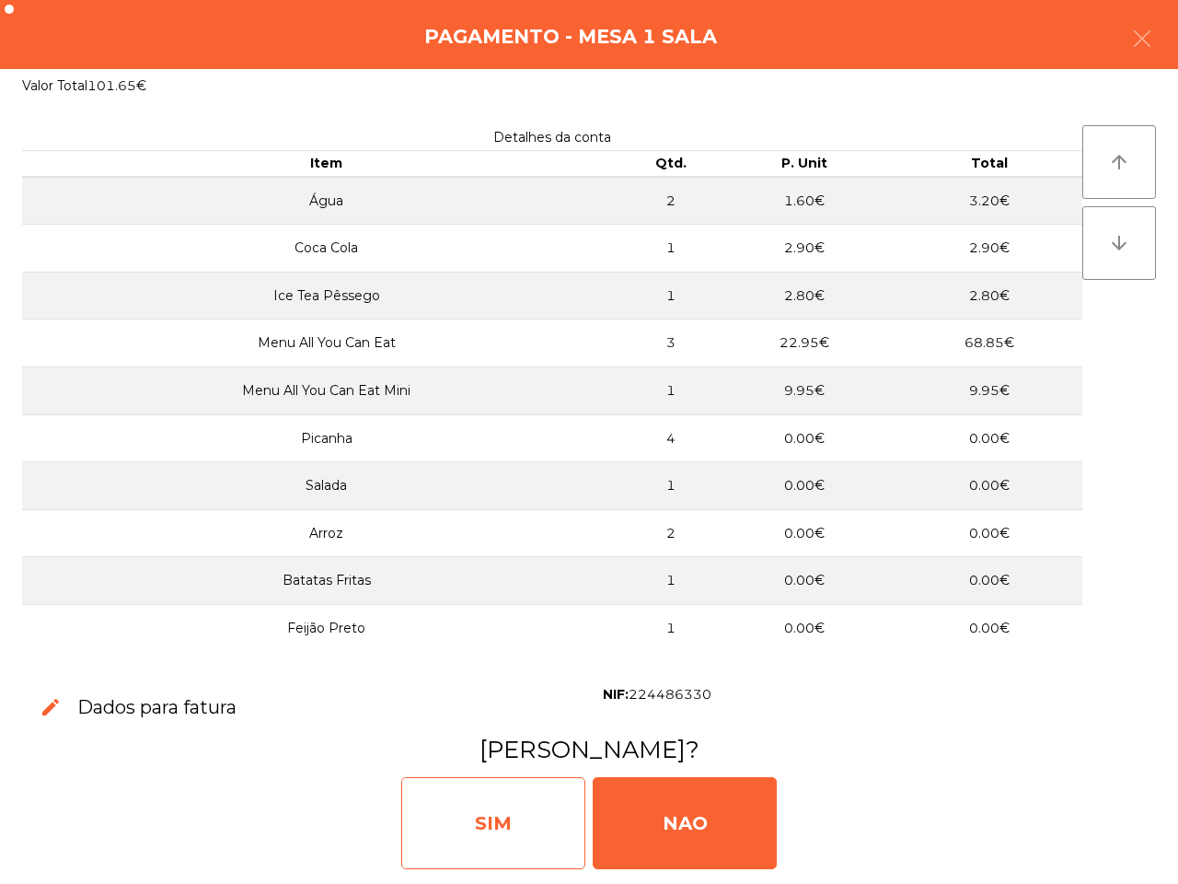
click at [517, 850] on div "SIM" at bounding box center [493, 823] width 184 height 92
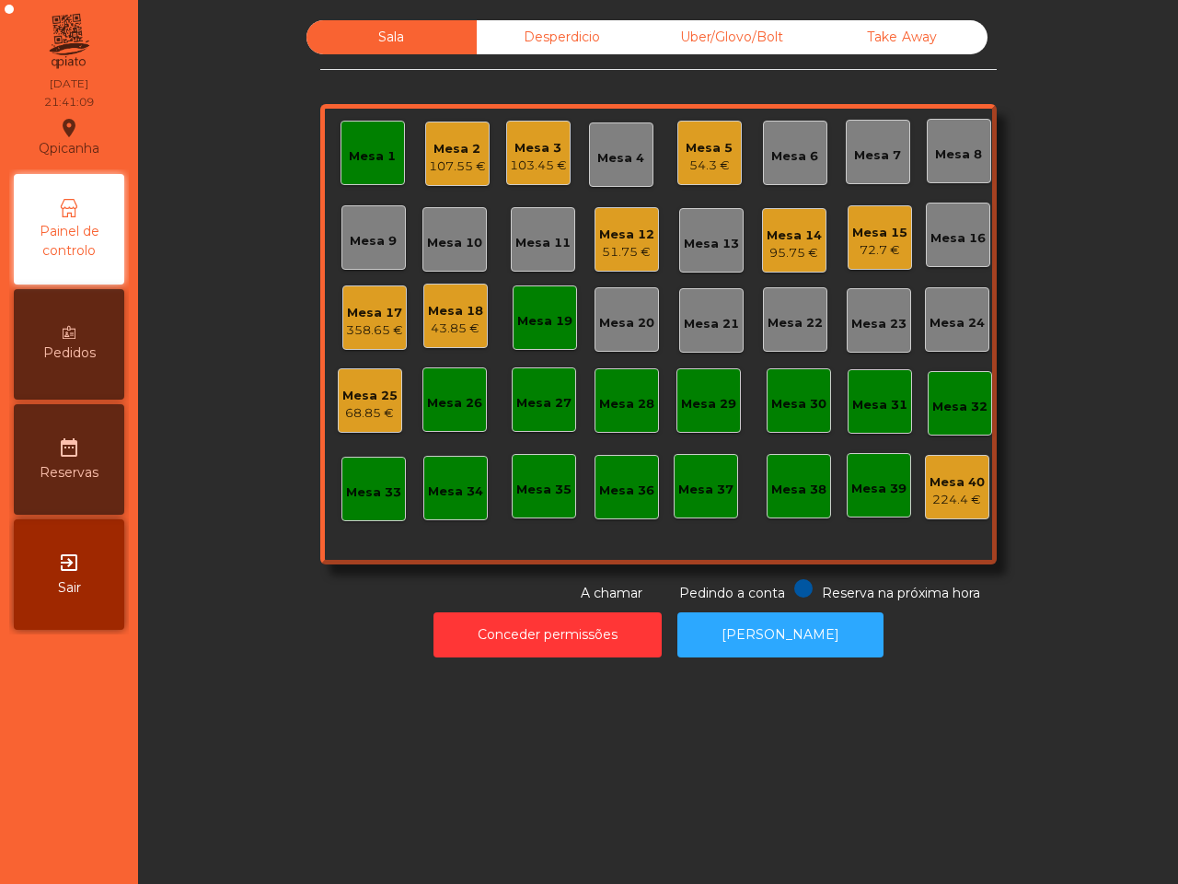
click at [539, 332] on div "Mesa 19" at bounding box center [545, 317] width 64 height 64
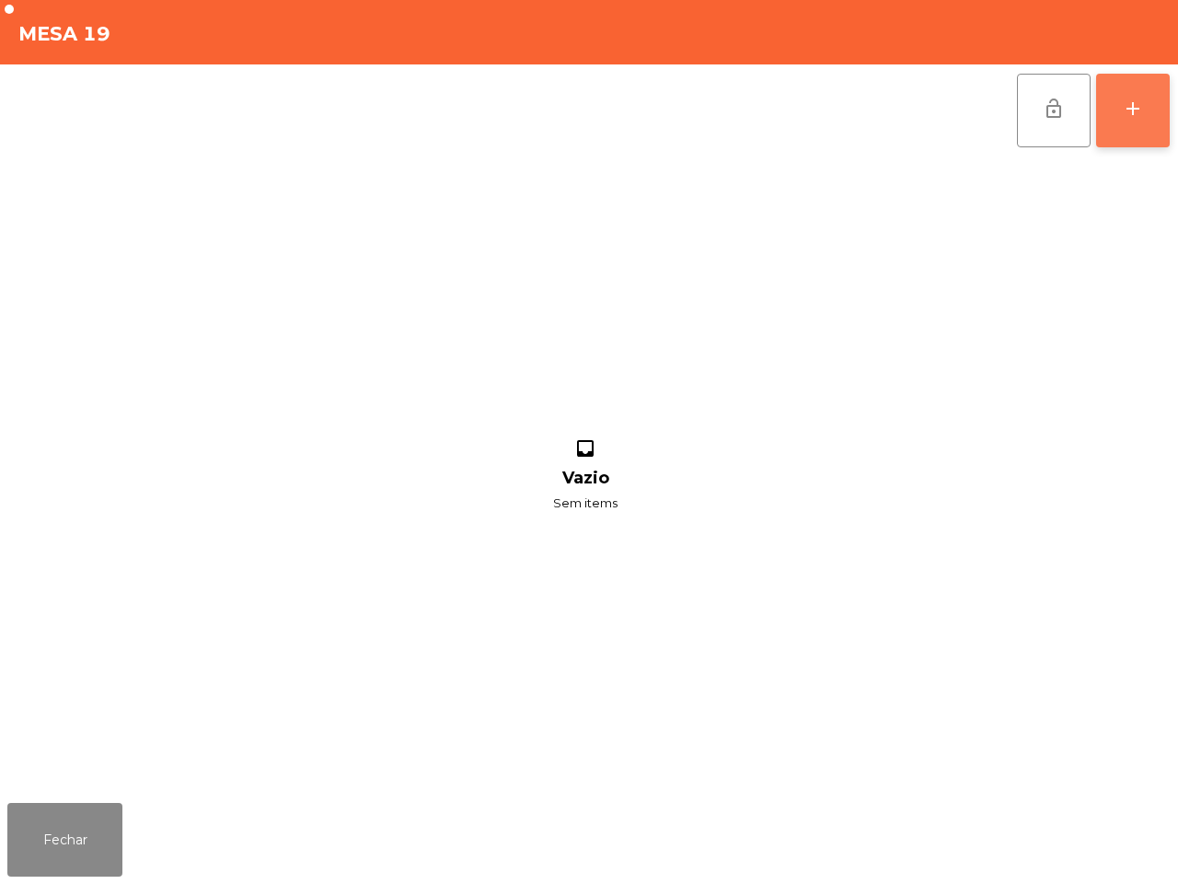
click at [1126, 95] on button "add" at bounding box center [1133, 111] width 74 height 74
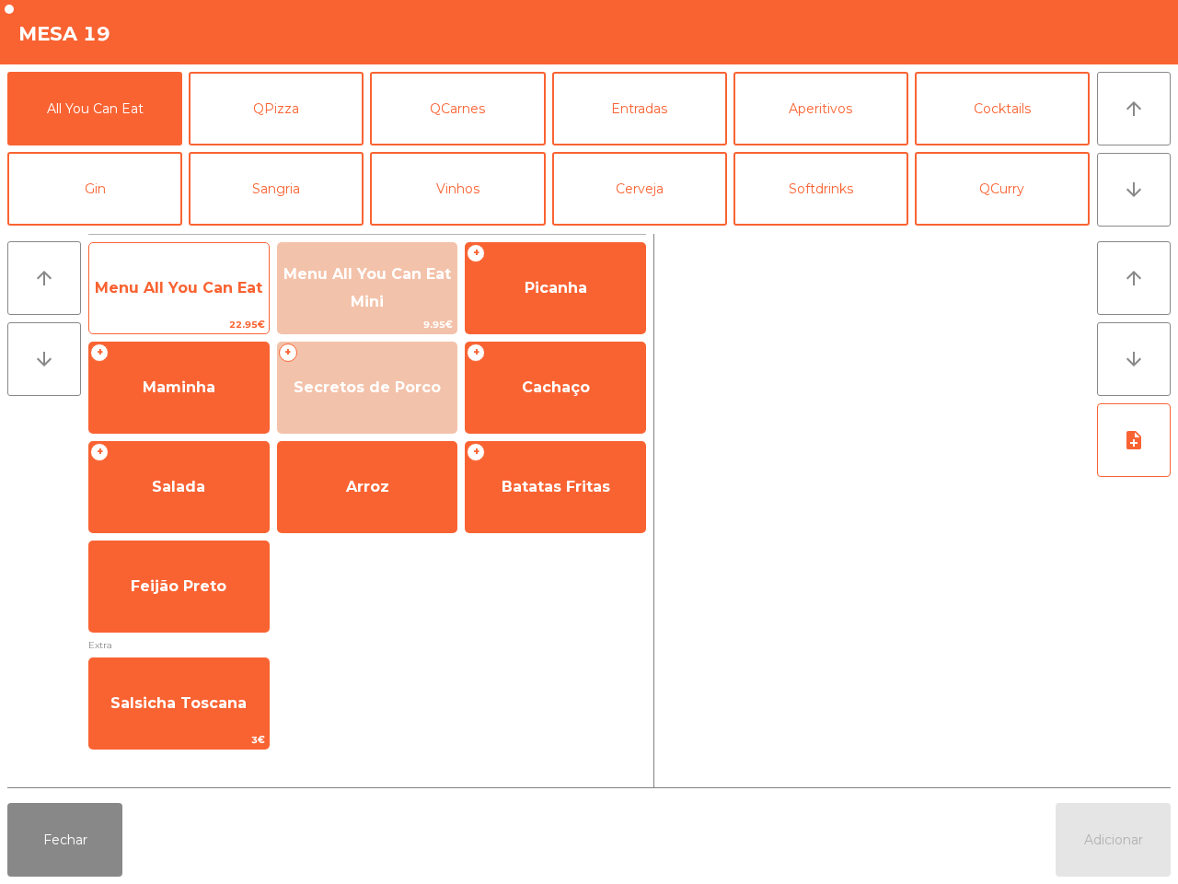
click at [168, 288] on span "Menu All You Can Eat" at bounding box center [179, 287] width 168 height 17
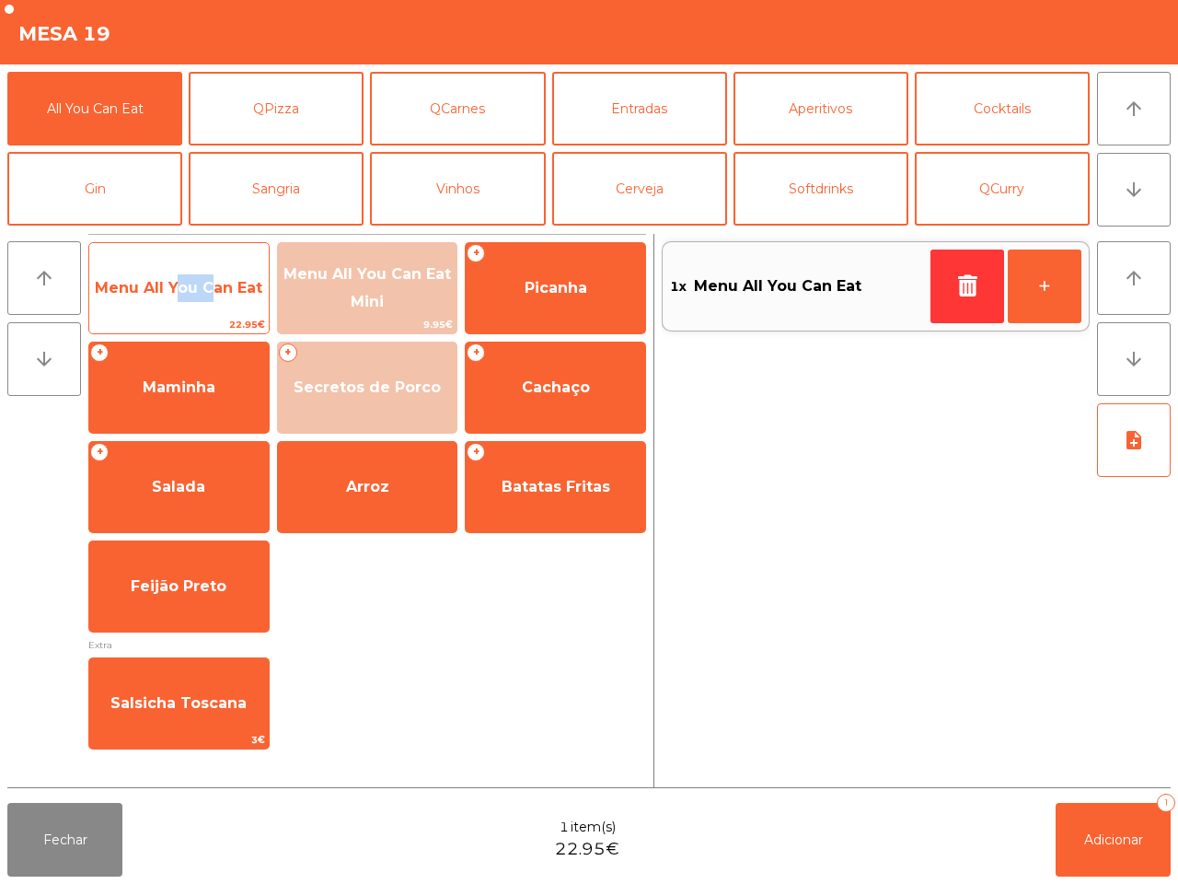
click at [168, 288] on span "Menu All You Can Eat" at bounding box center [179, 287] width 168 height 17
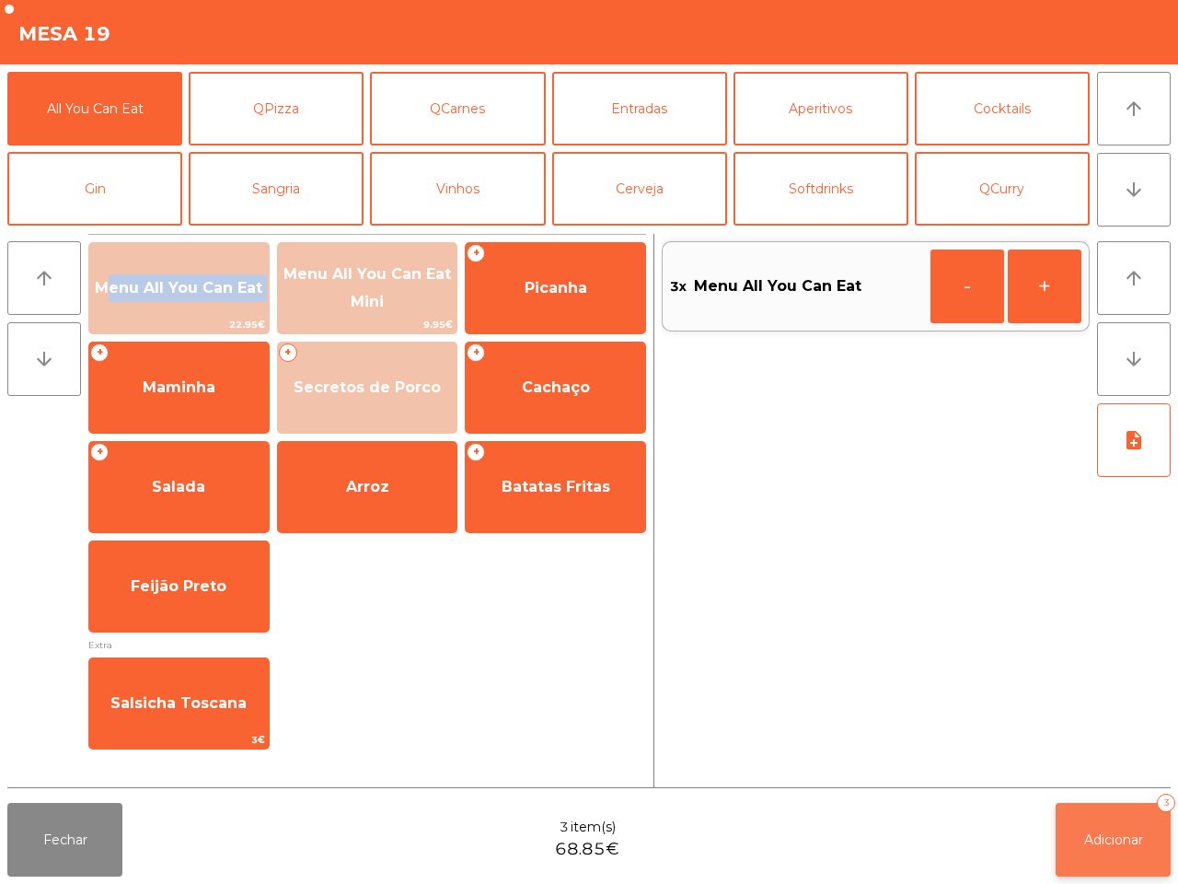
click at [1103, 822] on button "Adicionar 3" at bounding box center [1113, 840] width 115 height 74
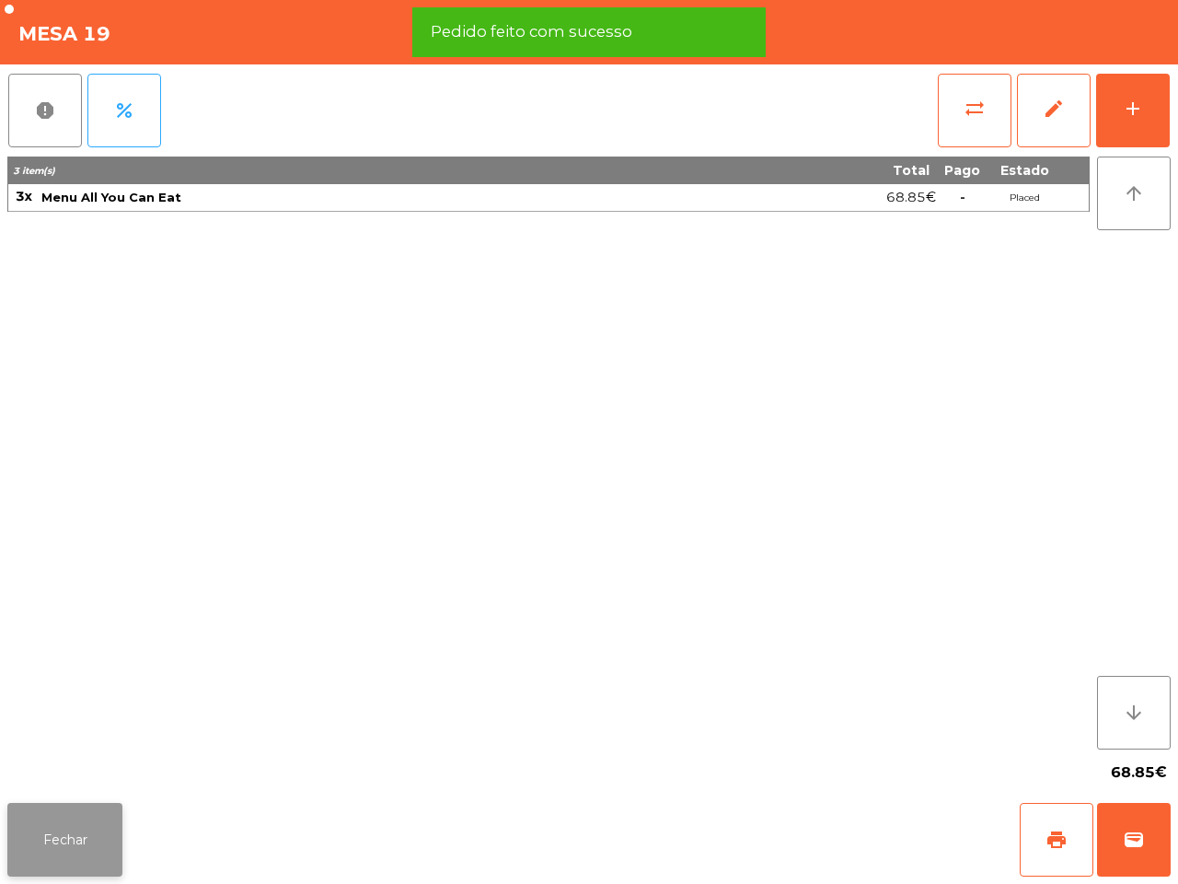
click at [90, 829] on button "Fechar" at bounding box center [64, 840] width 115 height 74
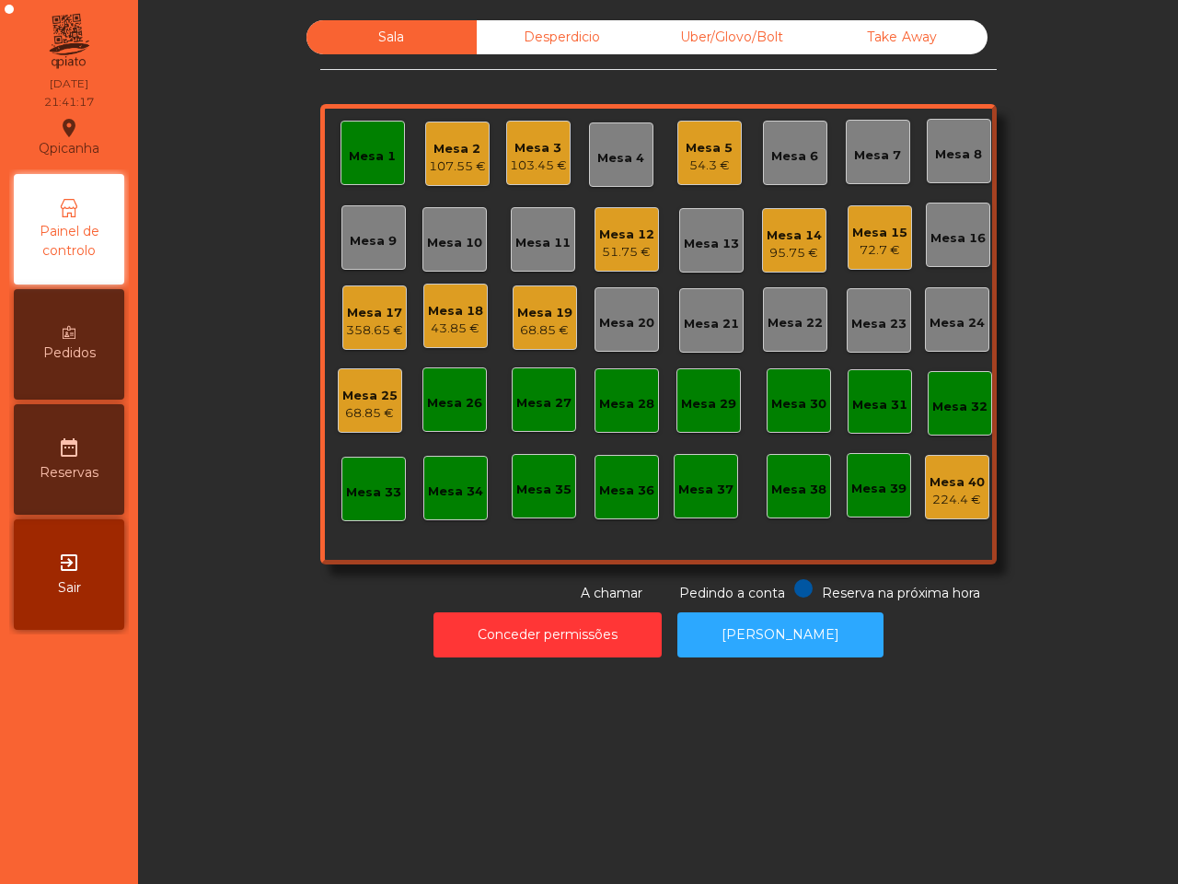
click at [548, 330] on div "68.85 €" at bounding box center [544, 330] width 55 height 18
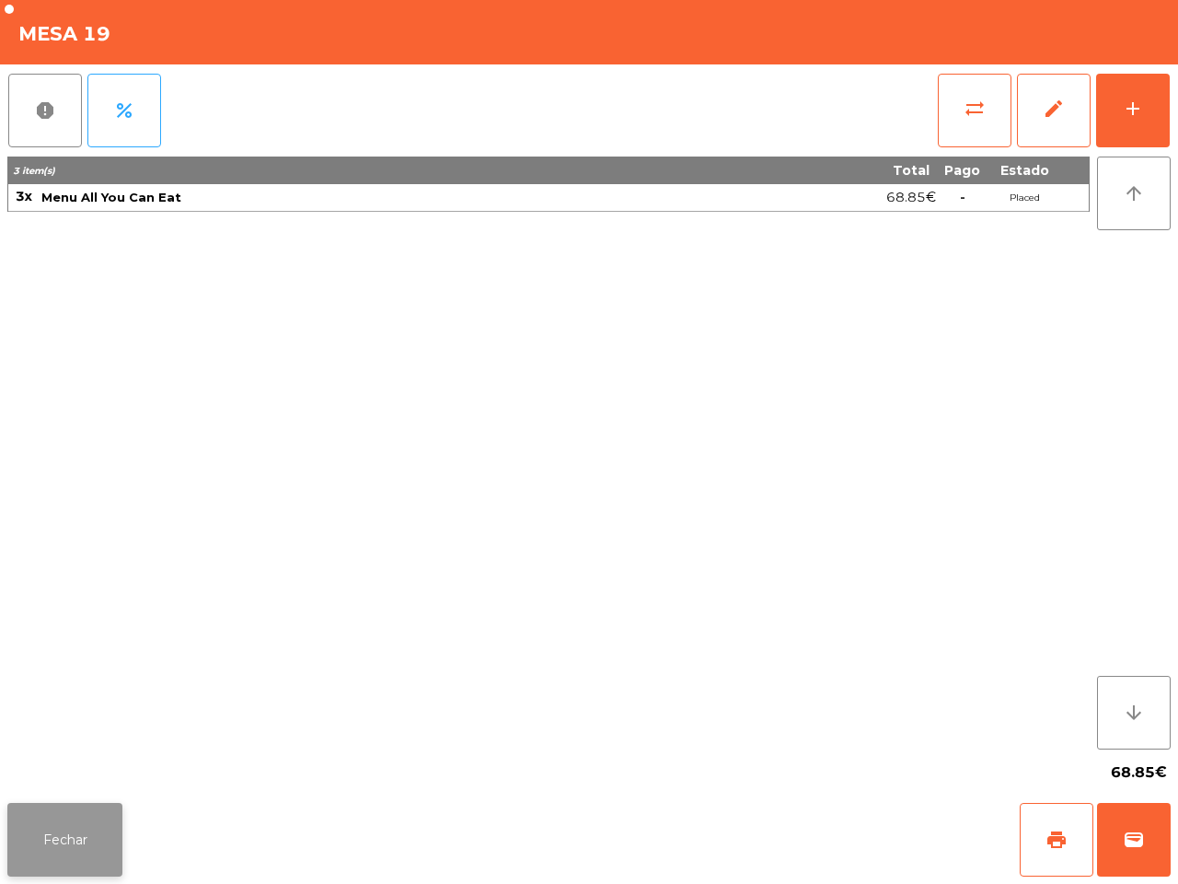
click at [94, 808] on button "Fechar" at bounding box center [64, 840] width 115 height 74
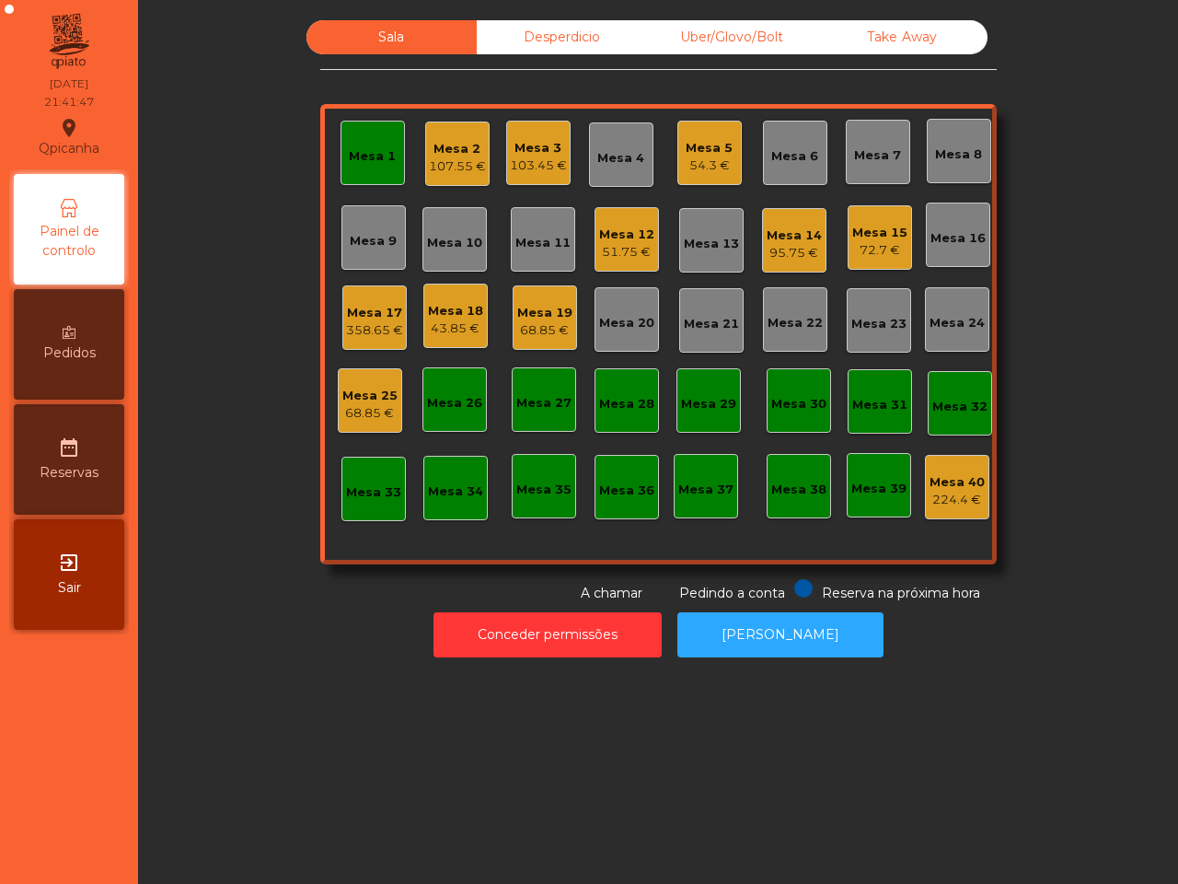
click at [108, 693] on nav "Qpicanha location_on 29/08/2025 21:41:47 Painel de controlo Pedidos date_range …" at bounding box center [69, 442] width 138 height 884
click at [548, 352] on div "Mesa 1 Mesa 2 107.55 € Mesa 3 103.45 € Mesa 4 Mesa 5 54.3 € Mesa 6 Mesa 7 Mesa …" at bounding box center [658, 334] width 677 height 460
click at [549, 316] on div "Mesa 19" at bounding box center [544, 313] width 55 height 18
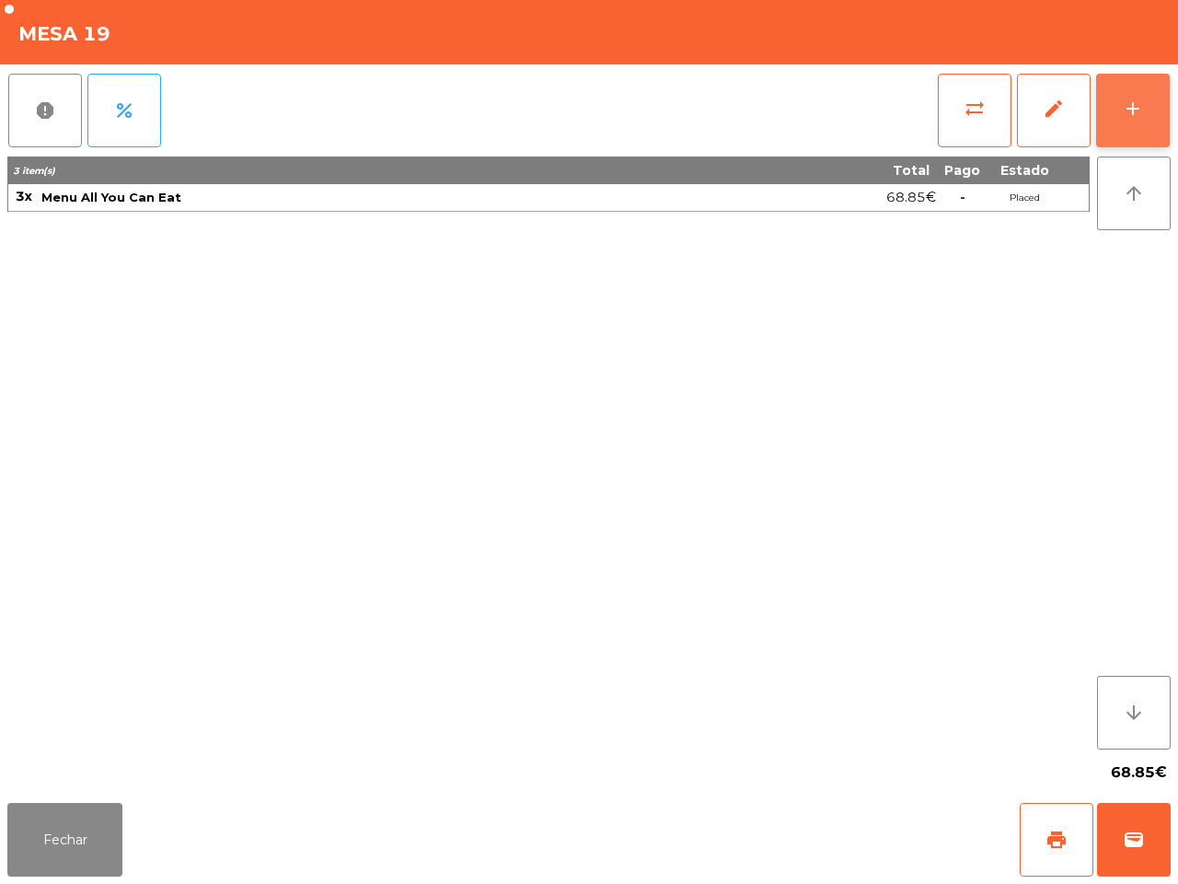
click at [1111, 110] on button "add" at bounding box center [1133, 111] width 74 height 74
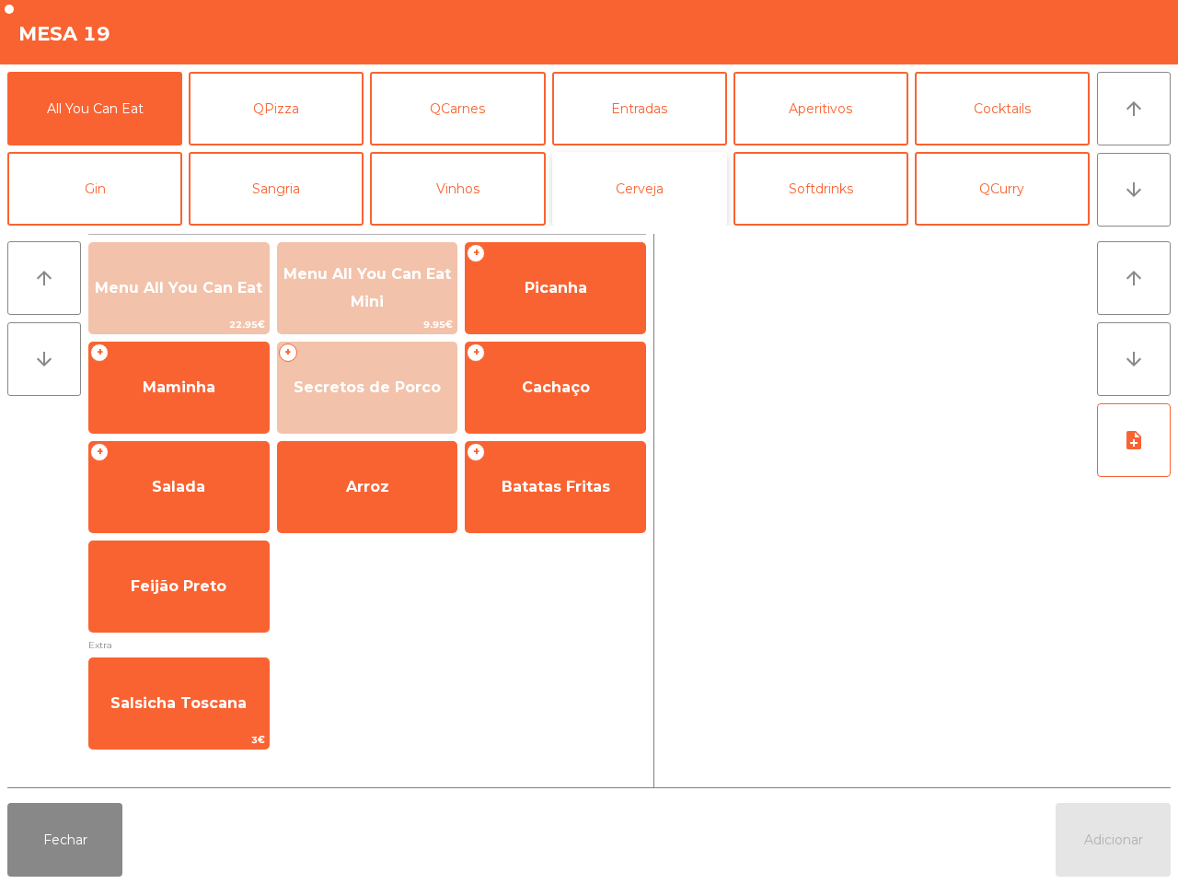
click at [597, 184] on button "Cerveja" at bounding box center [639, 189] width 175 height 74
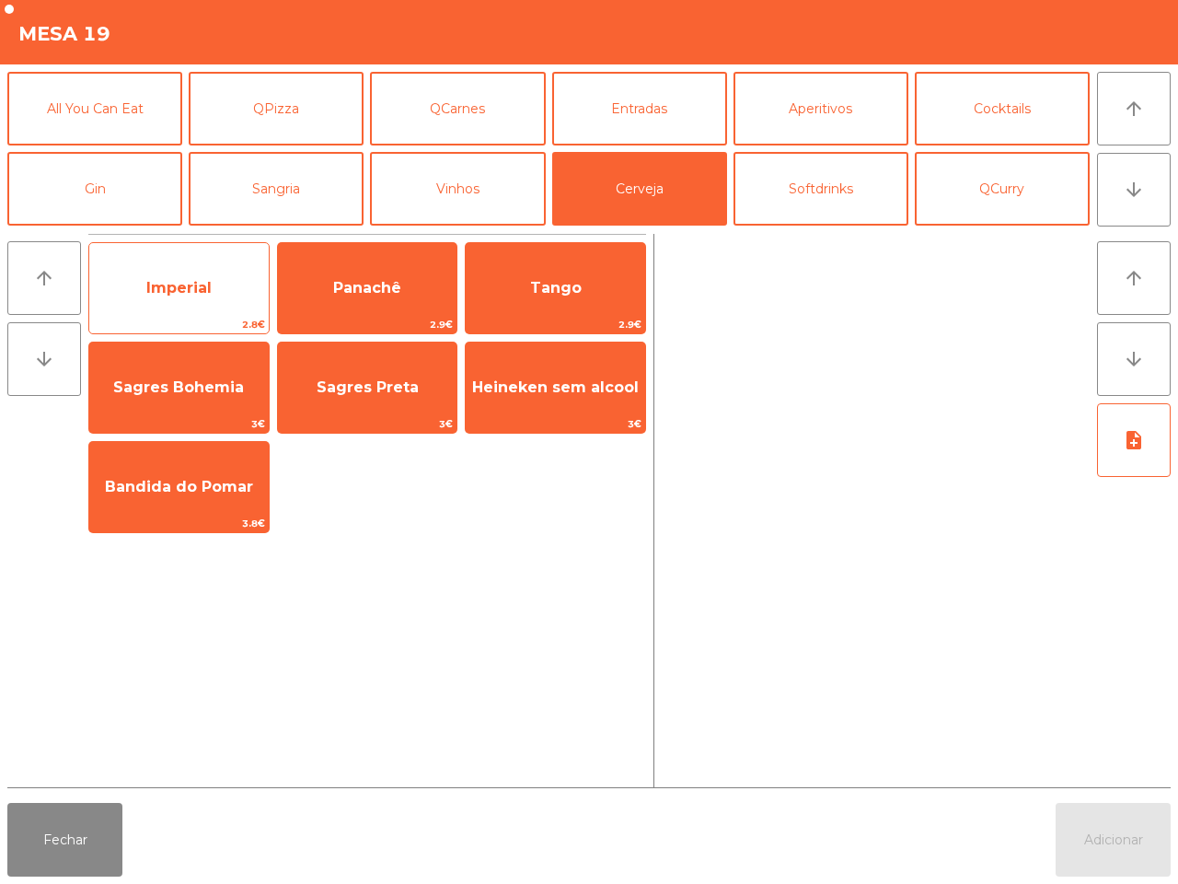
click at [239, 272] on span "Imperial" at bounding box center [179, 288] width 180 height 50
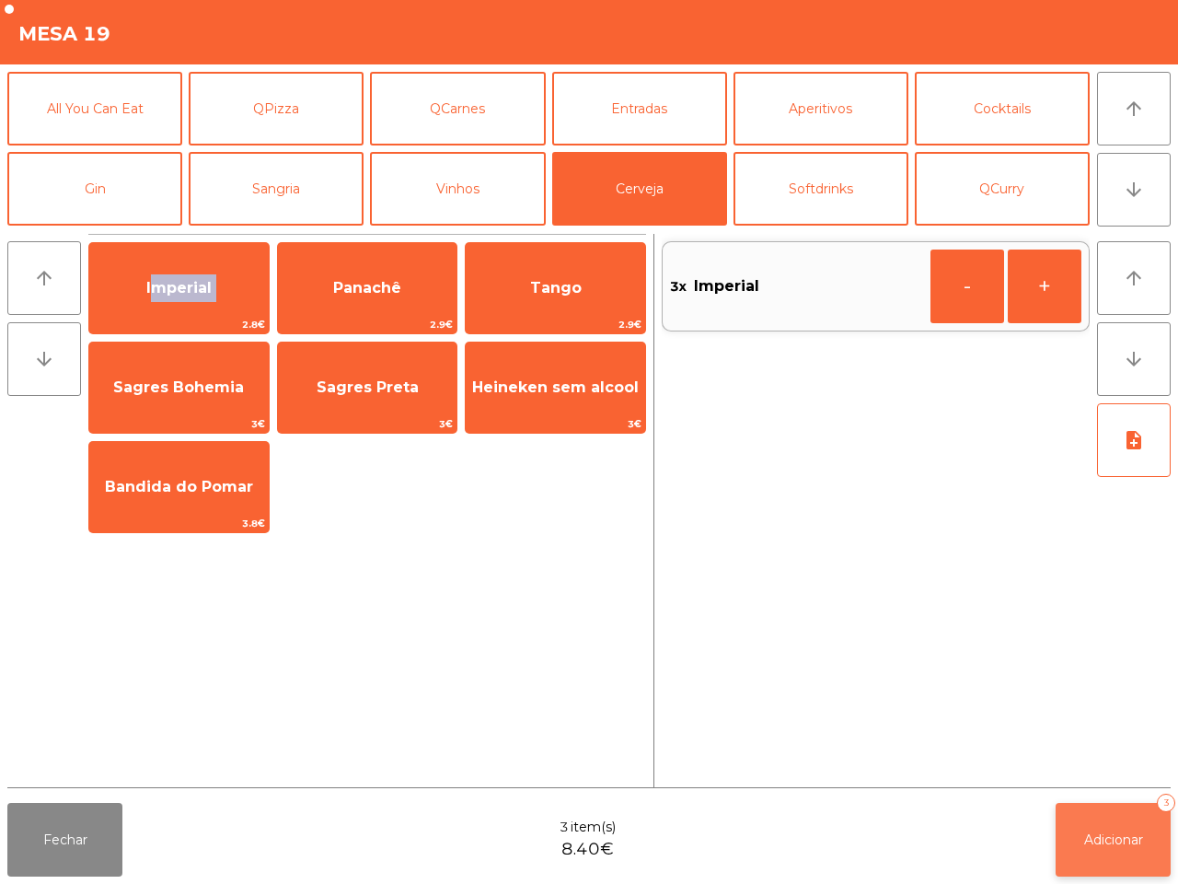
click at [1078, 820] on button "Adicionar 3" at bounding box center [1113, 840] width 115 height 74
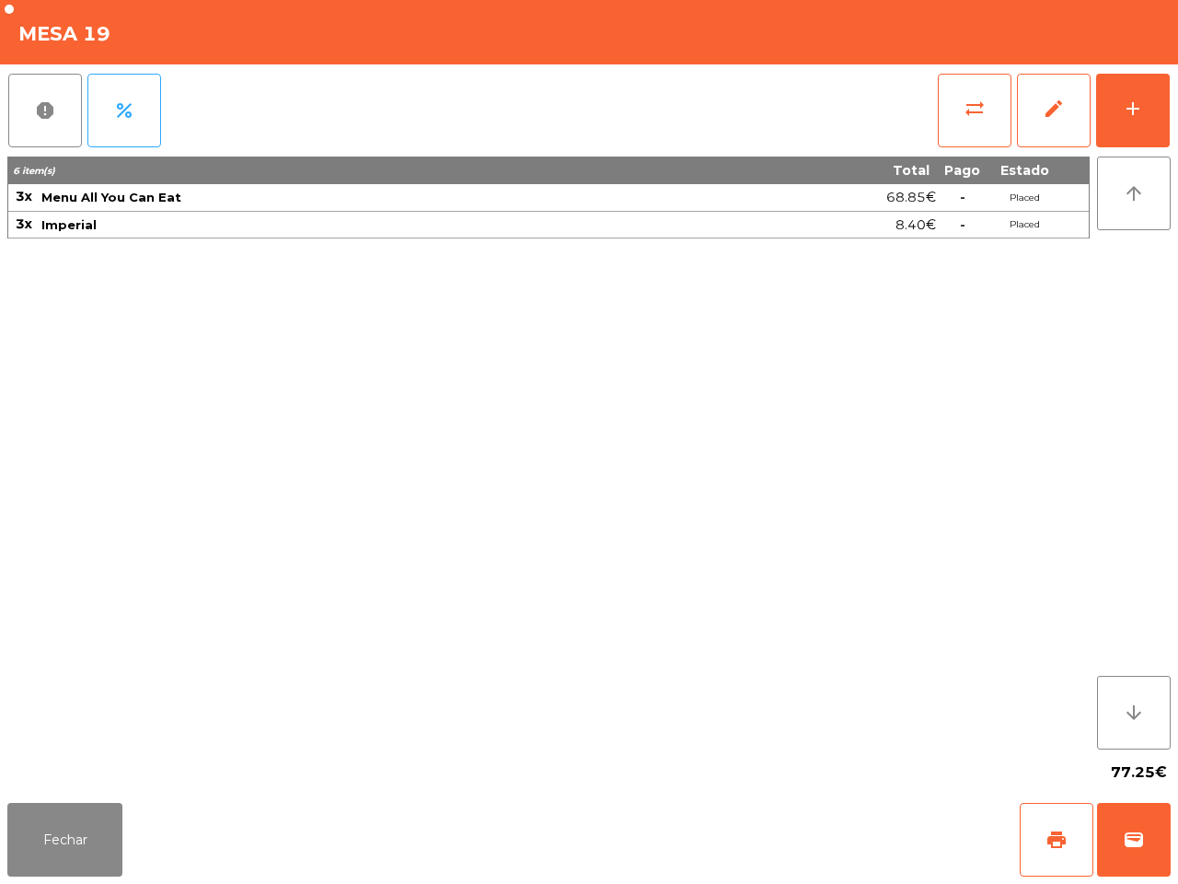
click at [904, 666] on div "6 item(s) Total Pago Estado 3x Menu All You Can Eat 68.85€ - Placed 3x Imperial…" at bounding box center [548, 452] width 1083 height 593
drag, startPoint x: 75, startPoint y: 825, endPoint x: 106, endPoint y: 815, distance: 32.0
click at [79, 827] on button "Fechar" at bounding box center [64, 840] width 115 height 74
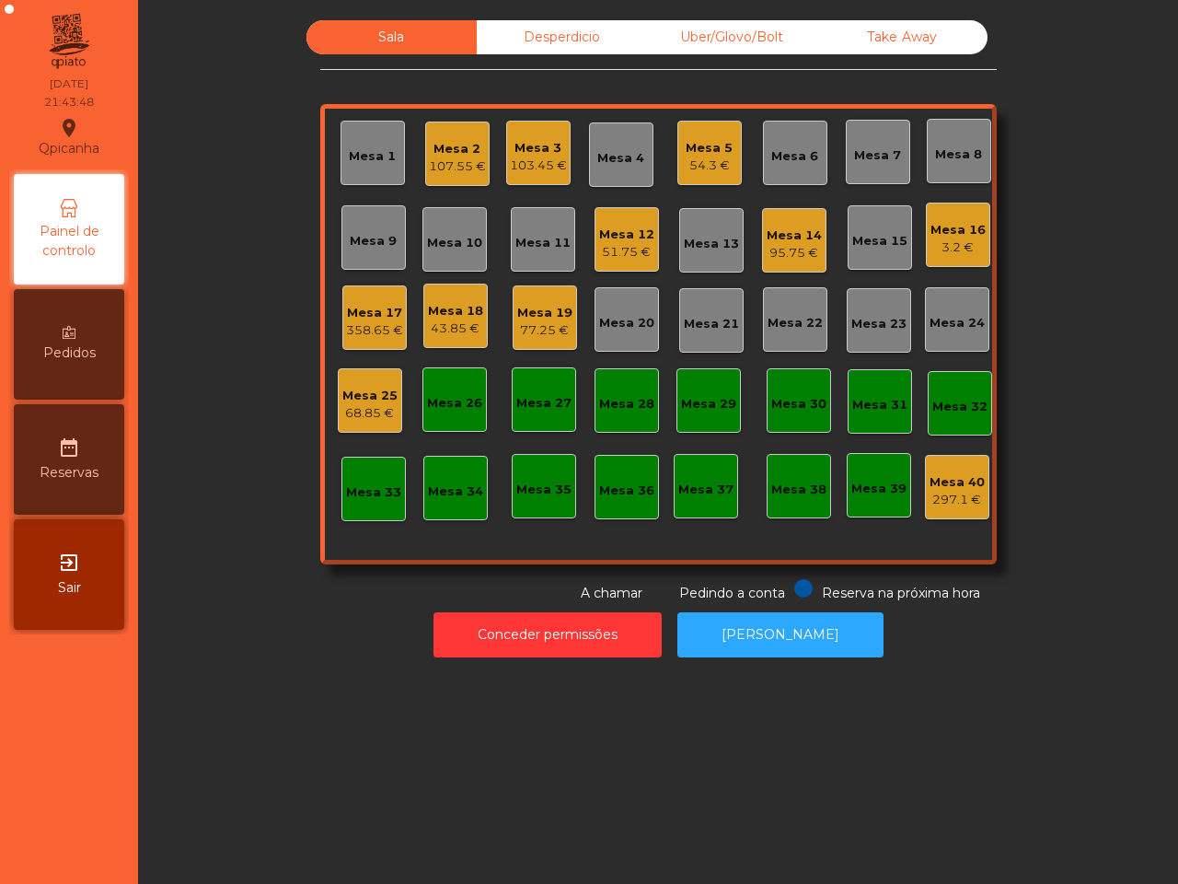
click at [852, 175] on div "Mesa 7" at bounding box center [878, 152] width 64 height 64
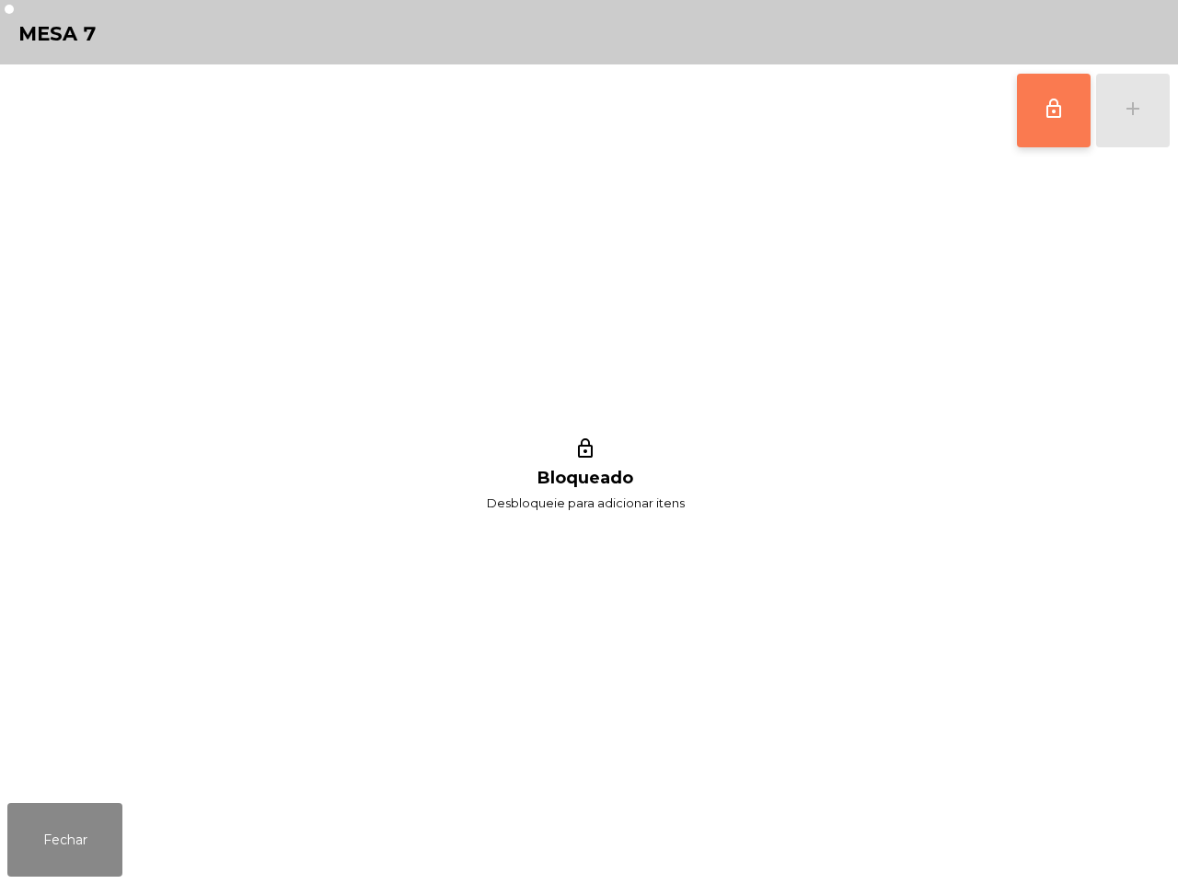
click at [1046, 99] on span "lock_outline" at bounding box center [1054, 109] width 22 height 22
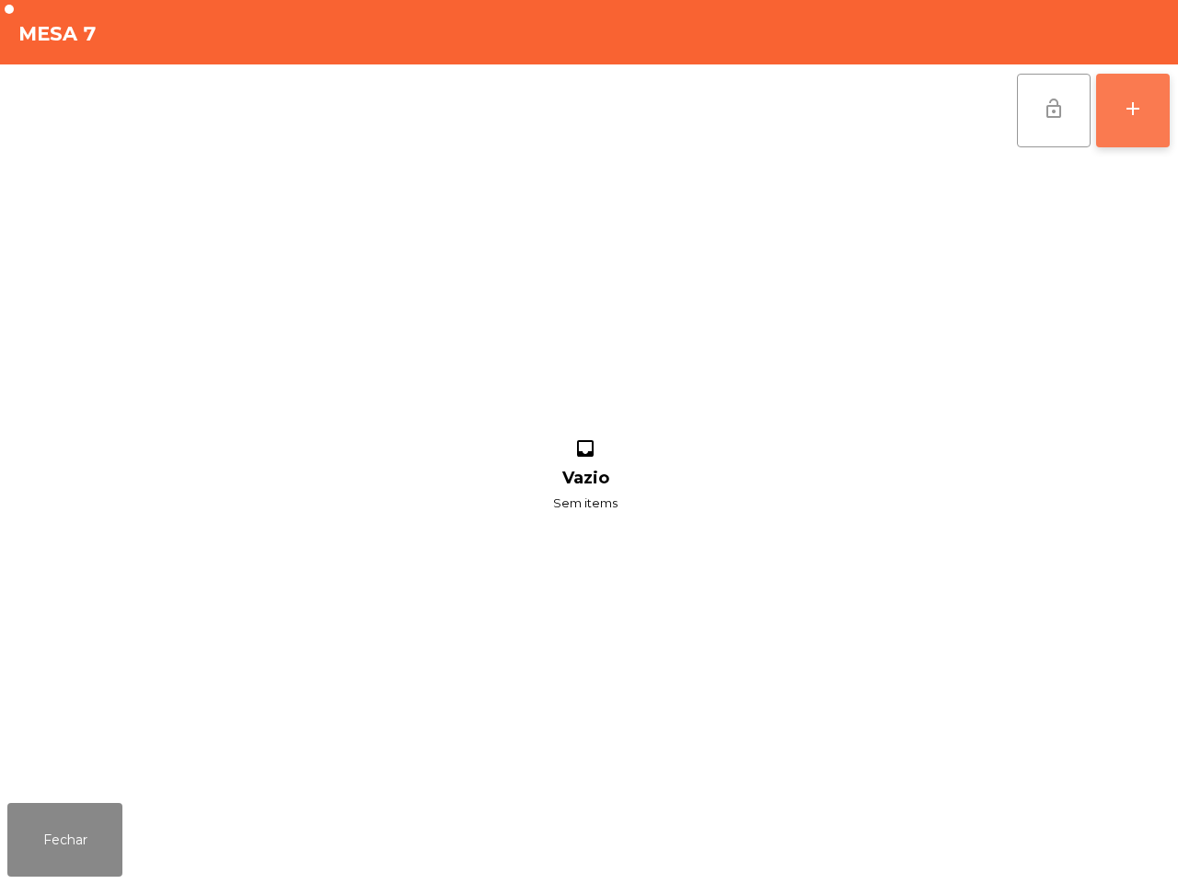
click at [1129, 113] on div "add" at bounding box center [1133, 109] width 22 height 22
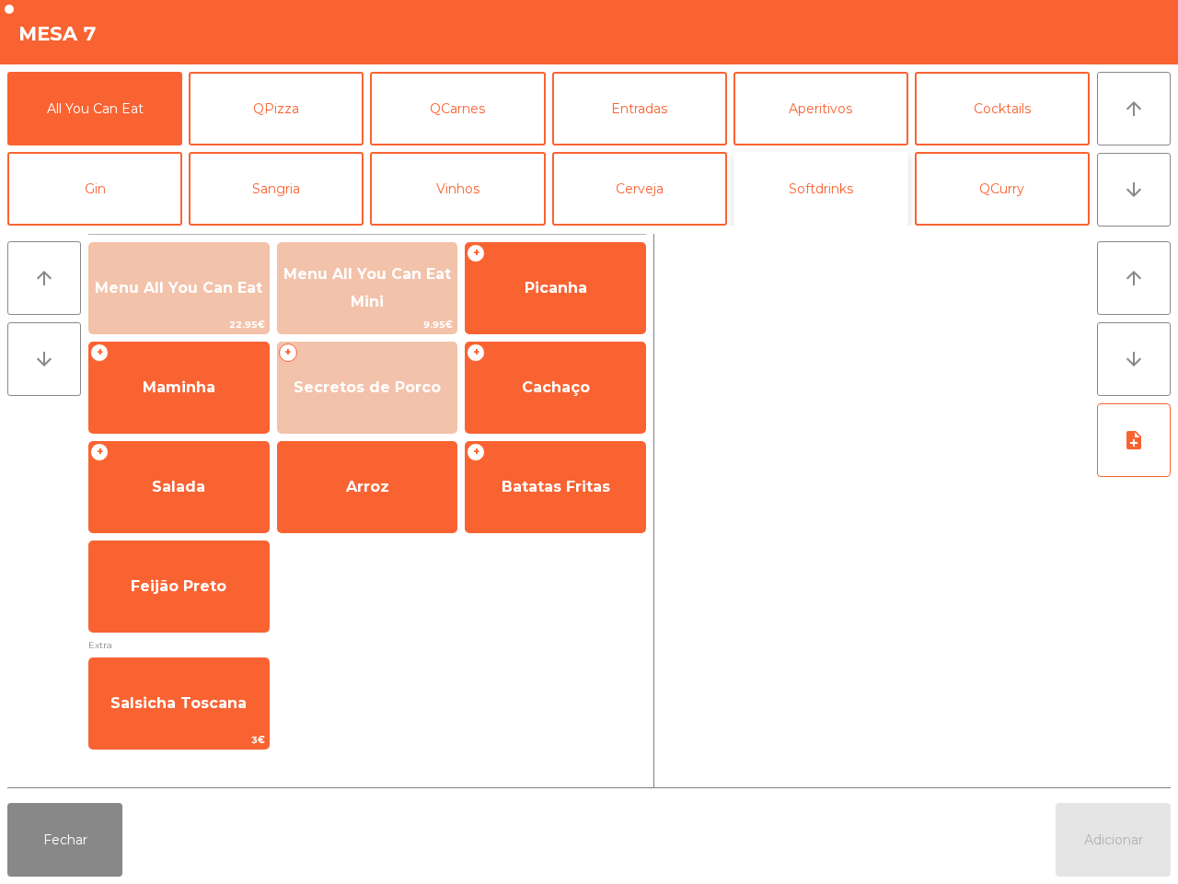
click at [794, 200] on button "Softdrinks" at bounding box center [821, 189] width 175 height 74
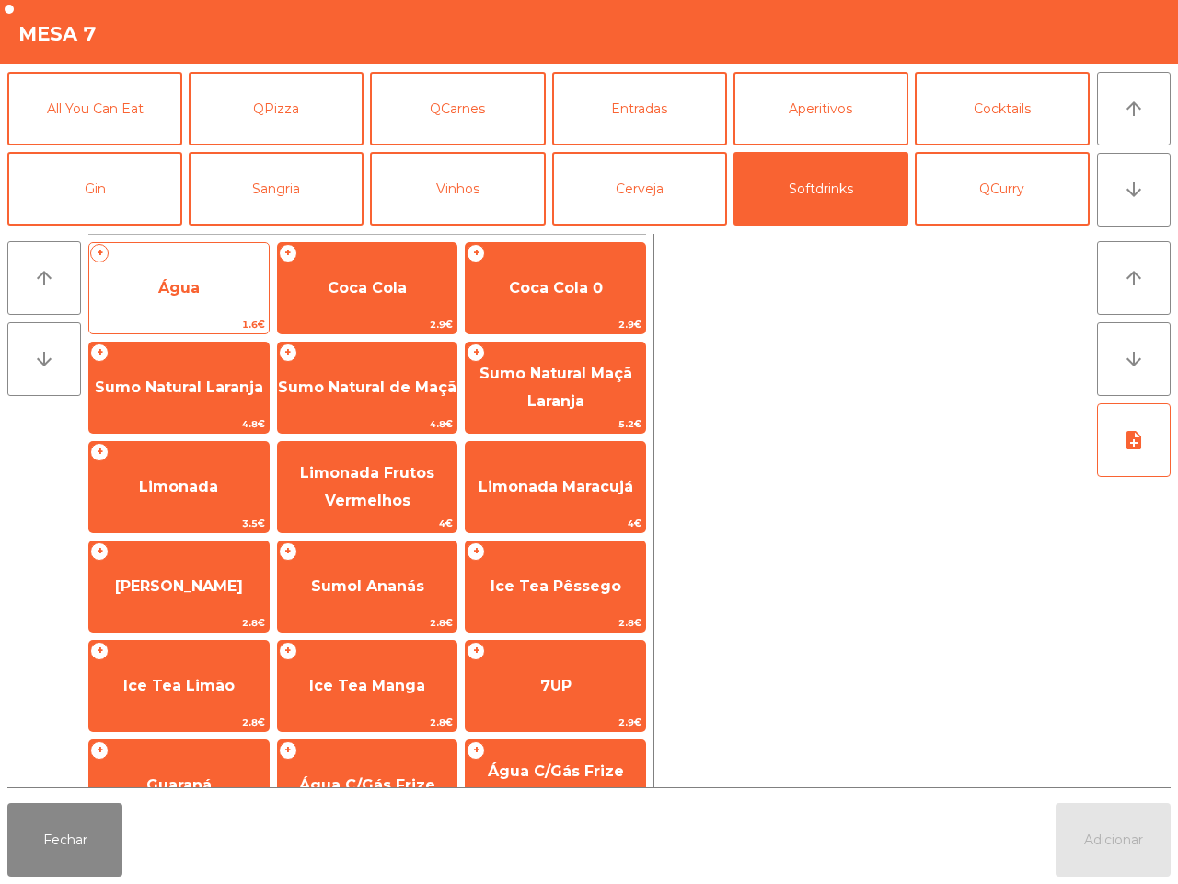
click at [213, 299] on span "Água" at bounding box center [179, 288] width 180 height 50
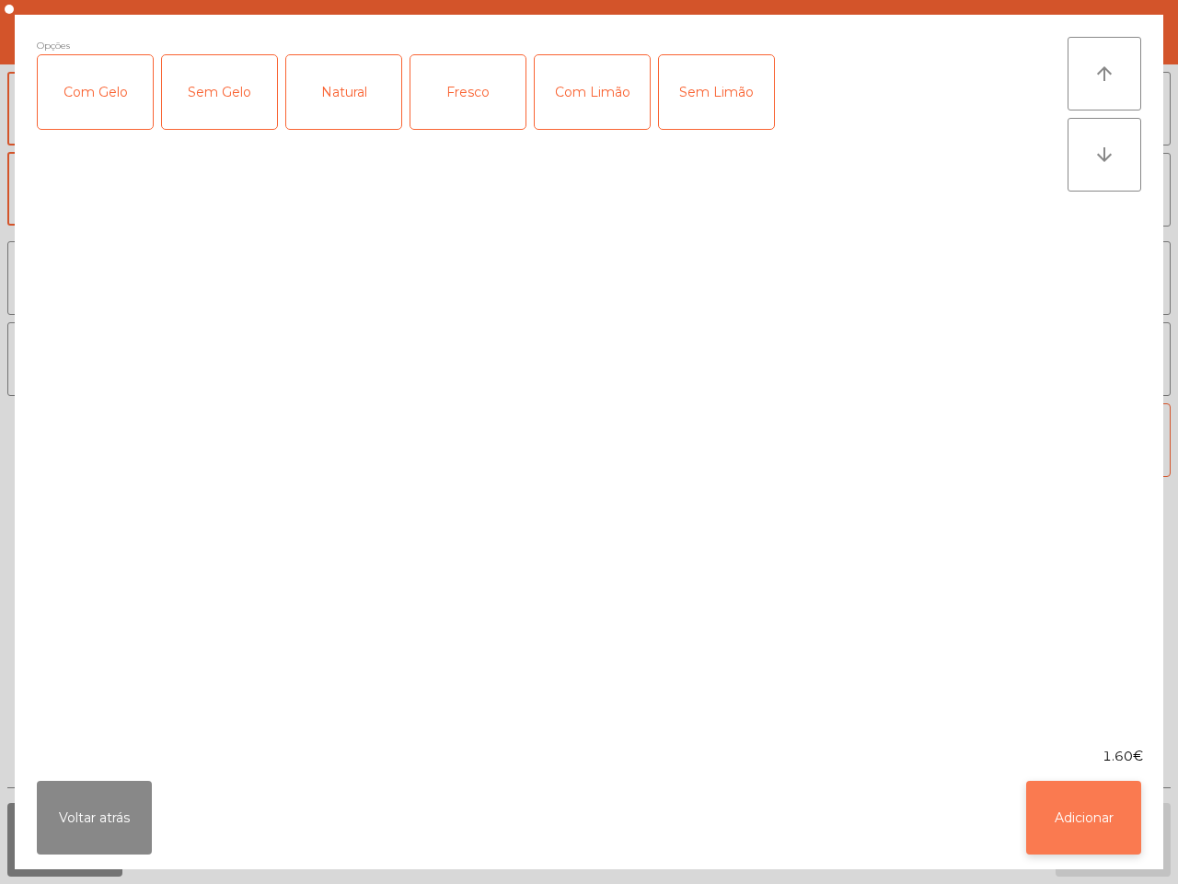
click at [1095, 813] on button "Adicionar" at bounding box center [1083, 818] width 115 height 74
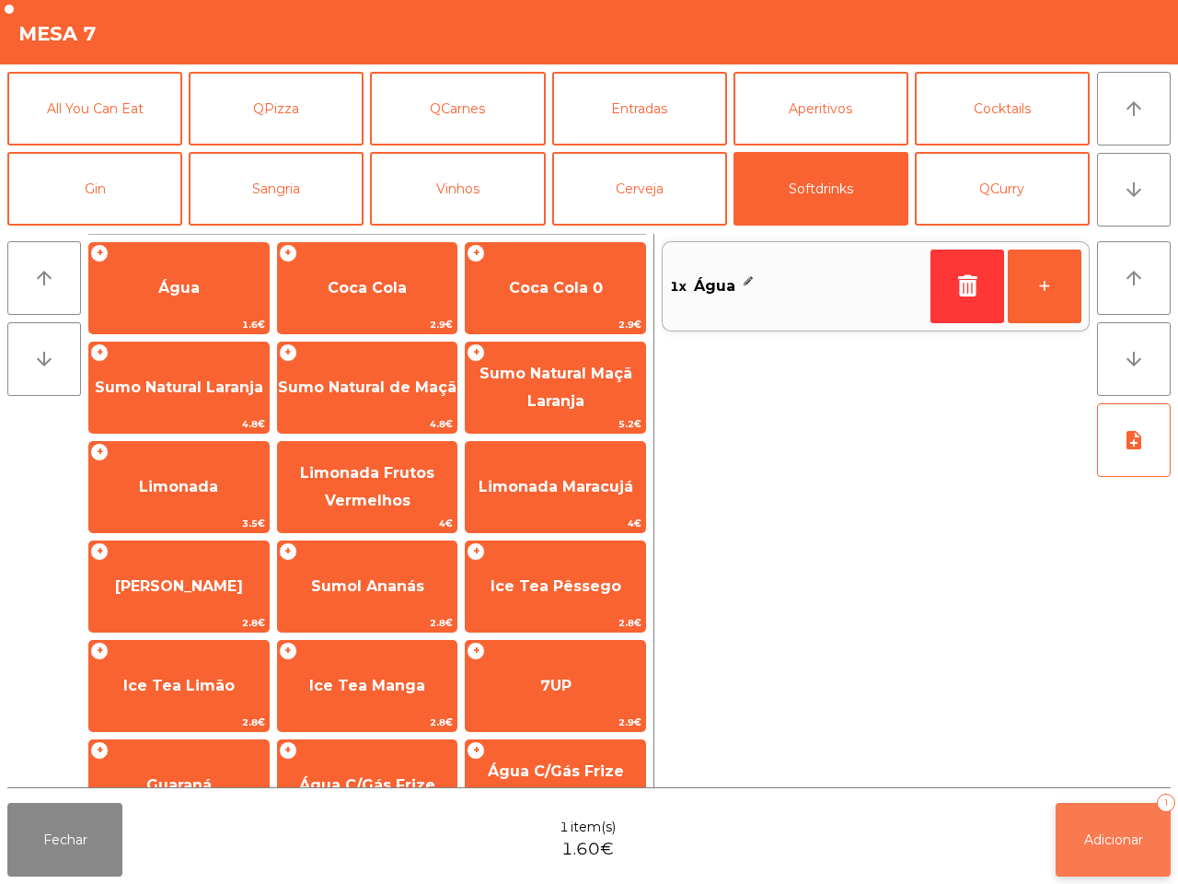
click at [1107, 831] on span "Adicionar" at bounding box center [1113, 839] width 59 height 17
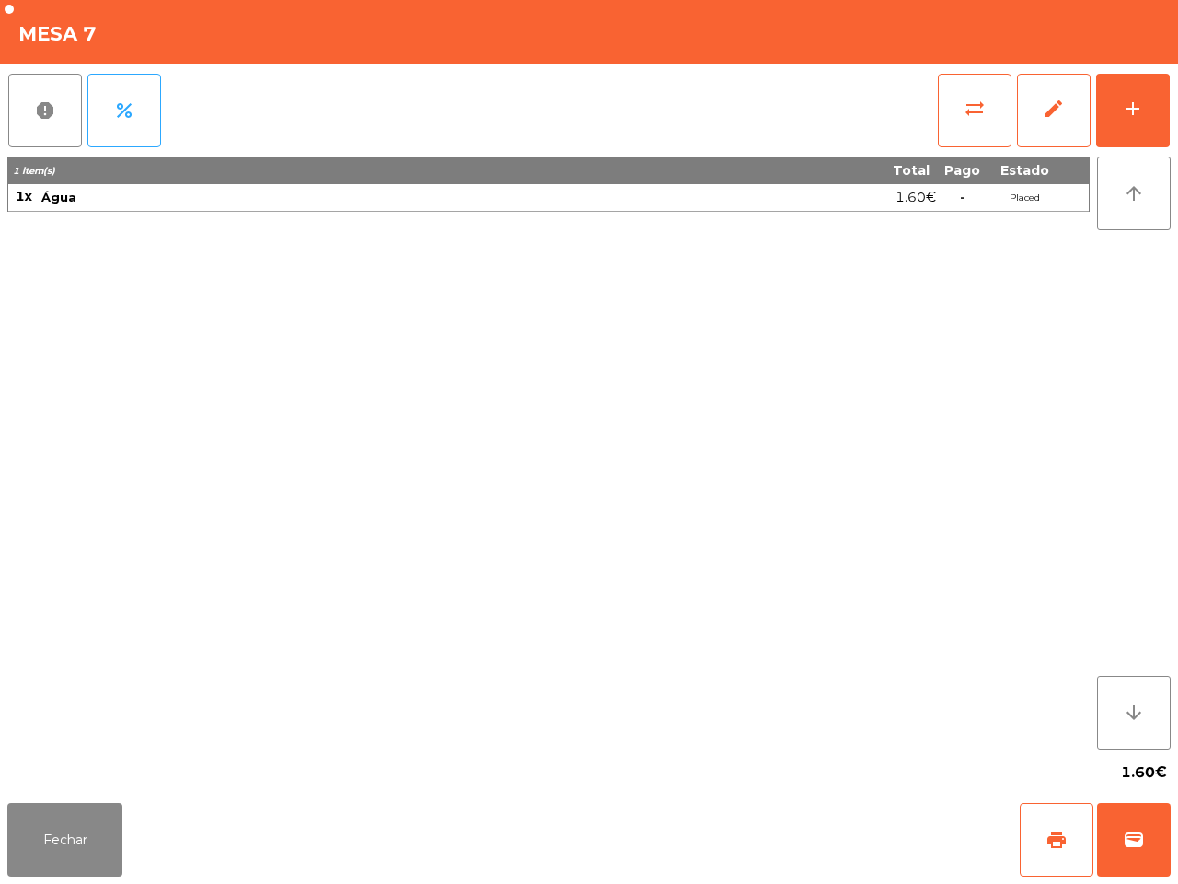
click at [129, 881] on div "Fechar print wallet" at bounding box center [589, 839] width 1178 height 88
click at [93, 862] on button "Fechar" at bounding box center [64, 840] width 115 height 74
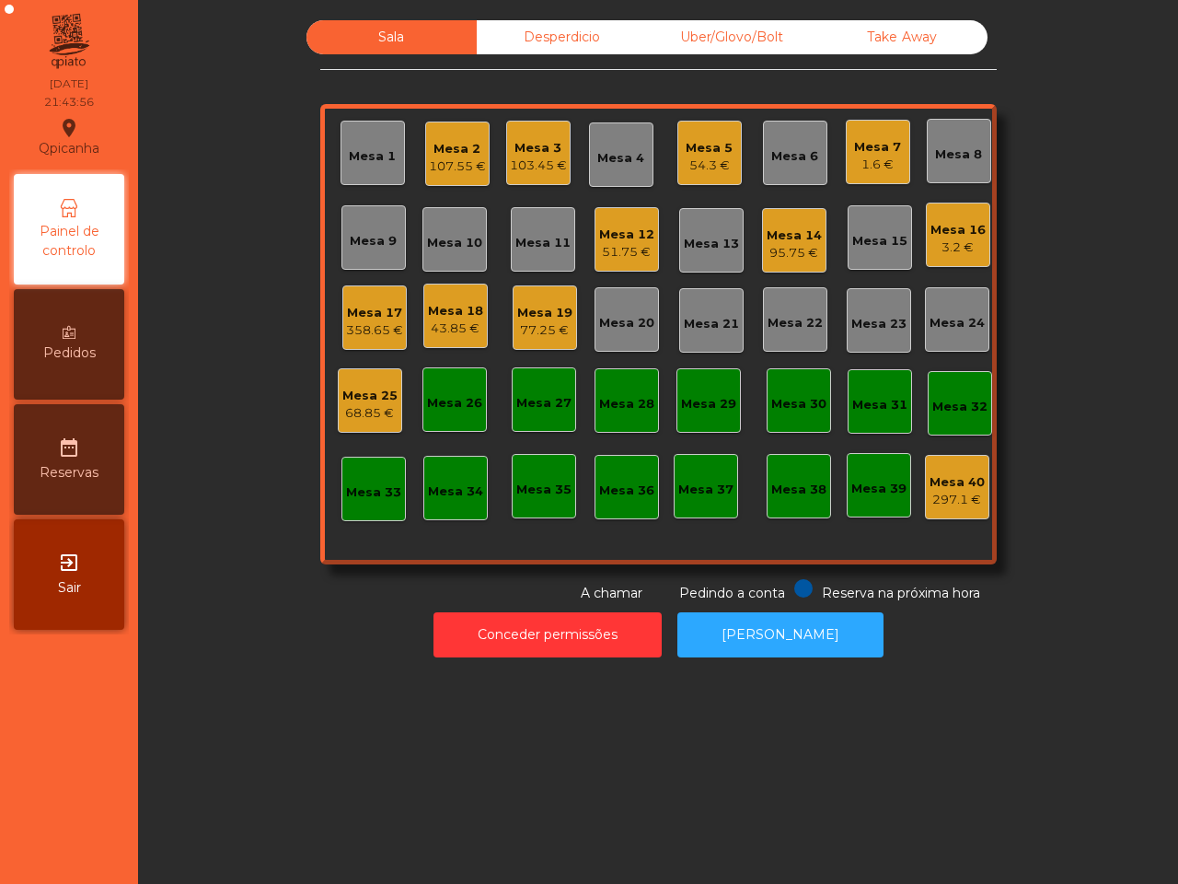
click at [960, 256] on div "Mesa 16 3.2 €" at bounding box center [958, 235] width 64 height 64
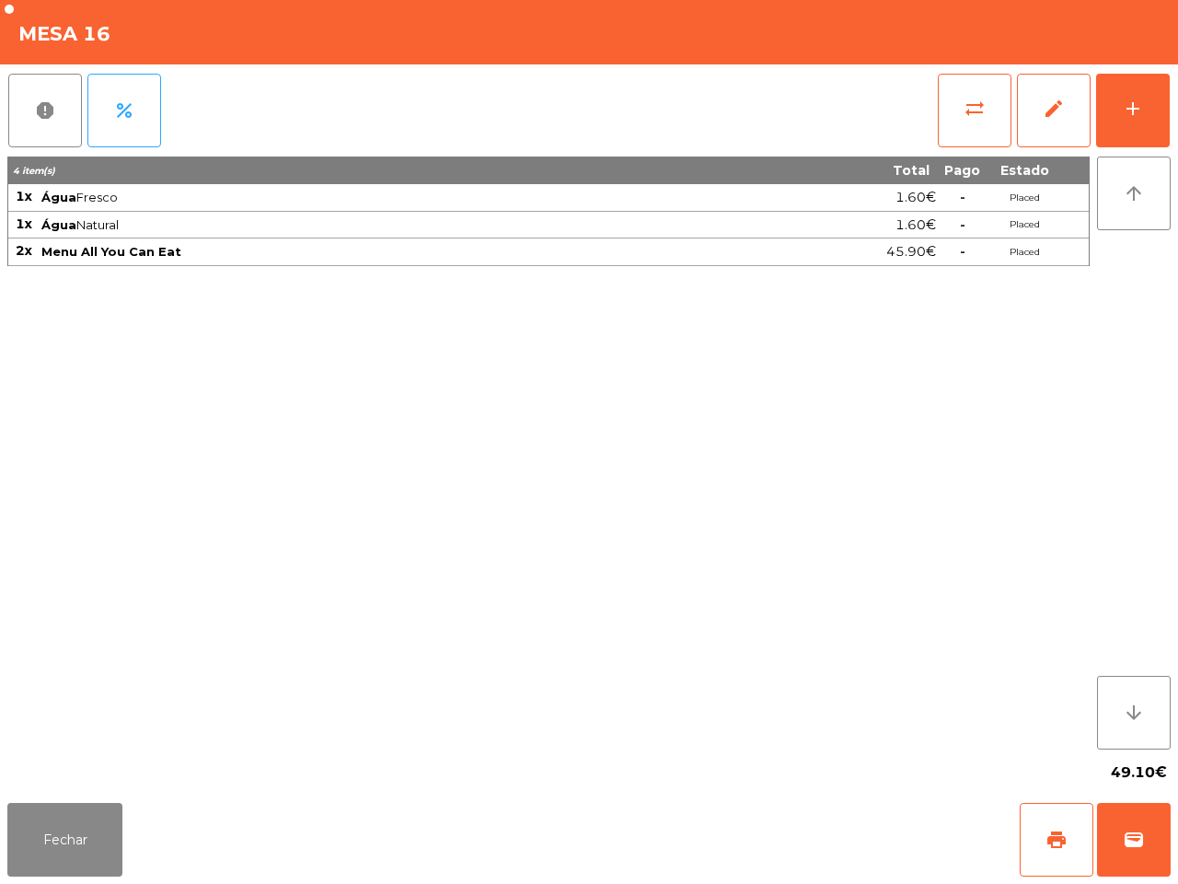
click at [887, 347] on div "4 item(s) Total Pago Estado 1x Água Fresco 1.60€ - Placed 1x Água Natural 1.60€…" at bounding box center [548, 452] width 1083 height 593
click at [61, 879] on div "Fechar print wallet" at bounding box center [589, 839] width 1178 height 88
click at [35, 825] on button "Fechar" at bounding box center [64, 840] width 115 height 74
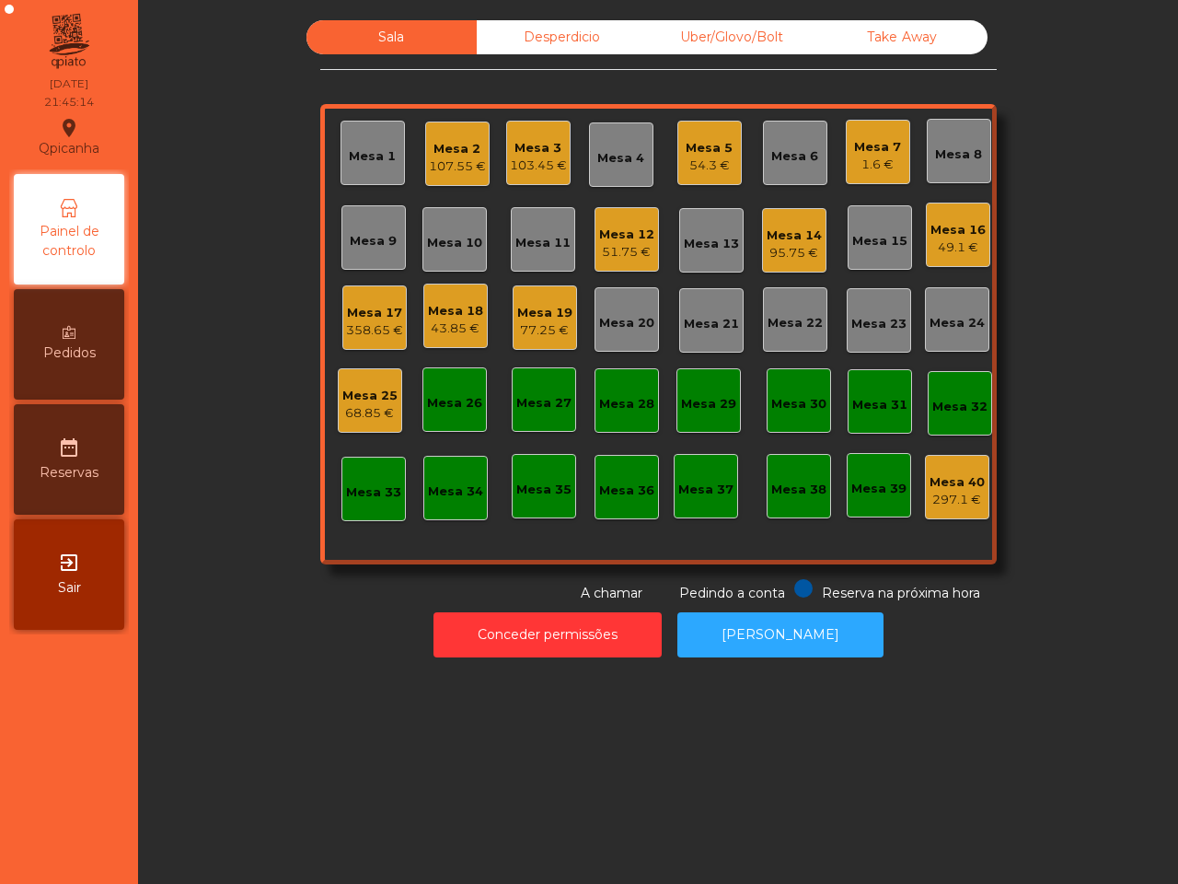
click at [517, 331] on div "77.25 €" at bounding box center [544, 330] width 55 height 18
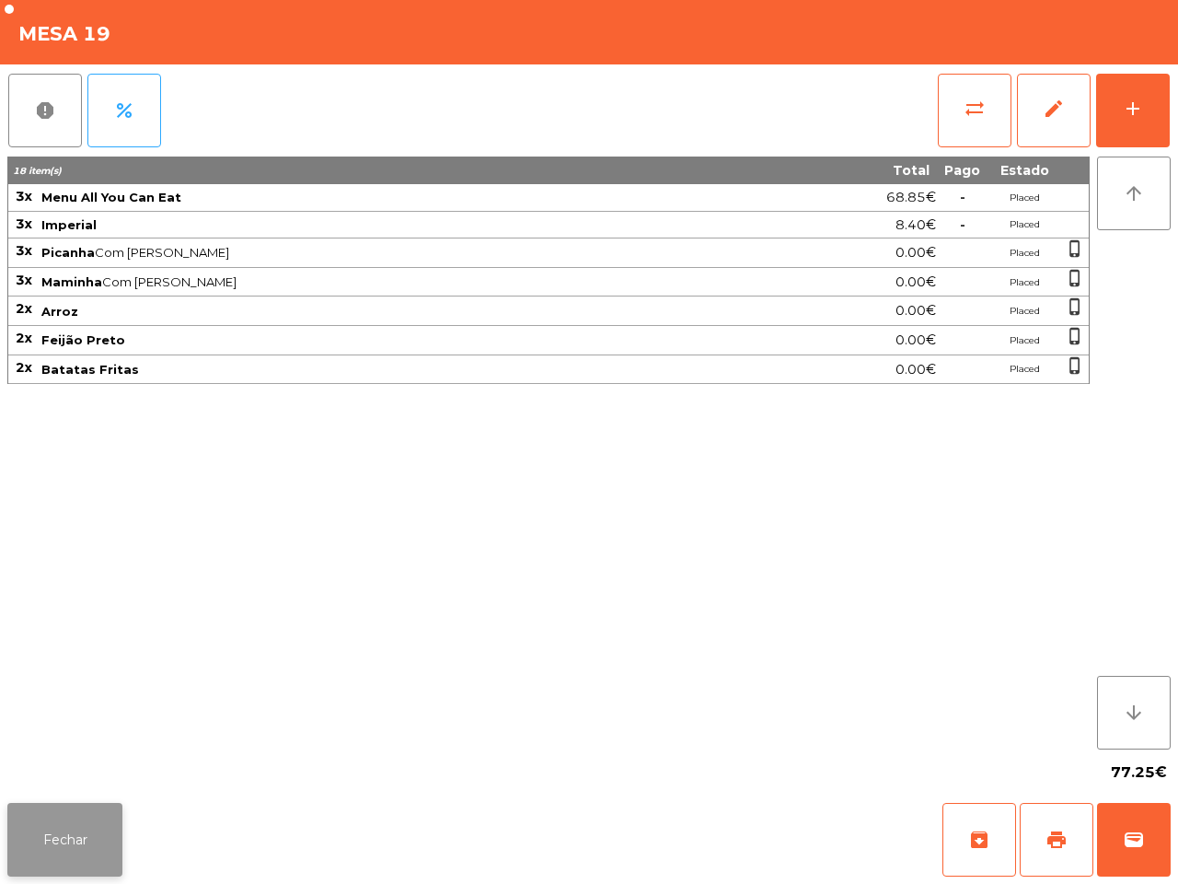
click at [62, 844] on button "Fechar" at bounding box center [64, 840] width 115 height 74
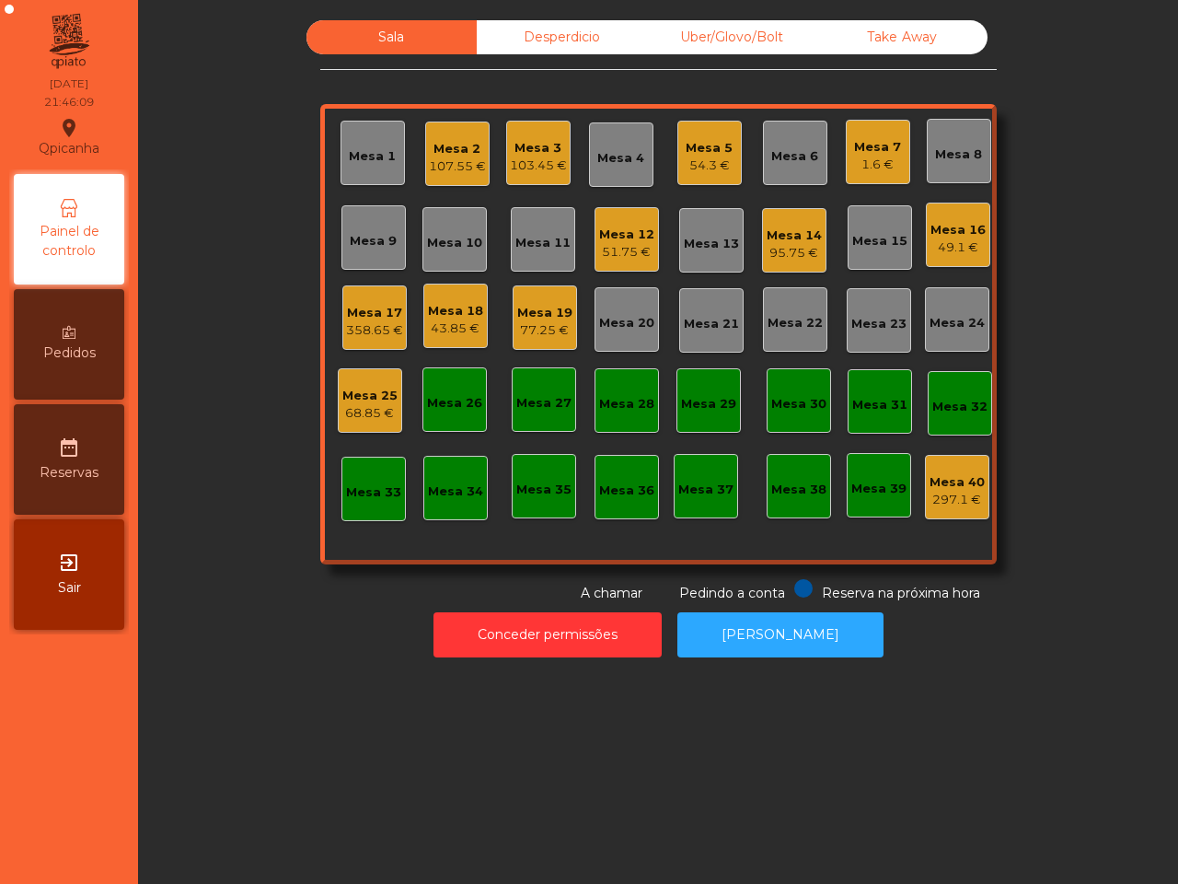
click at [328, 651] on div "Conceder permissões Abrir Gaveta" at bounding box center [658, 635] width 991 height 64
click at [794, 269] on div "Mesa 14 95.75 €" at bounding box center [794, 240] width 64 height 64
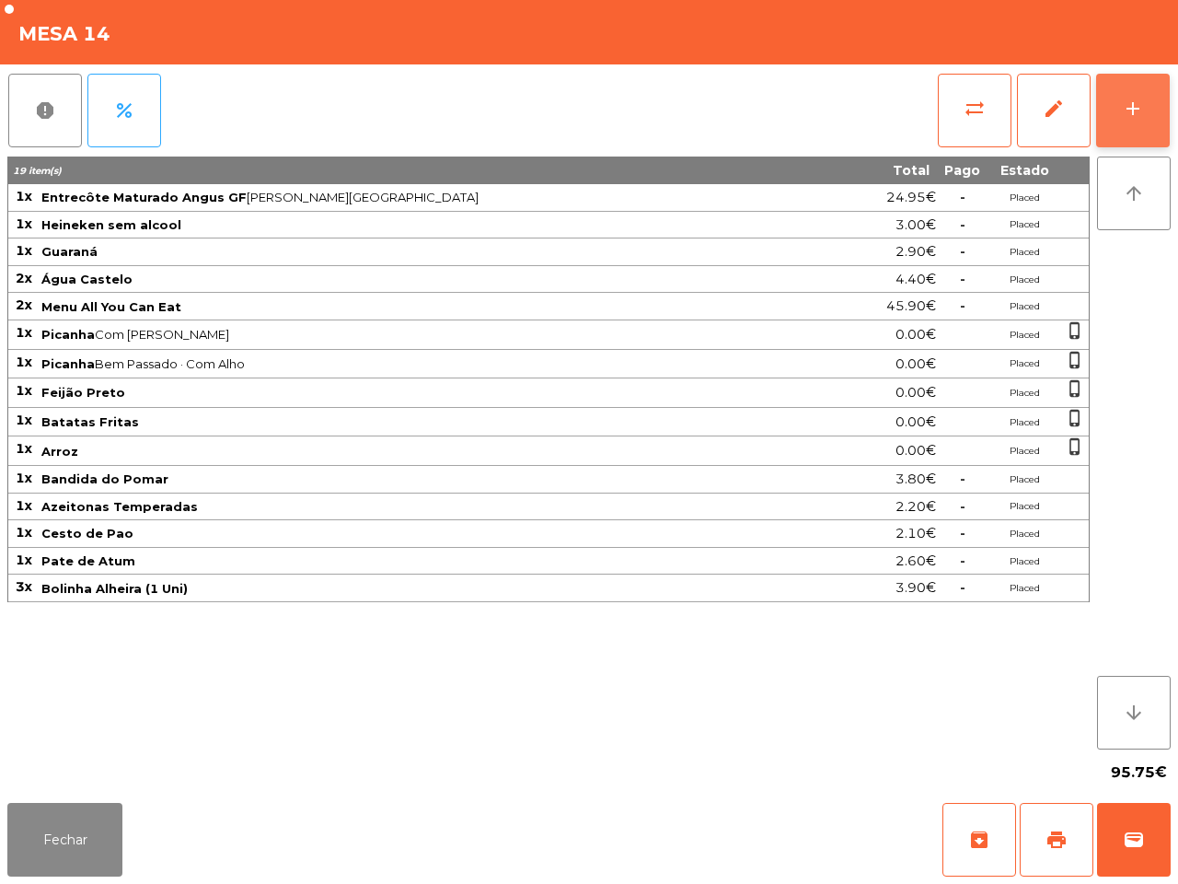
click at [1123, 112] on div "add" at bounding box center [1133, 109] width 22 height 22
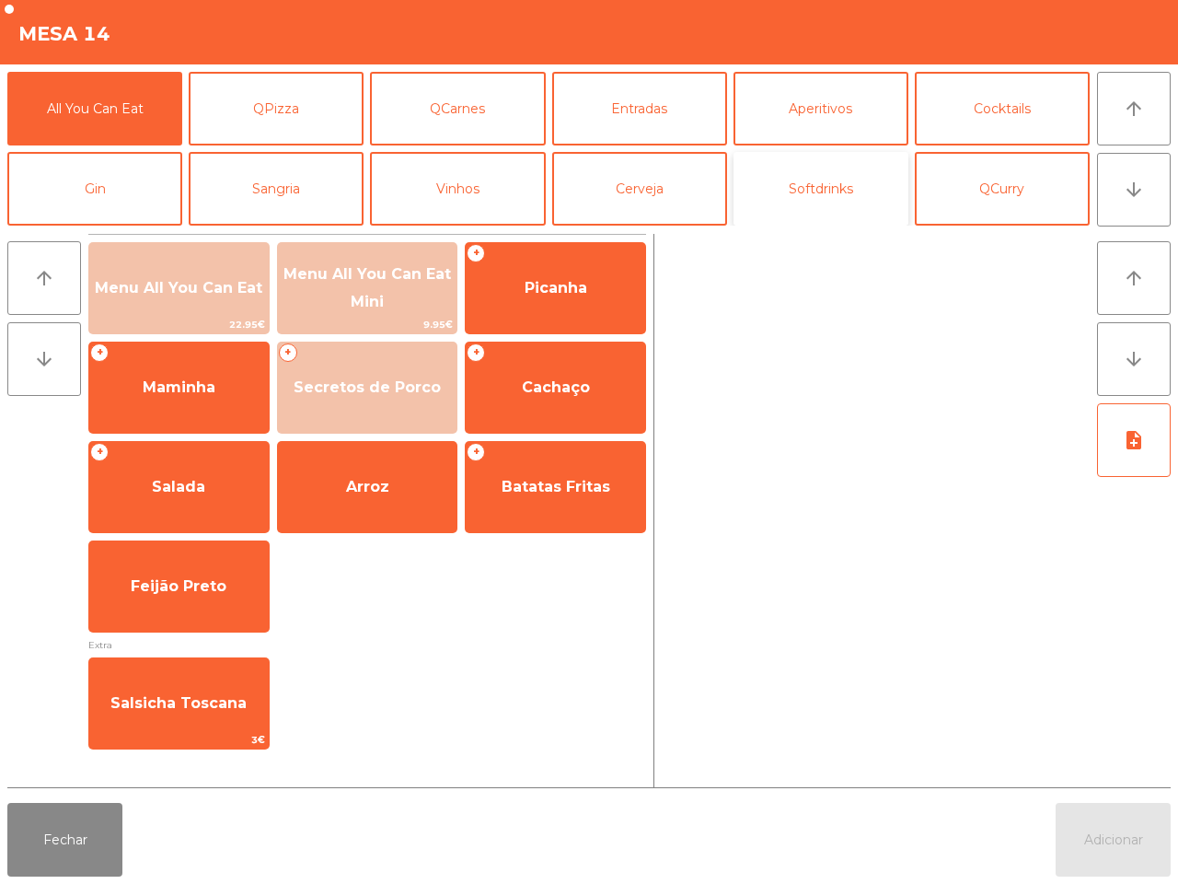
click at [807, 196] on button "Softdrinks" at bounding box center [821, 189] width 175 height 74
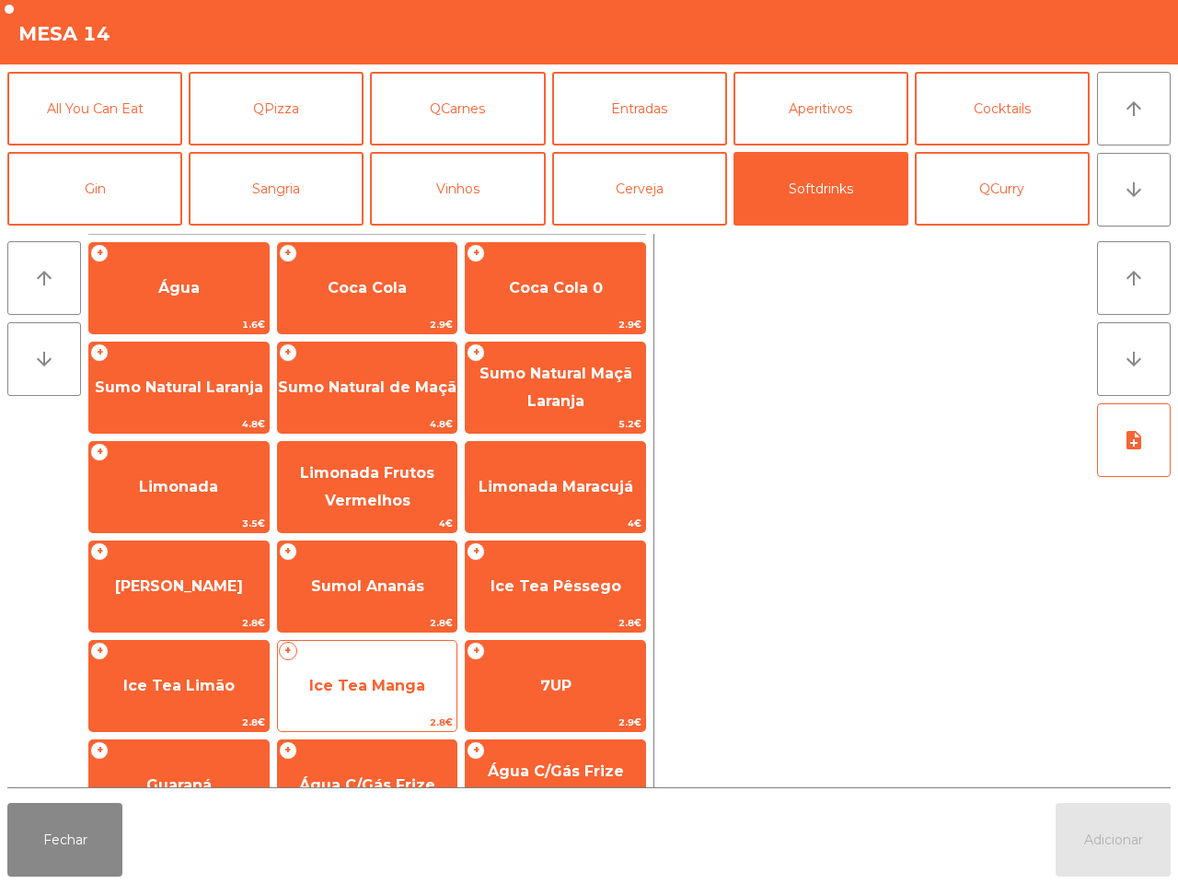
scroll to position [150, 0]
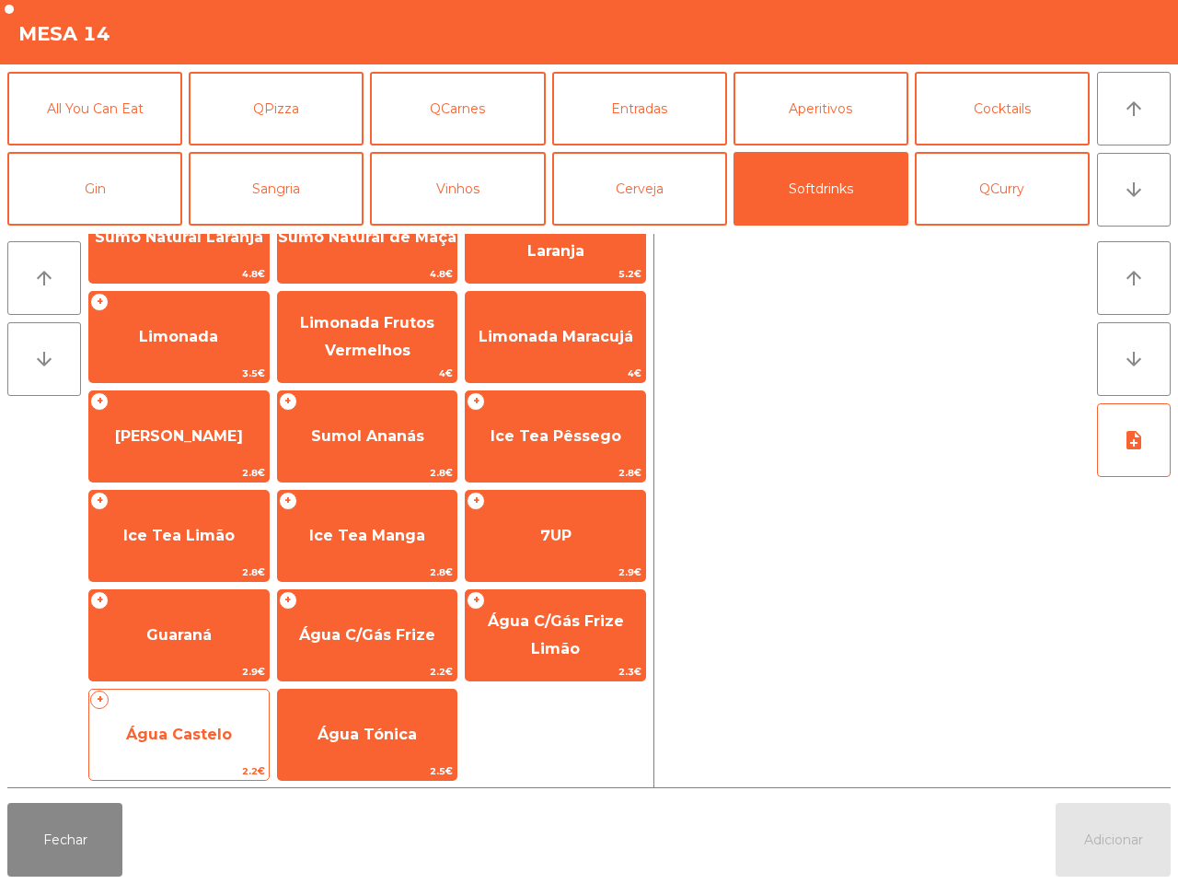
click at [216, 742] on span "Água Castelo" at bounding box center [179, 735] width 180 height 50
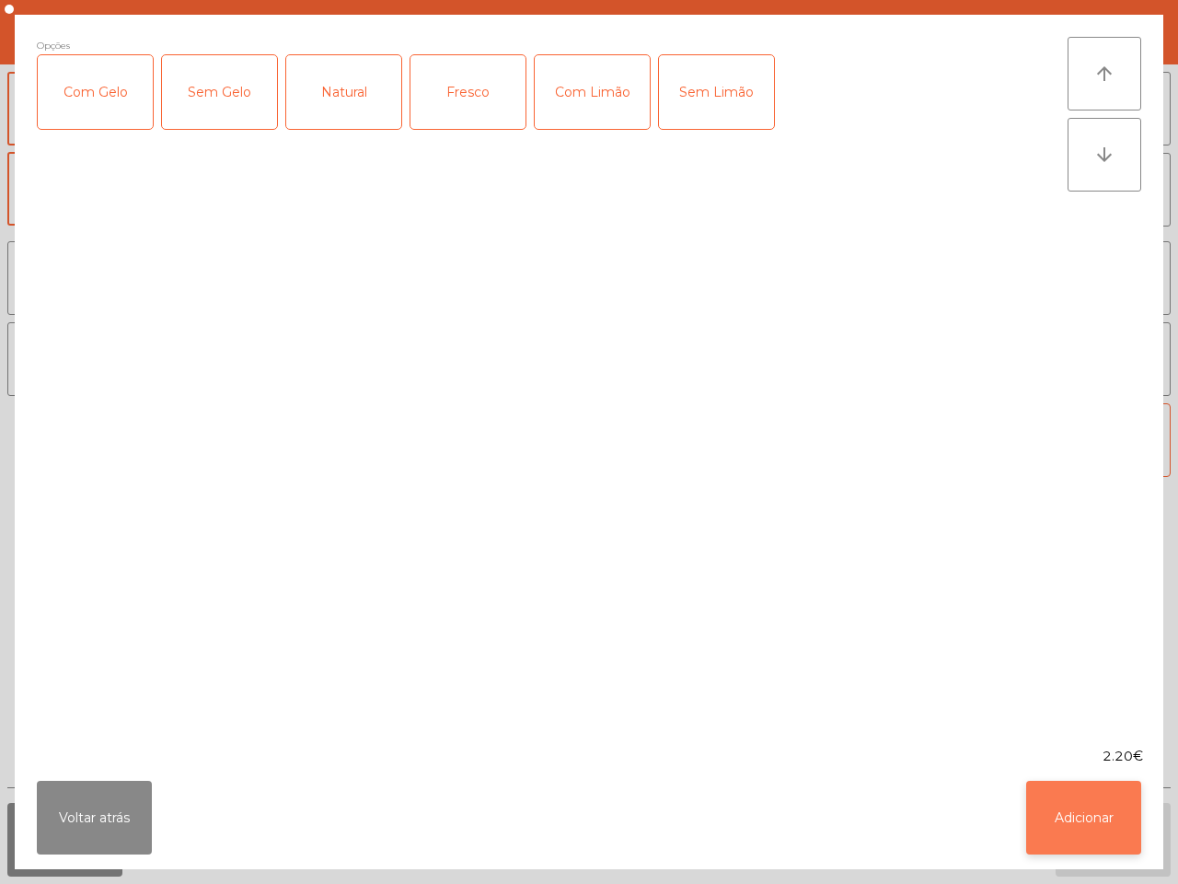
click at [1037, 819] on button "Adicionar" at bounding box center [1083, 818] width 115 height 74
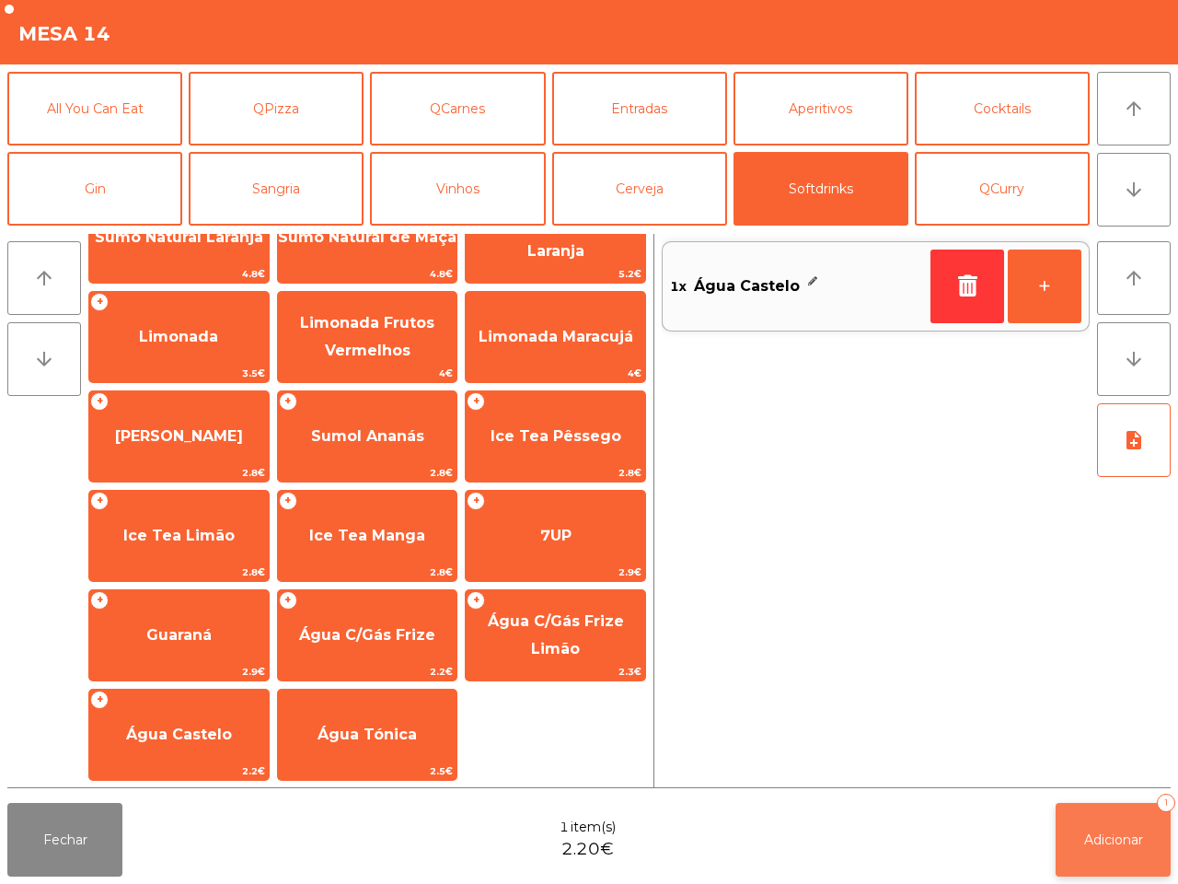
click at [1079, 839] on button "Adicionar 1" at bounding box center [1113, 840] width 115 height 74
click at [70, 830] on button "Fechar" at bounding box center [64, 840] width 115 height 74
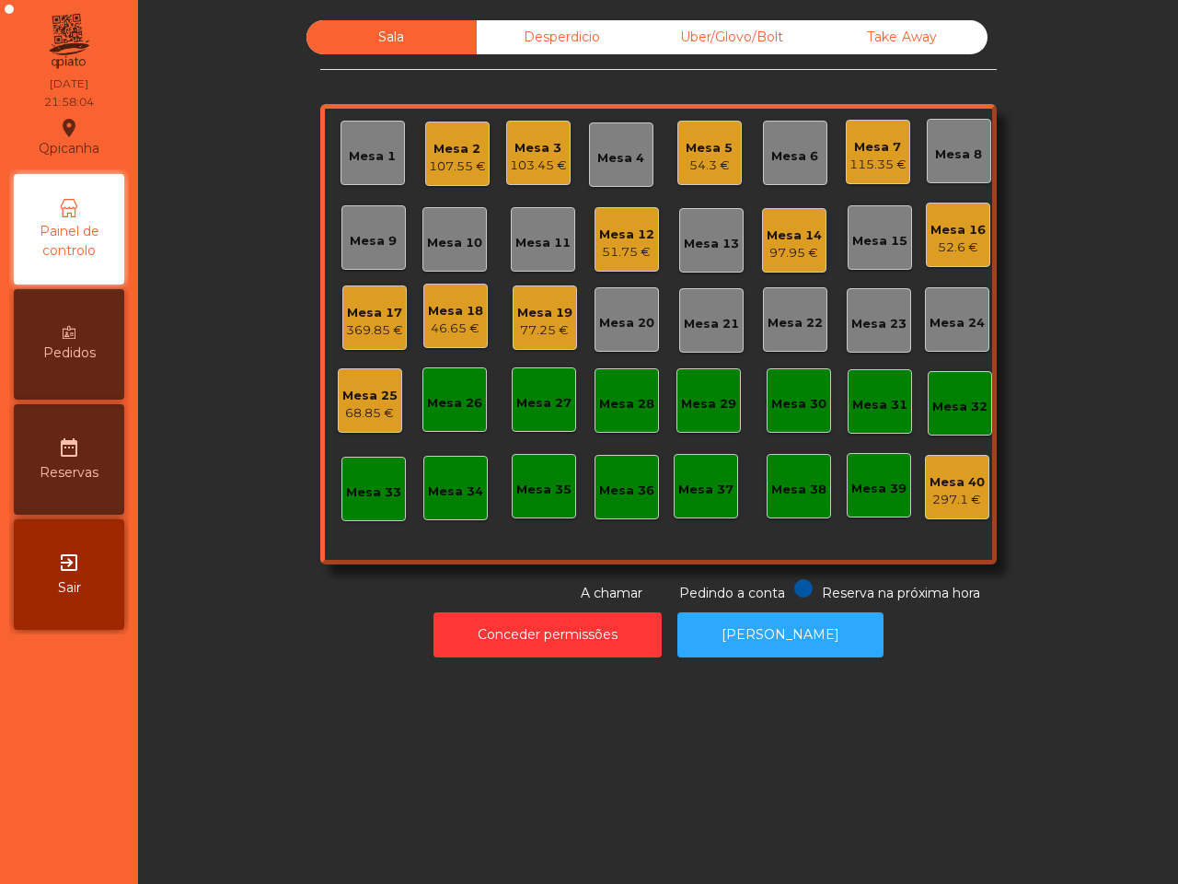
click at [86, 361] on span "Pedidos" at bounding box center [69, 352] width 52 height 19
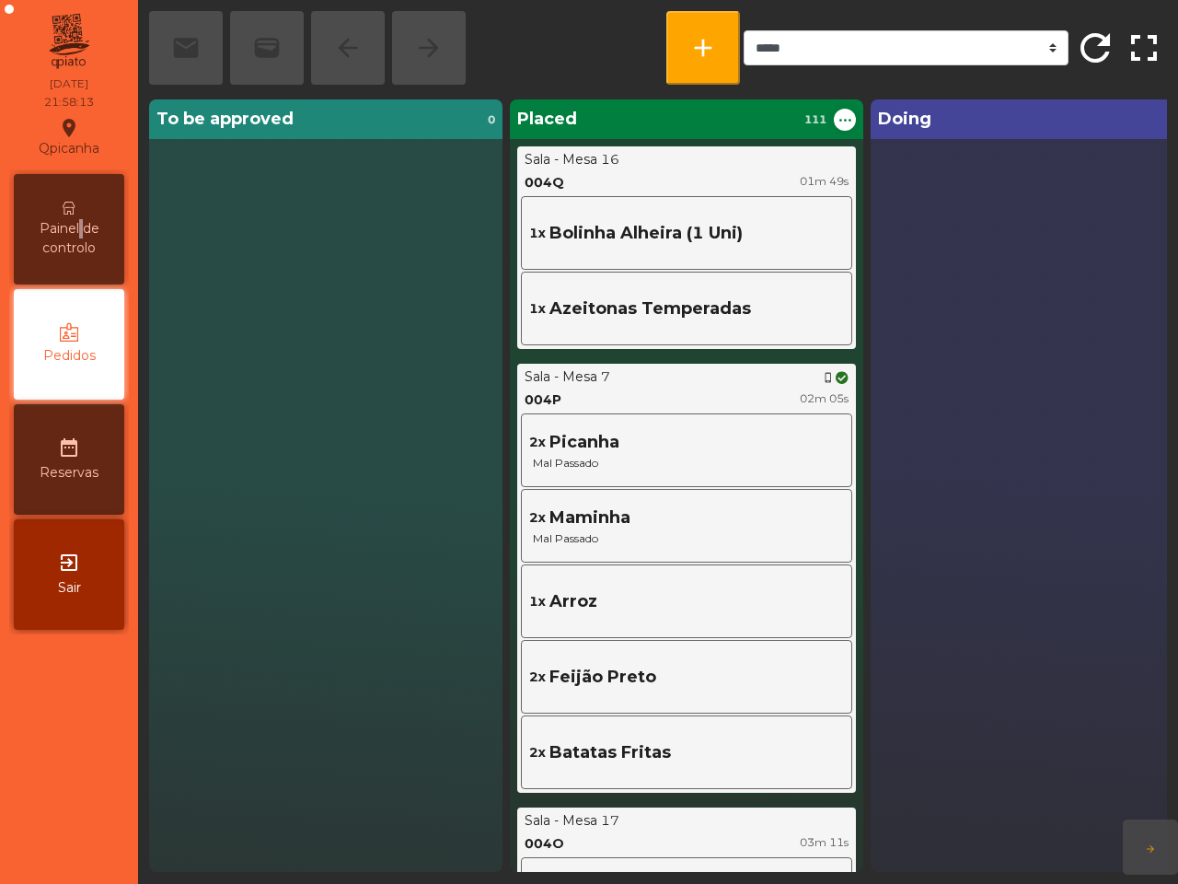
click at [78, 219] on span "Painel de controlo" at bounding box center [68, 238] width 101 height 39
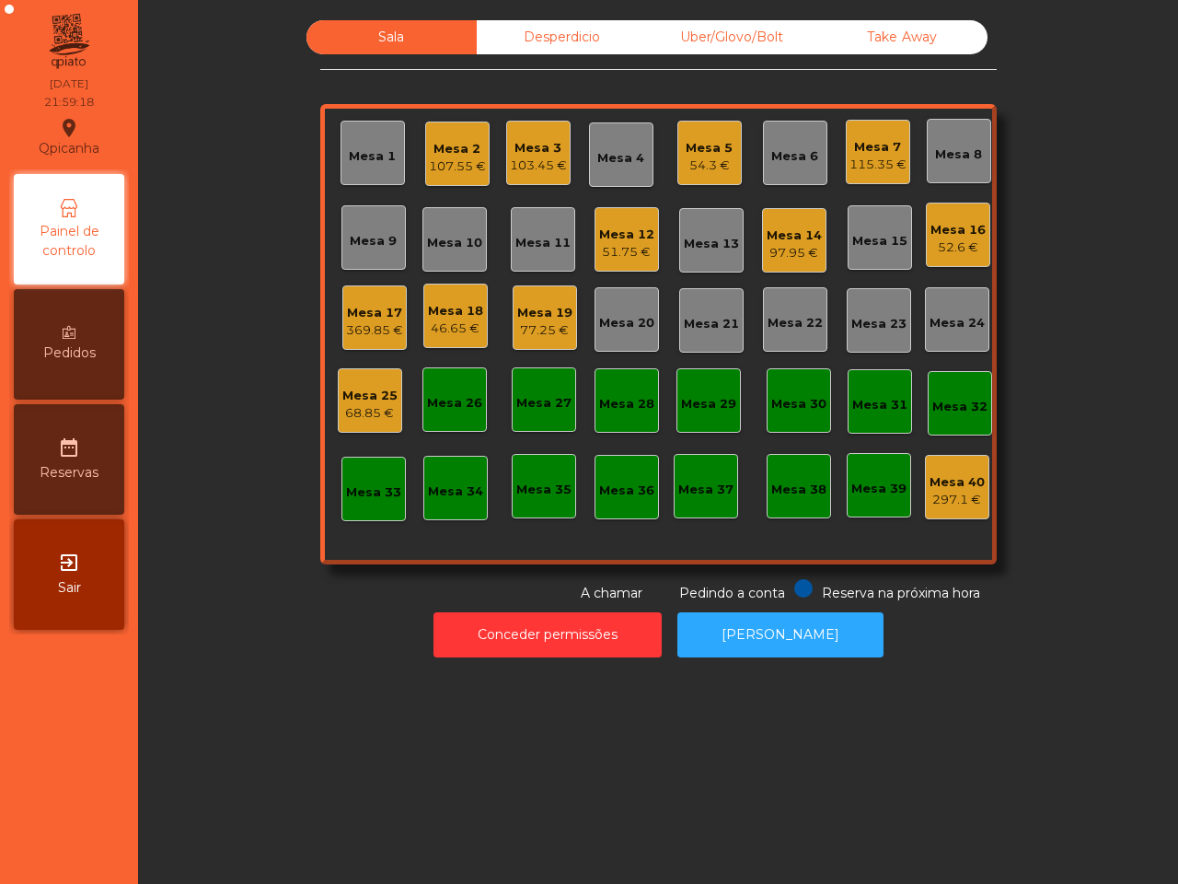
click at [905, 143] on div "Mesa 1 Mesa 2 107.55 € Mesa 3 103.45 € Mesa 4 Mesa 5 54.3 € Mesa 6 Mesa 7 115.3…" at bounding box center [658, 334] width 677 height 460
click at [887, 157] on div "115.35 €" at bounding box center [878, 165] width 57 height 18
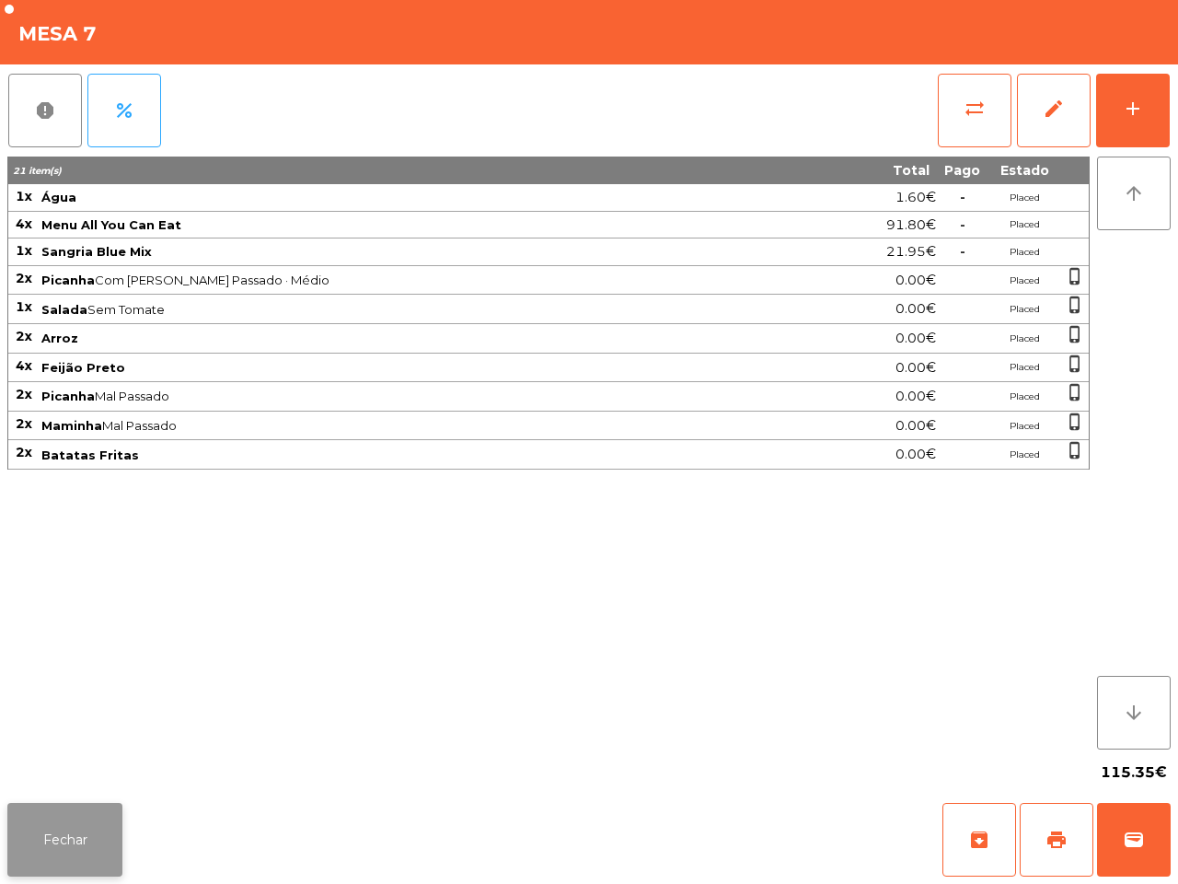
click at [94, 830] on button "Fechar" at bounding box center [64, 840] width 115 height 74
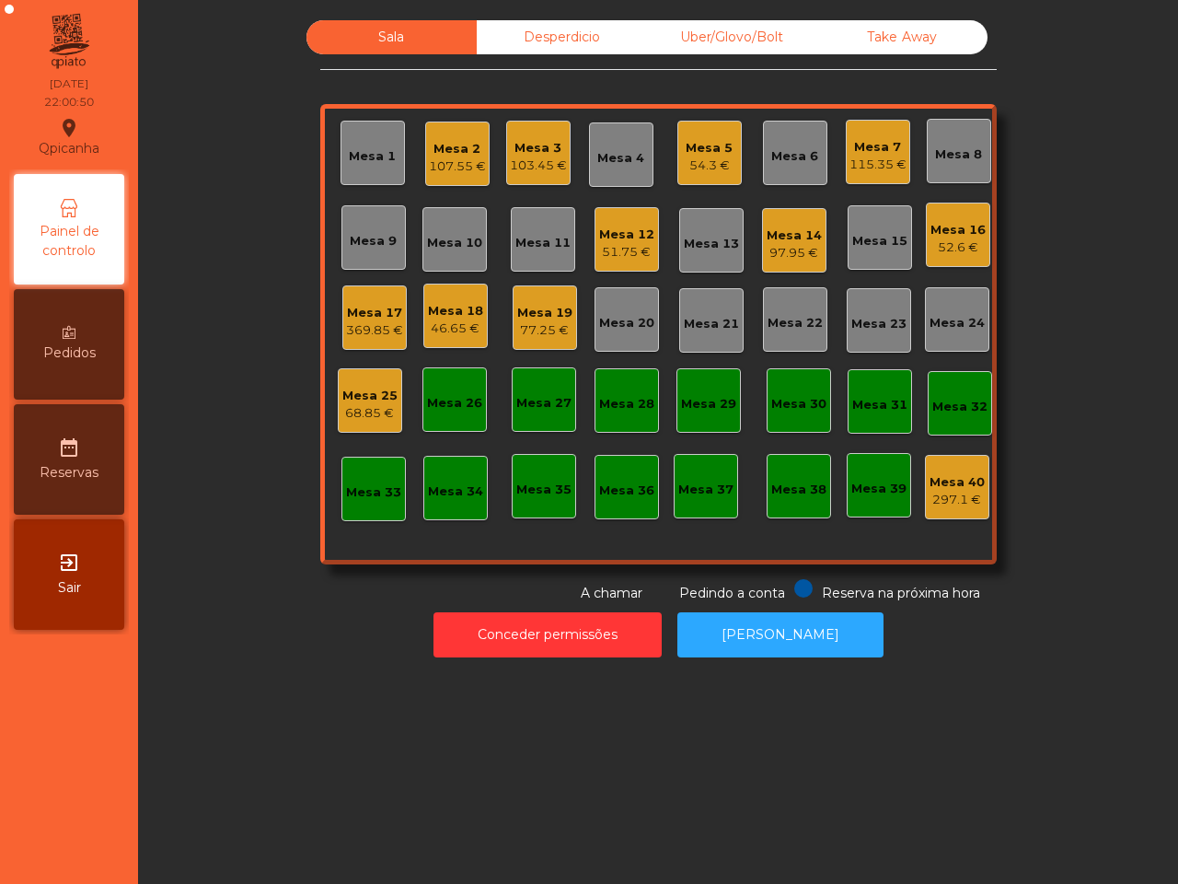
click at [537, 799] on div "Sala Desperdicio Uber/Glovo/Bolt Take Away Mesa 1 Mesa 2 107.55 € Mesa 3 103.45…" at bounding box center [658, 442] width 1040 height 884
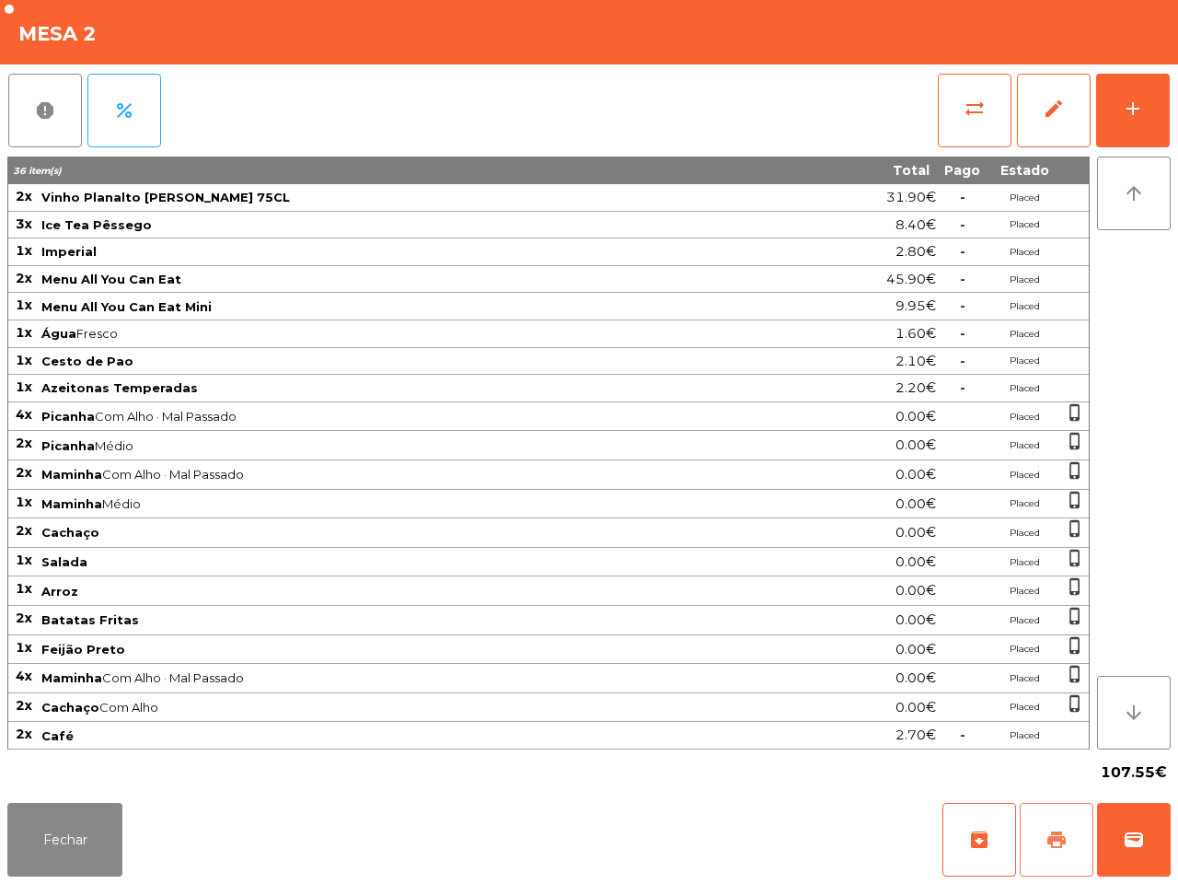
click at [1060, 858] on button "print" at bounding box center [1057, 840] width 74 height 74
click at [74, 847] on button "Fechar" at bounding box center [64, 840] width 115 height 74
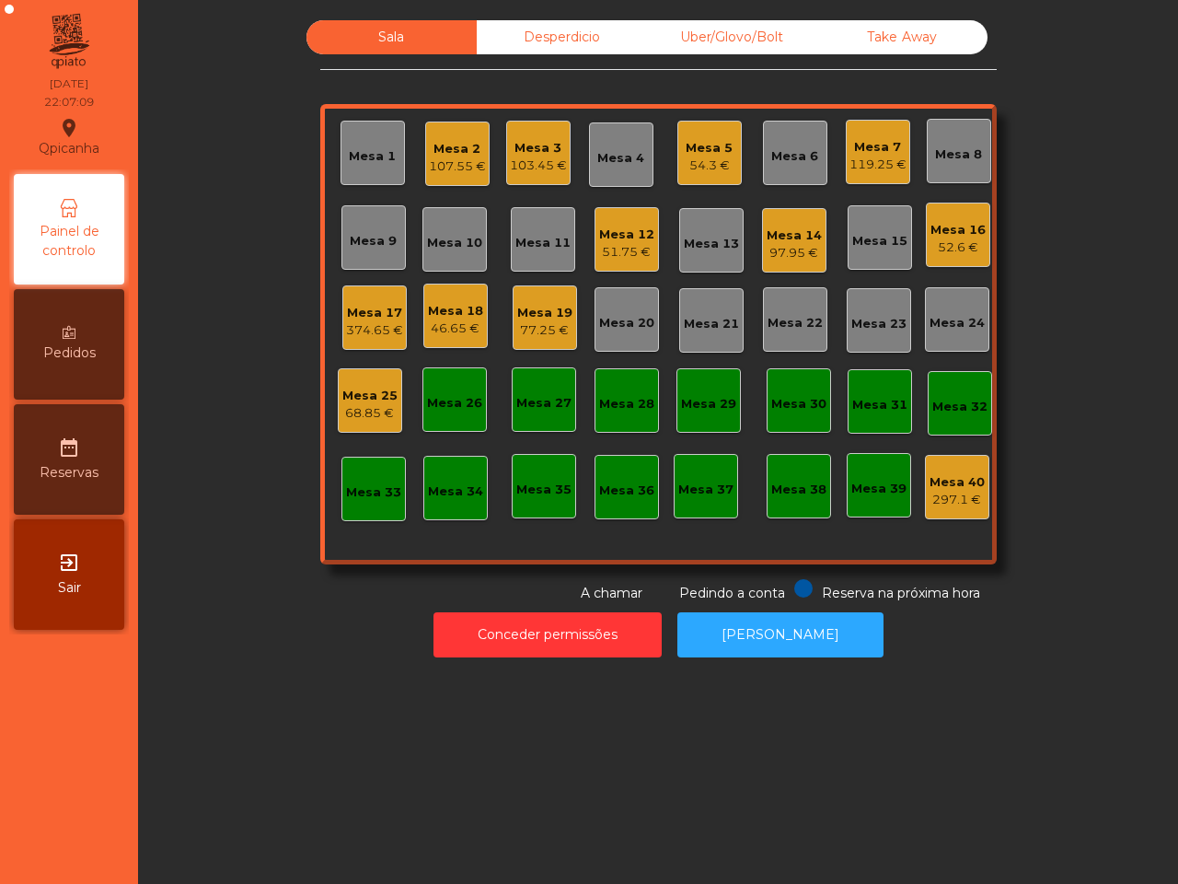
click at [787, 239] on div "Mesa 14" at bounding box center [794, 235] width 55 height 18
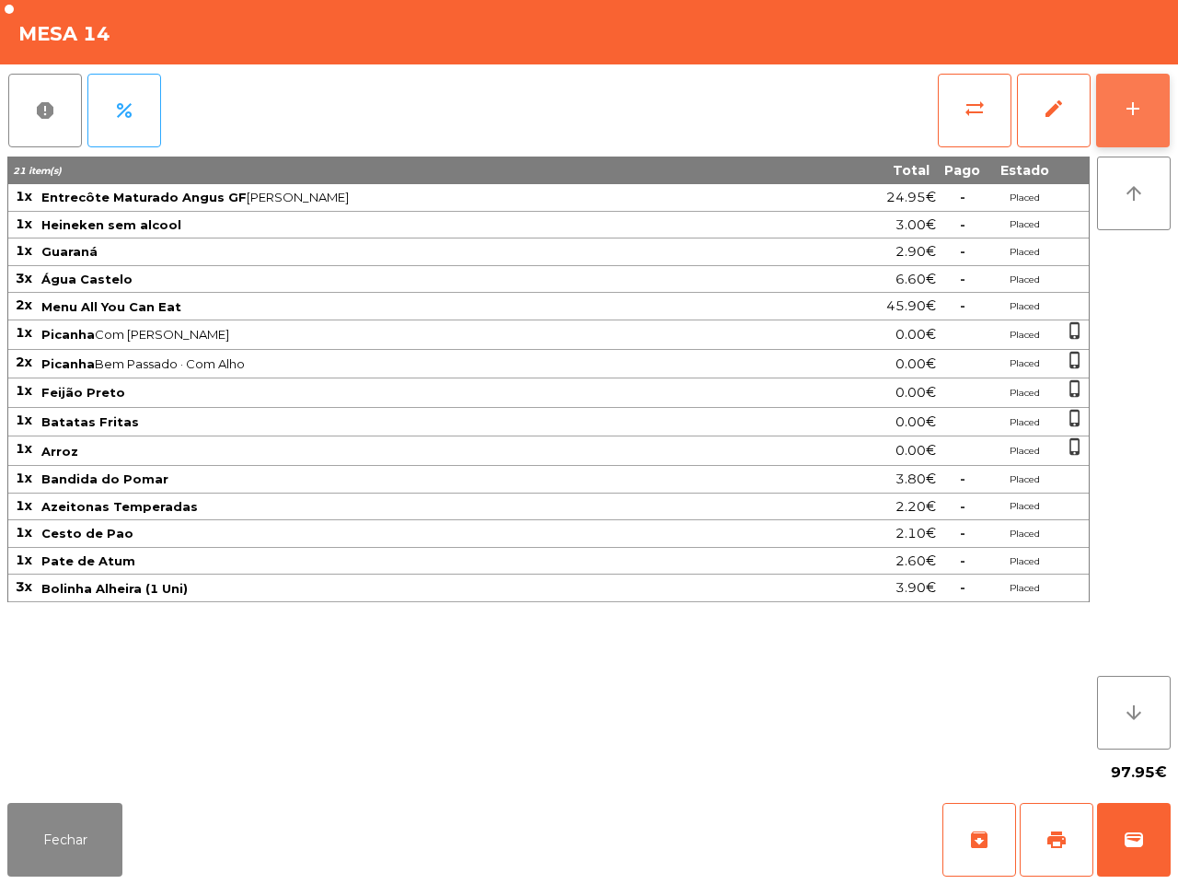
click at [1140, 116] on div "add" at bounding box center [1133, 109] width 22 height 22
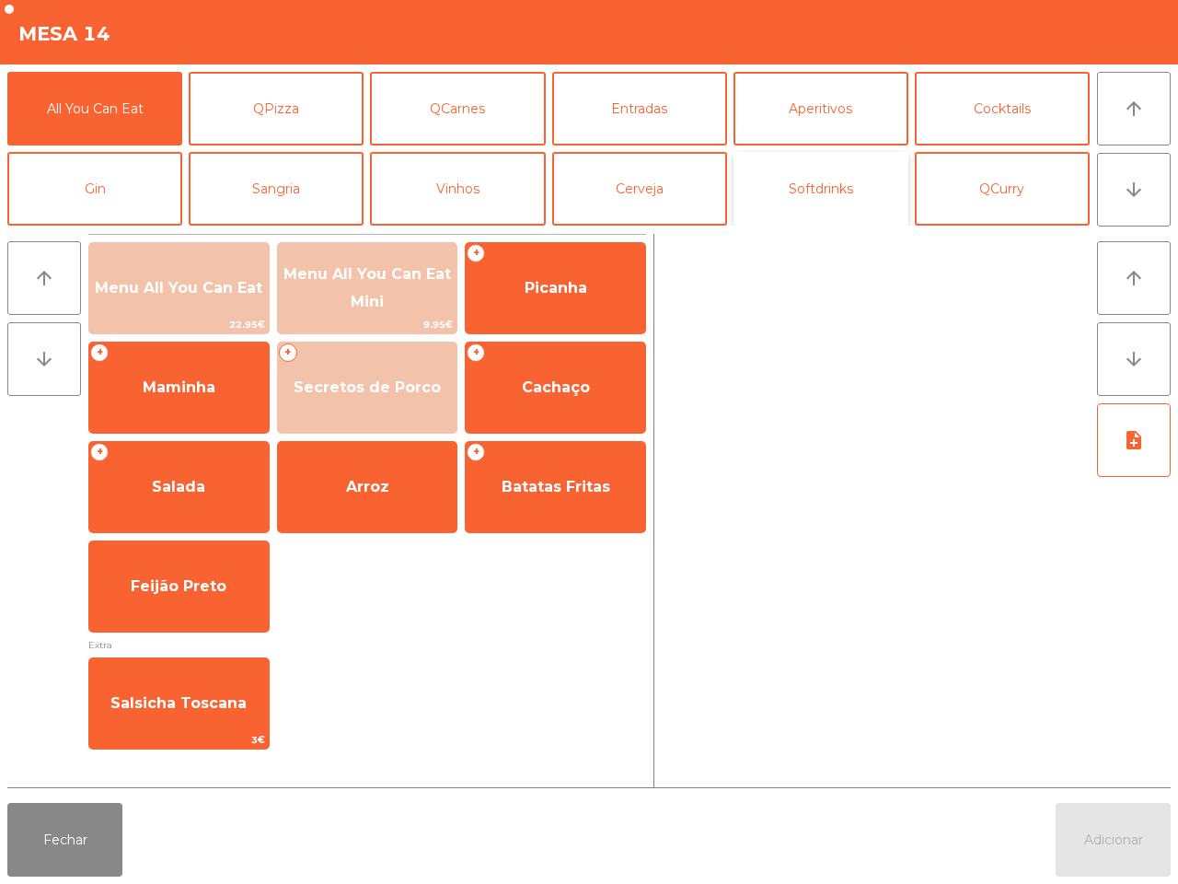
click at [798, 203] on button "Softdrinks" at bounding box center [821, 189] width 175 height 74
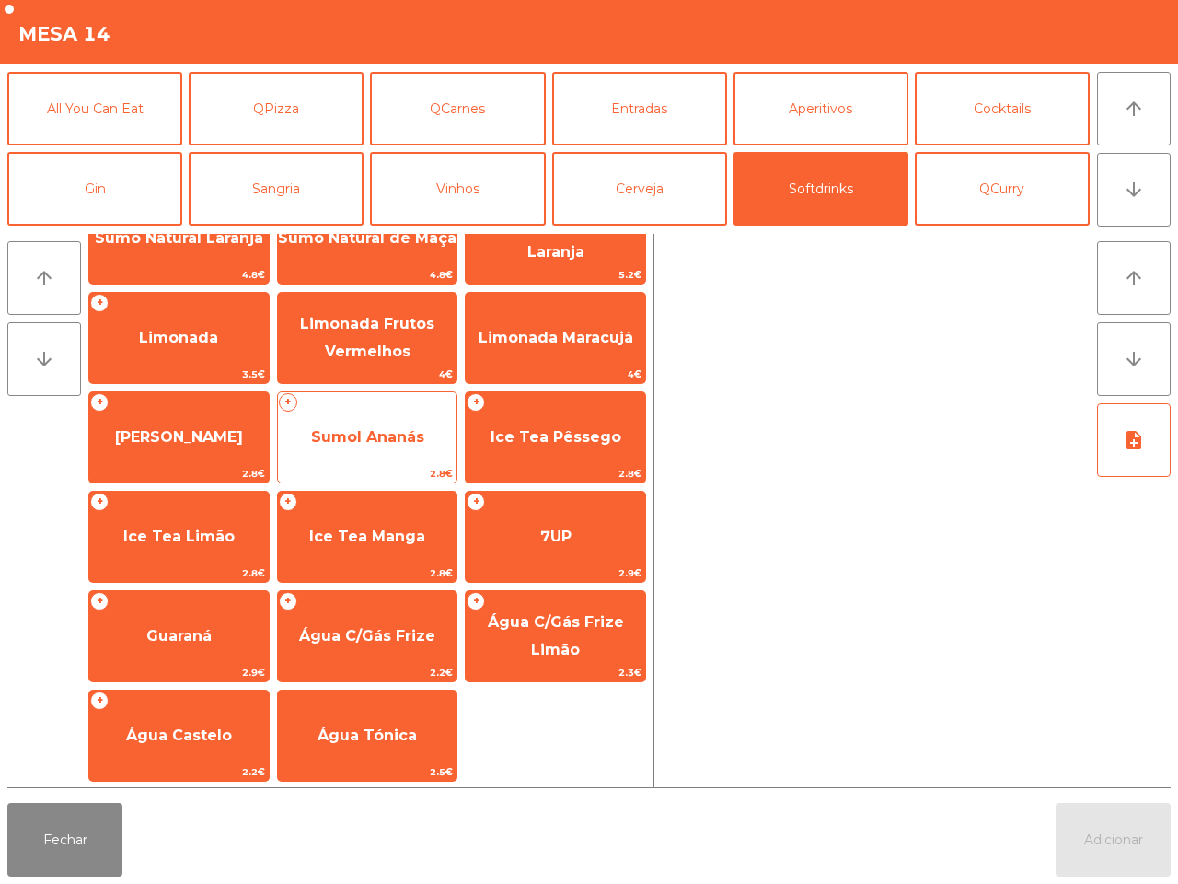
scroll to position [150, 0]
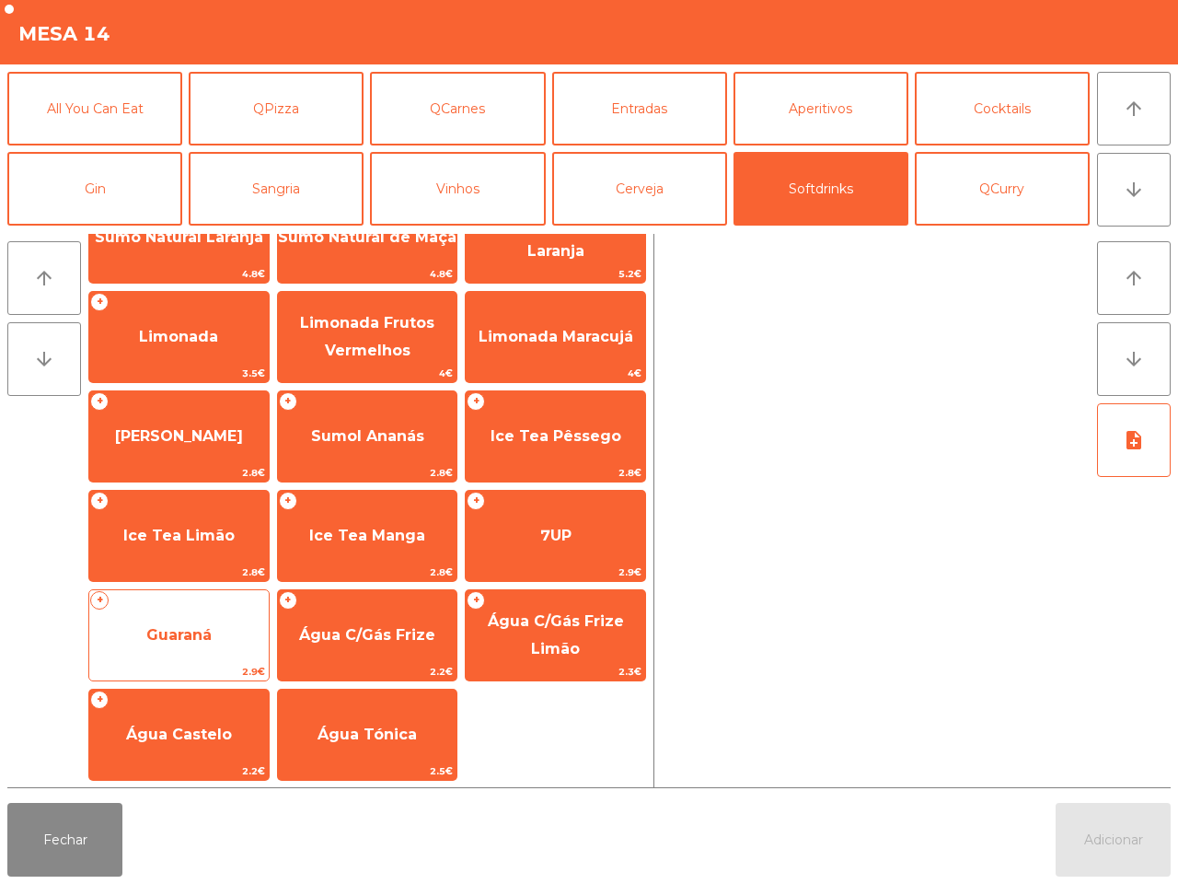
click at [172, 626] on span "Guaraná" at bounding box center [178, 634] width 65 height 17
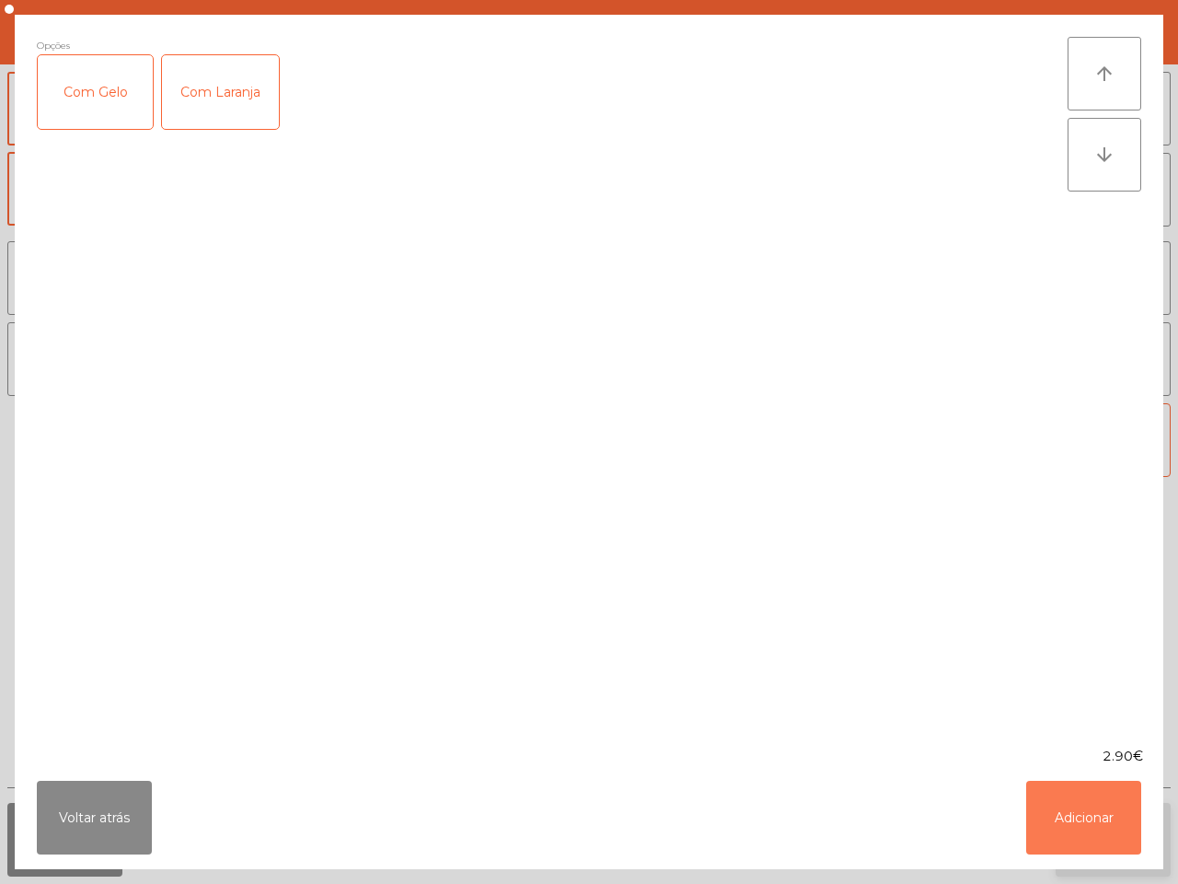
click at [1075, 810] on button "Adicionar" at bounding box center [1083, 818] width 115 height 74
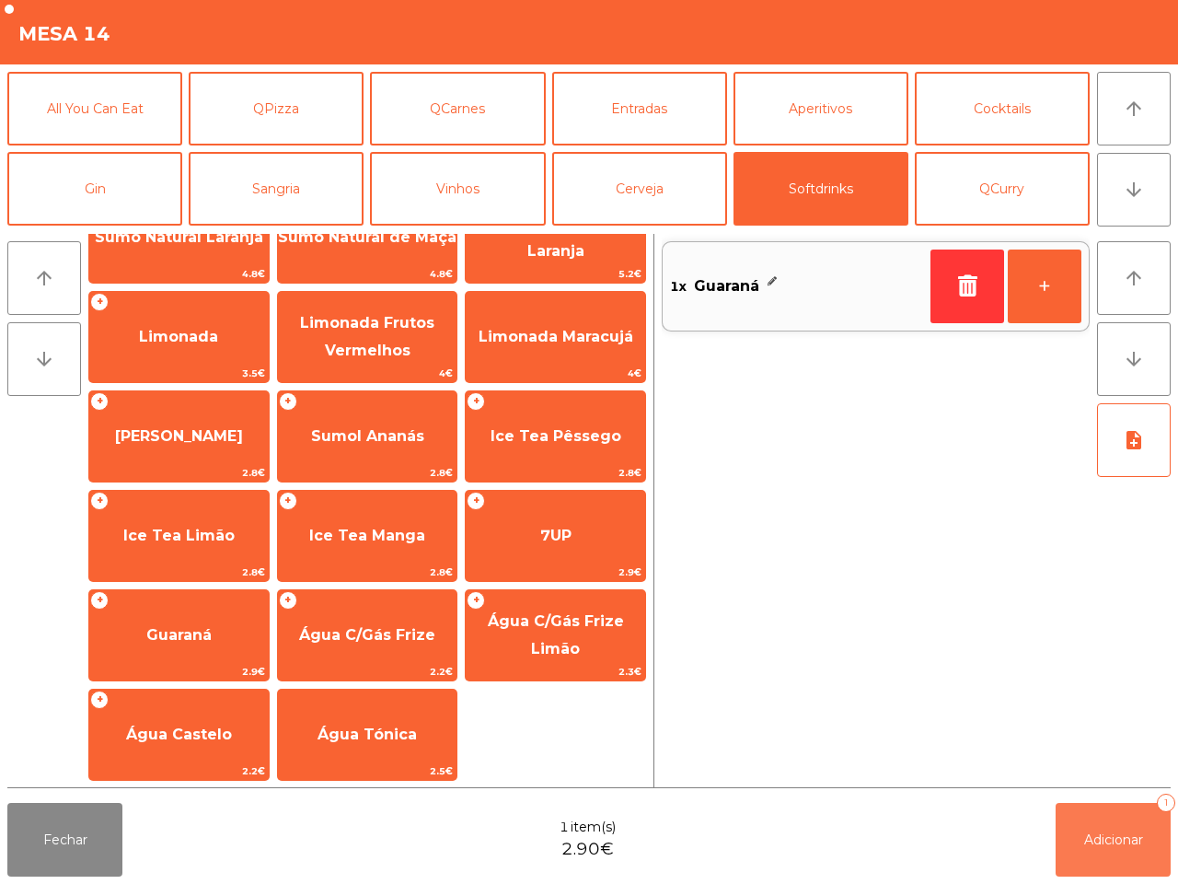
click at [1125, 833] on span "Adicionar" at bounding box center [1113, 839] width 59 height 17
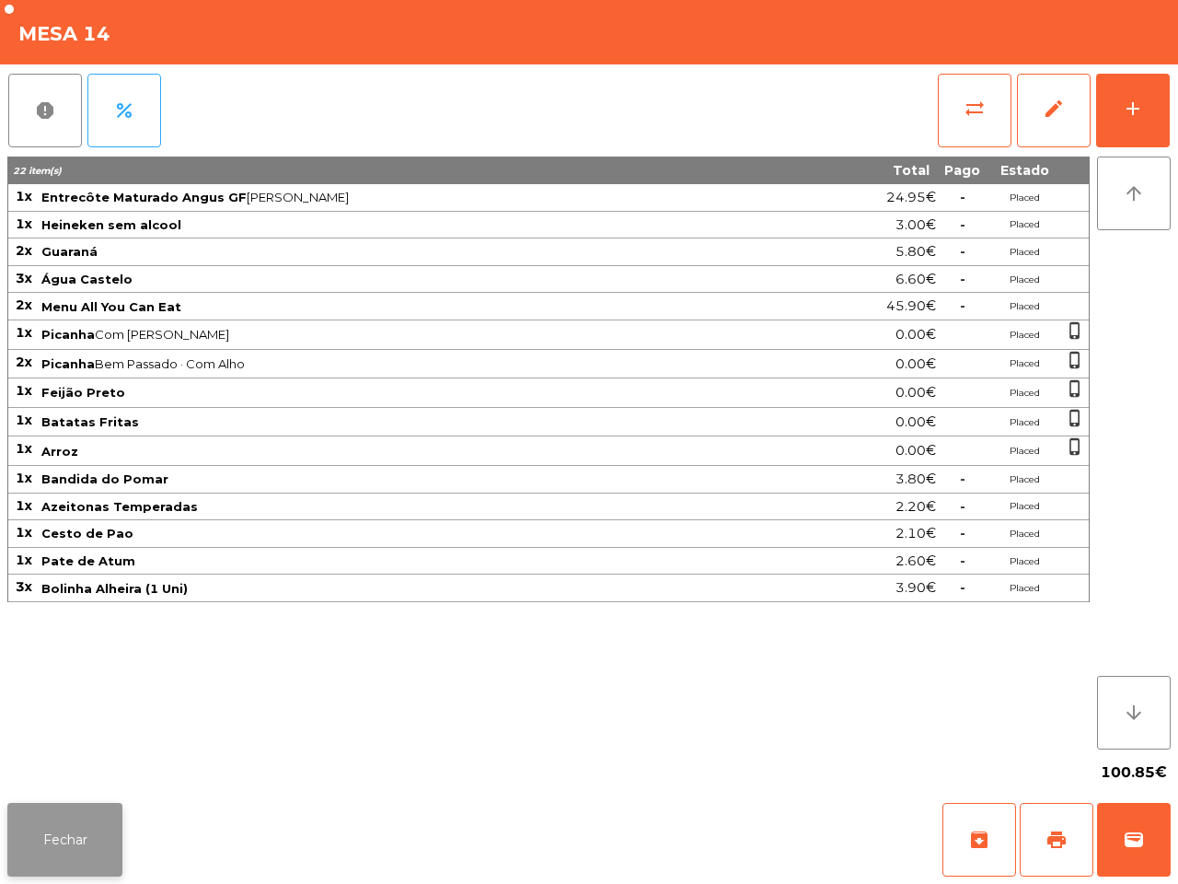
click at [93, 816] on button "Fechar" at bounding box center [64, 840] width 115 height 74
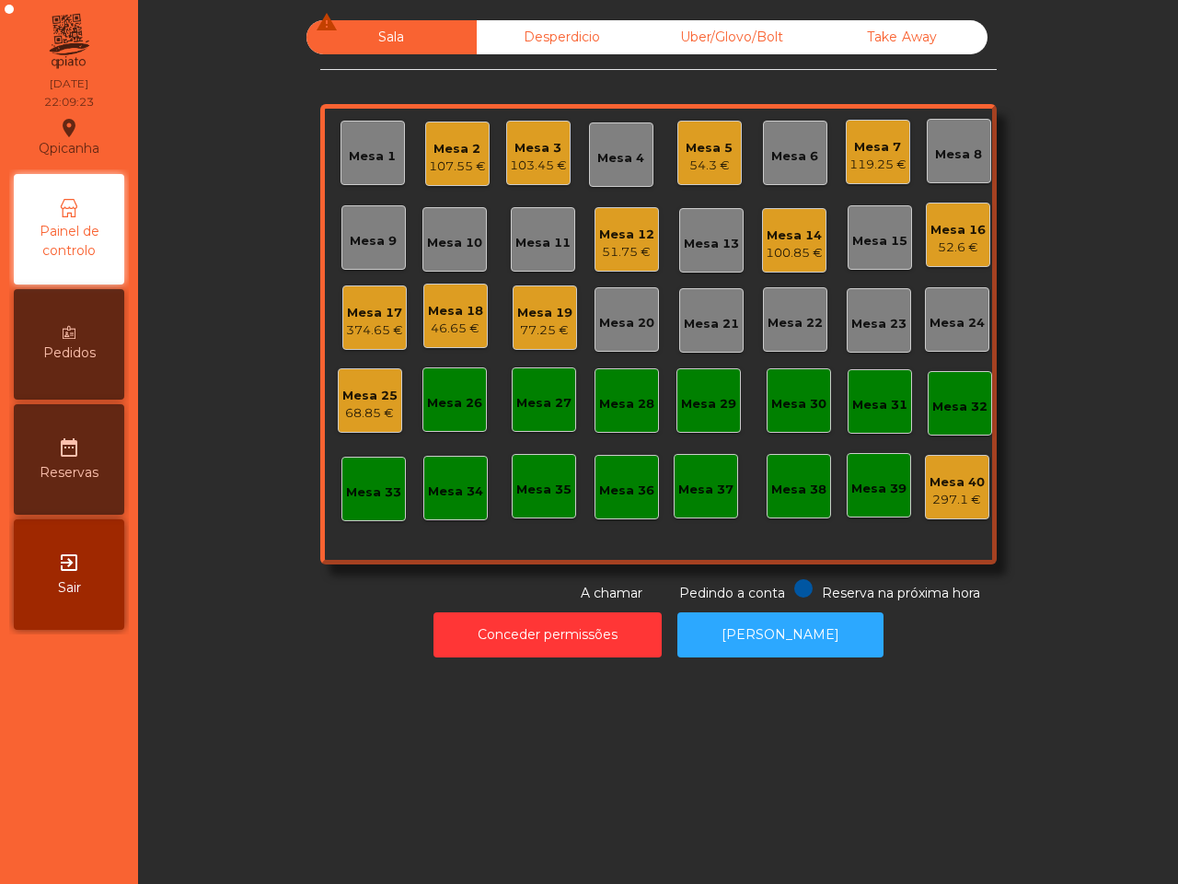
click at [376, 327] on div "374.65 €" at bounding box center [374, 330] width 57 height 18
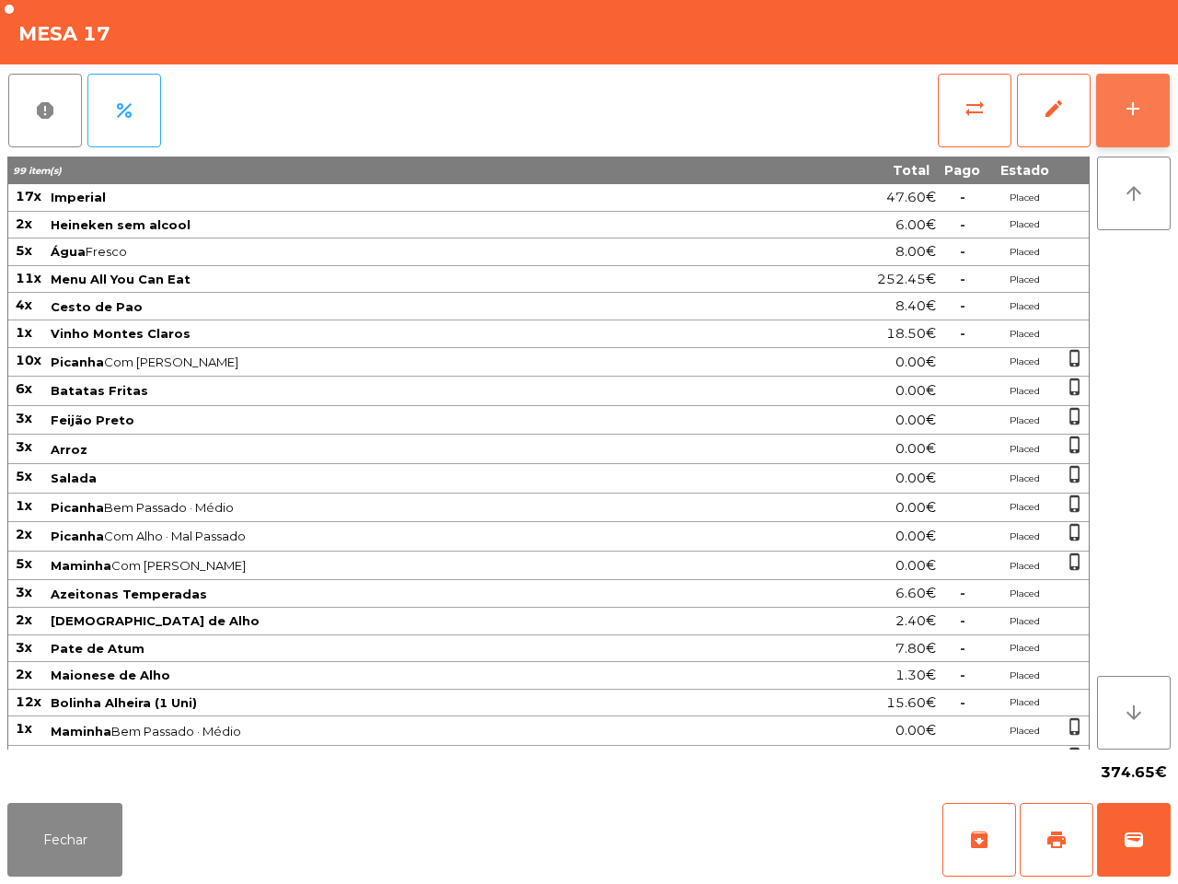
click at [1142, 102] on div "add" at bounding box center [1133, 109] width 22 height 22
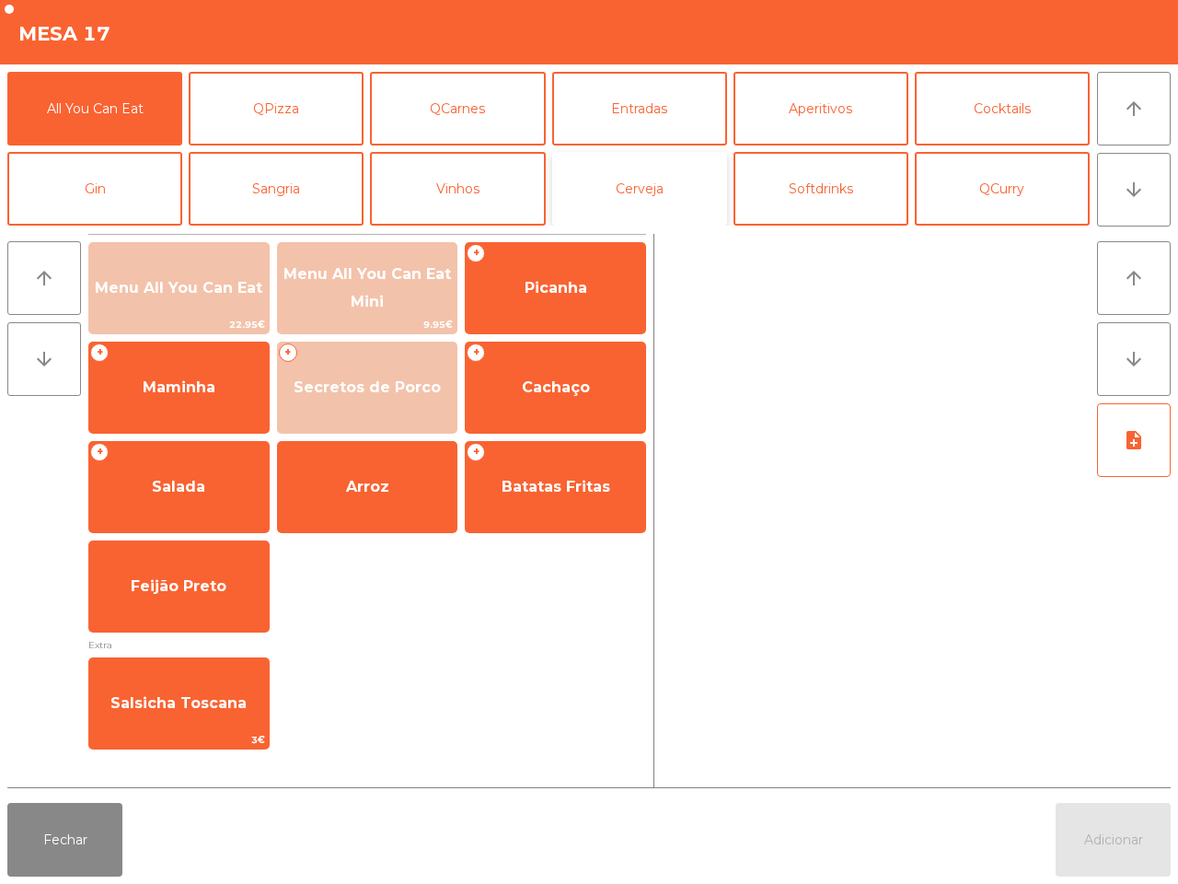
click at [631, 189] on button "Cerveja" at bounding box center [639, 189] width 175 height 74
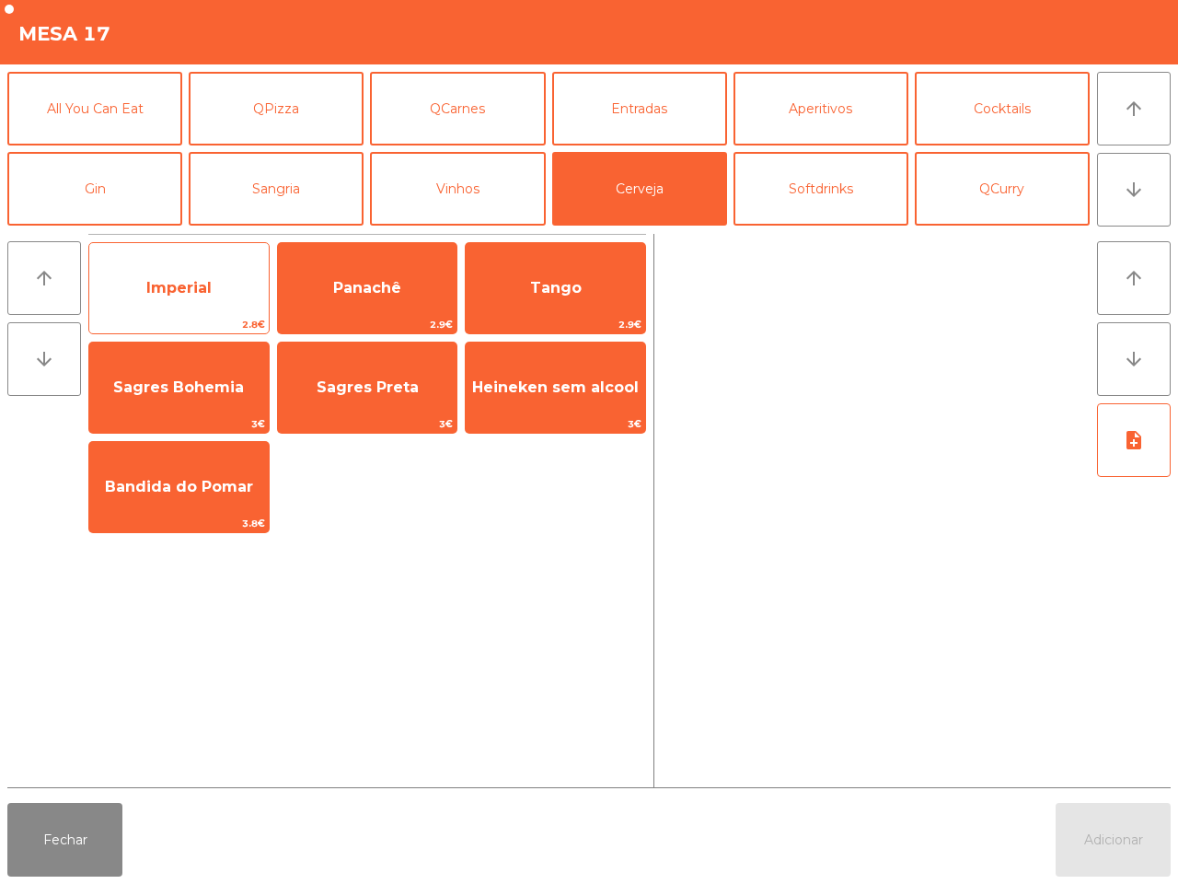
click at [186, 296] on span "Imperial" at bounding box center [179, 288] width 180 height 50
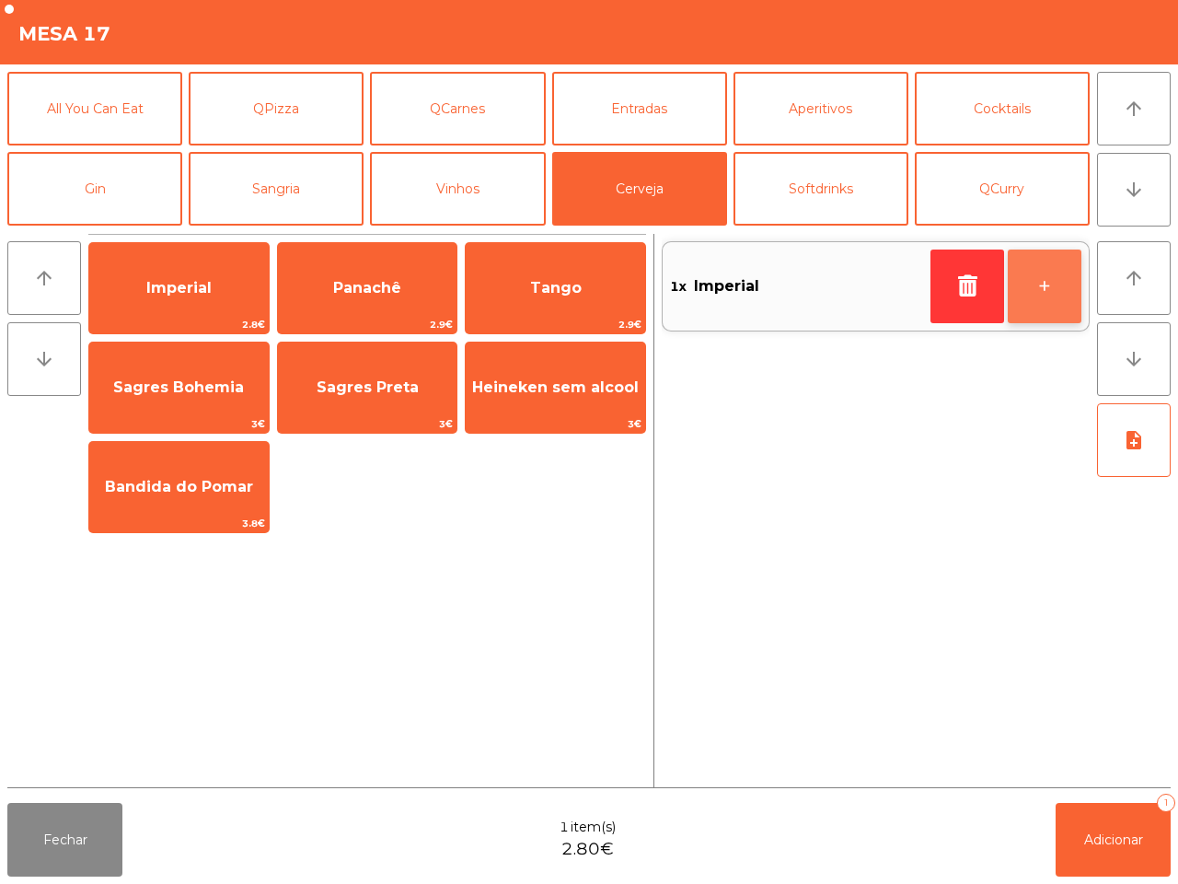
click at [1055, 279] on button "+" at bounding box center [1045, 286] width 74 height 74
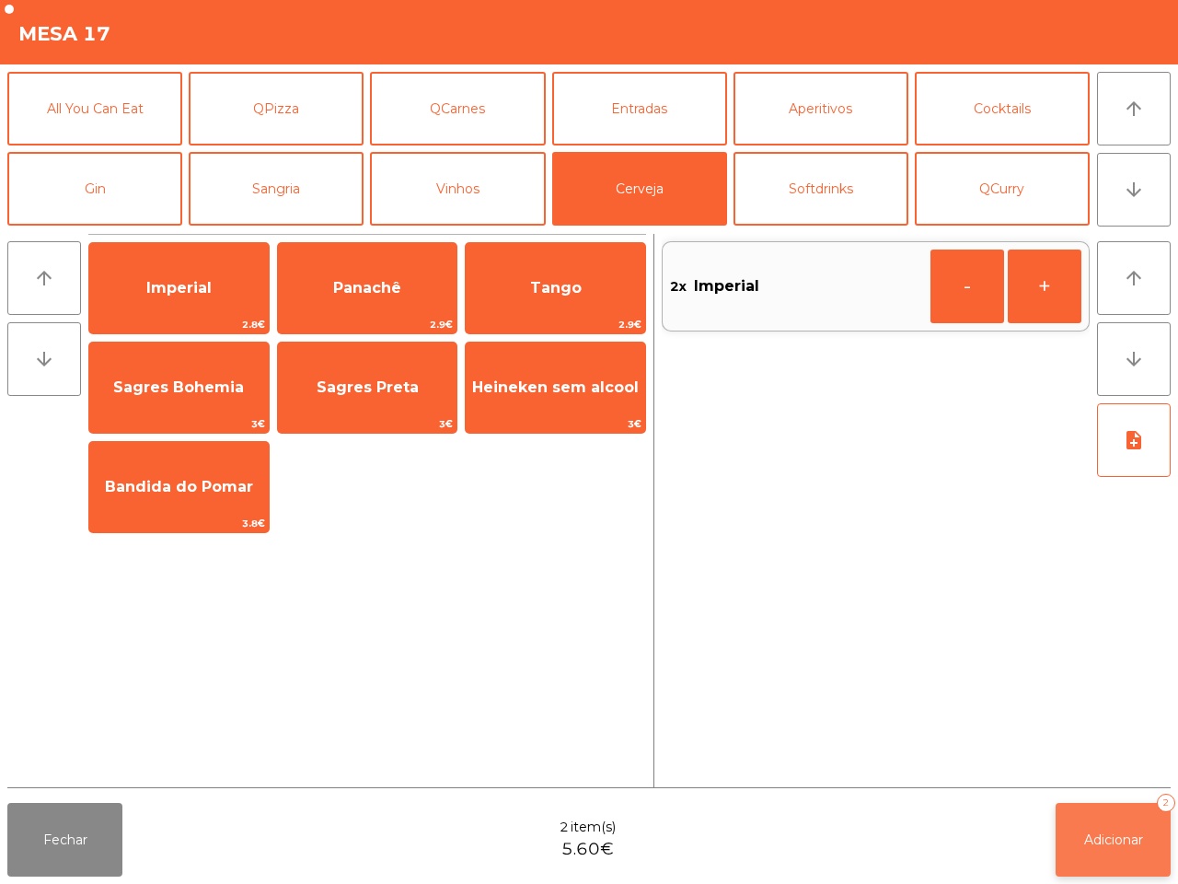
click at [1114, 844] on span "Adicionar" at bounding box center [1113, 839] width 59 height 17
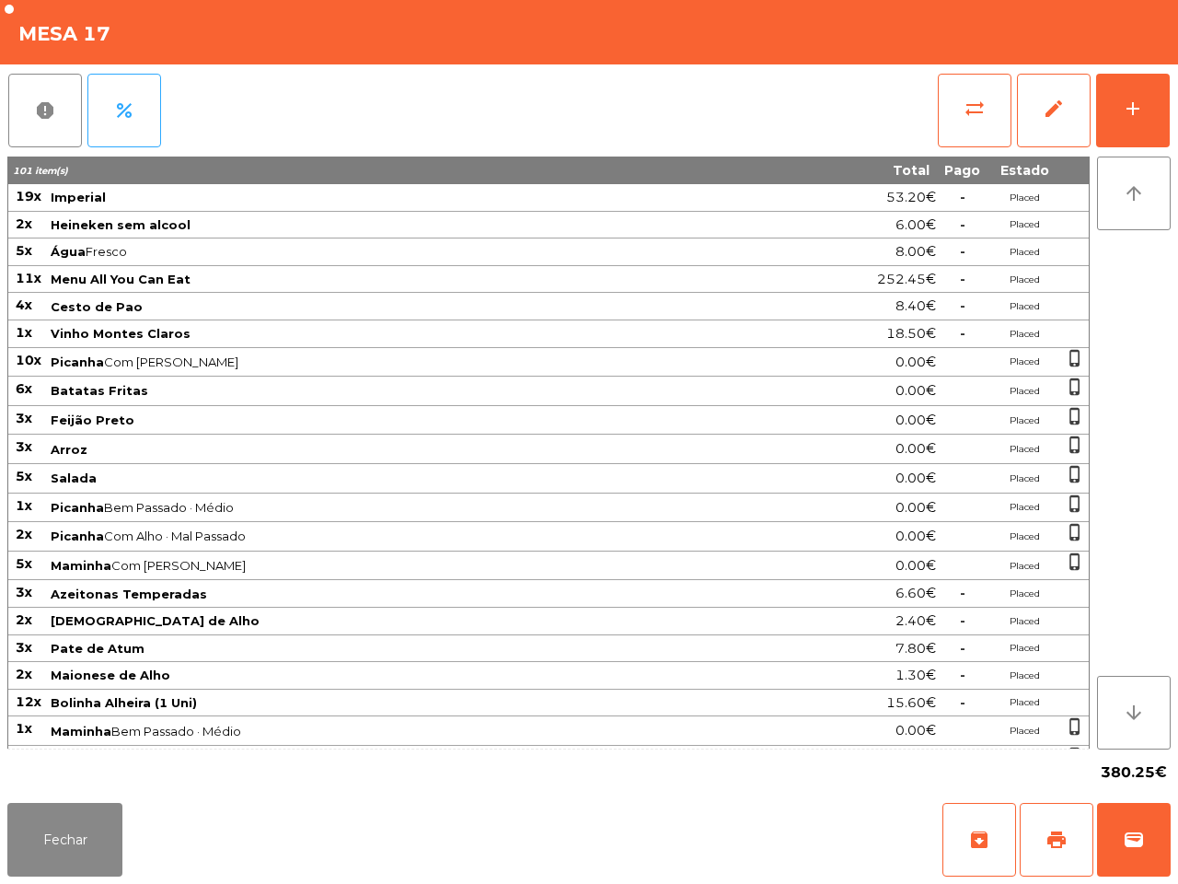
click at [297, 481] on span "Salada" at bounding box center [395, 477] width 688 height 15
drag, startPoint x: 79, startPoint y: 829, endPoint x: 122, endPoint y: 734, distance: 105.1
click at [79, 829] on button "Fechar" at bounding box center [64, 840] width 115 height 74
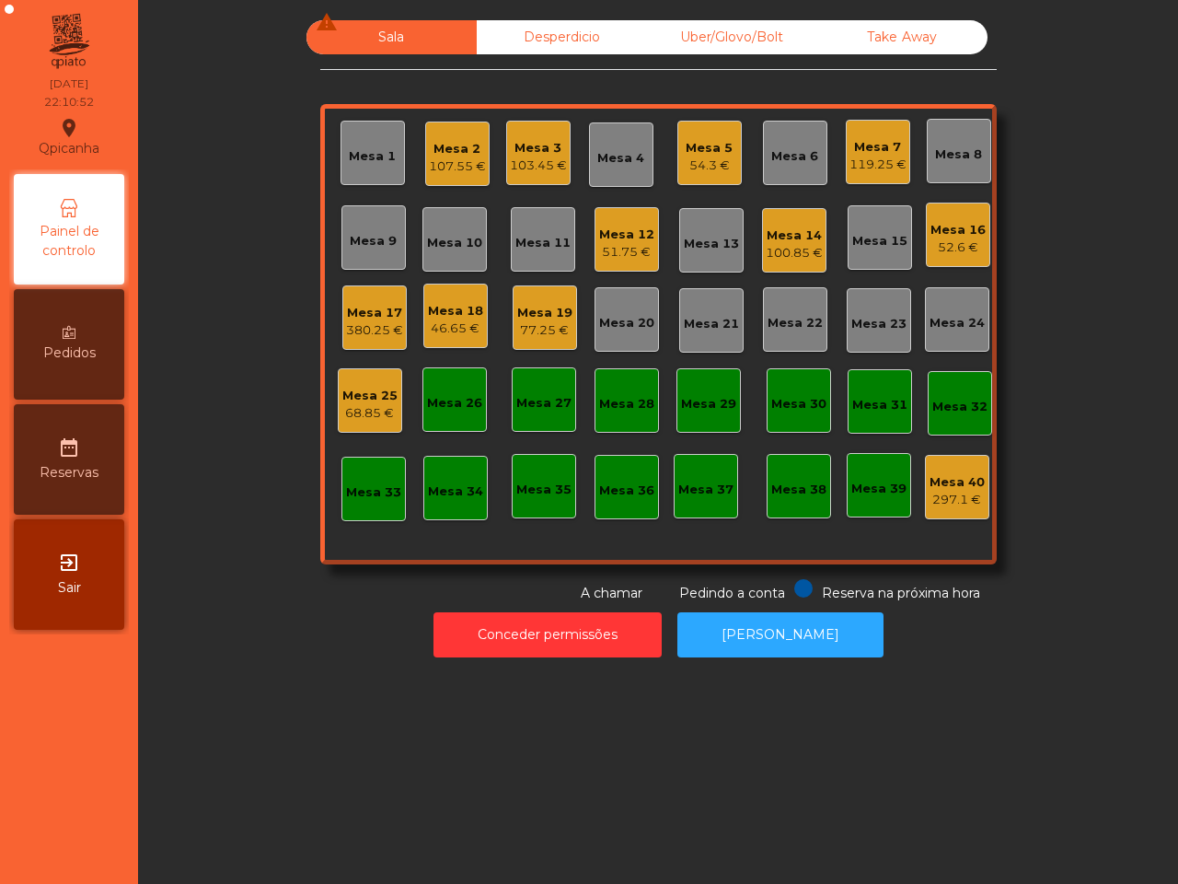
click at [454, 333] on div "46.65 €" at bounding box center [455, 328] width 55 height 18
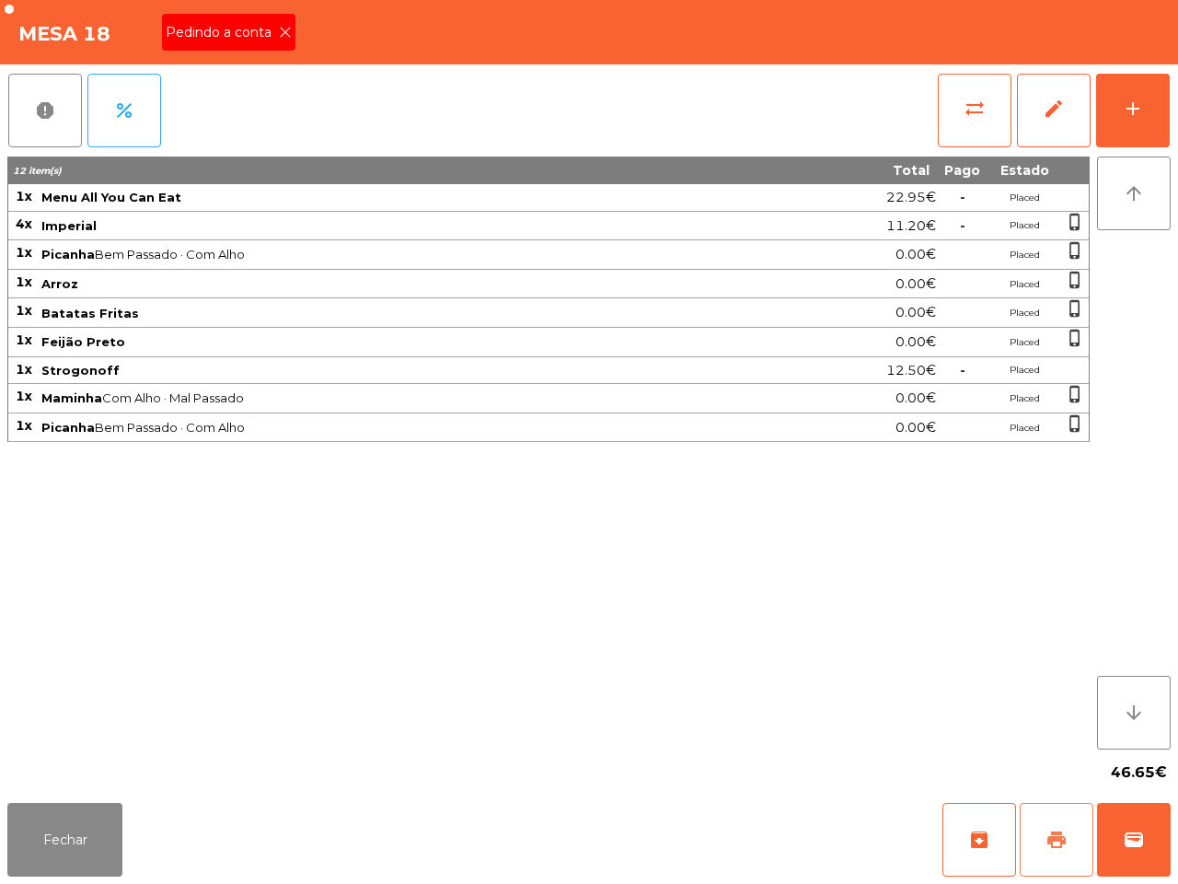
click at [1051, 840] on span "print" at bounding box center [1057, 840] width 22 height 22
click at [46, 843] on button "Fechar" at bounding box center [64, 840] width 115 height 74
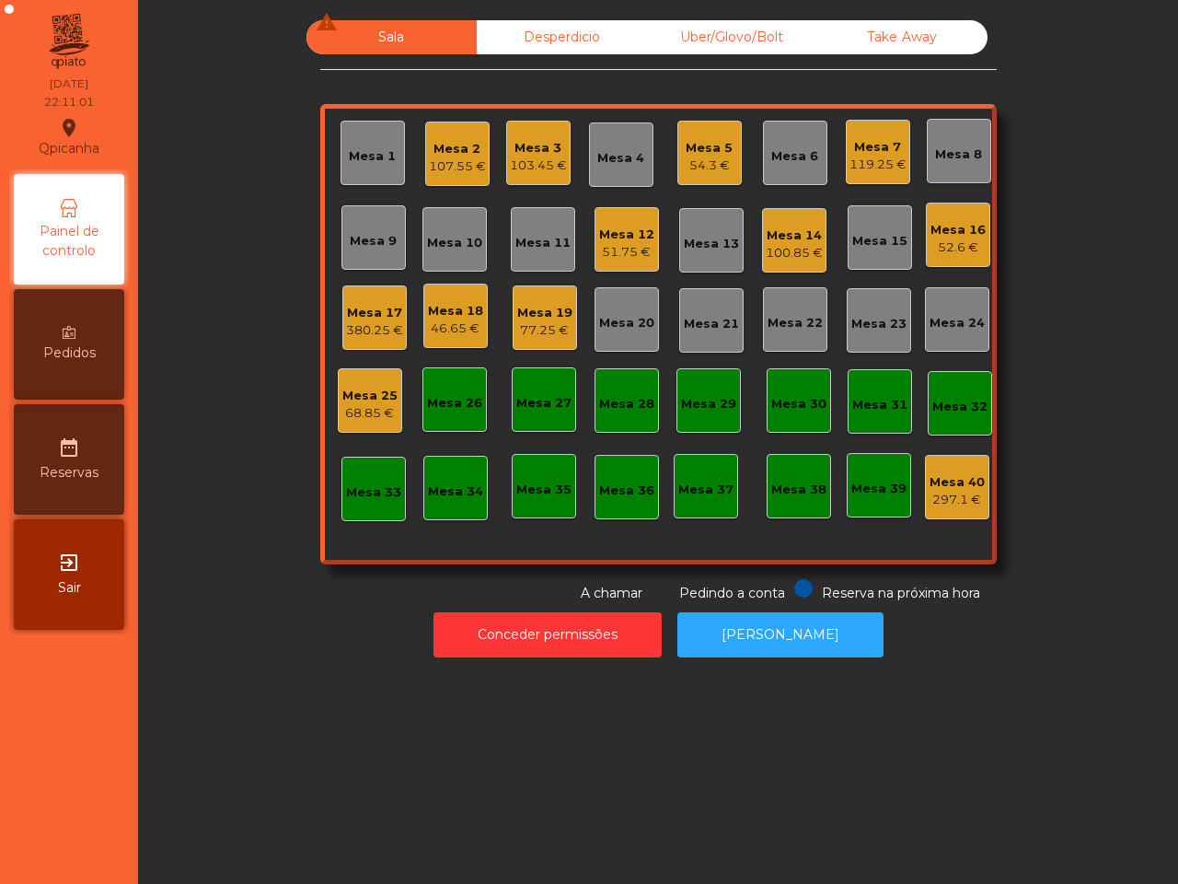
click at [433, 320] on div "46.65 €" at bounding box center [455, 328] width 55 height 18
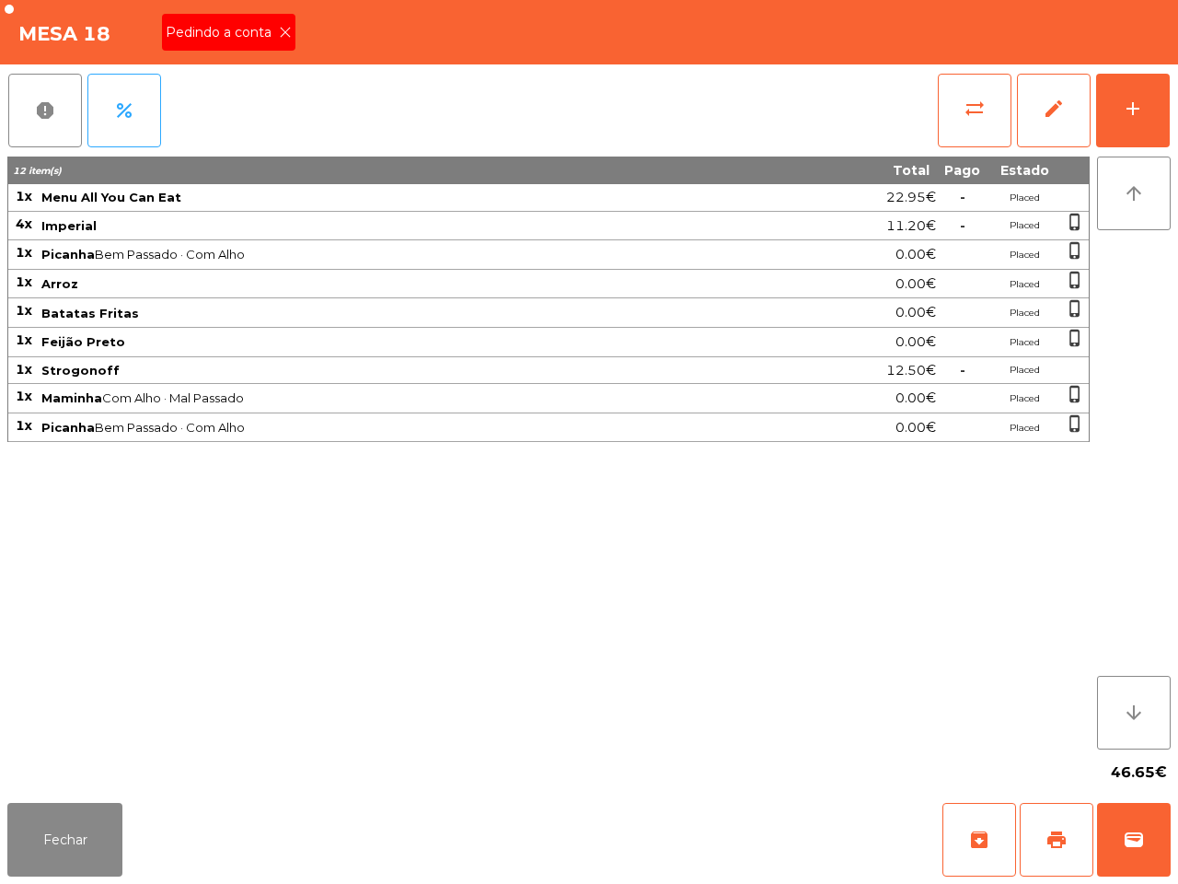
click at [279, 32] on icon at bounding box center [285, 32] width 13 height 13
click at [63, 833] on button "Fechar" at bounding box center [64, 840] width 115 height 74
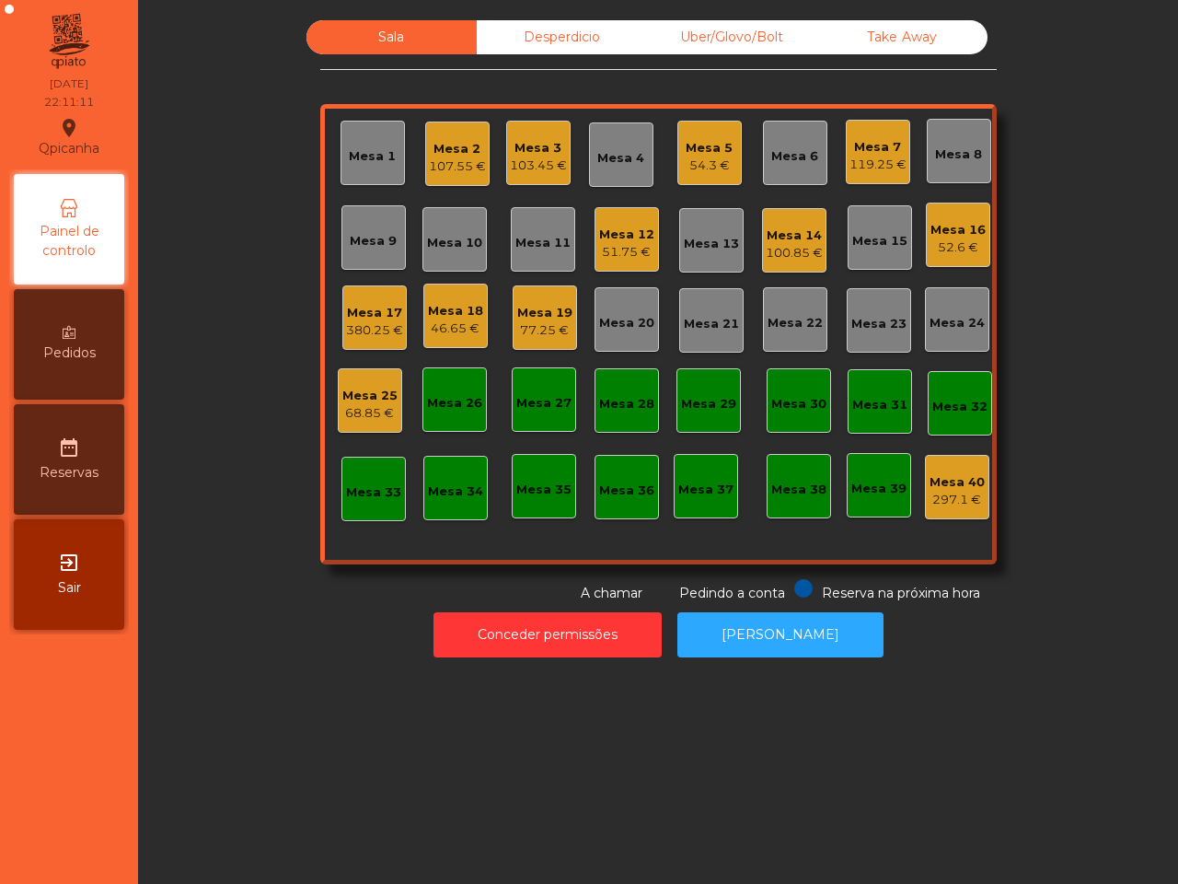
click at [635, 241] on div "Mesa 12" at bounding box center [626, 235] width 55 height 18
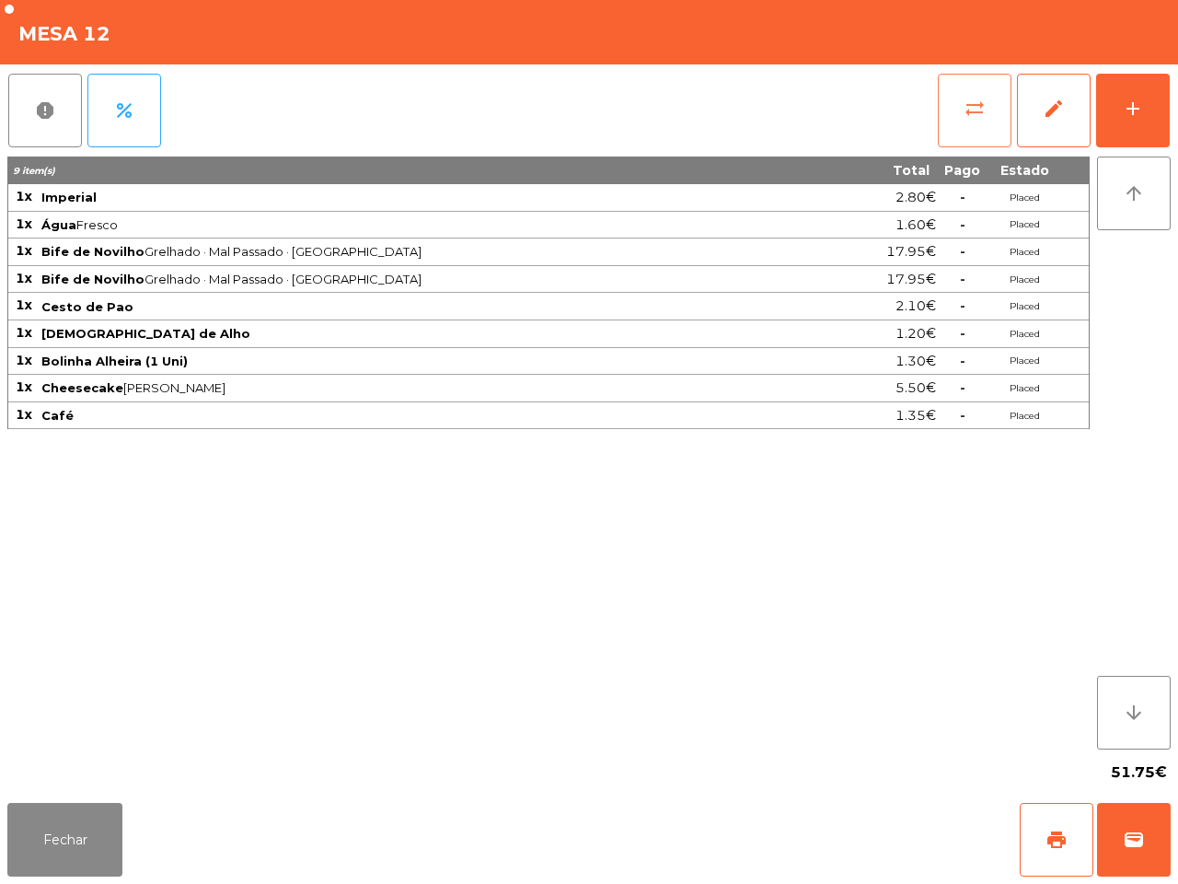
click at [964, 112] on span "sync_alt" at bounding box center [975, 109] width 22 height 22
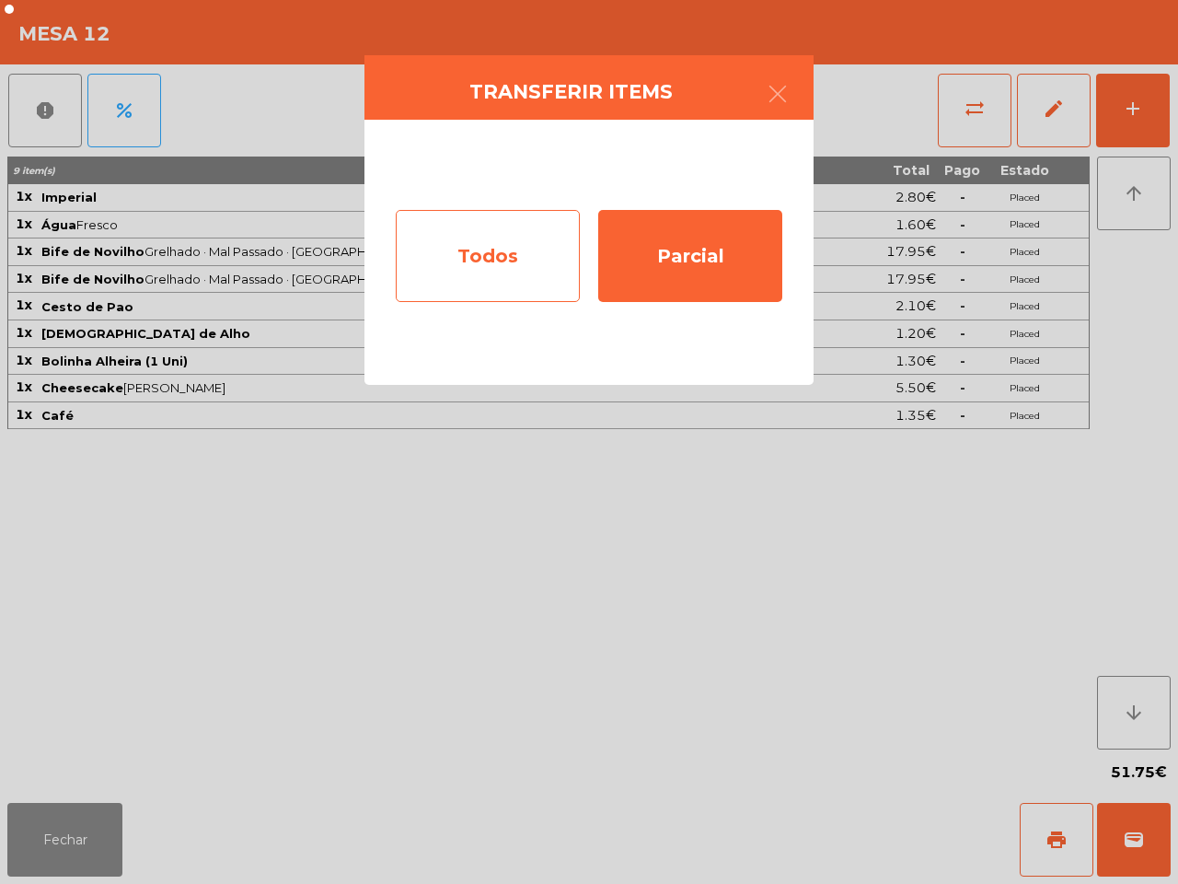
click at [531, 286] on div "Todos" at bounding box center [488, 256] width 184 height 92
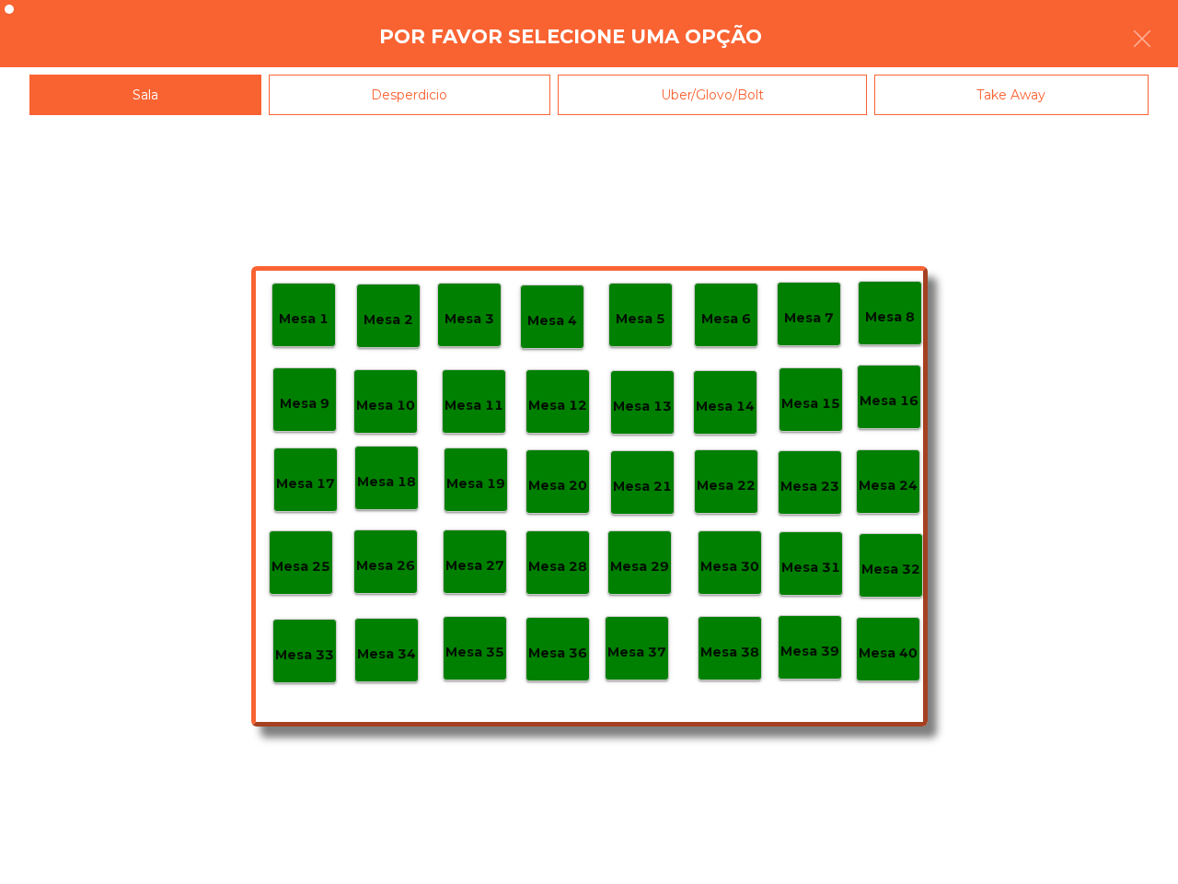
click at [898, 641] on div "Mesa 40" at bounding box center [888, 649] width 59 height 29
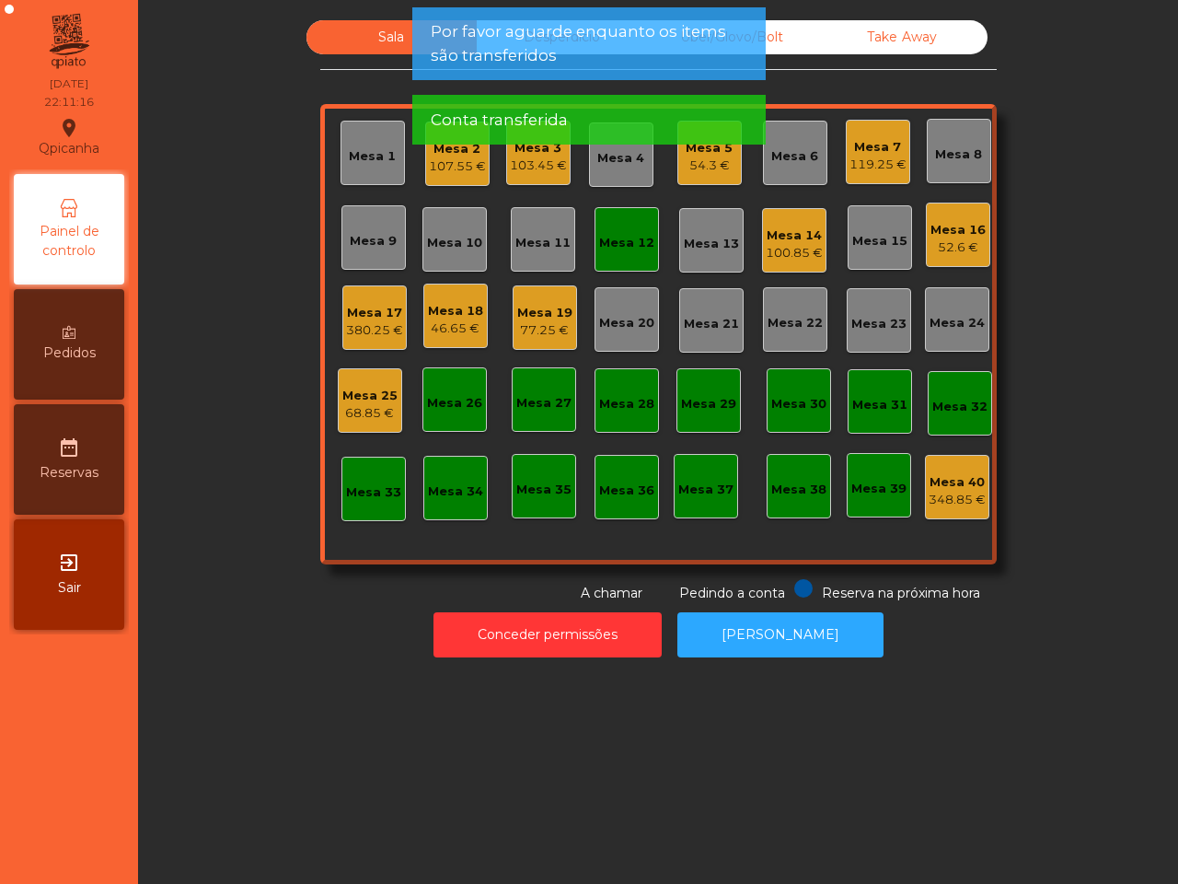
click at [612, 240] on div "Mesa 12" at bounding box center [626, 243] width 55 height 18
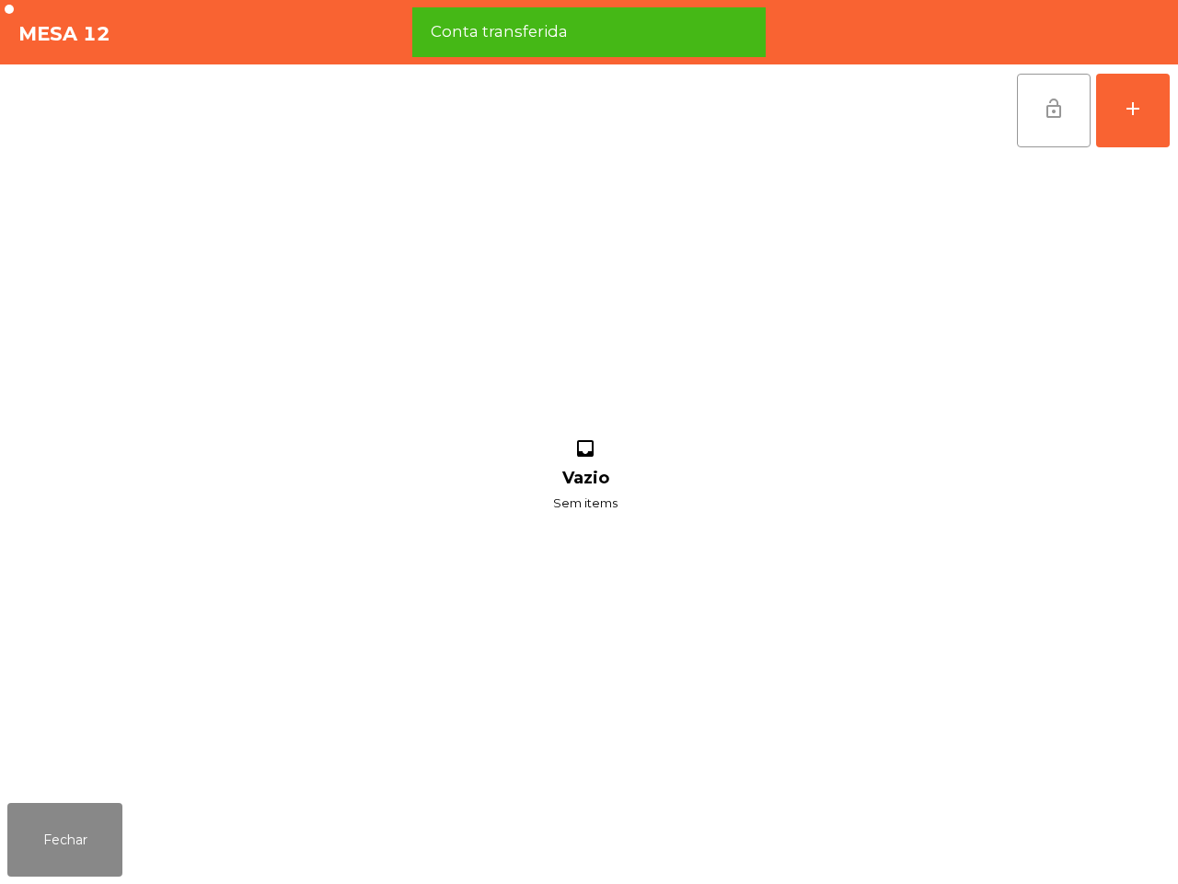
click at [1056, 99] on span "lock_open" at bounding box center [1054, 109] width 22 height 22
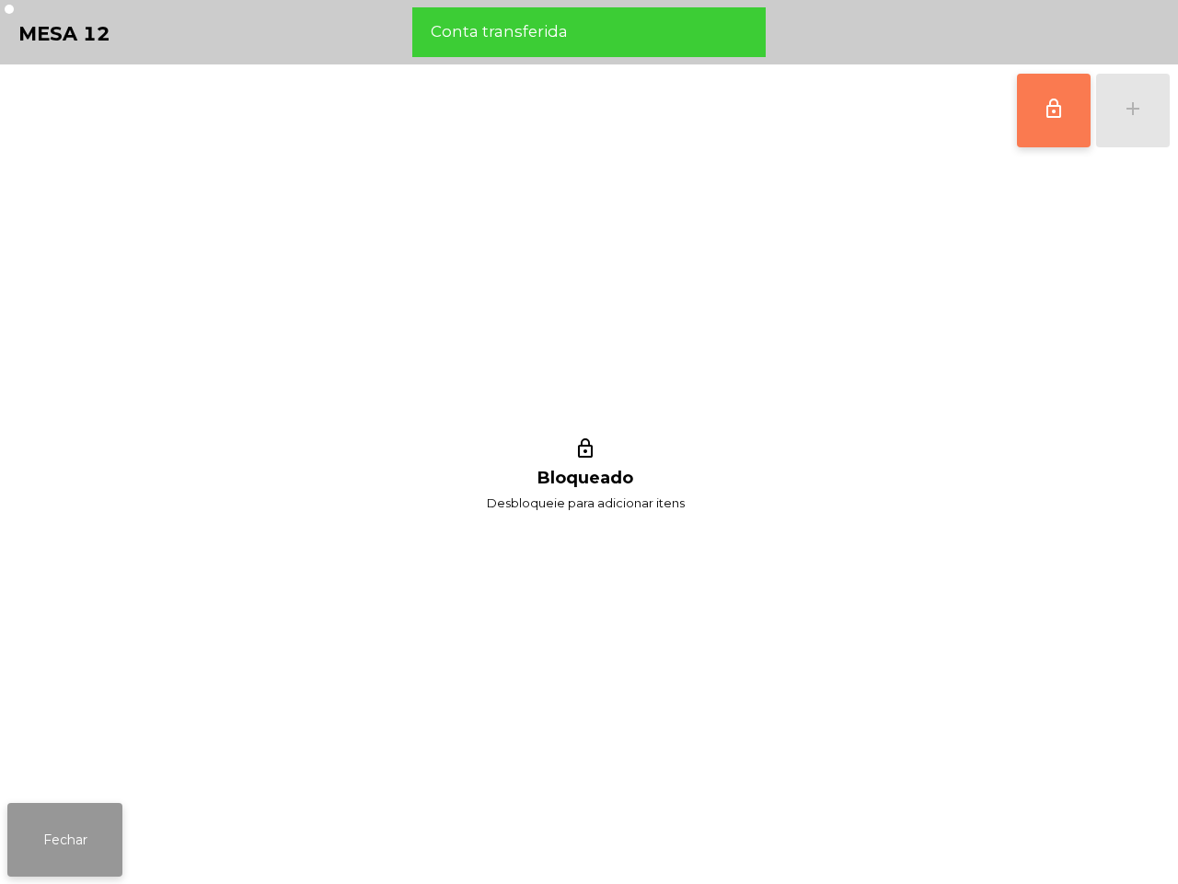
click at [95, 817] on button "Fechar" at bounding box center [64, 840] width 115 height 74
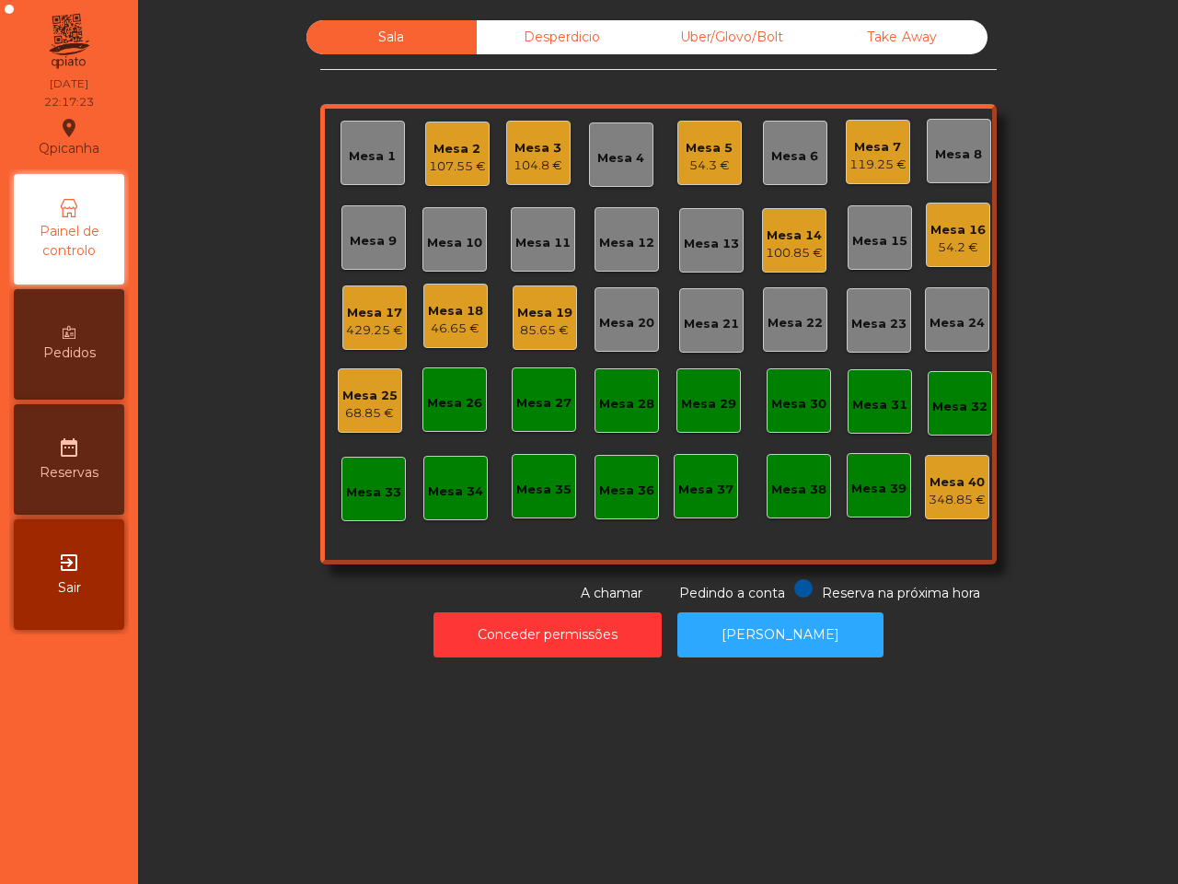
drag, startPoint x: 6, startPoint y: 435, endPoint x: 44, endPoint y: 388, distance: 60.1
click at [6, 434] on nav "Qpicanha location_on [DATE] 22:17:23 Painel de controlo Pedidos date_range Rese…" at bounding box center [69, 442] width 138 height 884
click at [530, 149] on div "Mesa 3" at bounding box center [538, 148] width 49 height 18
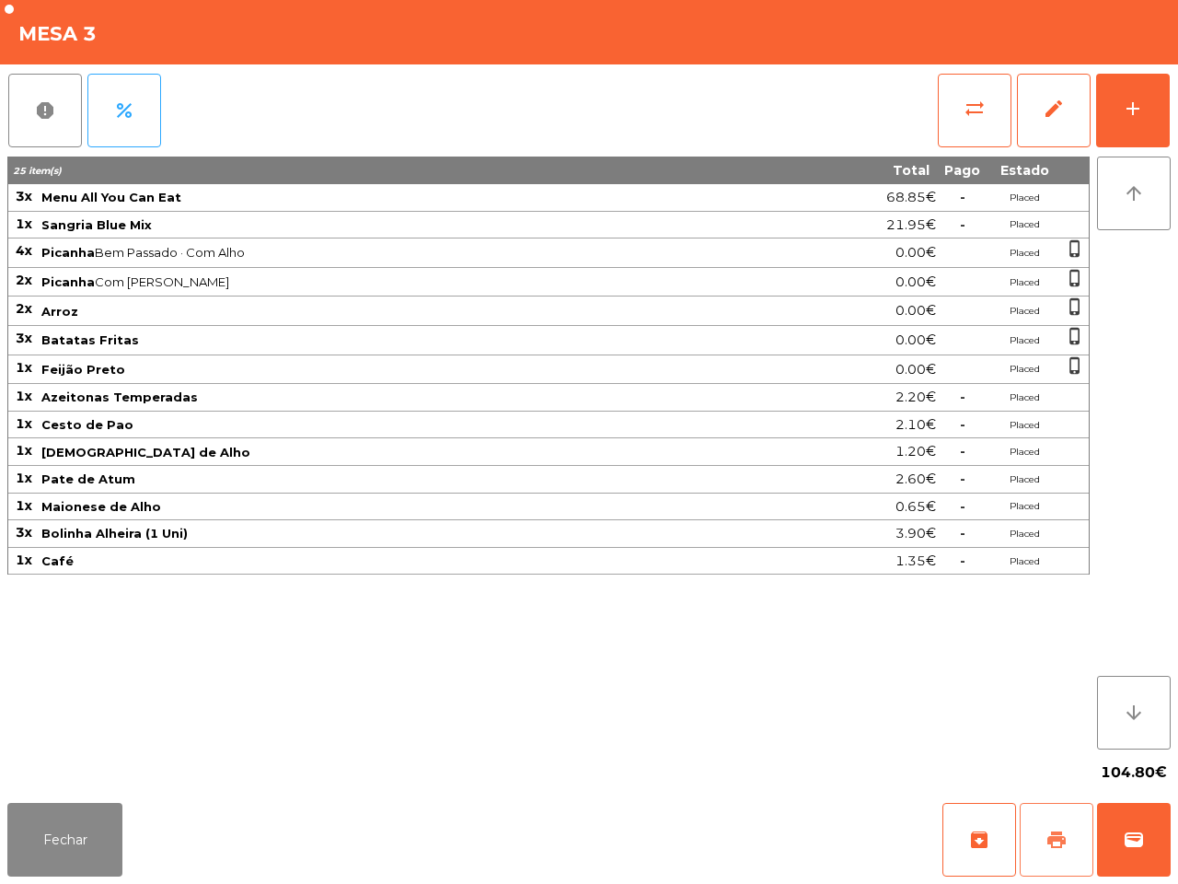
click at [1073, 839] on button "print" at bounding box center [1057, 840] width 74 height 74
click at [65, 830] on button "Fechar" at bounding box center [64, 840] width 115 height 74
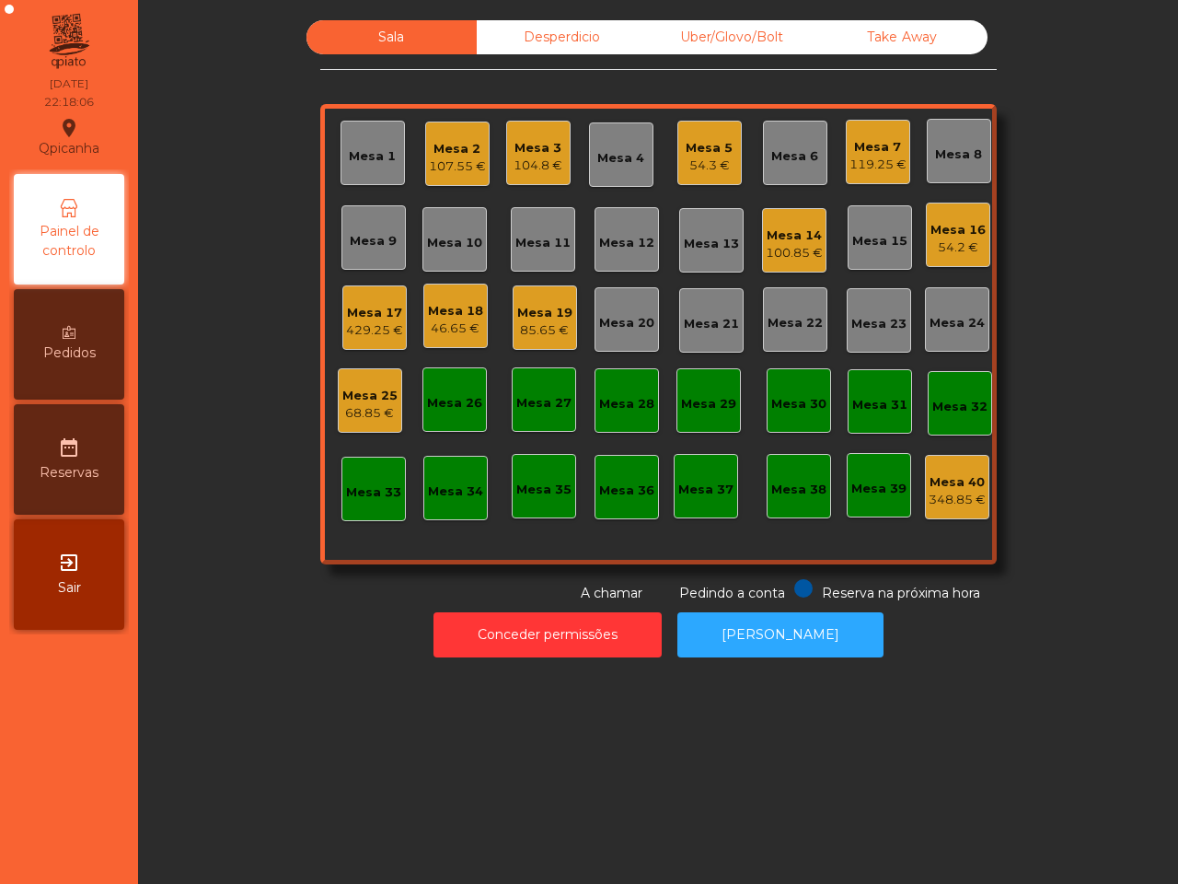
click at [389, 339] on div "Mesa 17 429.25 €" at bounding box center [374, 317] width 64 height 64
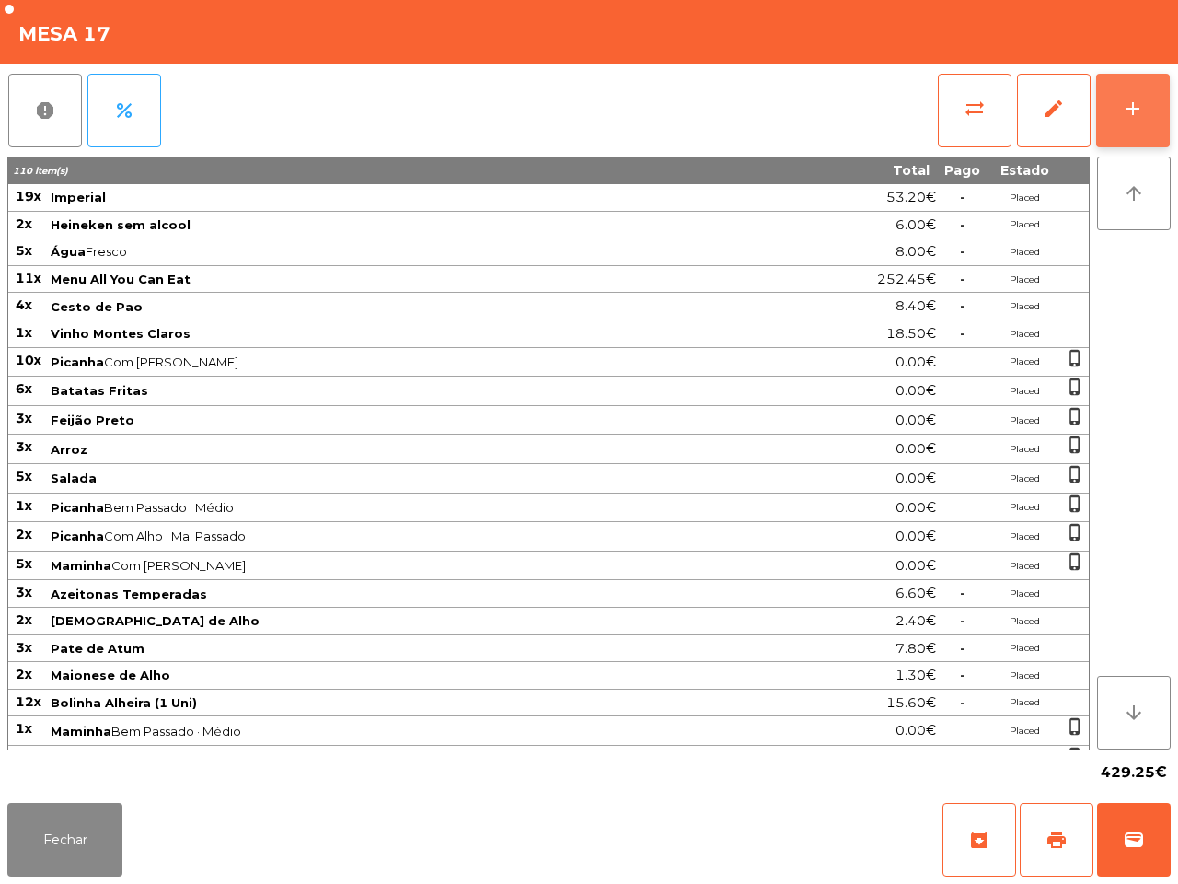
click at [1148, 139] on button "add" at bounding box center [1133, 111] width 74 height 74
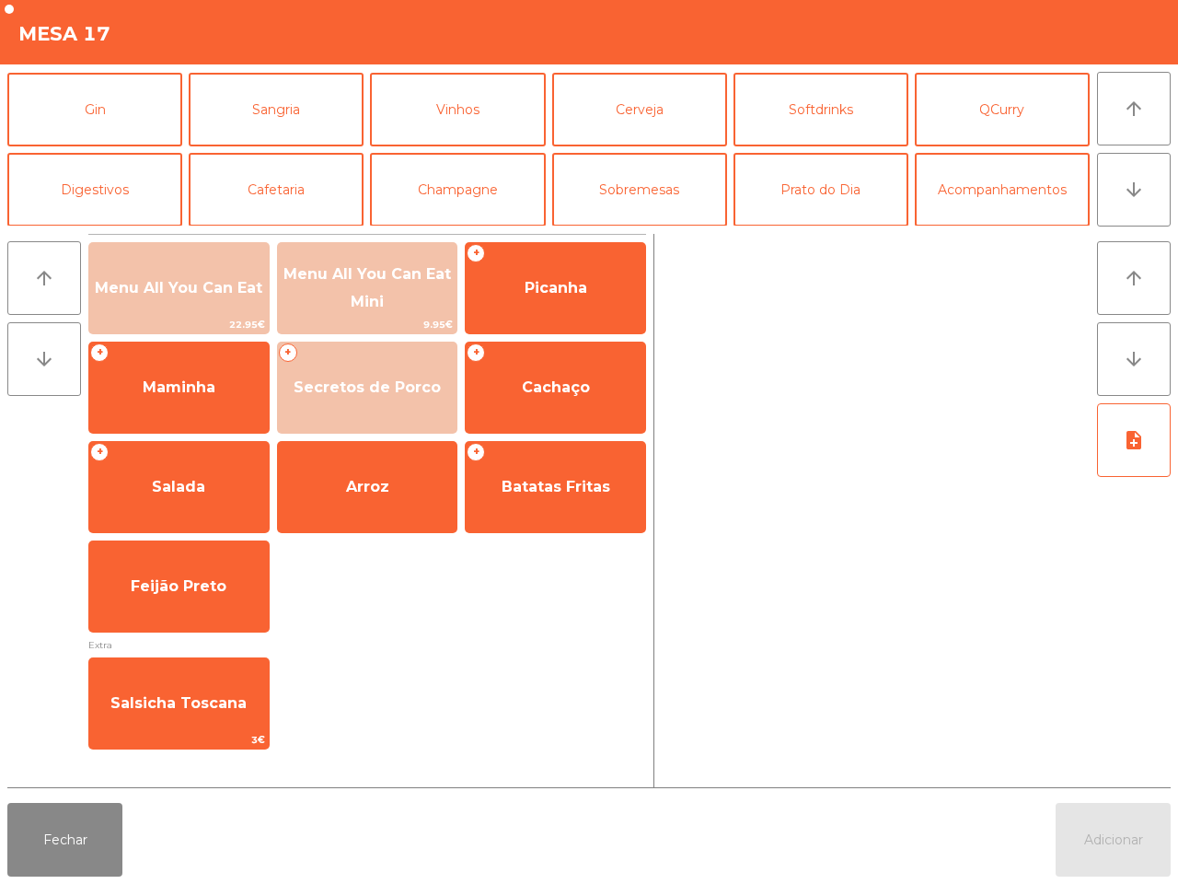
scroll to position [115, 0]
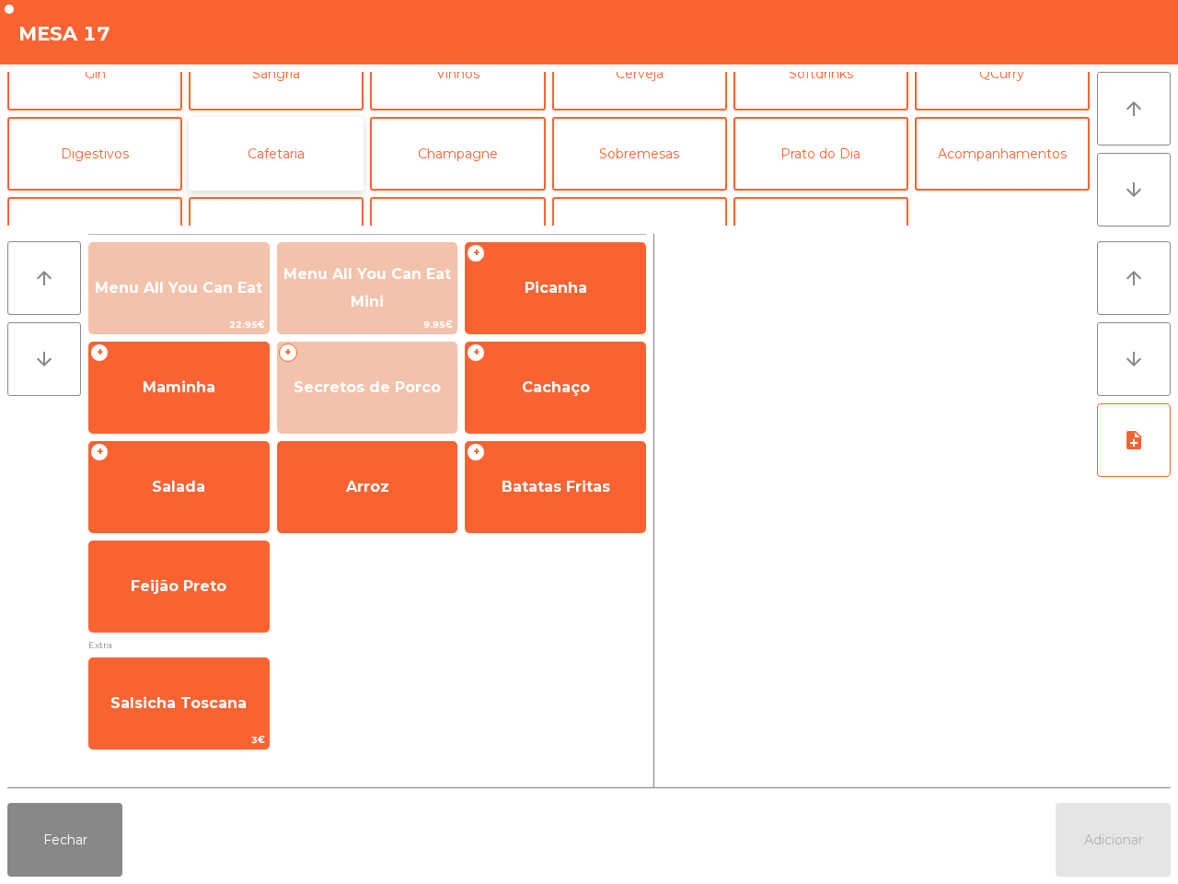
click at [282, 164] on button "Cafetaria" at bounding box center [276, 154] width 175 height 74
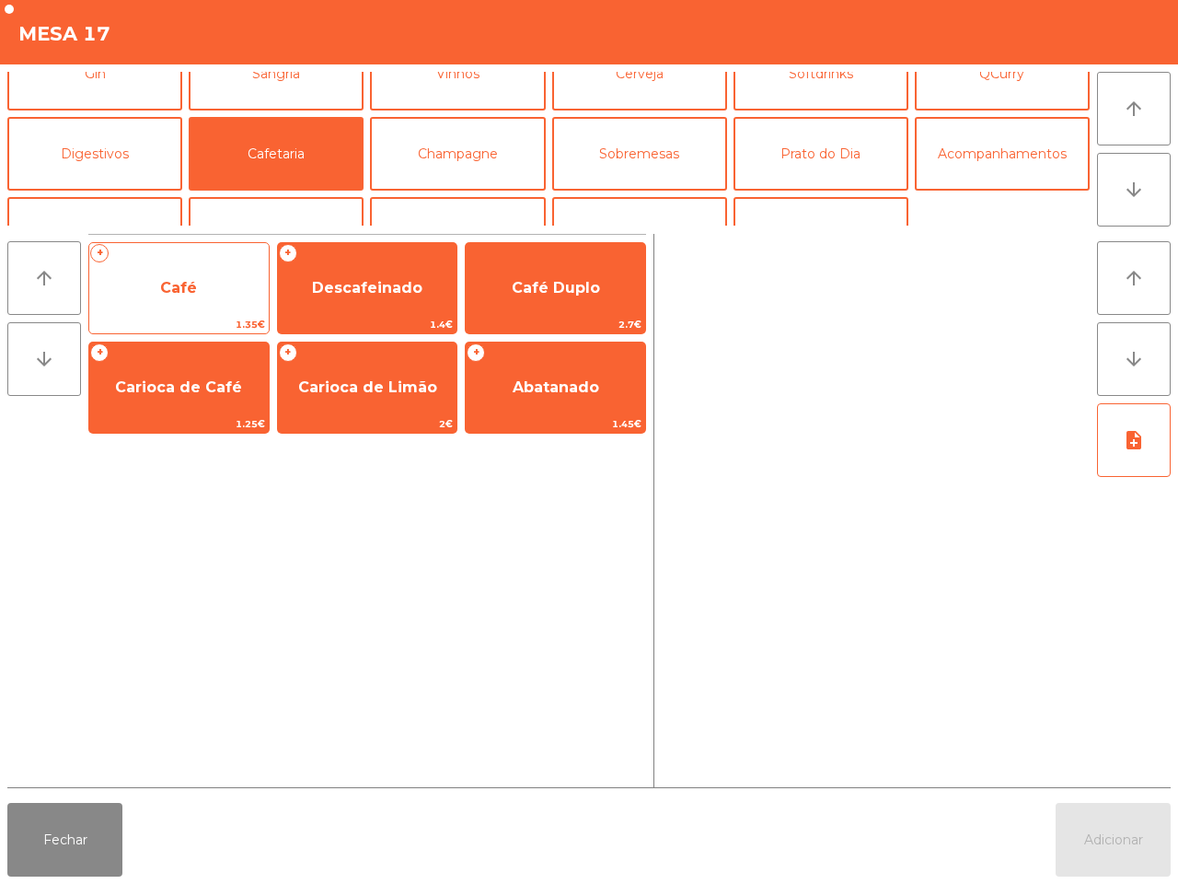
click at [240, 281] on span "Café" at bounding box center [179, 288] width 180 height 50
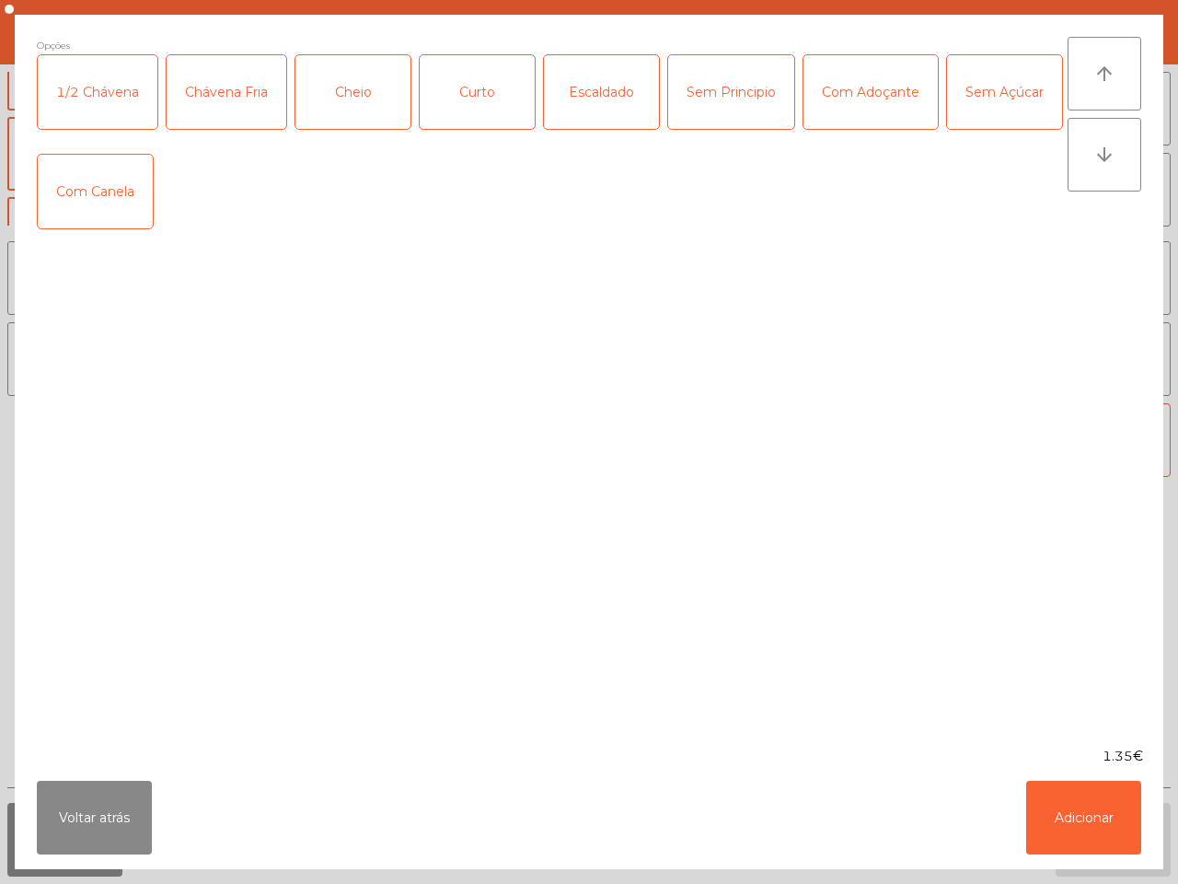
click at [346, 97] on div "Cheio" at bounding box center [353, 92] width 115 height 74
click at [1074, 803] on button "Adicionar" at bounding box center [1083, 818] width 115 height 74
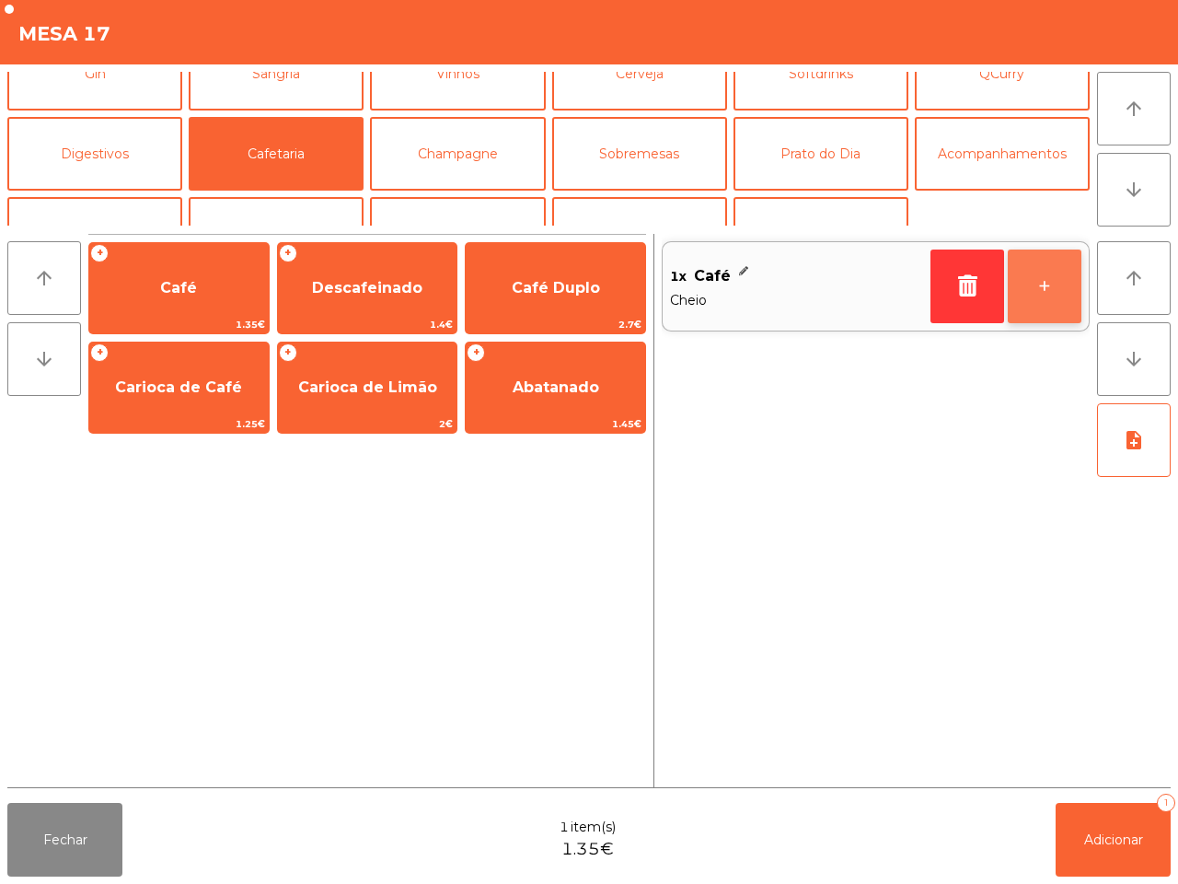
click at [1036, 291] on button "+" at bounding box center [1045, 286] width 74 height 74
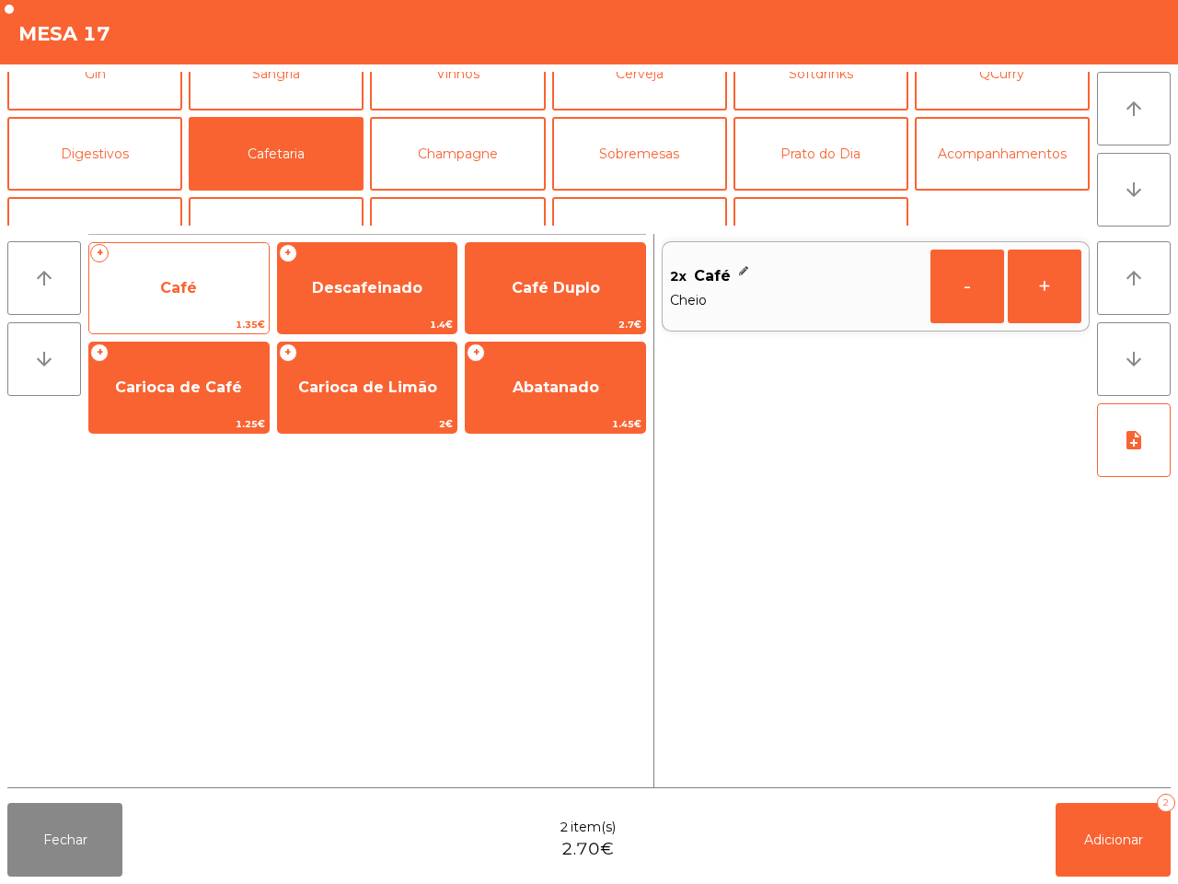
click at [247, 293] on span "Café" at bounding box center [179, 288] width 180 height 50
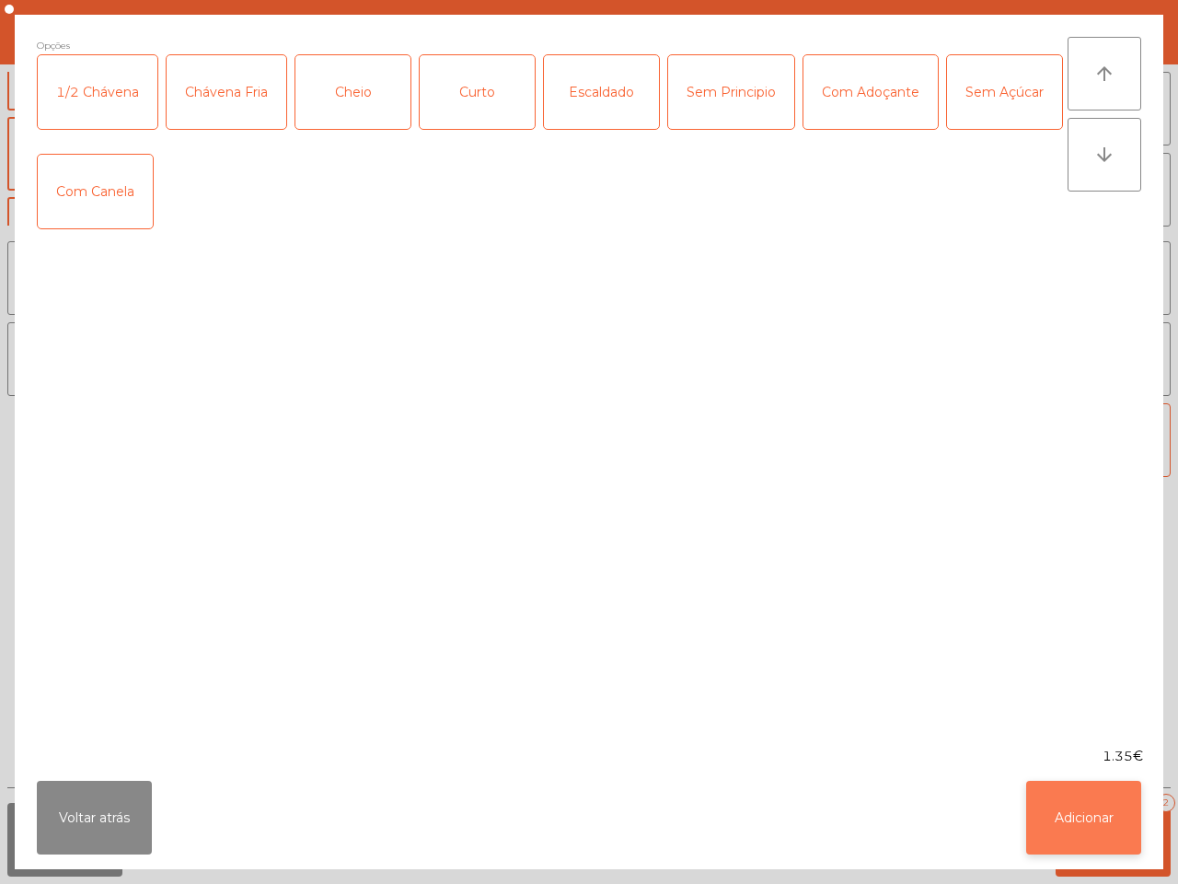
click at [1065, 813] on button "Adicionar" at bounding box center [1083, 818] width 115 height 74
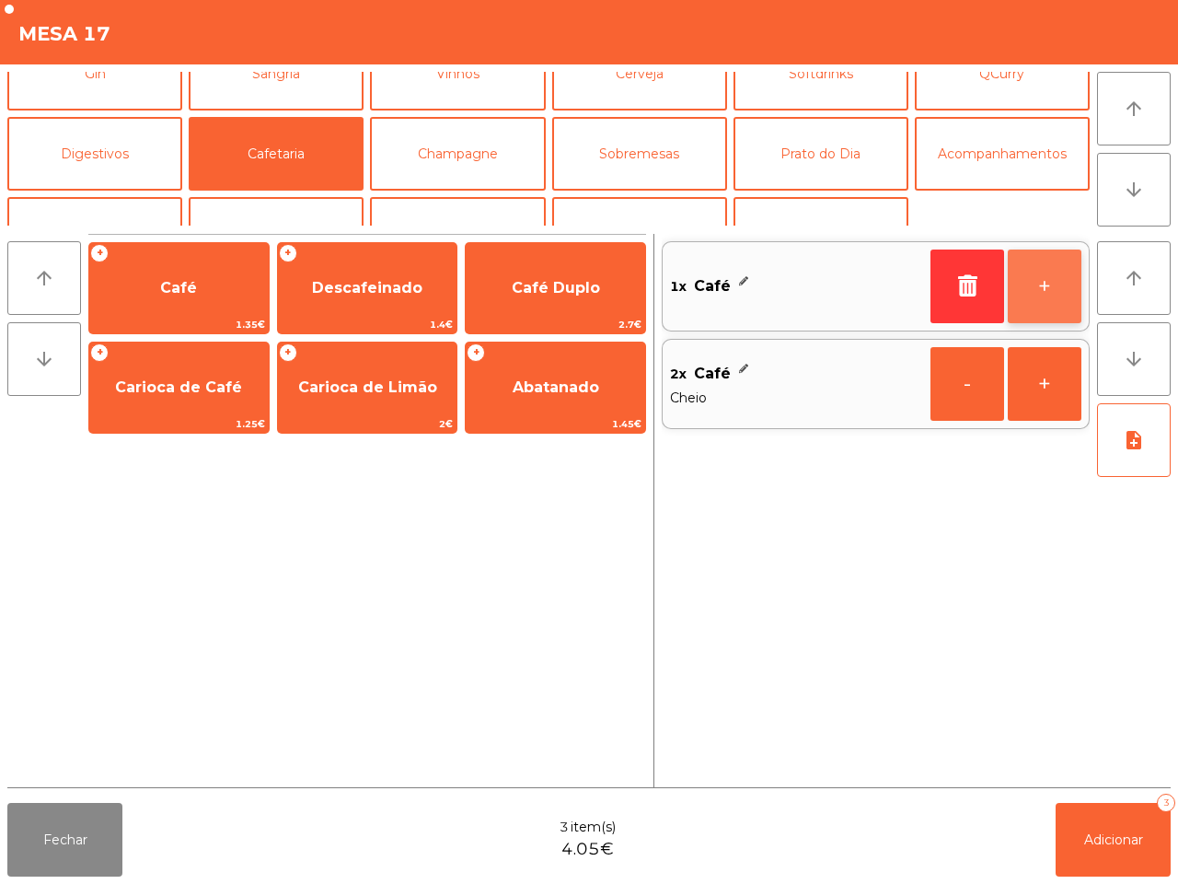
click at [1034, 272] on button "+" at bounding box center [1045, 286] width 74 height 74
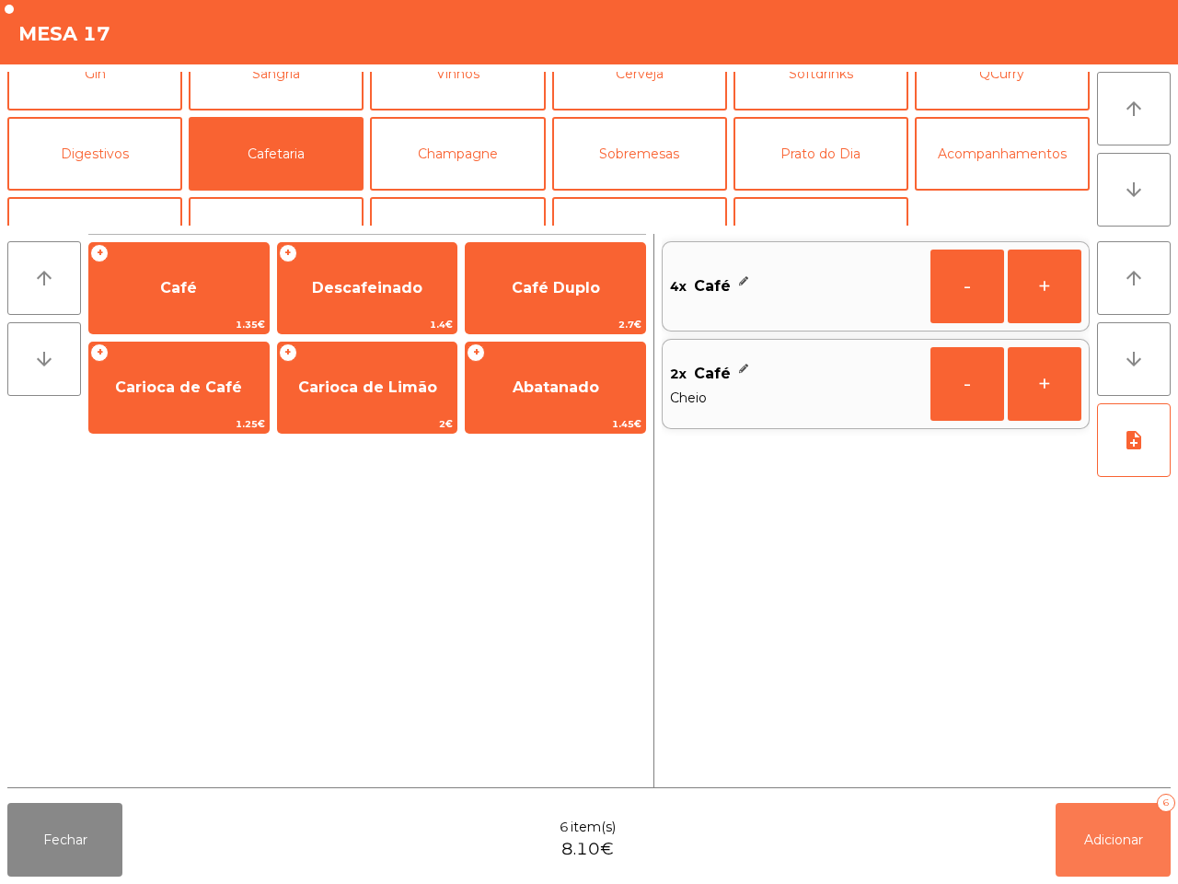
drag, startPoint x: 1093, startPoint y: 840, endPoint x: 824, endPoint y: 807, distance: 270.8
click at [1093, 839] on span "Adicionar" at bounding box center [1113, 839] width 59 height 17
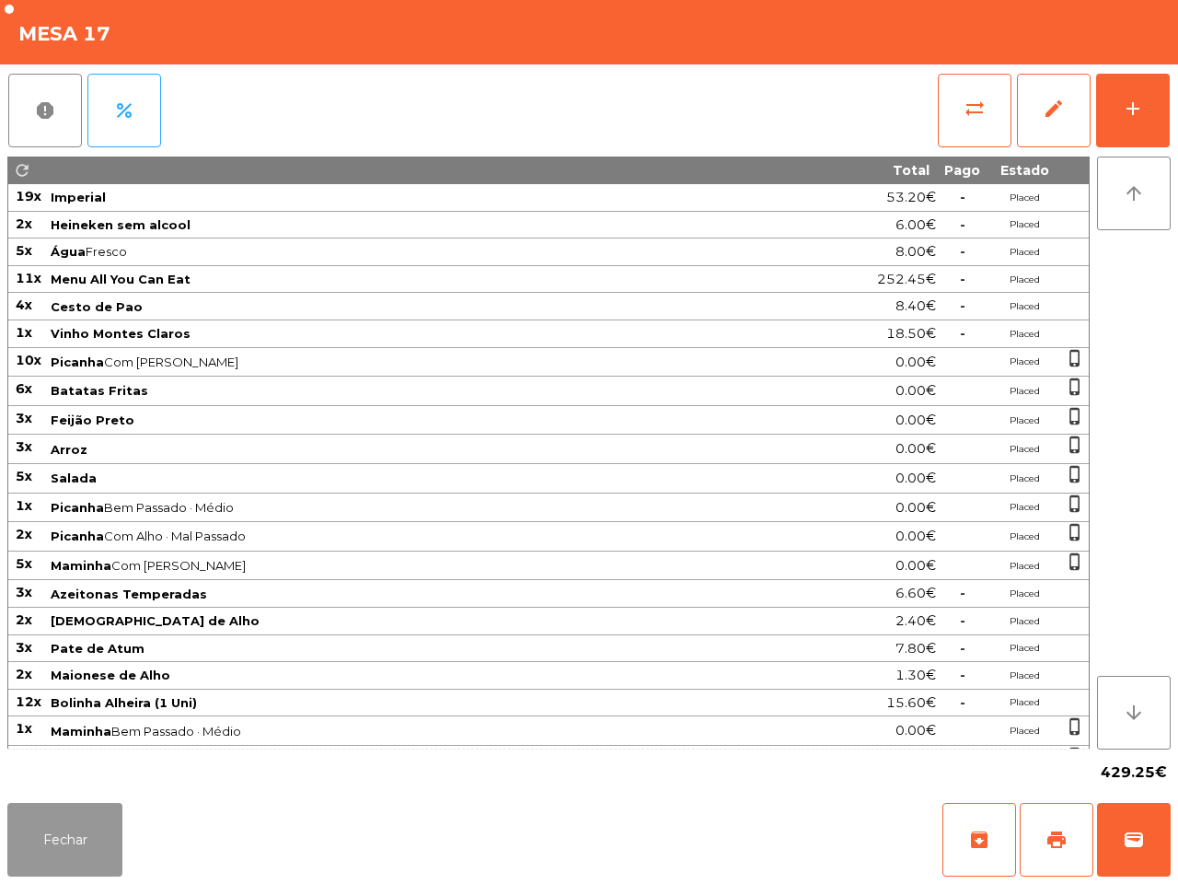
drag, startPoint x: 94, startPoint y: 827, endPoint x: 92, endPoint y: 806, distance: 21.3
click at [93, 827] on button "Fechar" at bounding box center [64, 840] width 115 height 74
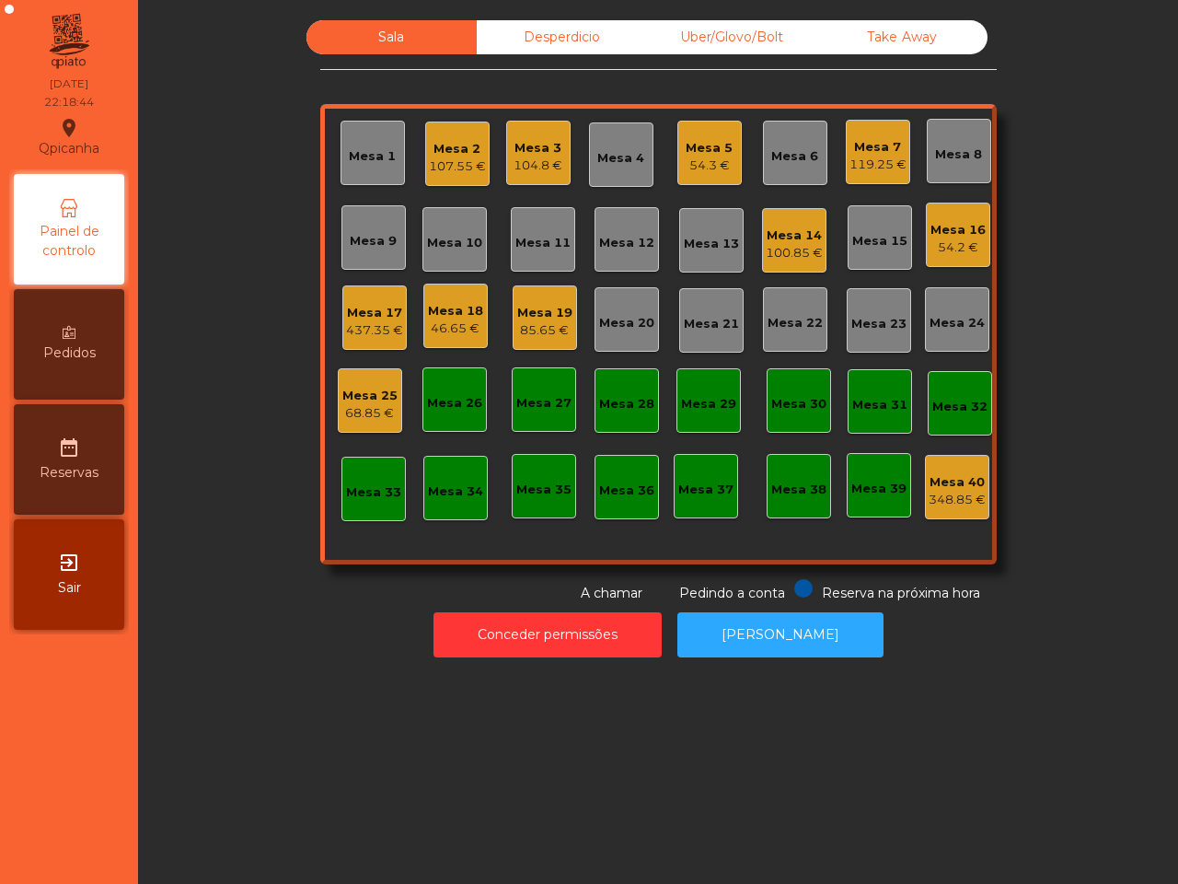
click at [779, 237] on div "Mesa 14" at bounding box center [794, 235] width 57 height 18
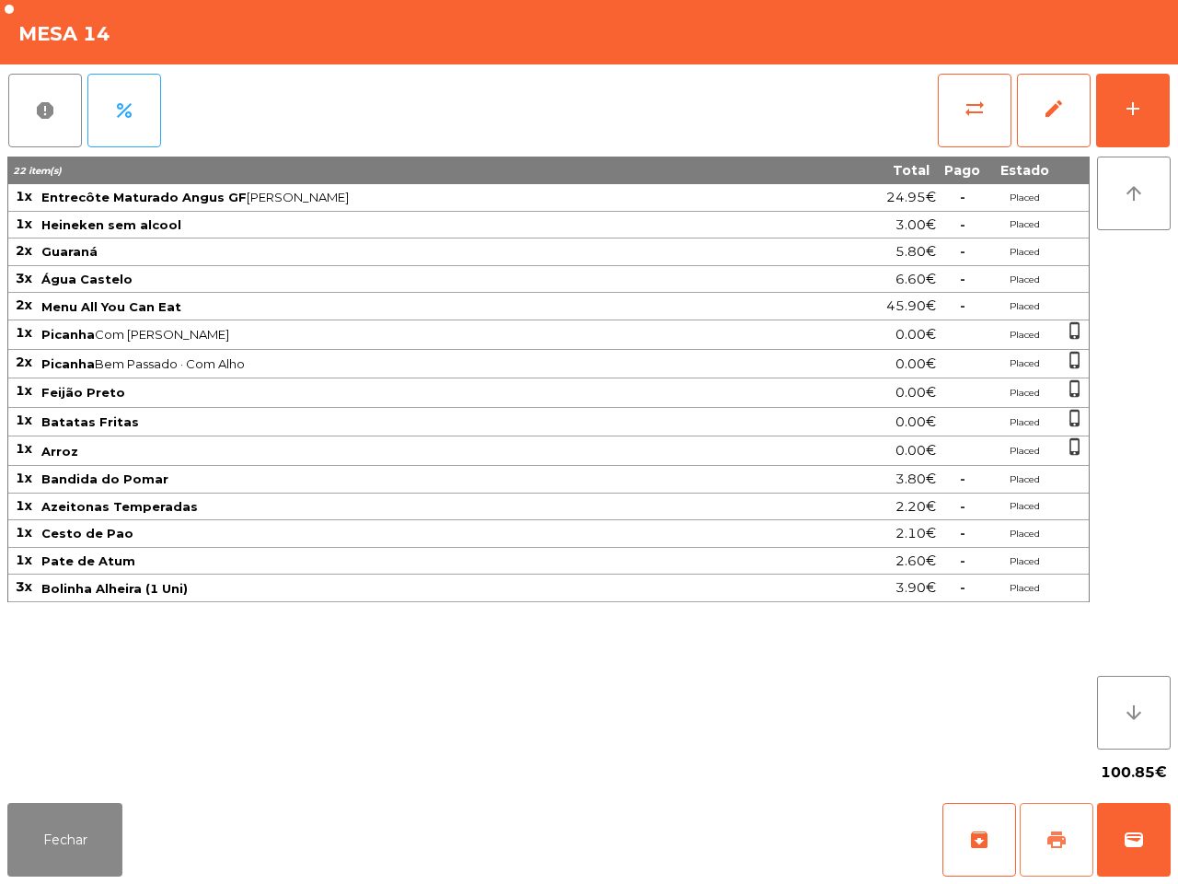
click at [1055, 824] on button "print" at bounding box center [1057, 840] width 74 height 74
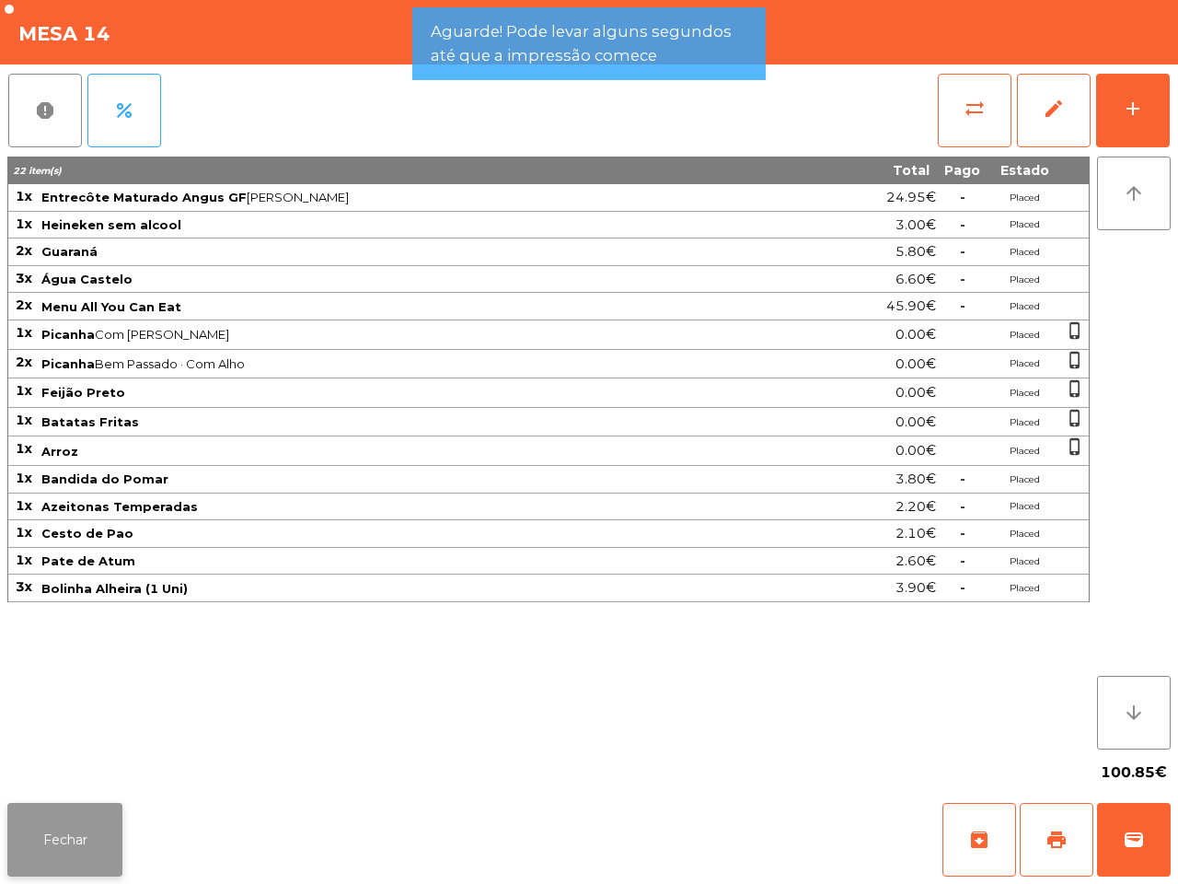
click at [88, 840] on button "Fechar" at bounding box center [64, 840] width 115 height 74
